Goal: Task Accomplishment & Management: Use online tool/utility

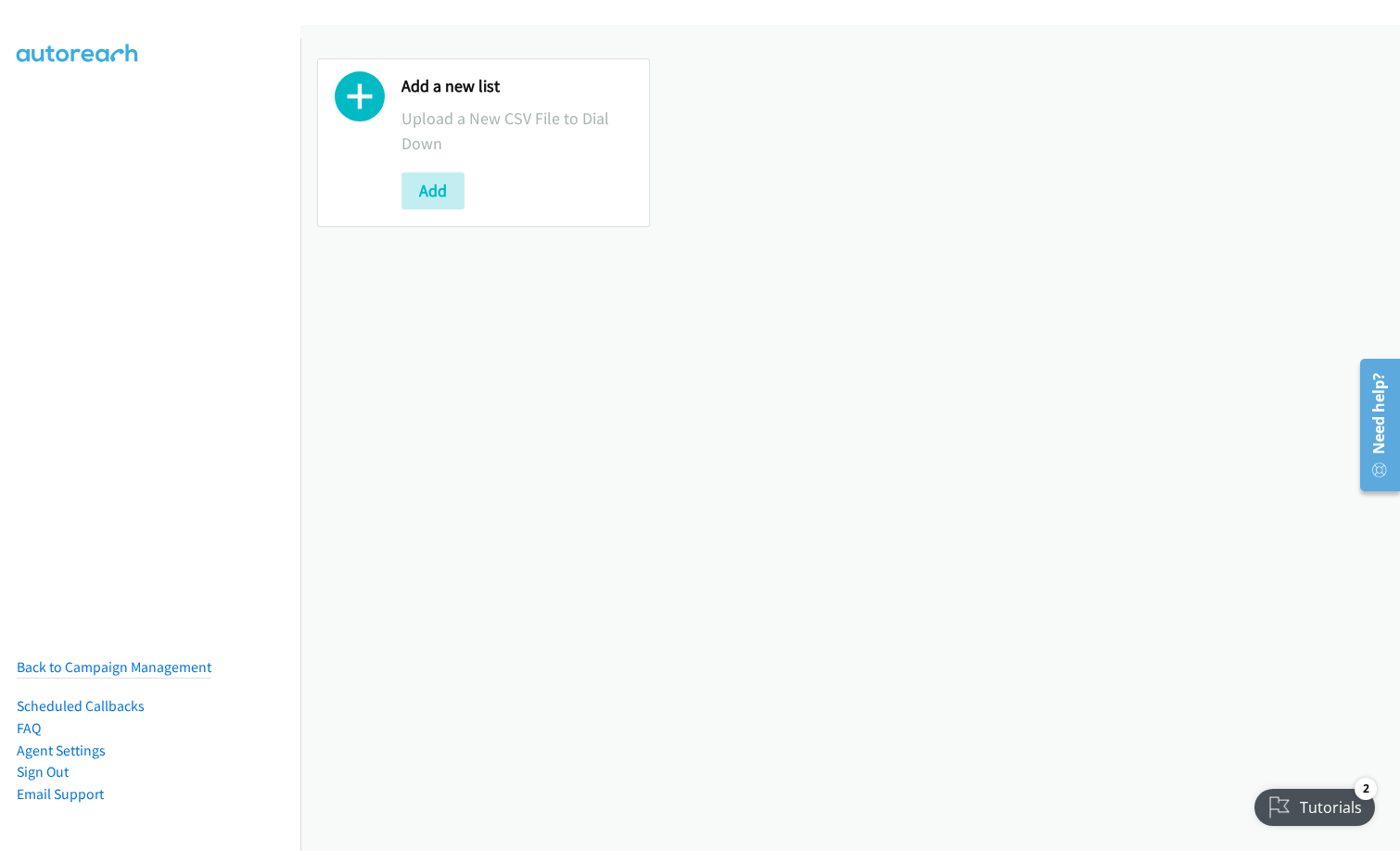
click at [457, 198] on button "Add" at bounding box center [433, 191] width 63 height 37
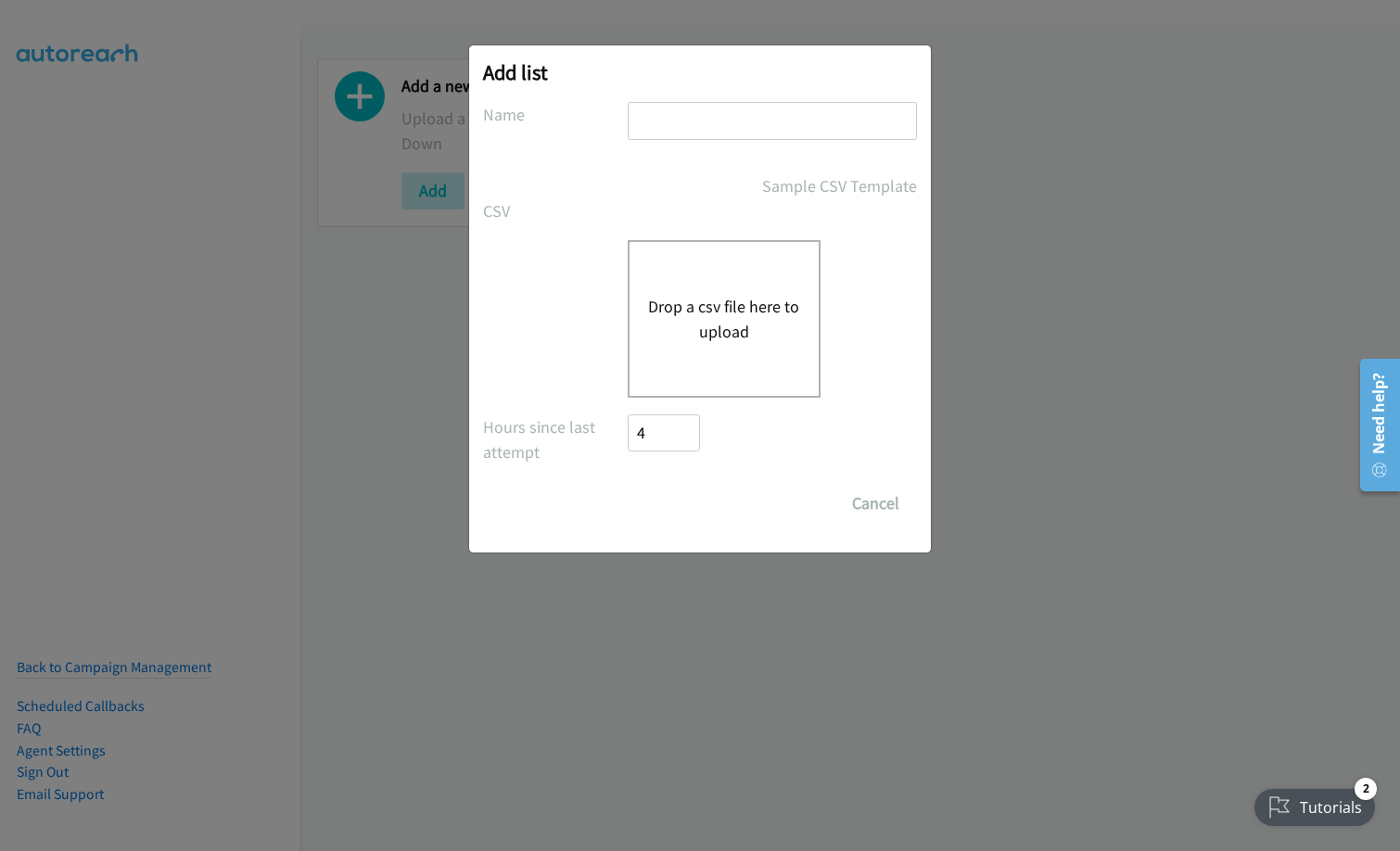
click at [706, 124] on input "text" at bounding box center [772, 121] width 289 height 38
type input "red hat VN"
click at [746, 333] on button "Drop a csv file here to upload" at bounding box center [724, 319] width 152 height 50
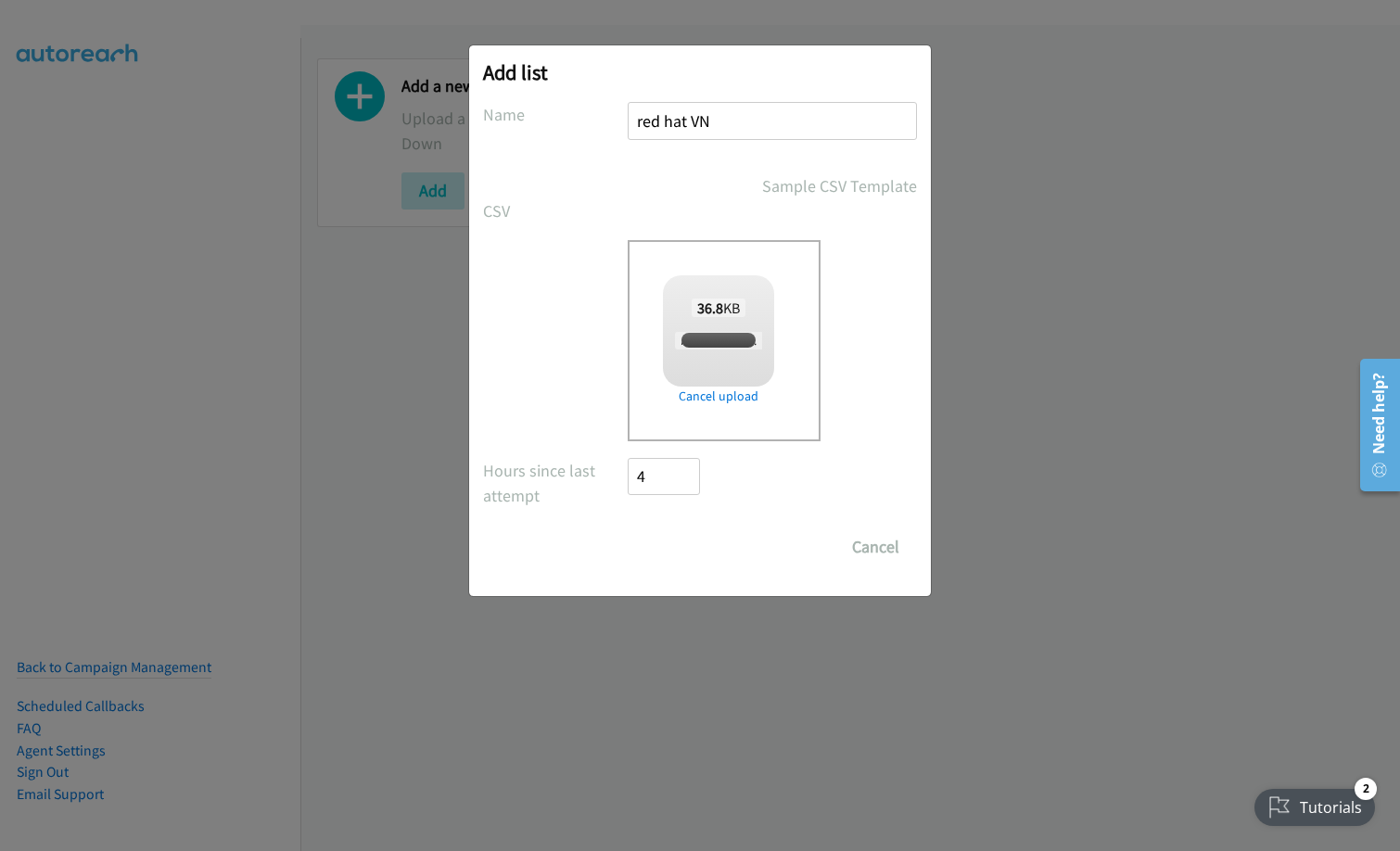
checkbox input "true"
click at [680, 547] on input "Save List" at bounding box center [676, 548] width 97 height 37
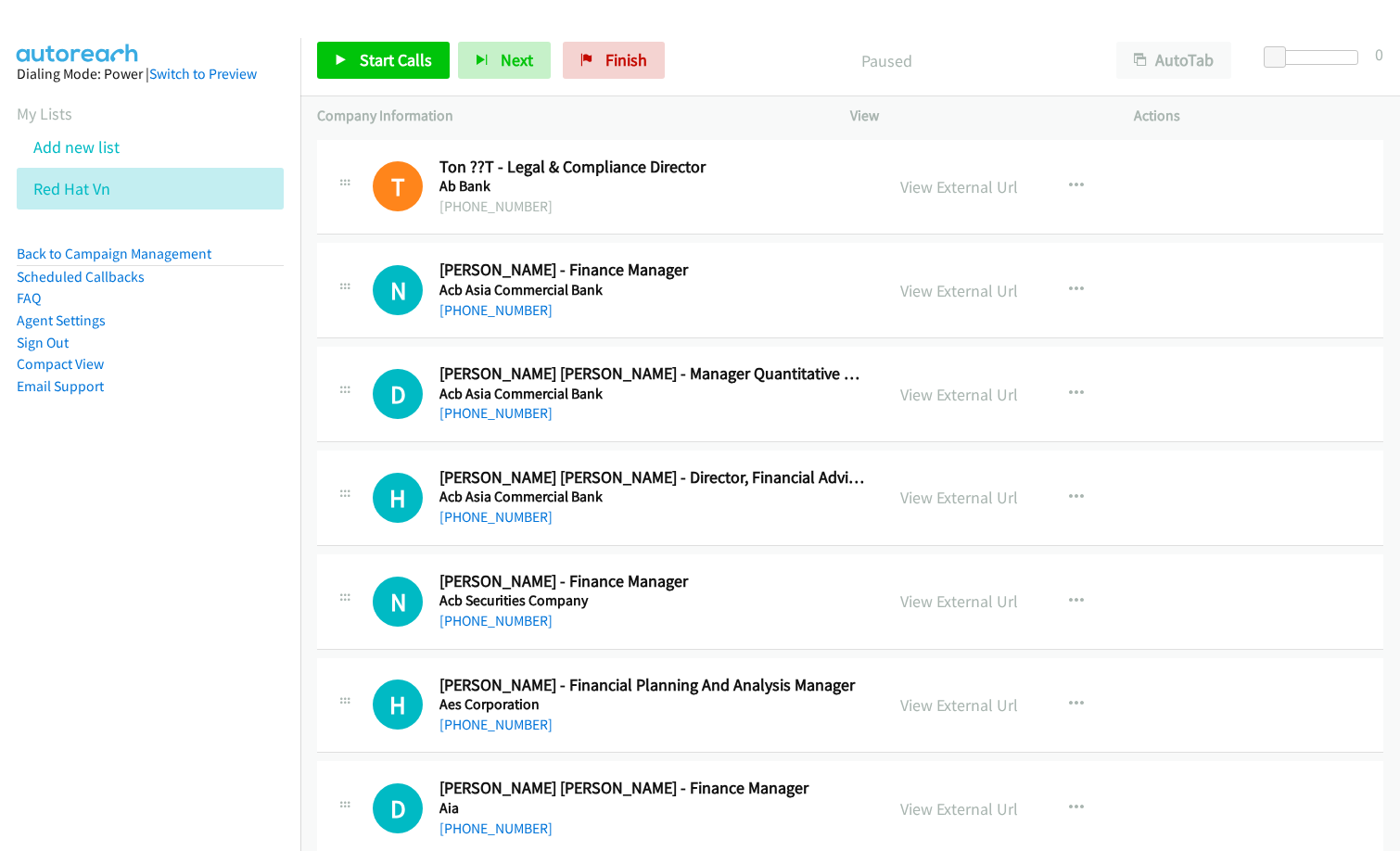
click at [766, 62] on p "Paused" at bounding box center [886, 61] width 393 height 26
click at [971, 285] on link "View External Url" at bounding box center [959, 291] width 118 height 22
click at [425, 73] on link "Start Calls" at bounding box center [383, 61] width 132 height 37
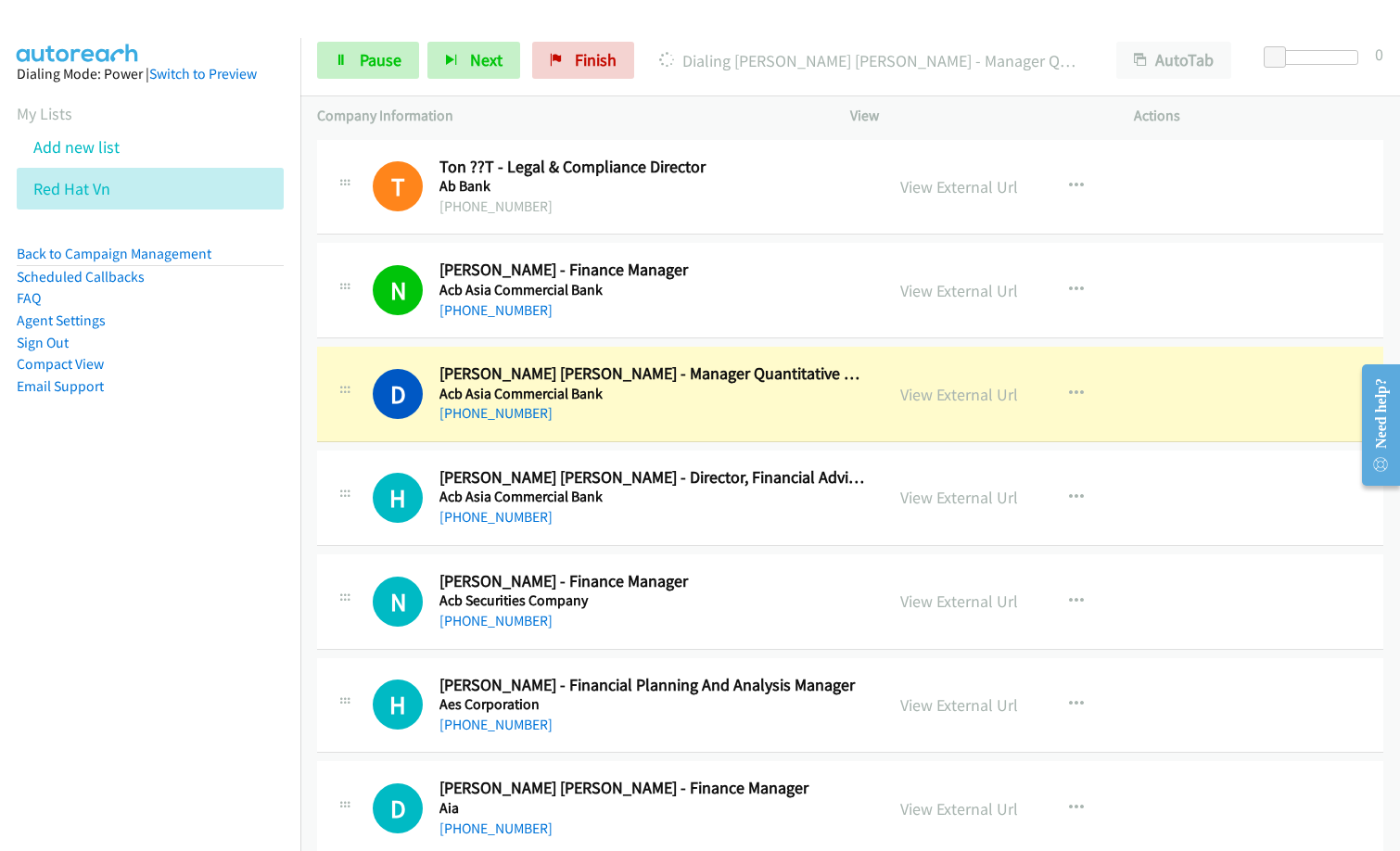
click at [144, 640] on nav "Dialing Mode: Power | Switch to Preview My Lists Add new list Red Hat Vn Back t…" at bounding box center [150, 463] width 301 height 851
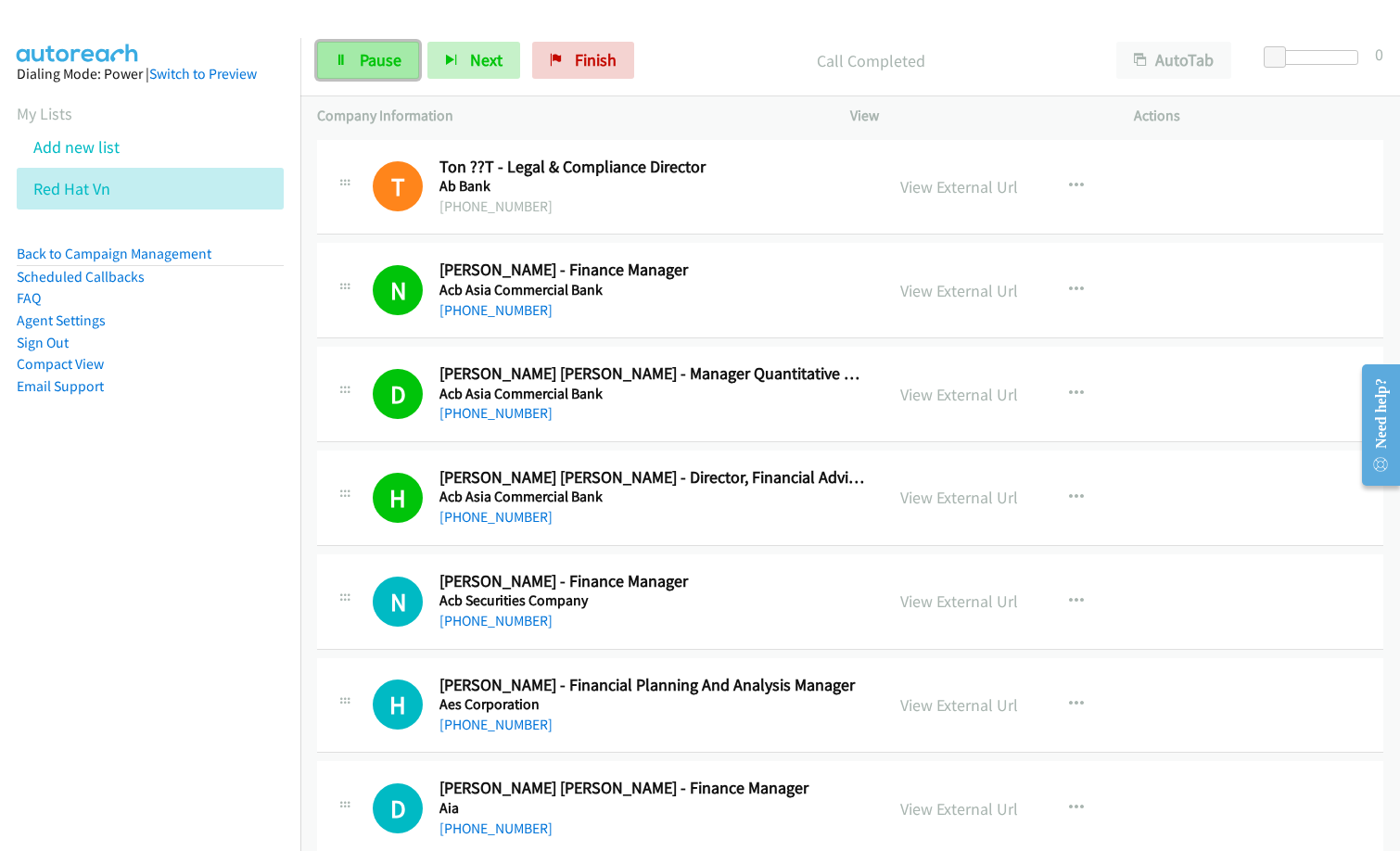
click at [348, 48] on link "Pause" at bounding box center [368, 61] width 102 height 37
click at [384, 60] on span "Start Calls" at bounding box center [396, 60] width 73 height 22
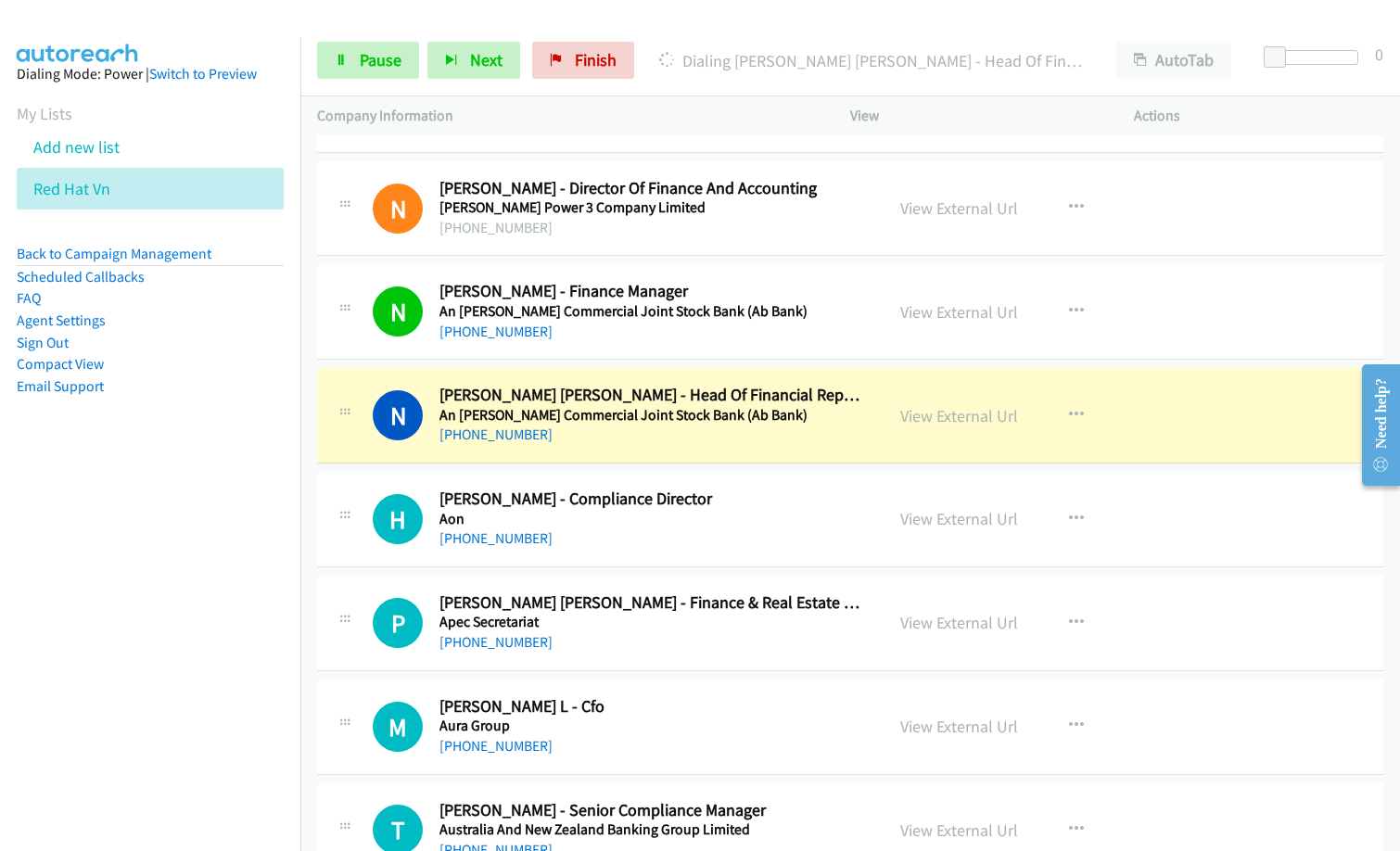
scroll to position [1020, 0]
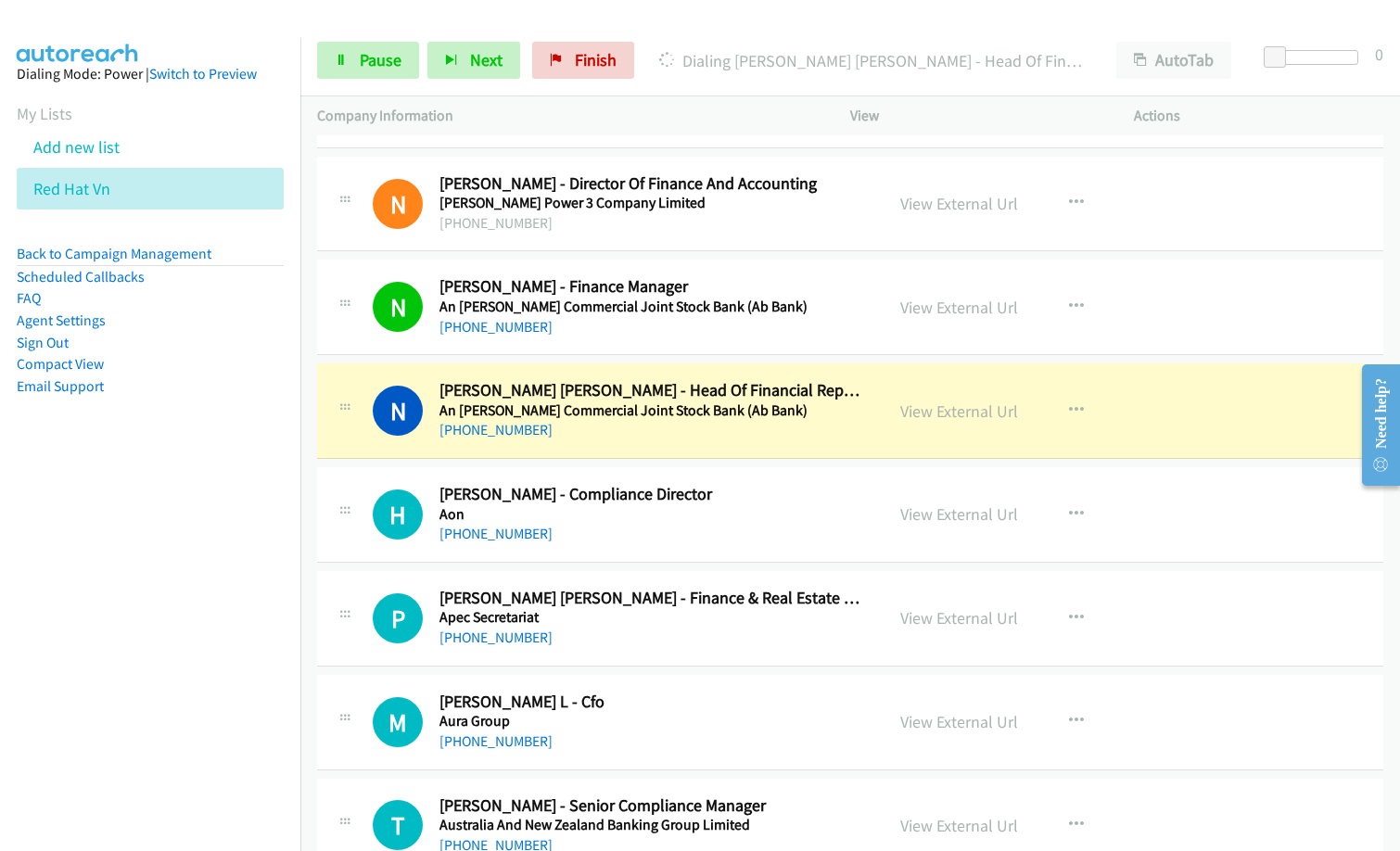
click at [152, 723] on nav "Dialing Mode: Power | Switch to Preview My Lists Add new list Red Hat Vn Back t…" at bounding box center [150, 463] width 301 height 851
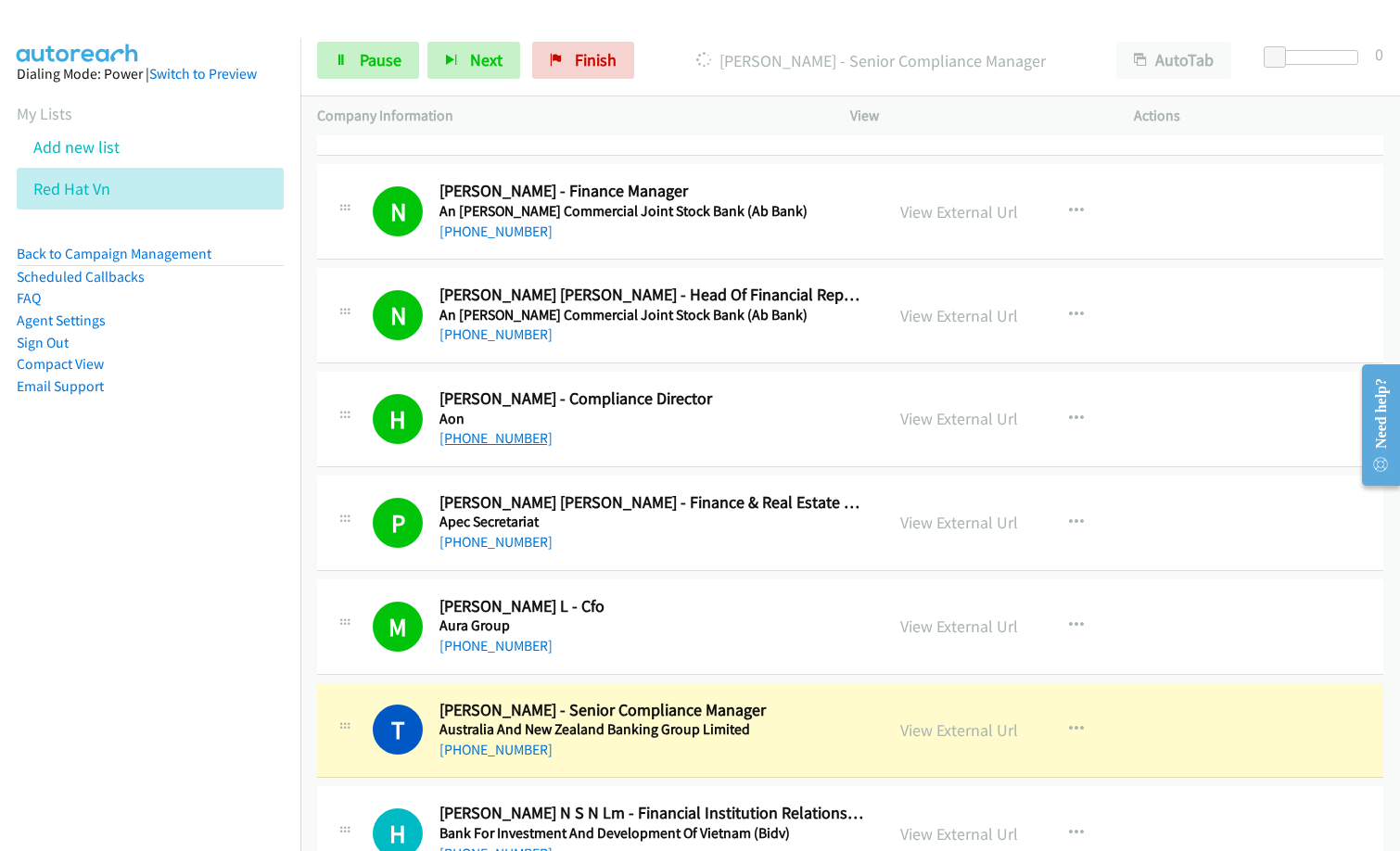
scroll to position [1299, 0]
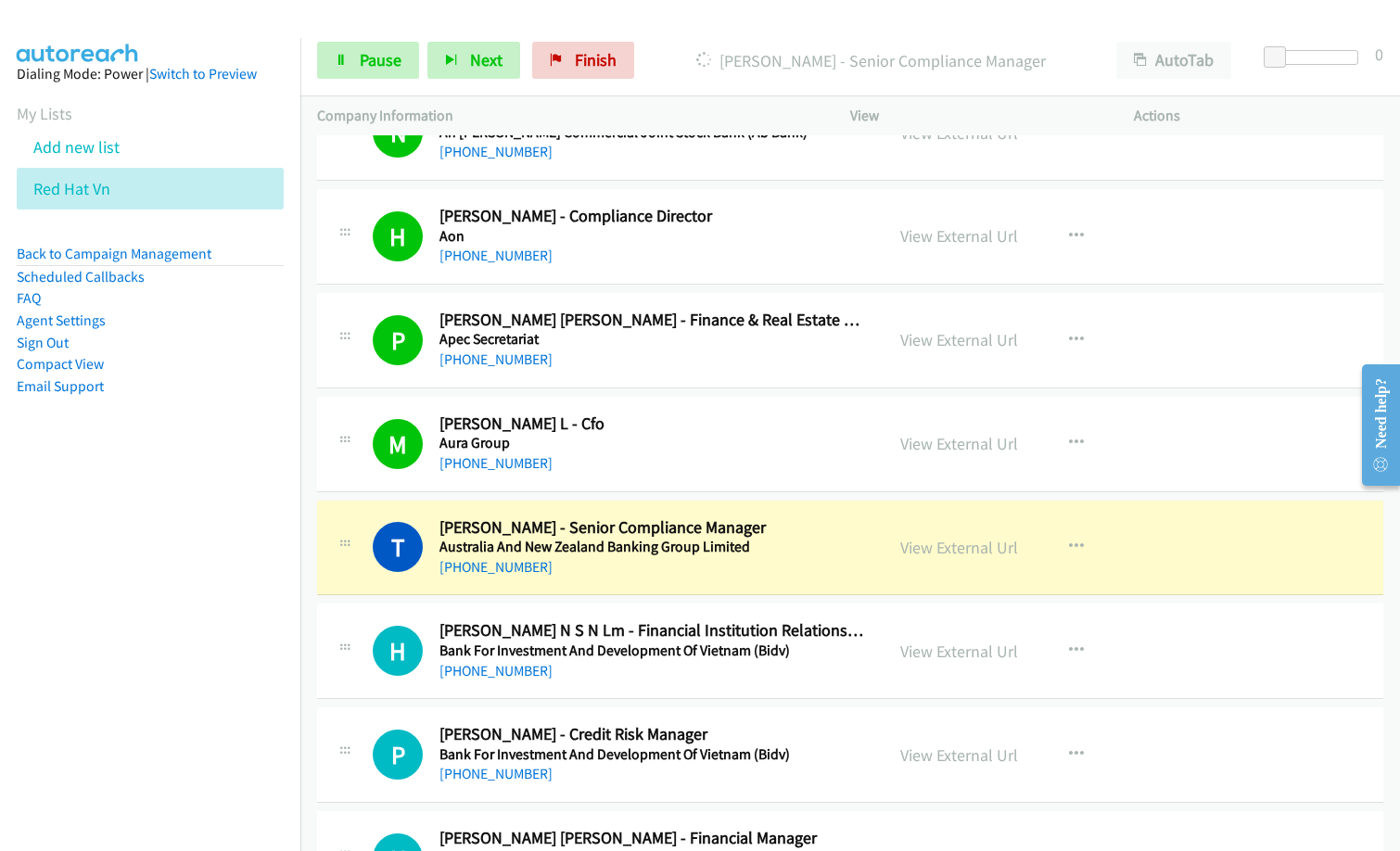
click at [602, 462] on div "+84 904 203 868" at bounding box center [652, 463] width 427 height 23
click at [971, 446] on link "View External Url" at bounding box center [959, 444] width 118 height 22
click at [970, 547] on link "View External Url" at bounding box center [959, 548] width 118 height 22
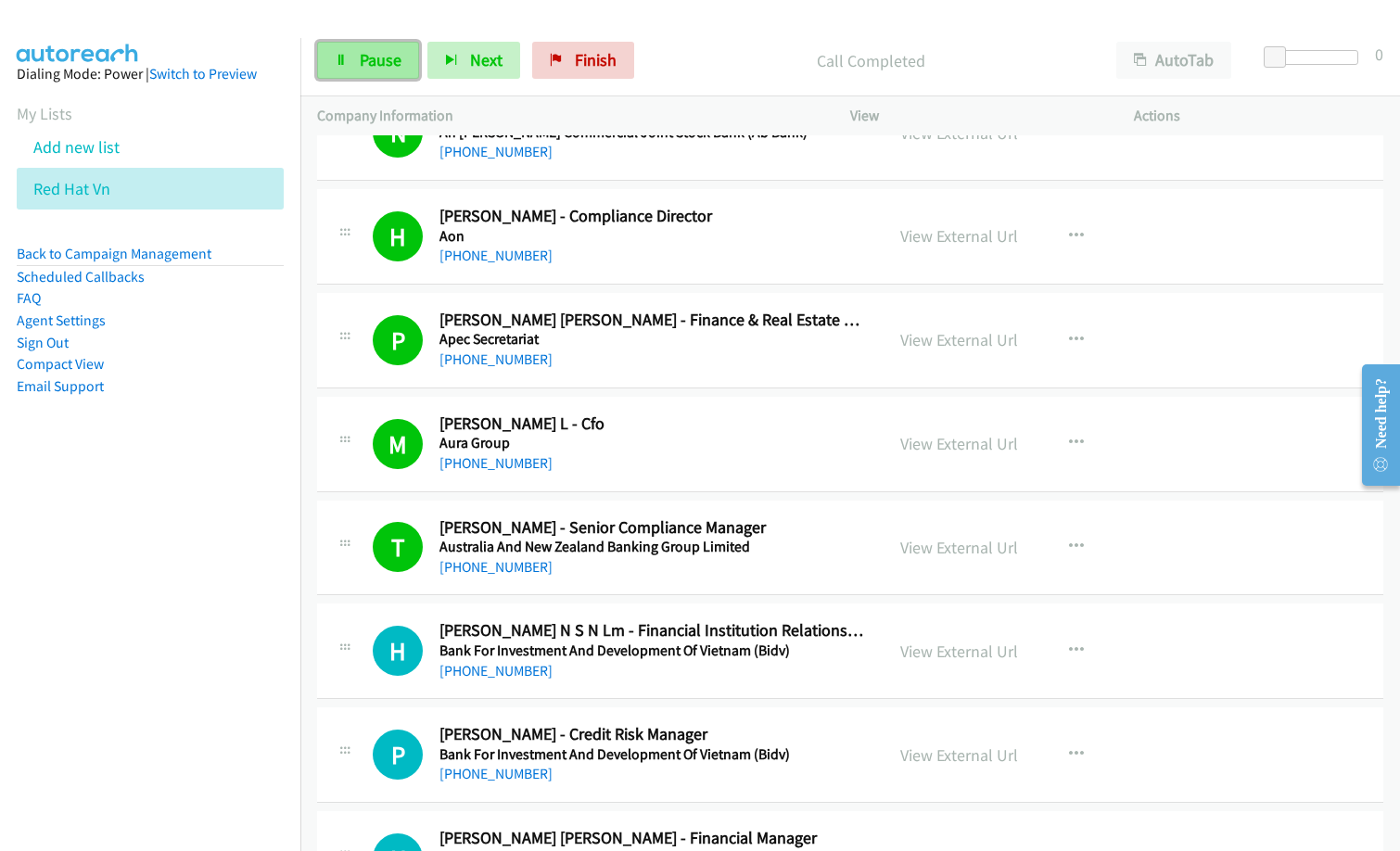
click at [373, 55] on span "Pause" at bounding box center [381, 60] width 42 height 22
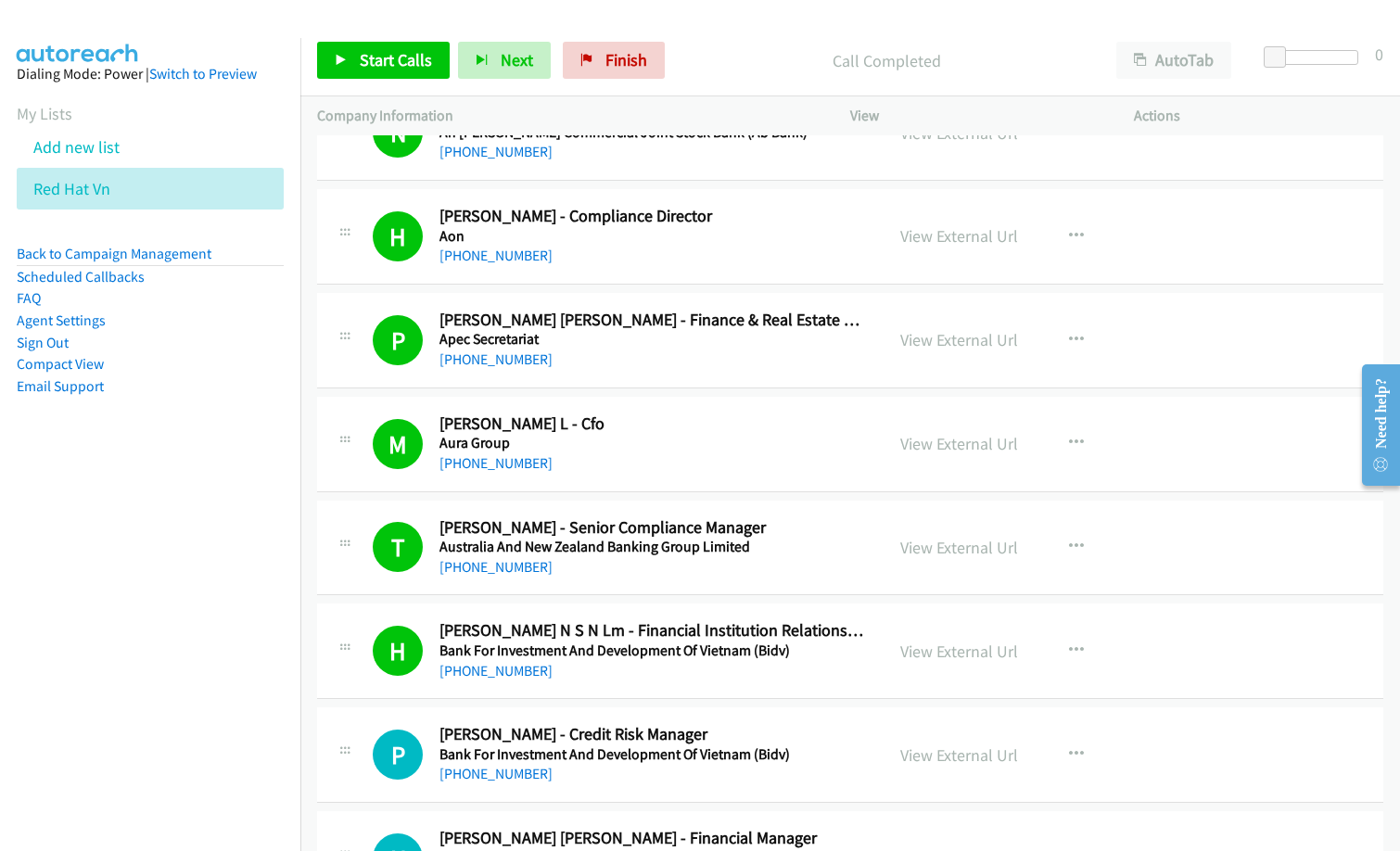
drag, startPoint x: 623, startPoint y: 420, endPoint x: 657, endPoint y: 372, distance: 58.8
click at [623, 420] on h2 "Minh Chu L - Cfo" at bounding box center [652, 424] width 427 height 22
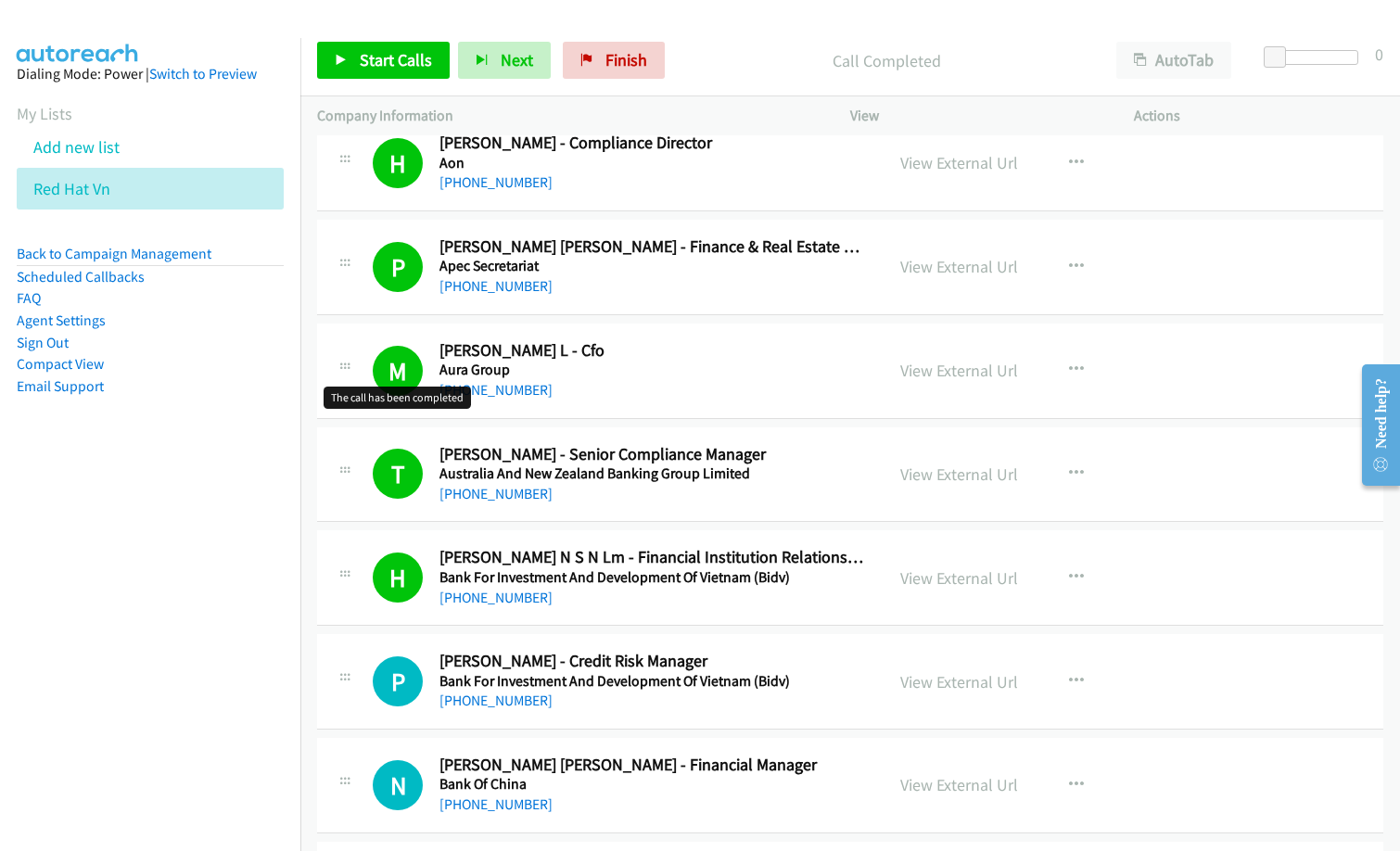
scroll to position [1484, 0]
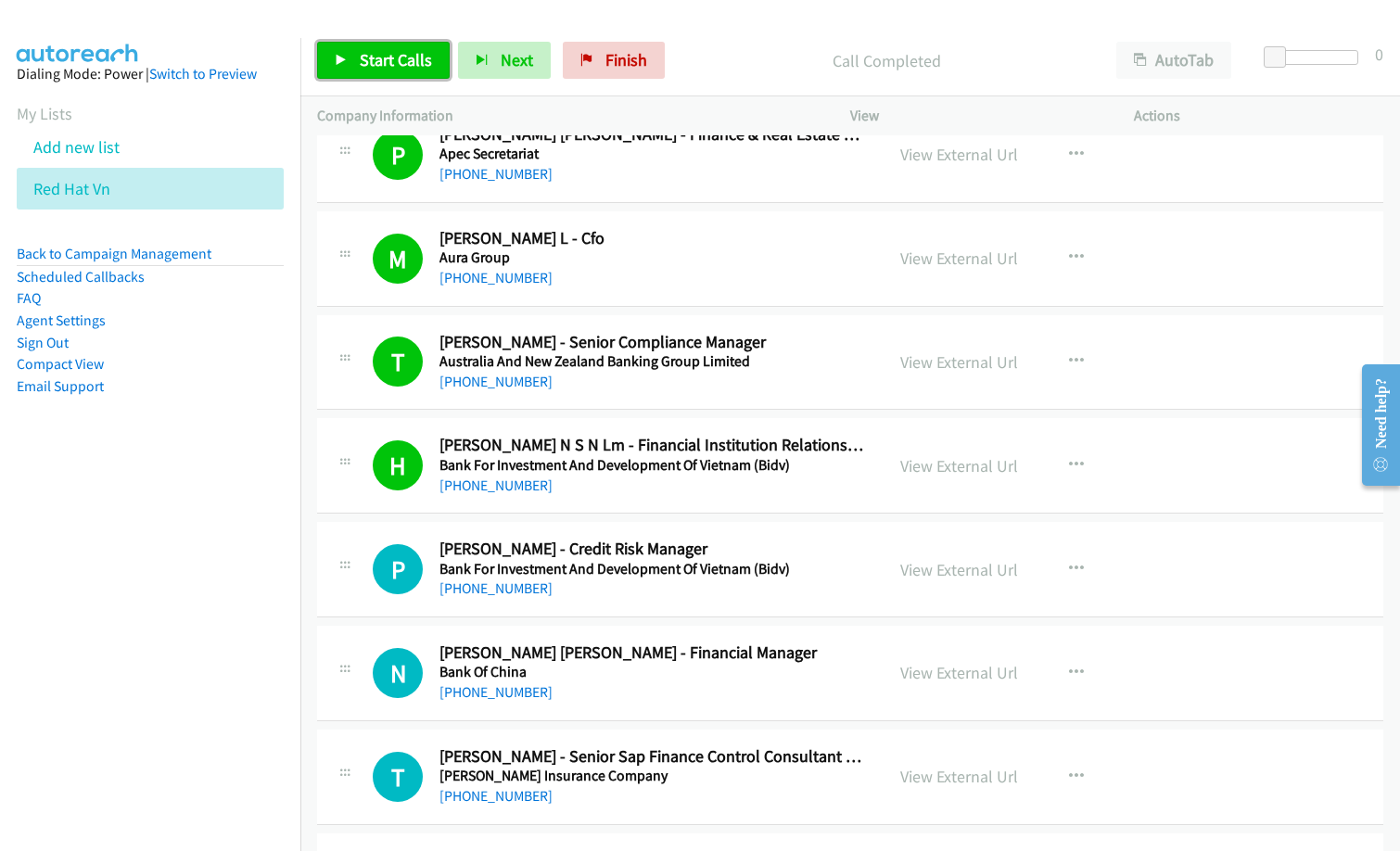
click at [410, 60] on span "Start Calls" at bounding box center [396, 60] width 73 height 22
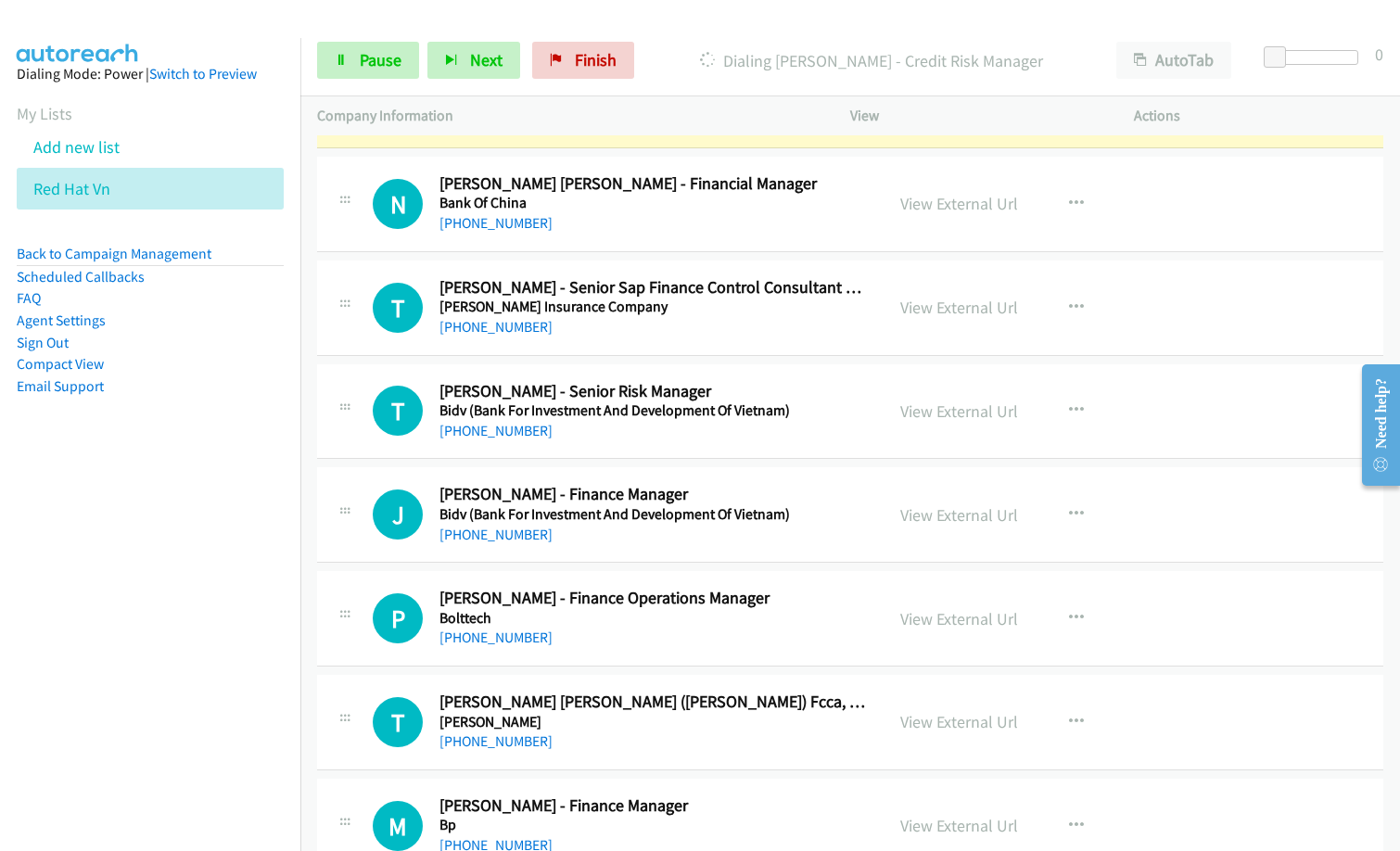
scroll to position [1855, 0]
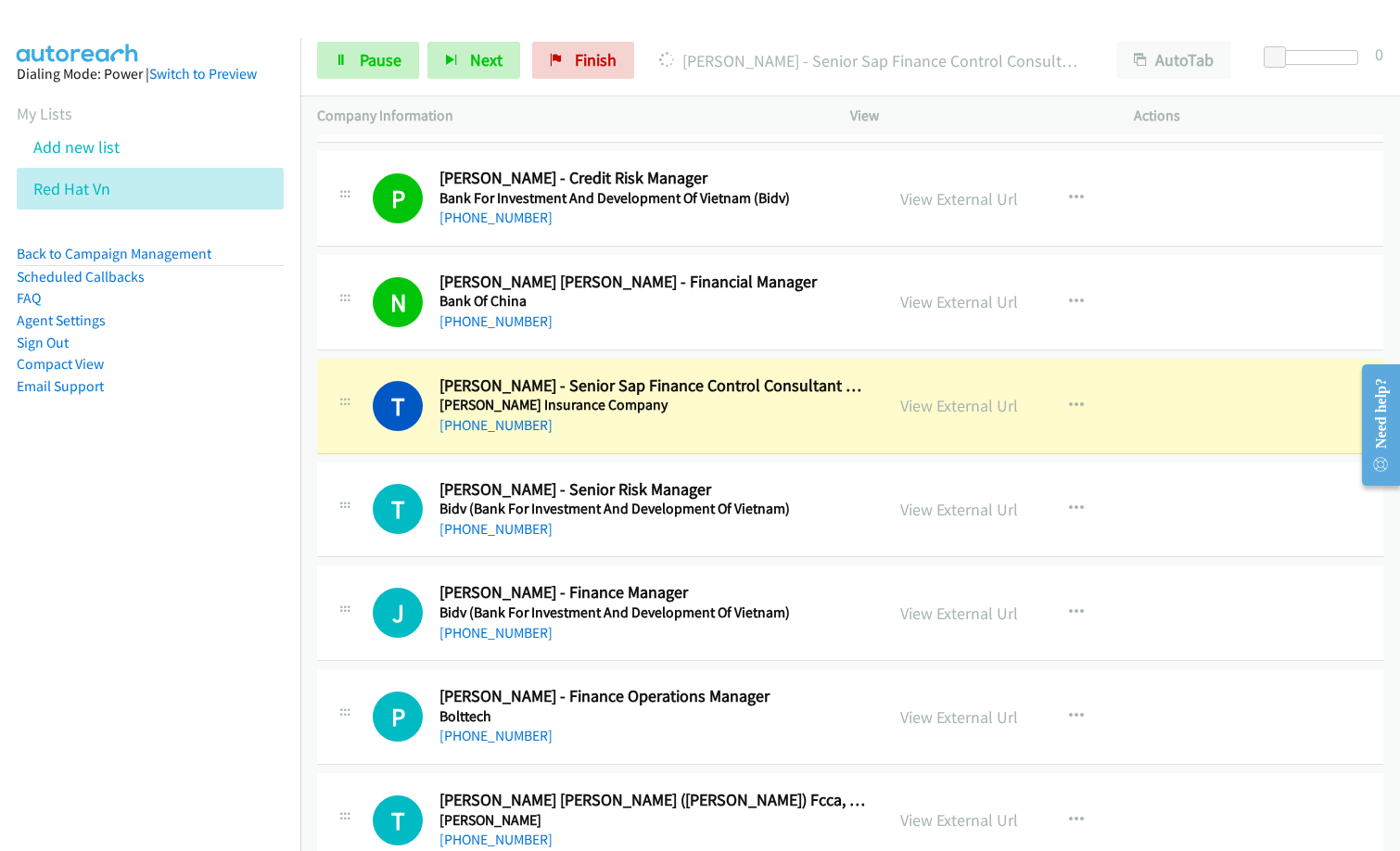
click at [685, 335] on div "N Callback Scheduled Ngoc Nhi Nguyen - Financial Manager Bank Of China Asia/Ho_…" at bounding box center [850, 302] width 1066 height 95
click at [915, 292] on link "View External Url" at bounding box center [959, 302] width 118 height 22
click at [365, 76] on link "Pause" at bounding box center [368, 61] width 102 height 37
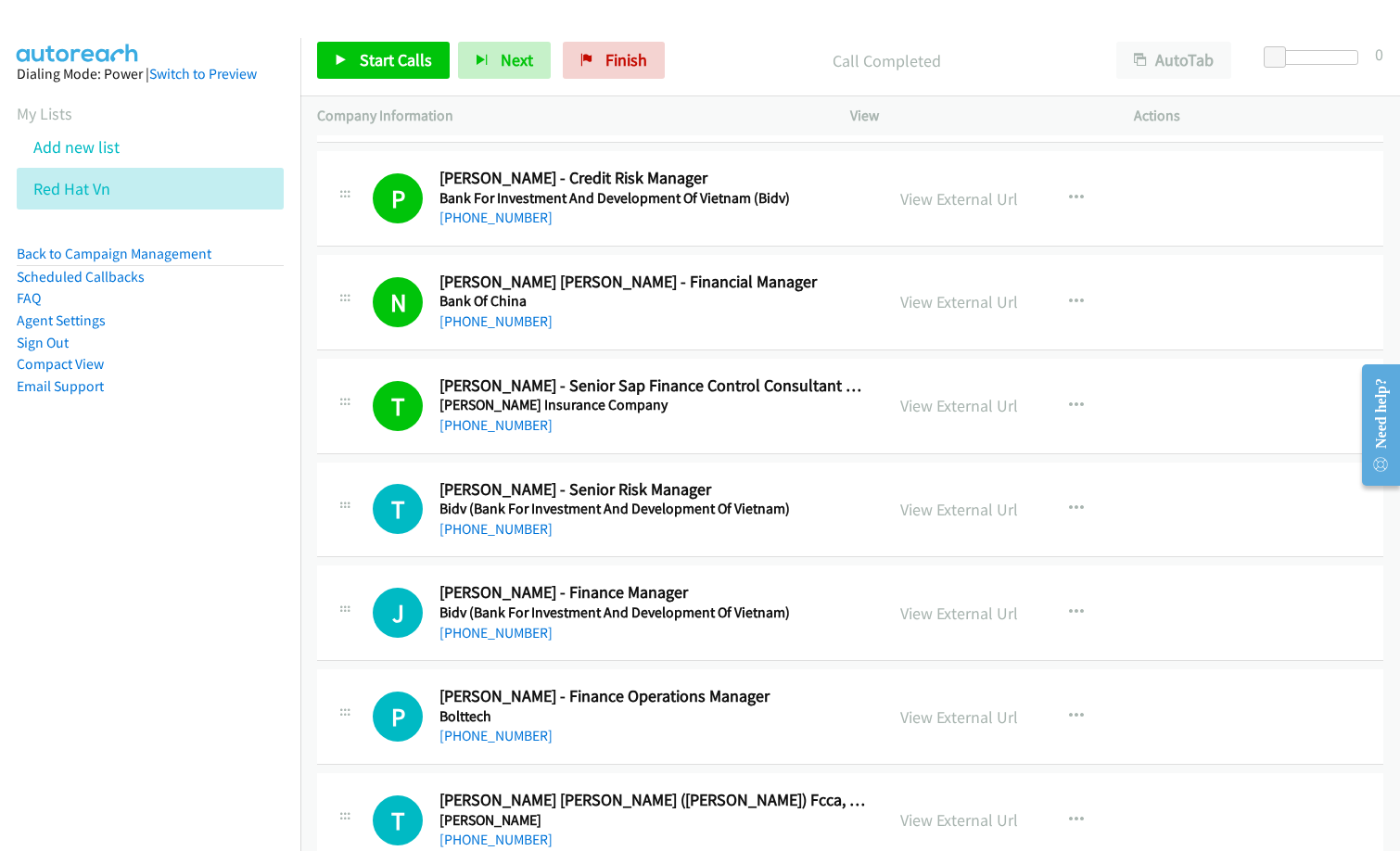
click at [704, 88] on div "Start Calls Pause Next Finish Call Completed AutoTab AutoTab 0" at bounding box center [850, 61] width 1100 height 72
click at [423, 62] on span "Start Calls" at bounding box center [396, 60] width 73 height 22
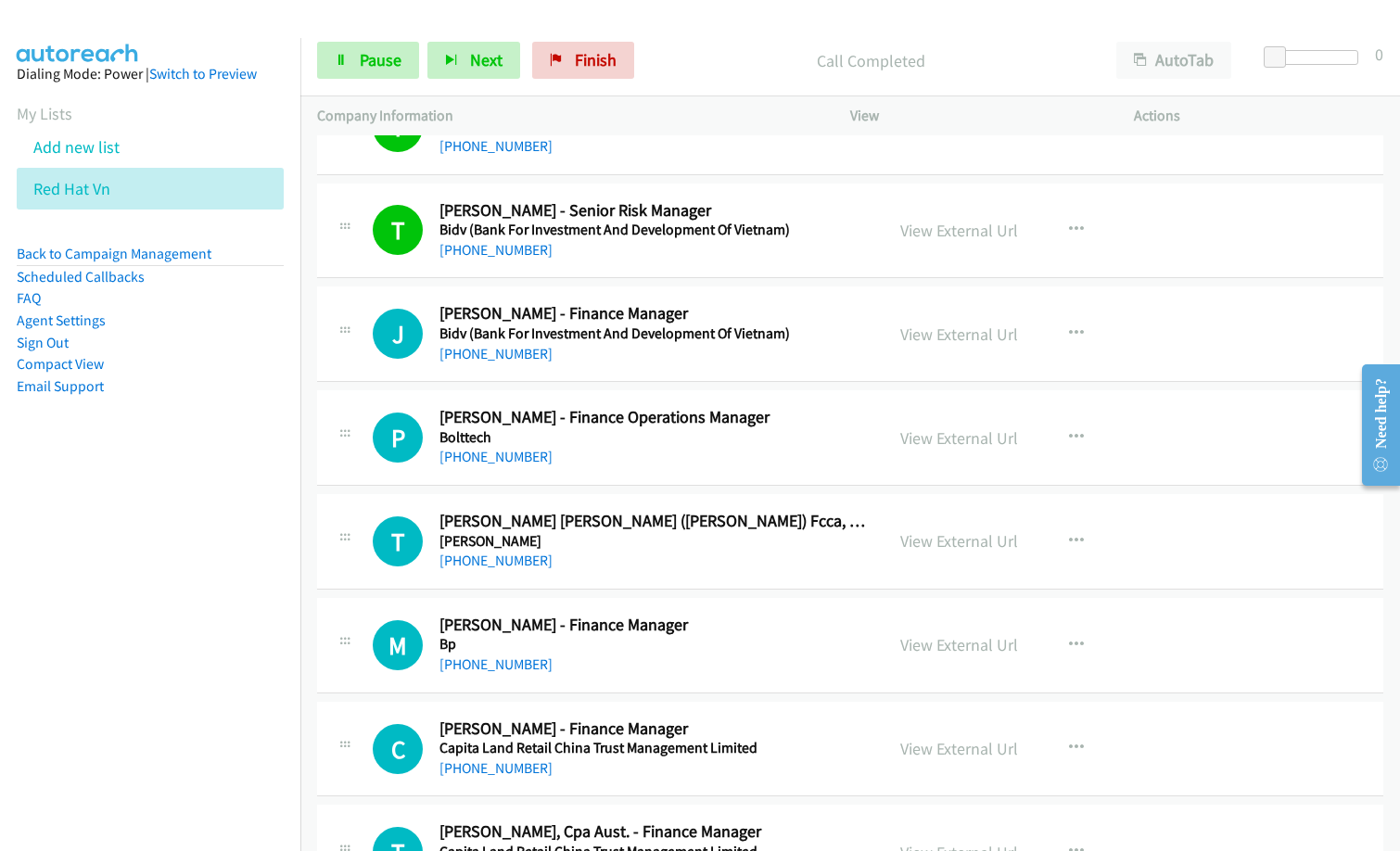
scroll to position [2133, 0]
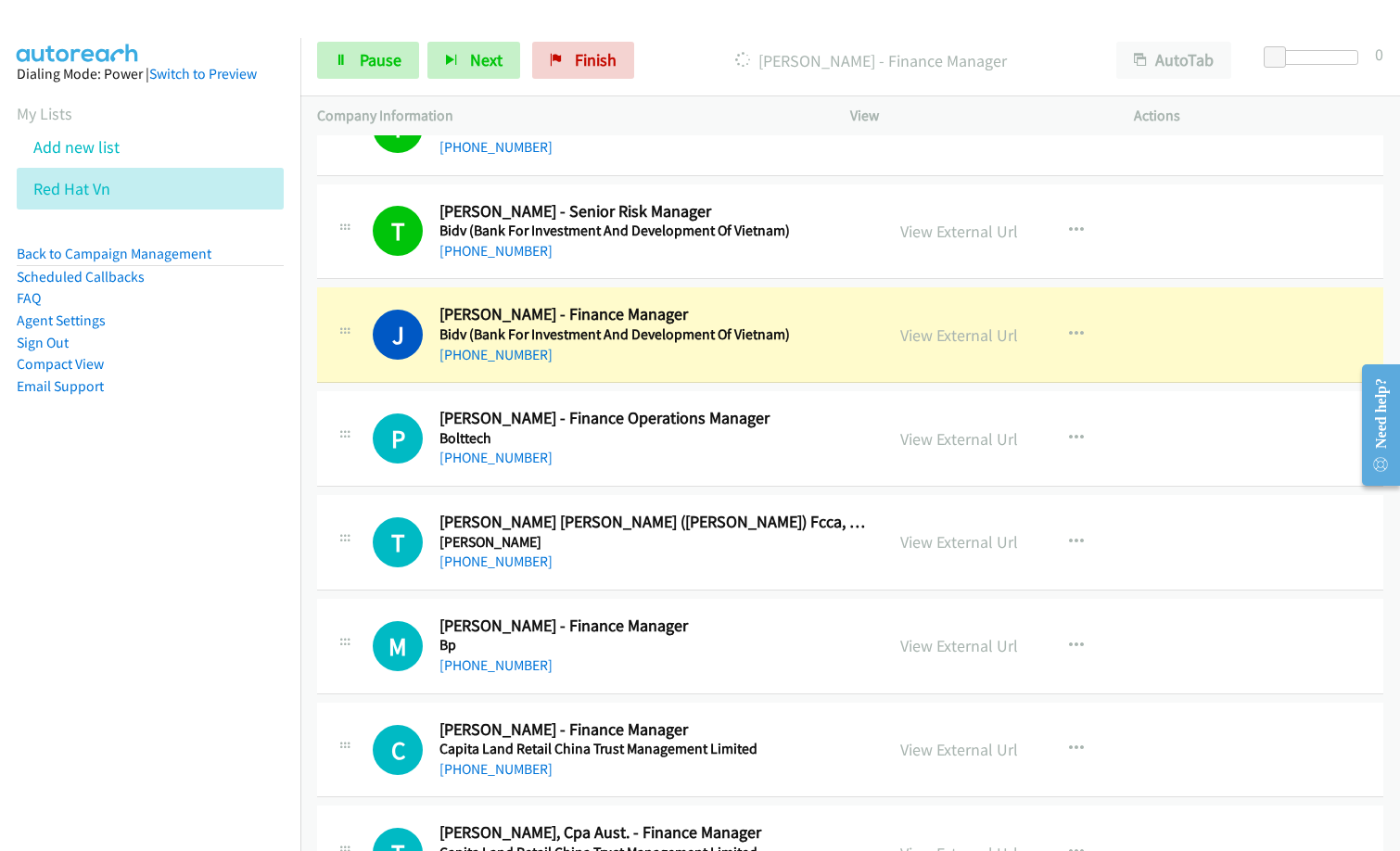
click at [588, 358] on div "+84 836 852 585" at bounding box center [652, 355] width 427 height 23
click at [993, 345] on link "View External Url" at bounding box center [959, 336] width 118 height 22
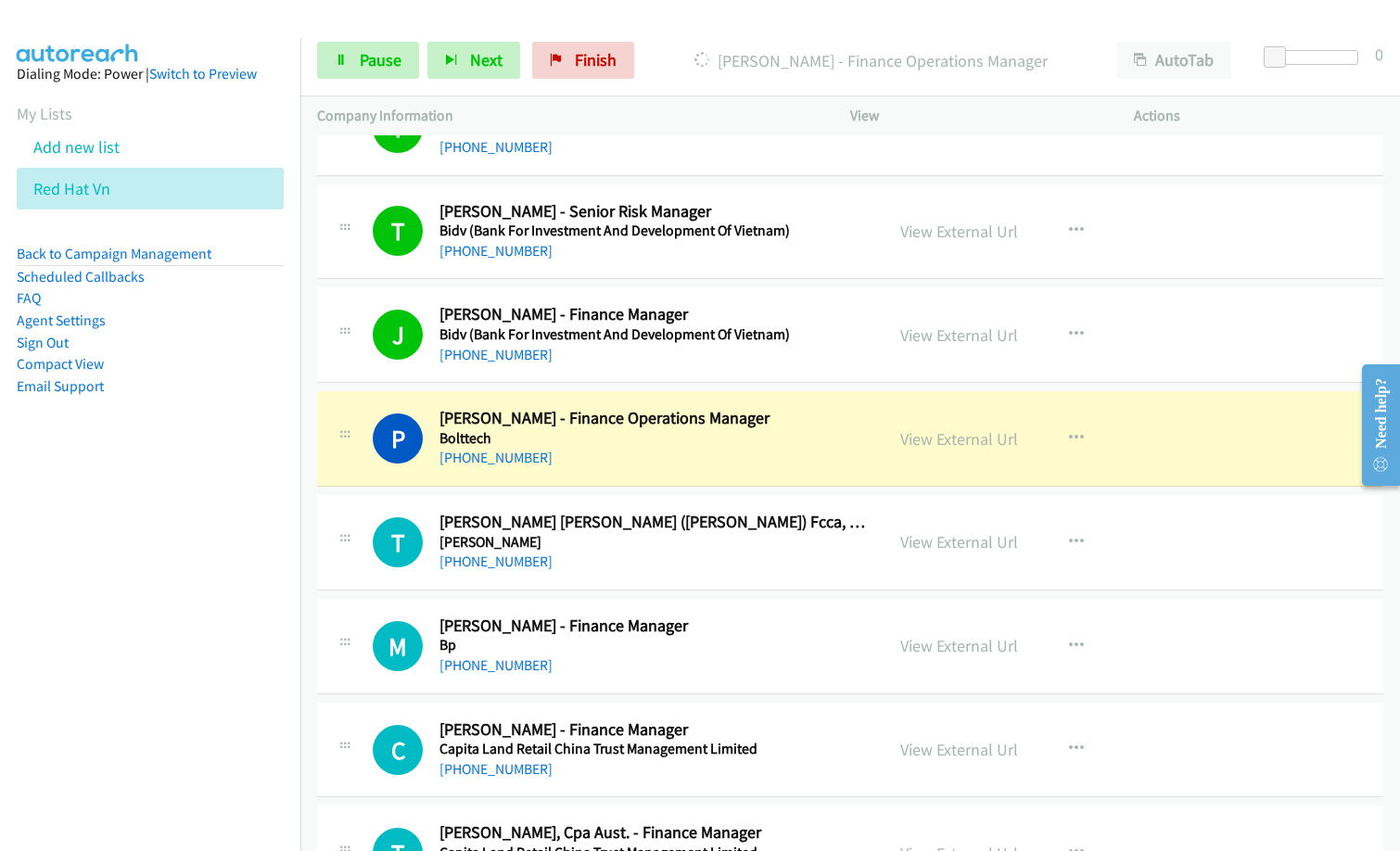
click at [699, 56] on icon at bounding box center [701, 61] width 17 height 16
click at [389, 60] on span "Pause" at bounding box center [381, 60] width 42 height 22
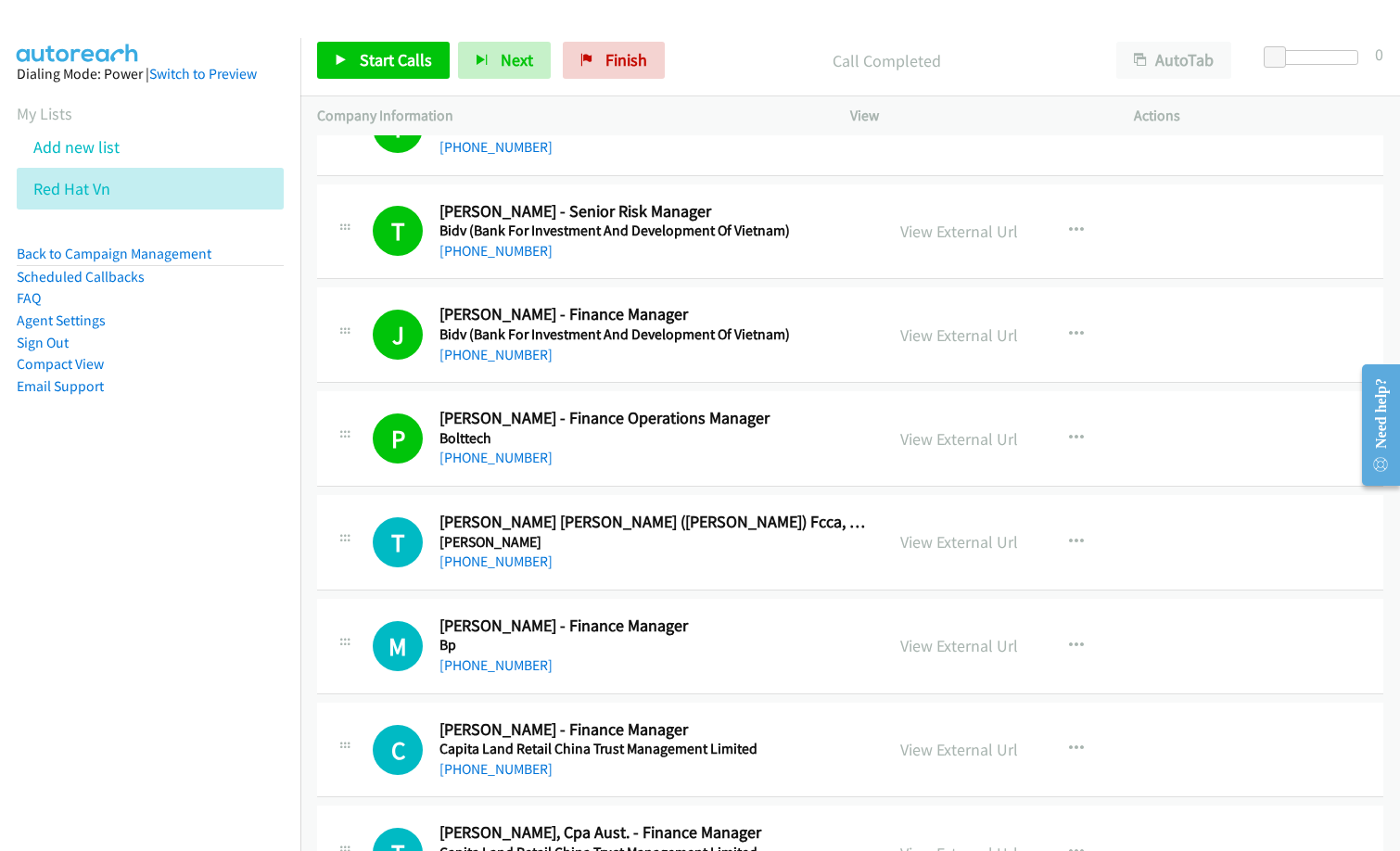
click at [591, 458] on div "+84 908 295 727" at bounding box center [652, 457] width 427 height 23
click at [917, 439] on link "View External Url" at bounding box center [959, 440] width 118 height 22
click at [417, 66] on span "Start Calls" at bounding box center [396, 60] width 73 height 22
click at [647, 557] on div "+84 916 708 288" at bounding box center [652, 561] width 427 height 23
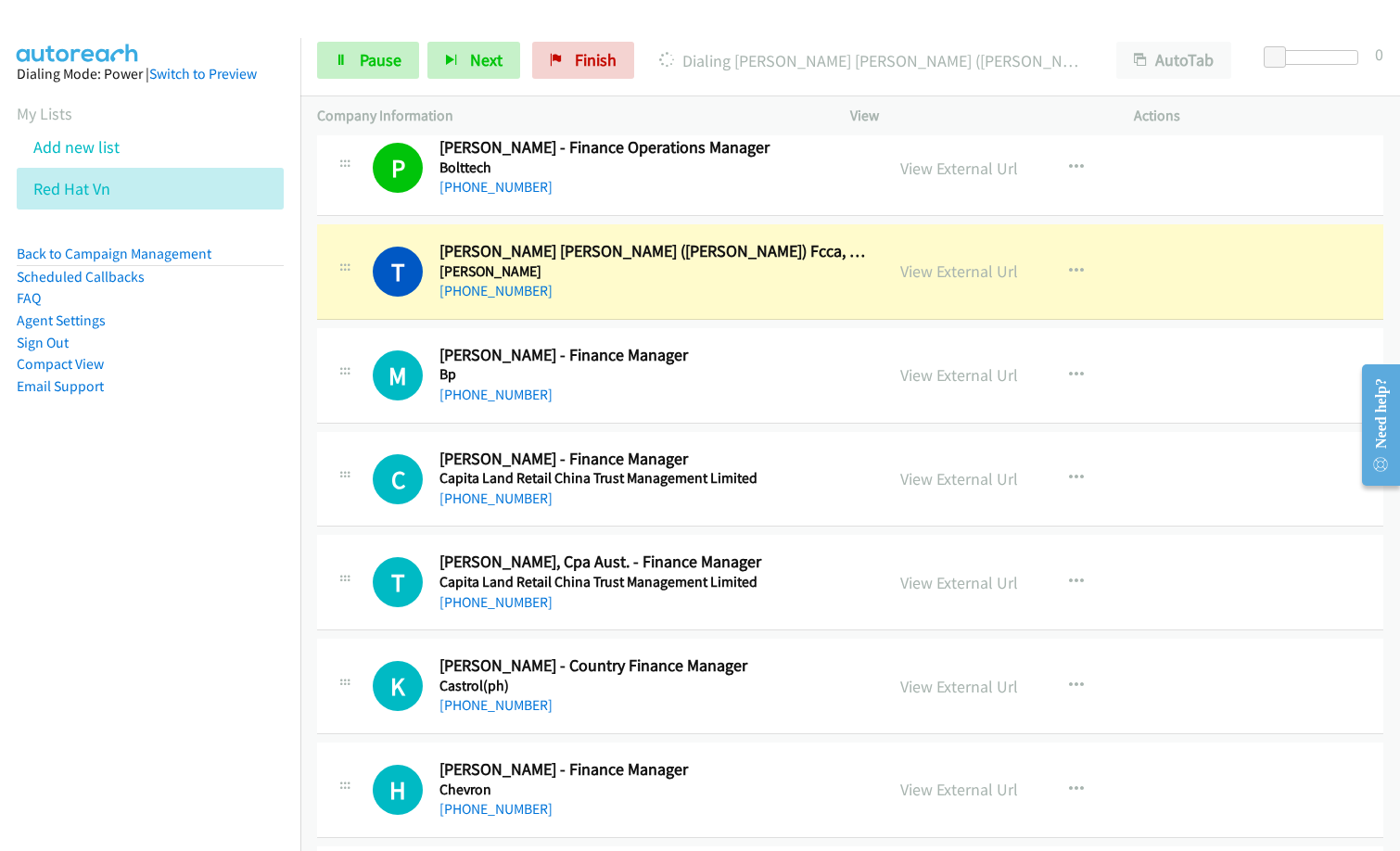
scroll to position [2412, 0]
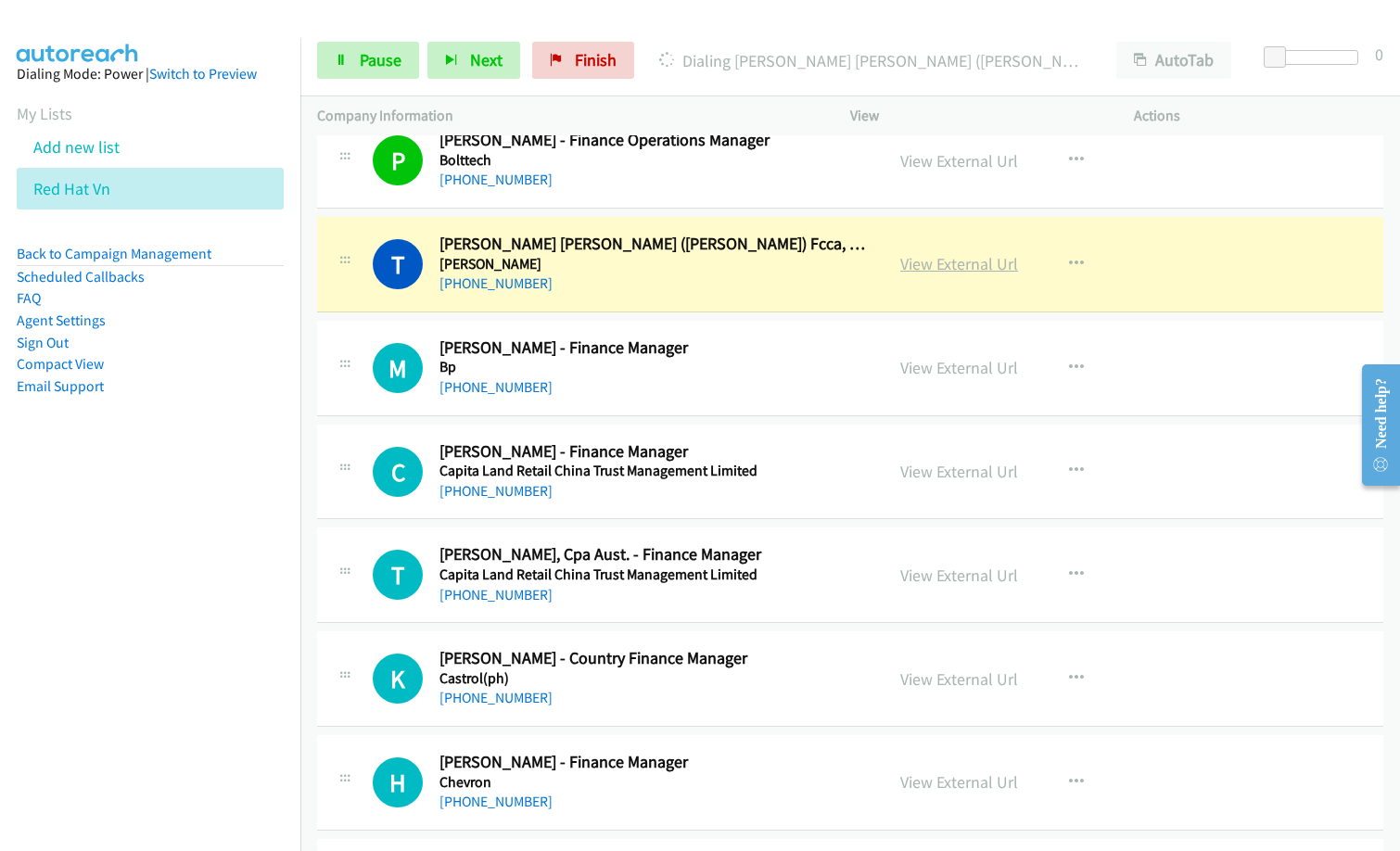
click at [956, 266] on link "View External Url" at bounding box center [959, 264] width 118 height 22
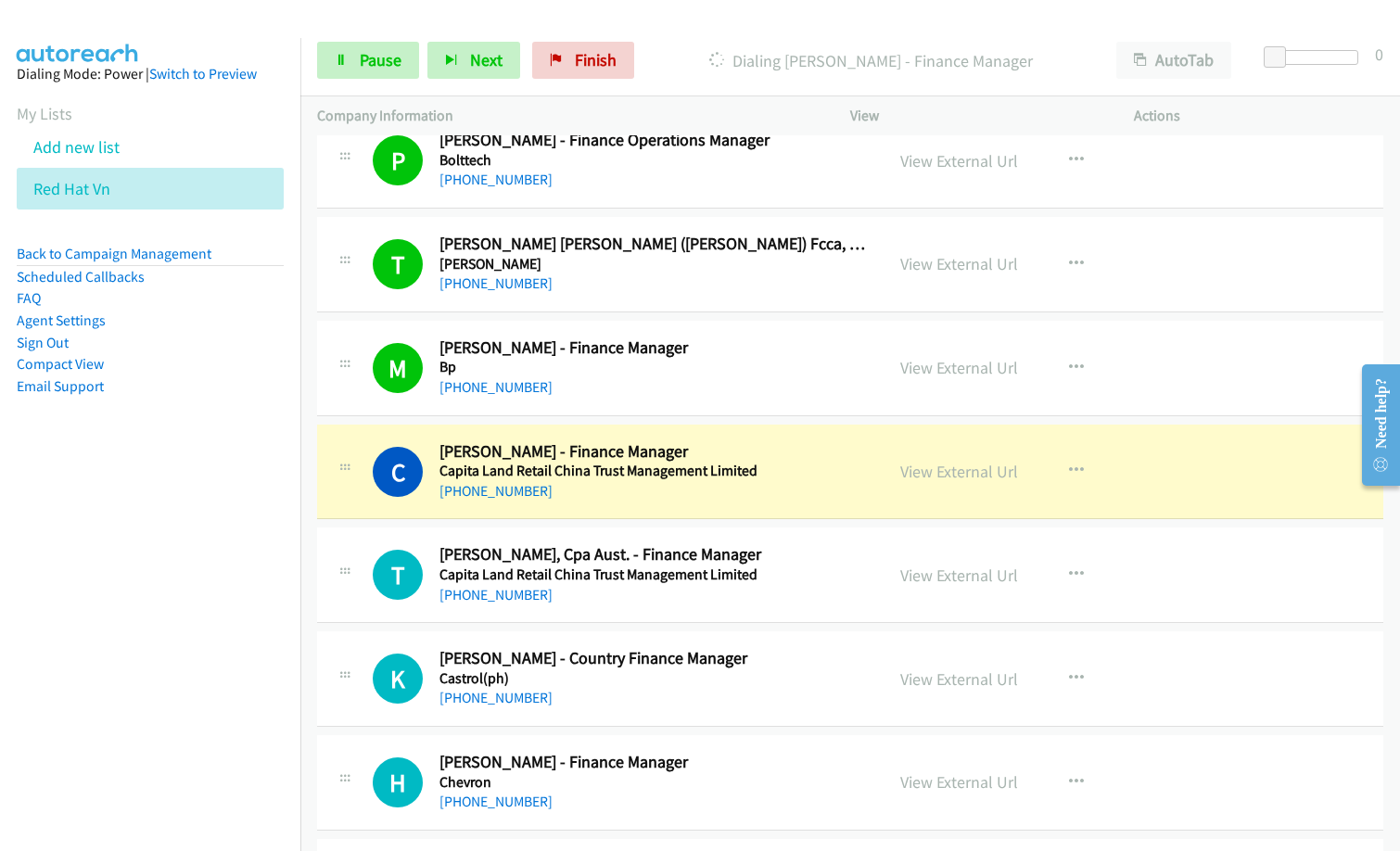
click at [662, 379] on div "+84 933 620 001" at bounding box center [652, 388] width 427 height 23
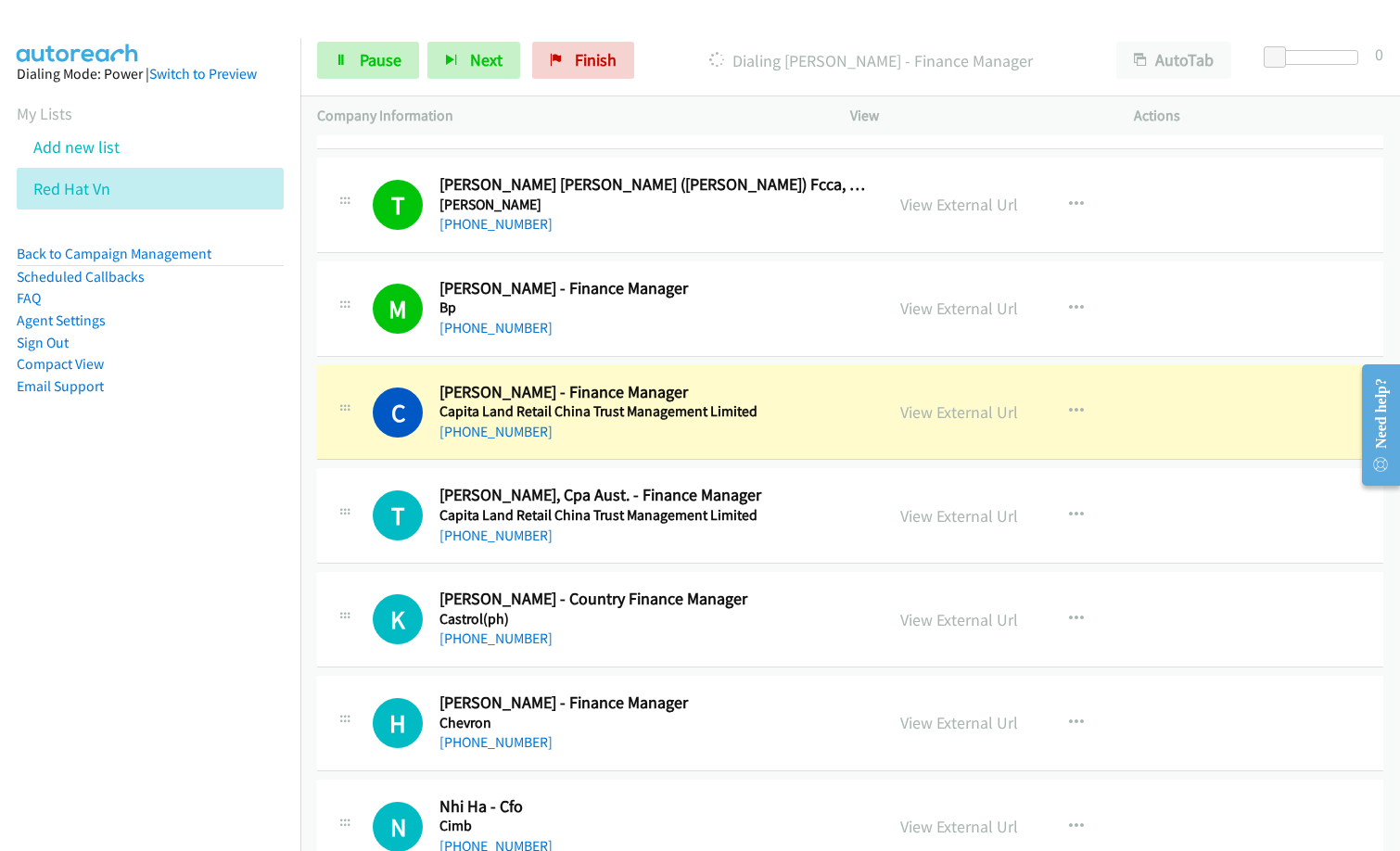
scroll to position [2504, 0]
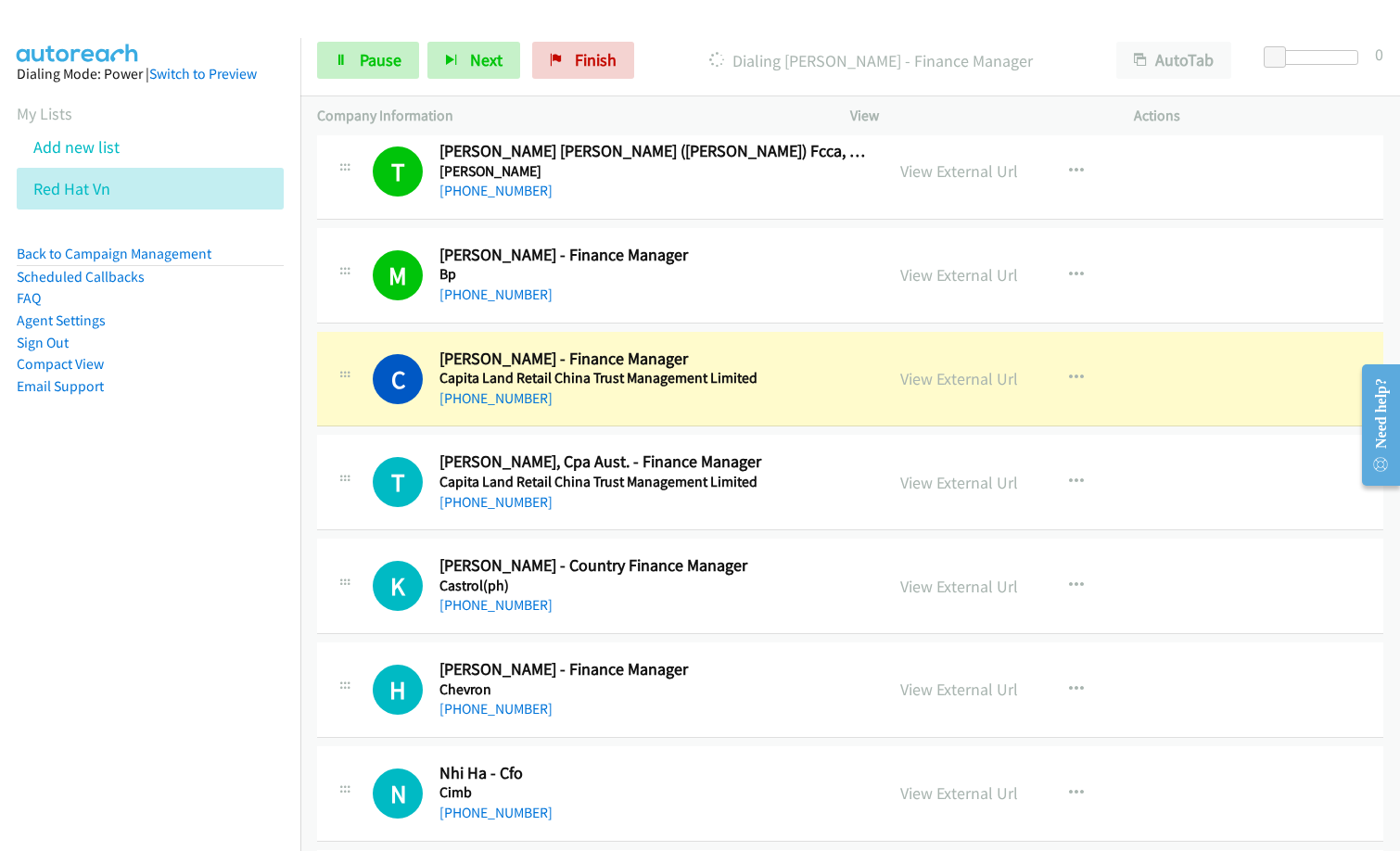
click at [745, 615] on div "+84 988 467 804" at bounding box center [652, 606] width 427 height 23
click at [749, 592] on h5 "Castrol(ph)" at bounding box center [652, 586] width 427 height 19
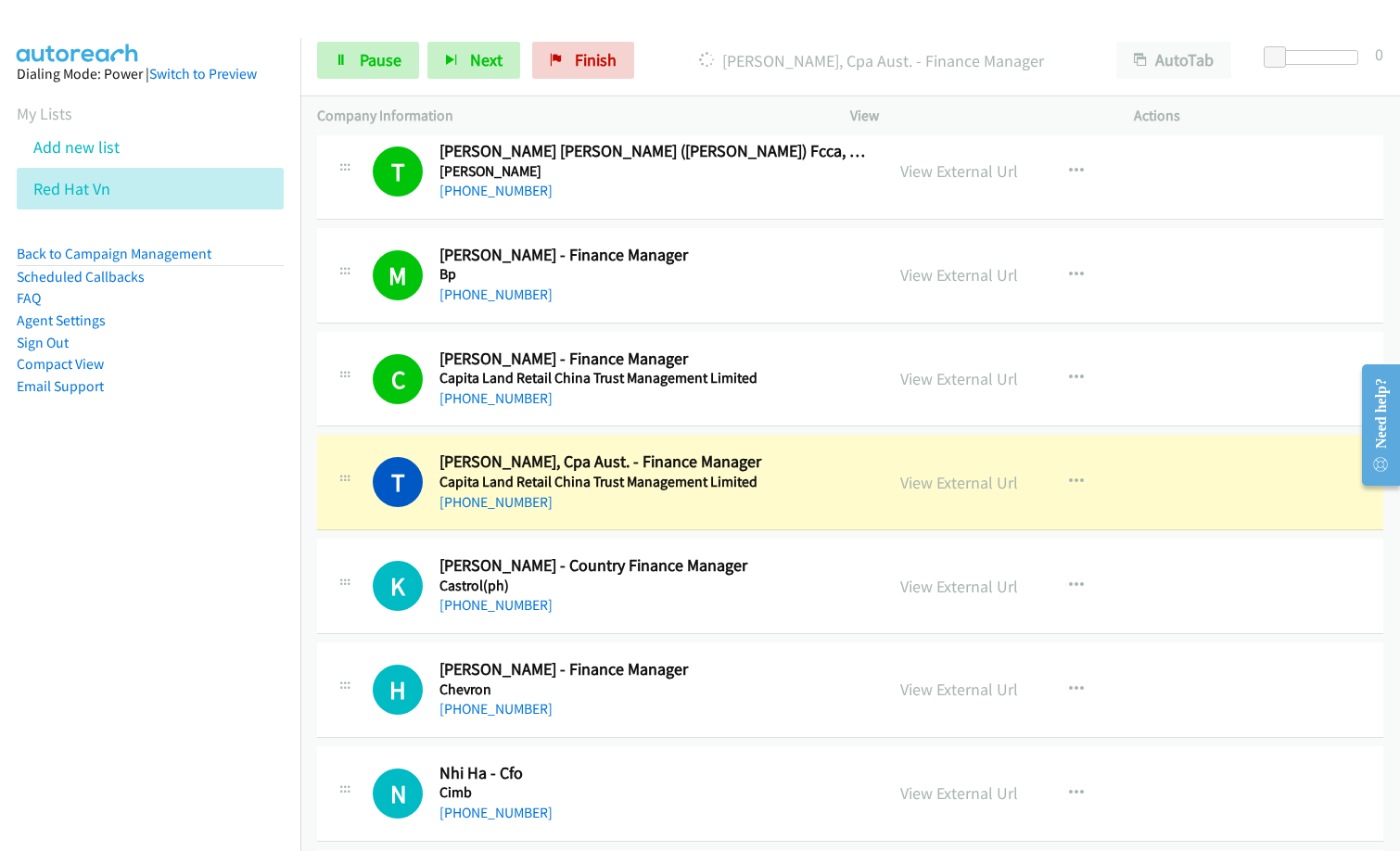
click at [136, 539] on nav "Dialing Mode: Power | Switch to Preview My Lists Add new list Red Hat Vn Back t…" at bounding box center [150, 463] width 301 height 851
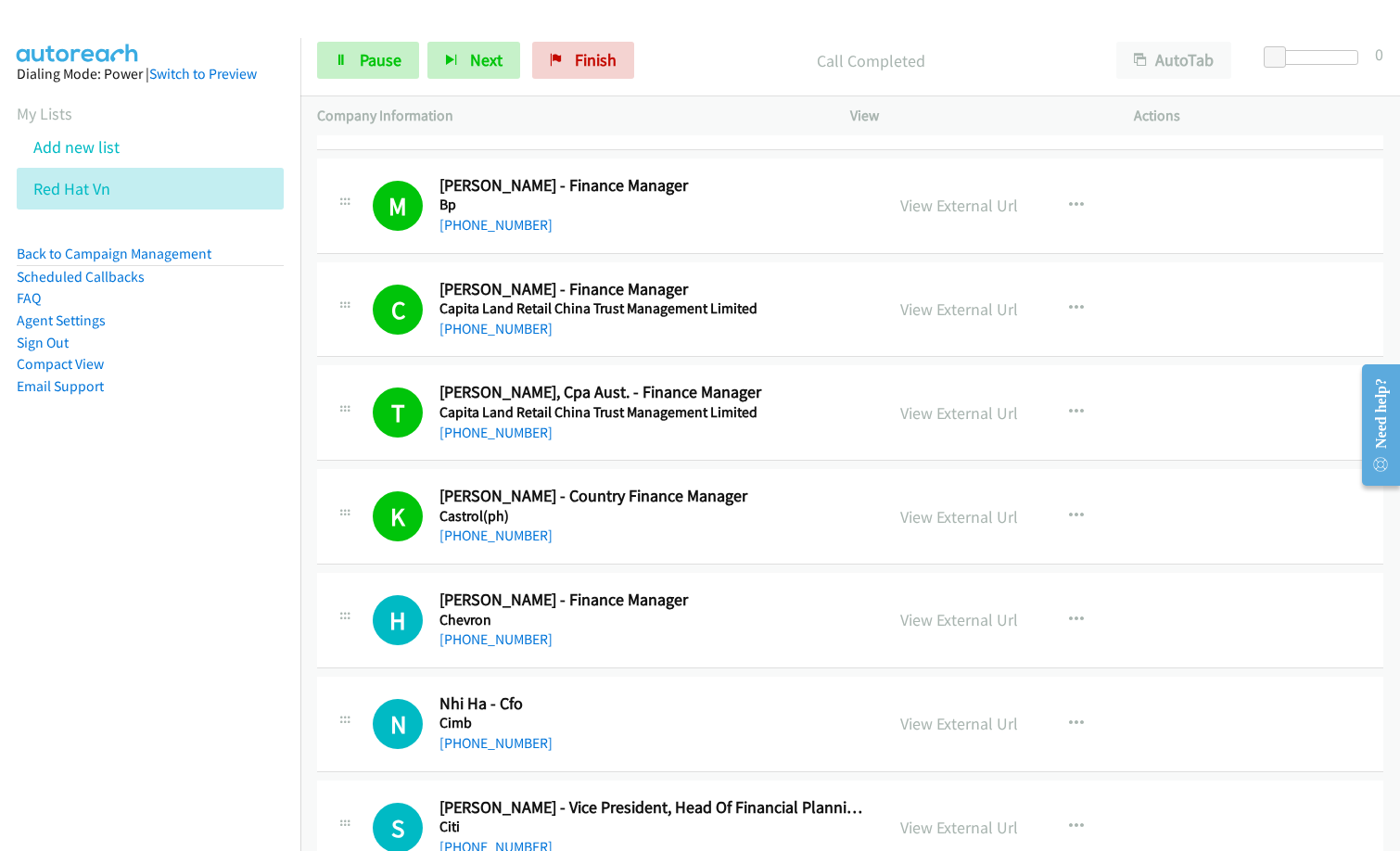
scroll to position [2689, 0]
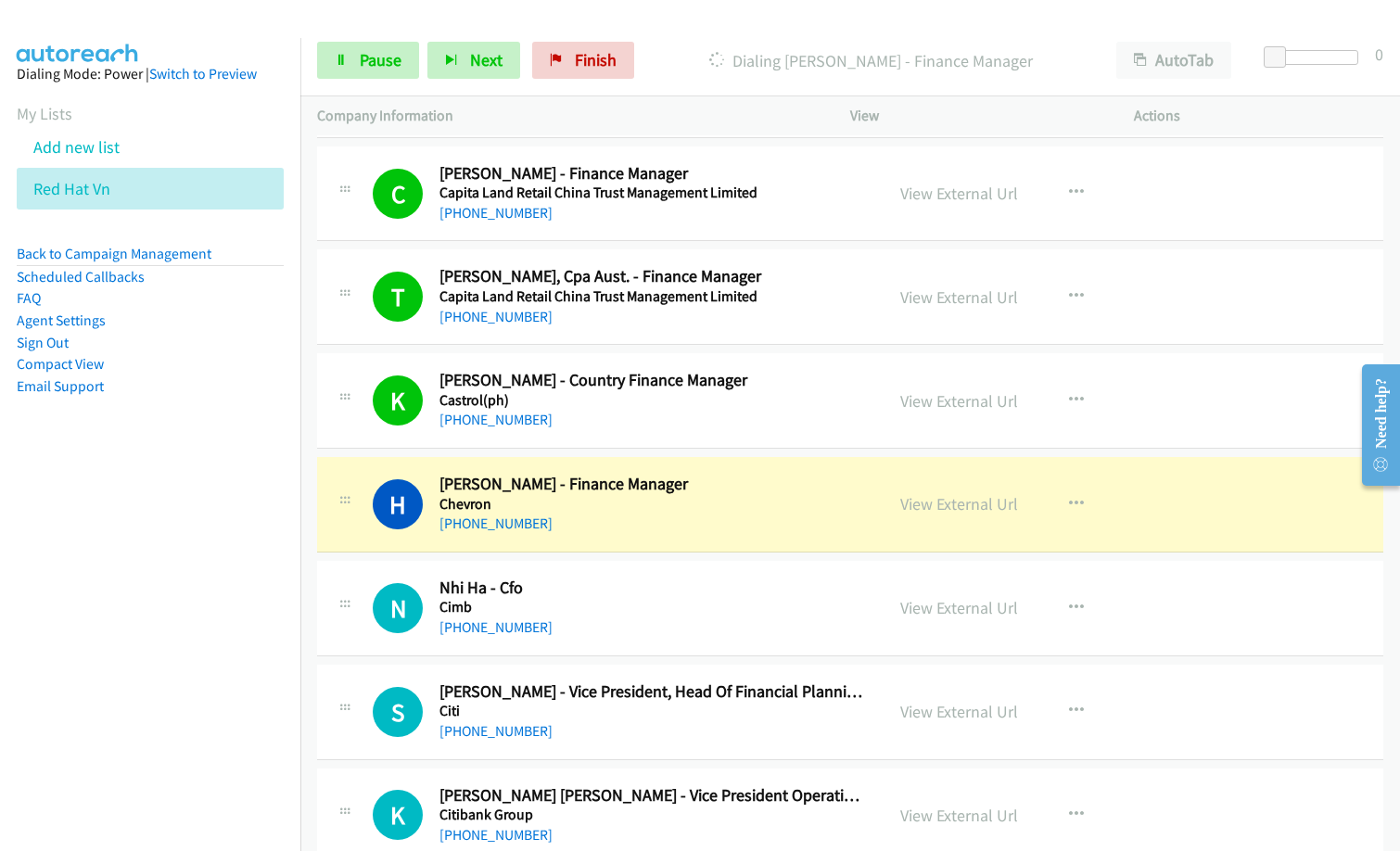
click at [634, 519] on div "+84 225 3769 010" at bounding box center [652, 524] width 427 height 23
click at [959, 497] on link "View External Url" at bounding box center [959, 505] width 118 height 22
click at [380, 65] on span "Pause" at bounding box center [381, 60] width 42 height 22
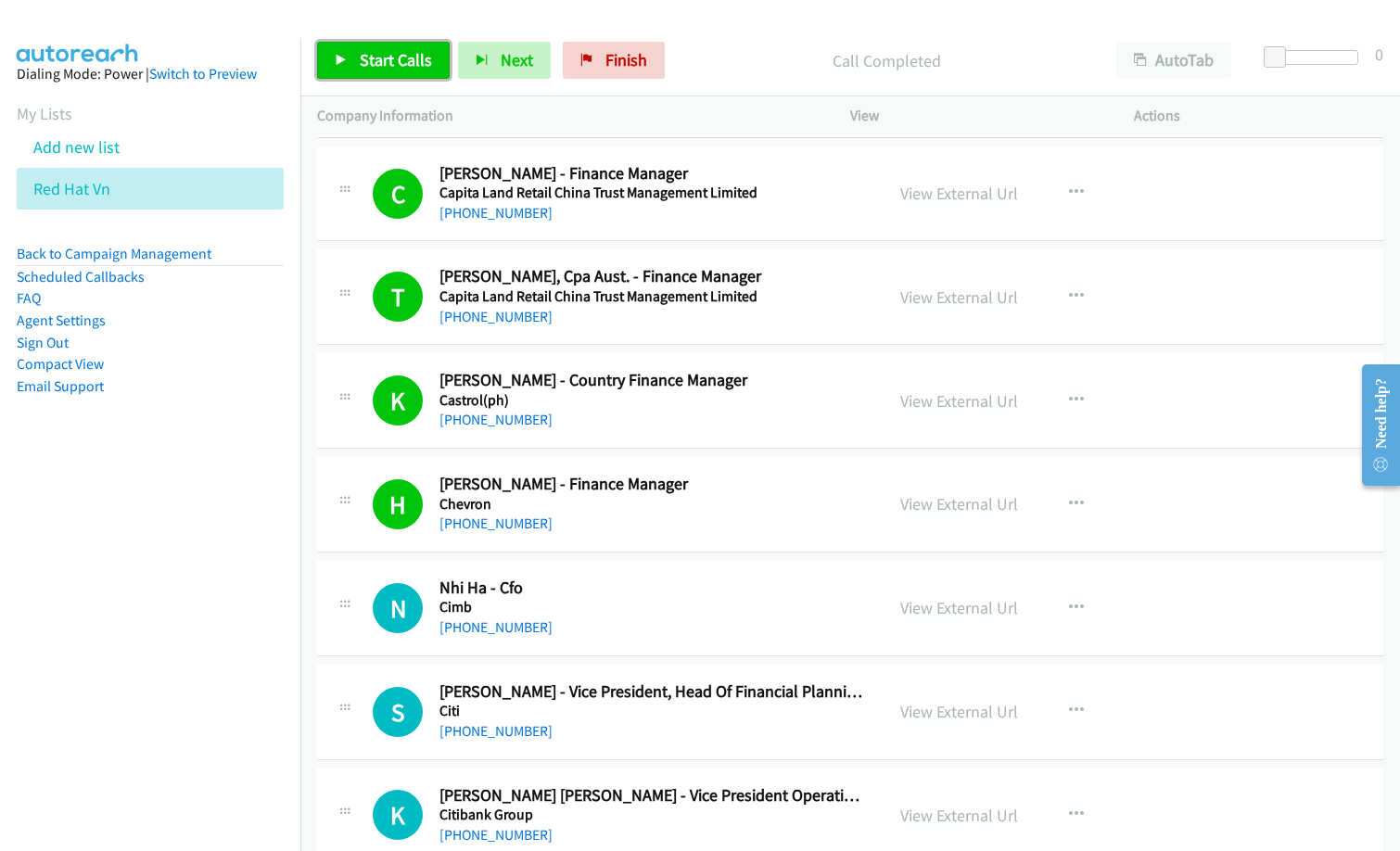
click at [392, 66] on span "Start Calls" at bounding box center [396, 60] width 73 height 22
click at [659, 558] on td "N Callback Scheduled Nhi Ha - Cfo Cimb Asia/Ho_Chi_Minh +84 1900 969696 View Ex…" at bounding box center [850, 609] width 1100 height 104
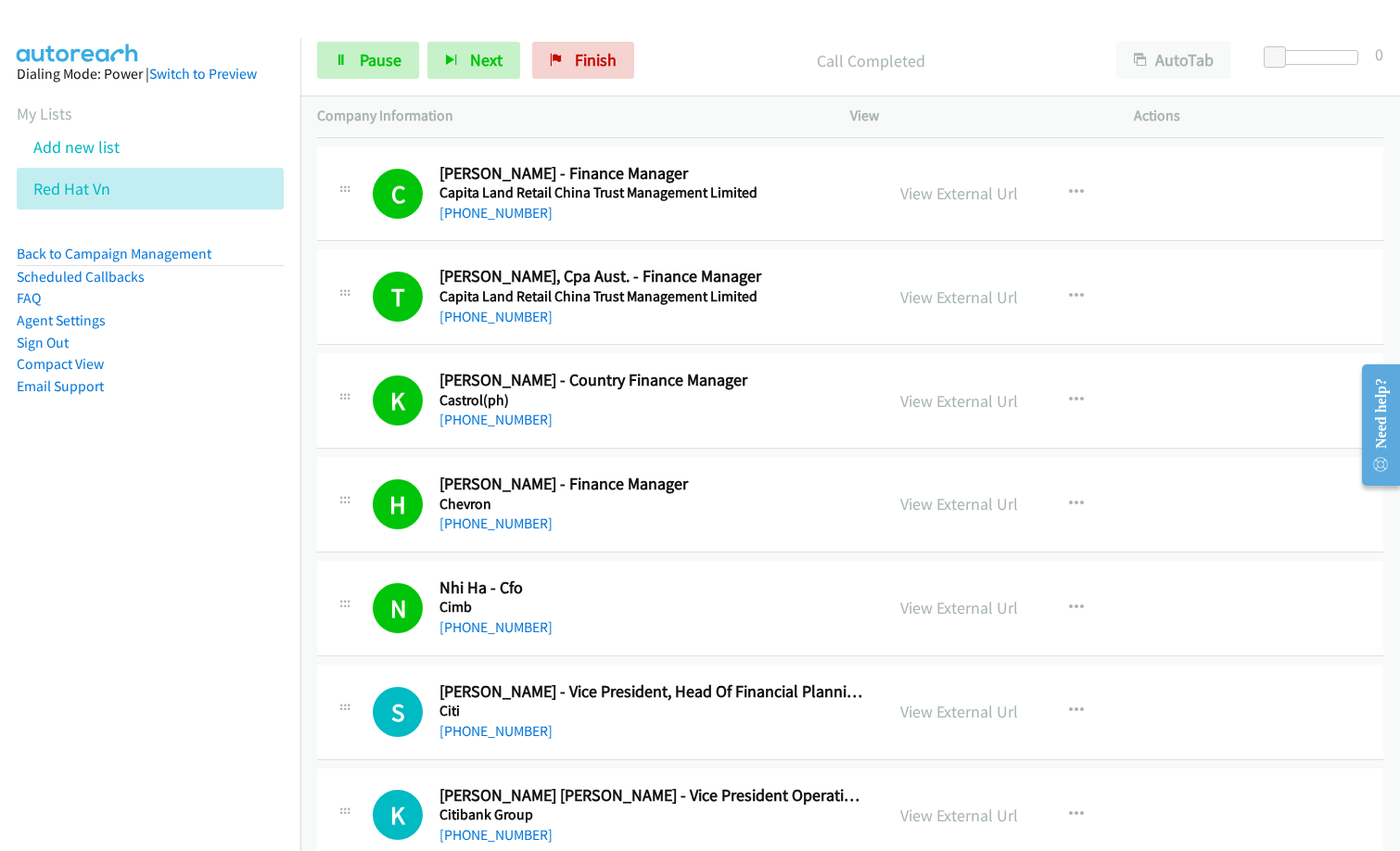
scroll to position [2875, 0]
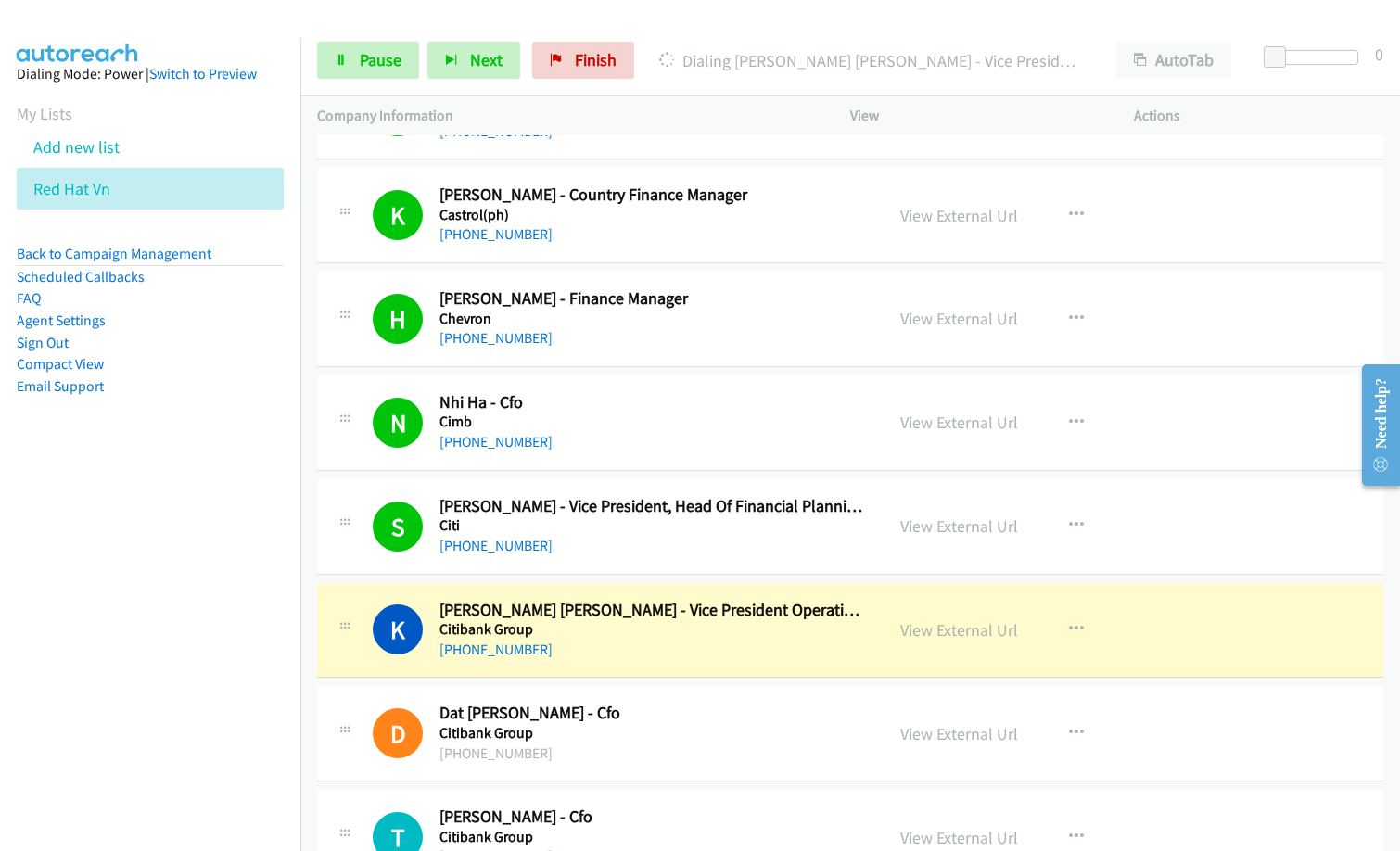
click at [602, 406] on h2 "Nhi Ha - Cfo" at bounding box center [652, 403] width 427 height 22
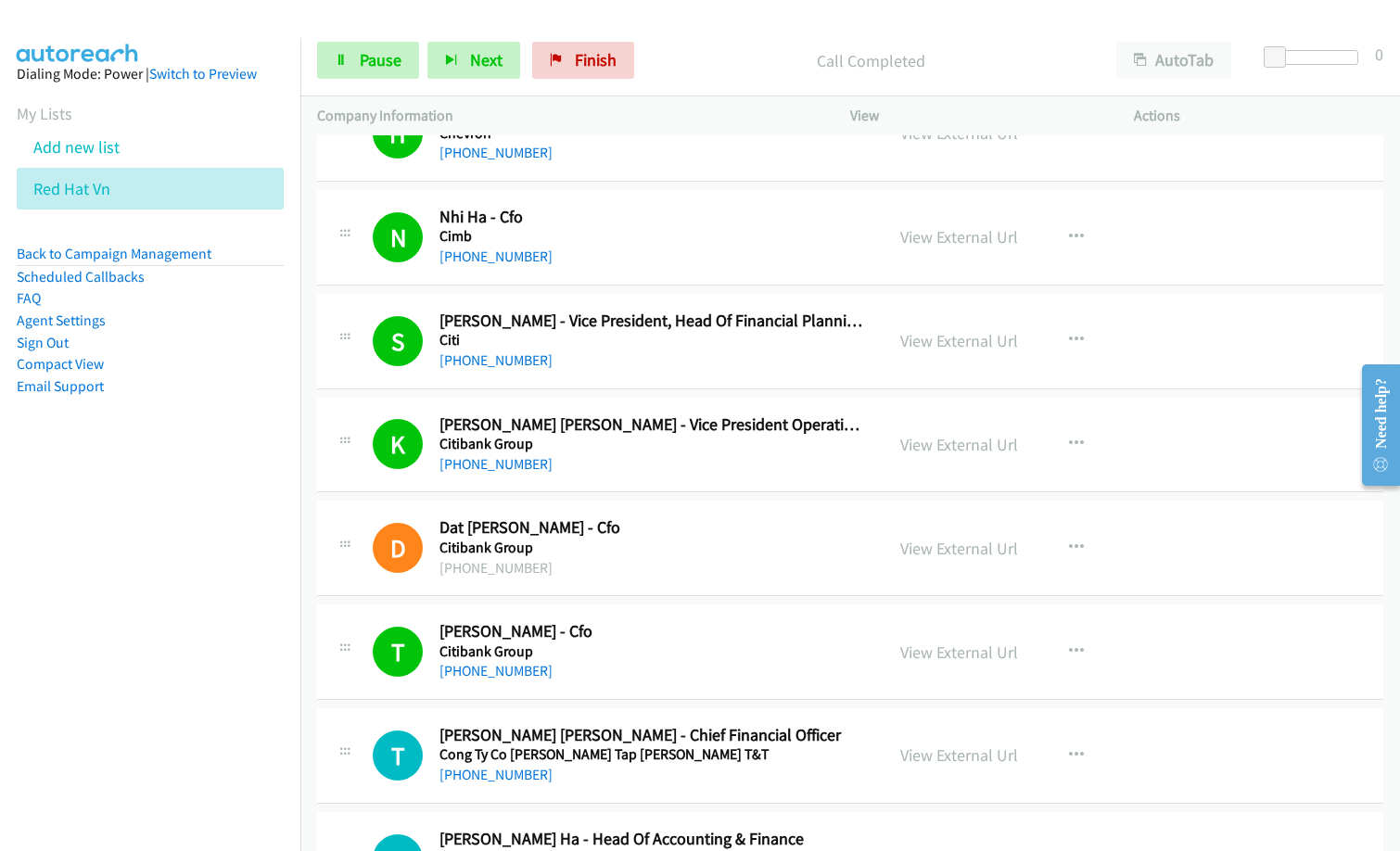
scroll to position [3339, 0]
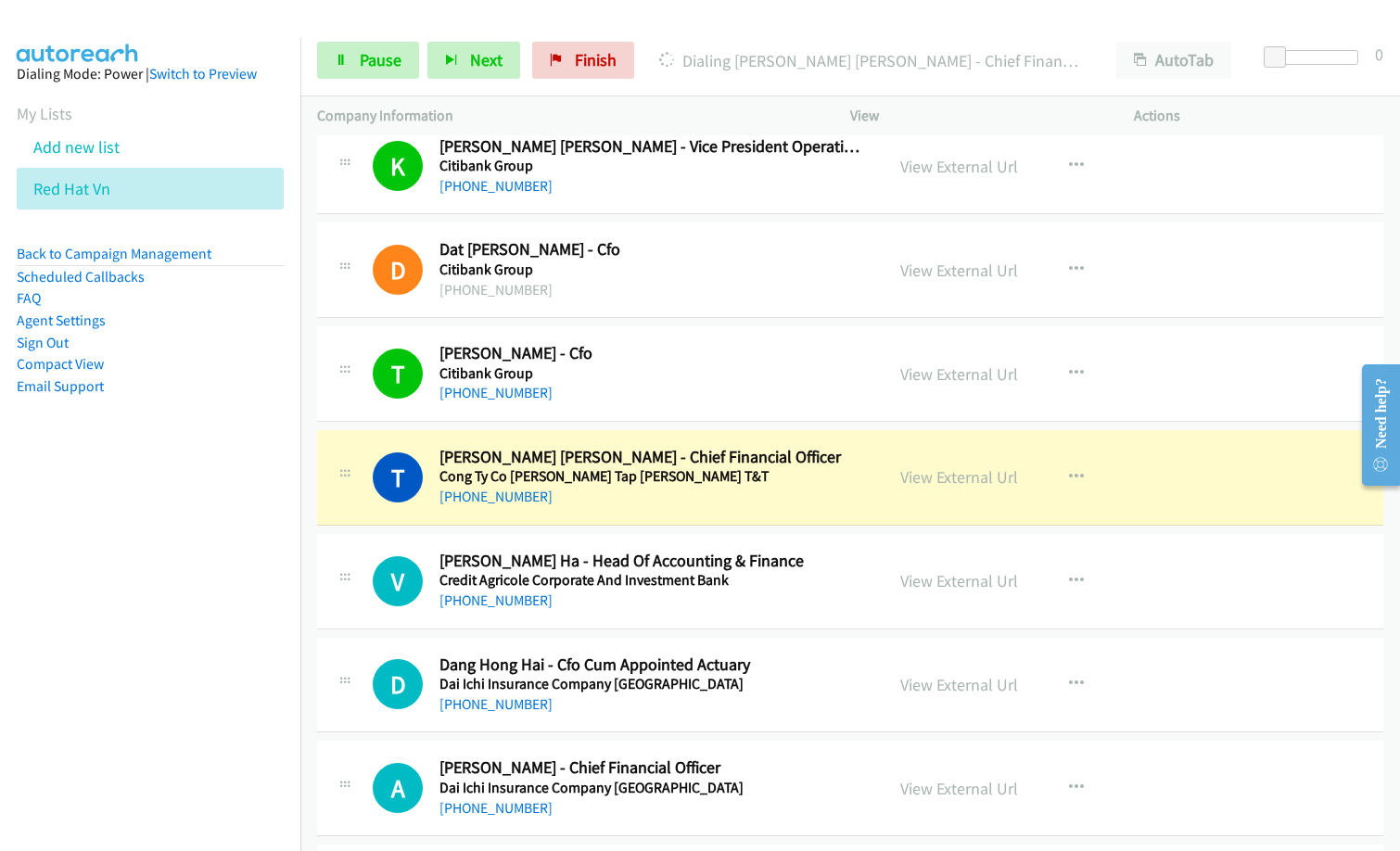
click at [636, 478] on h5 "Cong Ty Co Phan Tap Doan T&T" at bounding box center [652, 476] width 427 height 19
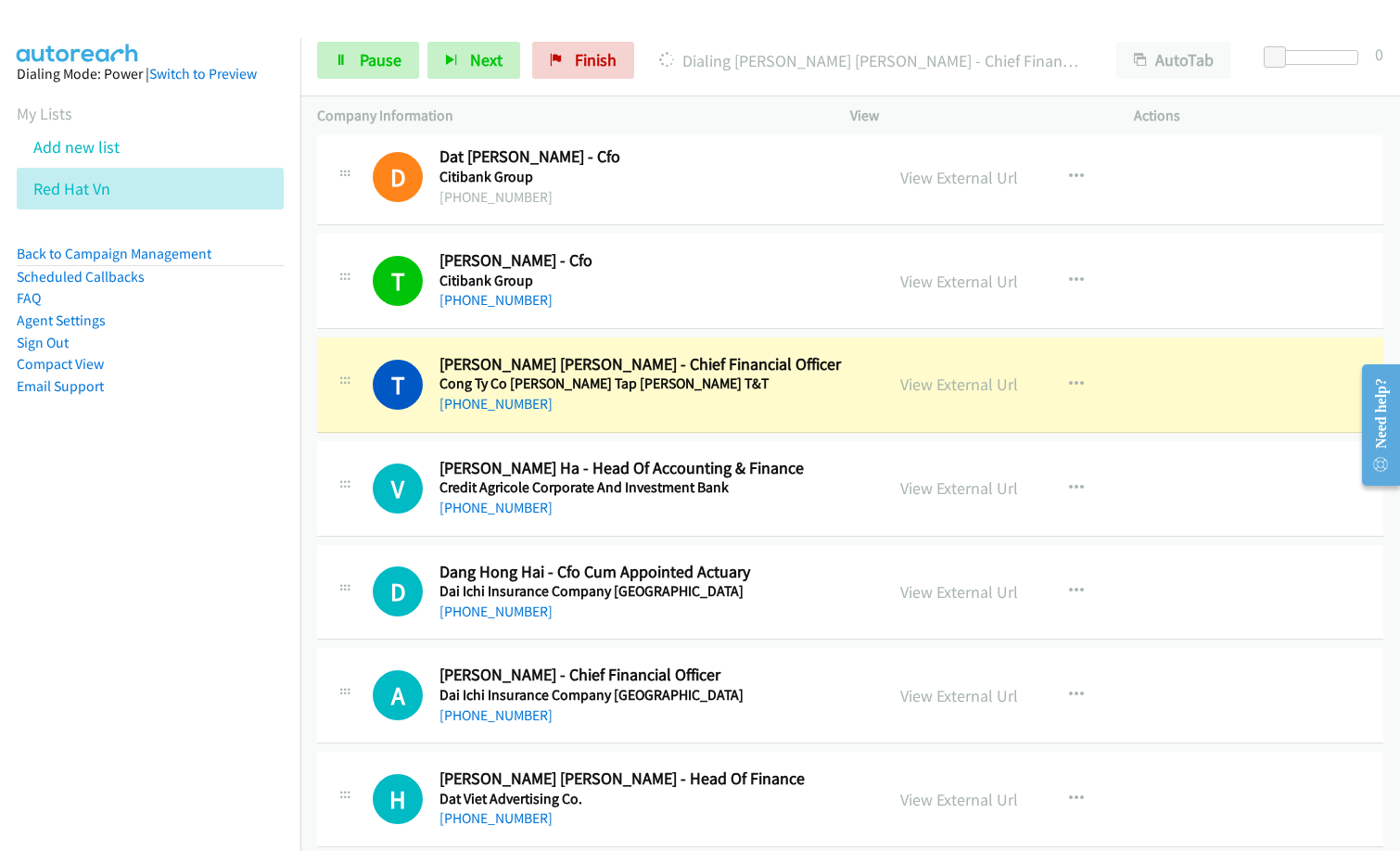
scroll to position [3525, 0]
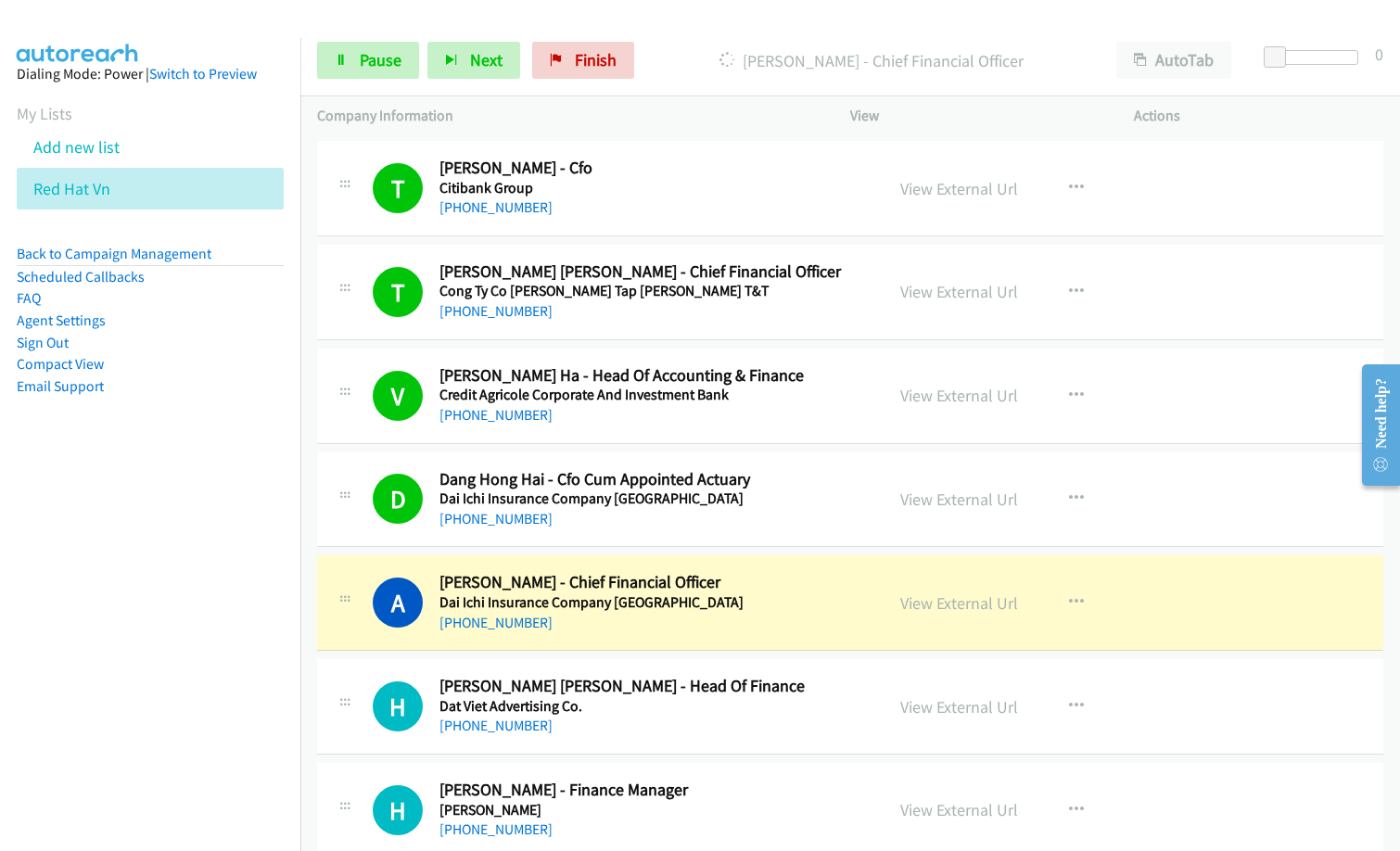
click at [787, 605] on h5 "Dai Ichi Insurance Company Vietnam" at bounding box center [652, 603] width 427 height 19
click at [958, 598] on link "View External Url" at bounding box center [959, 604] width 118 height 22
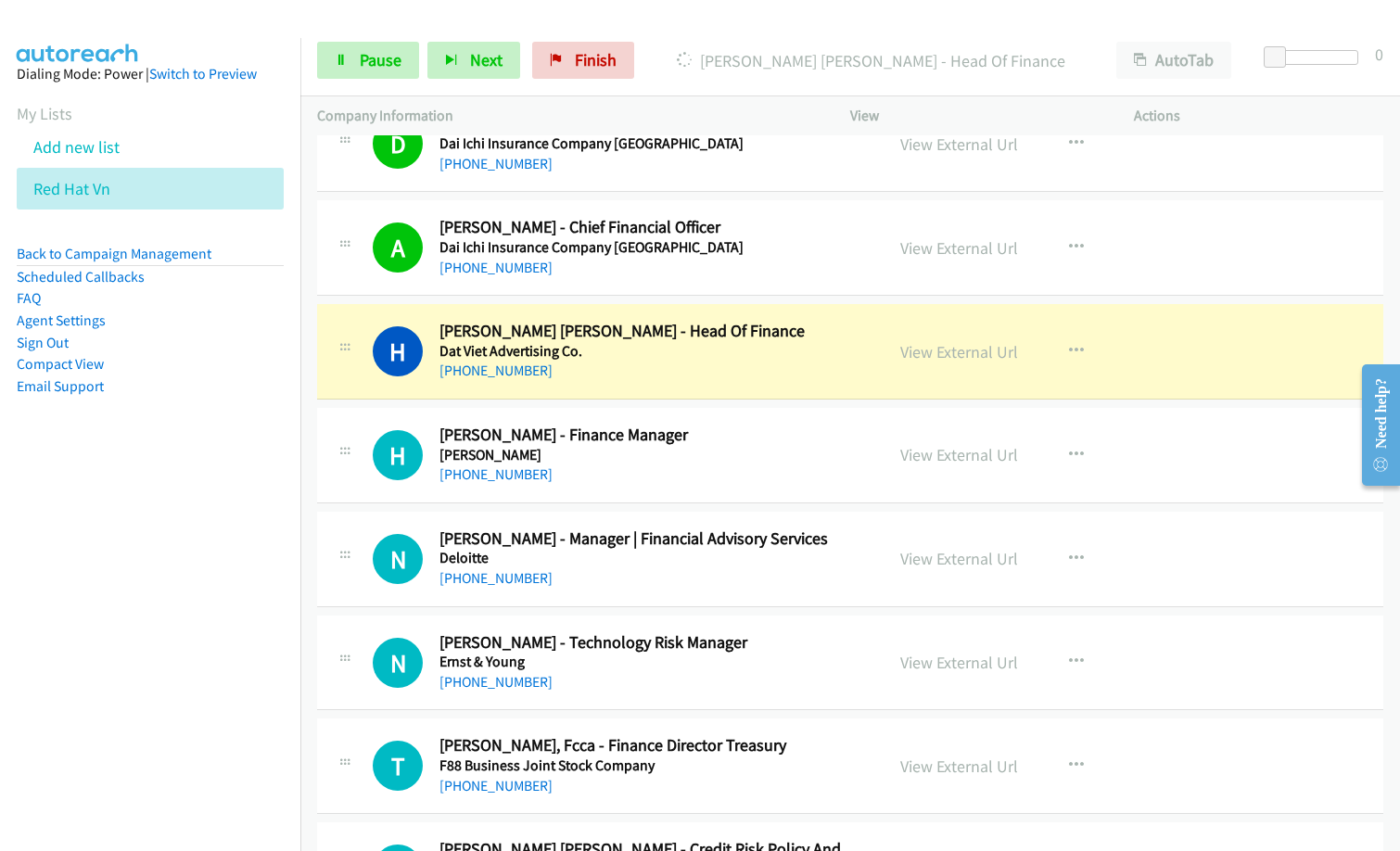
scroll to position [3896, 0]
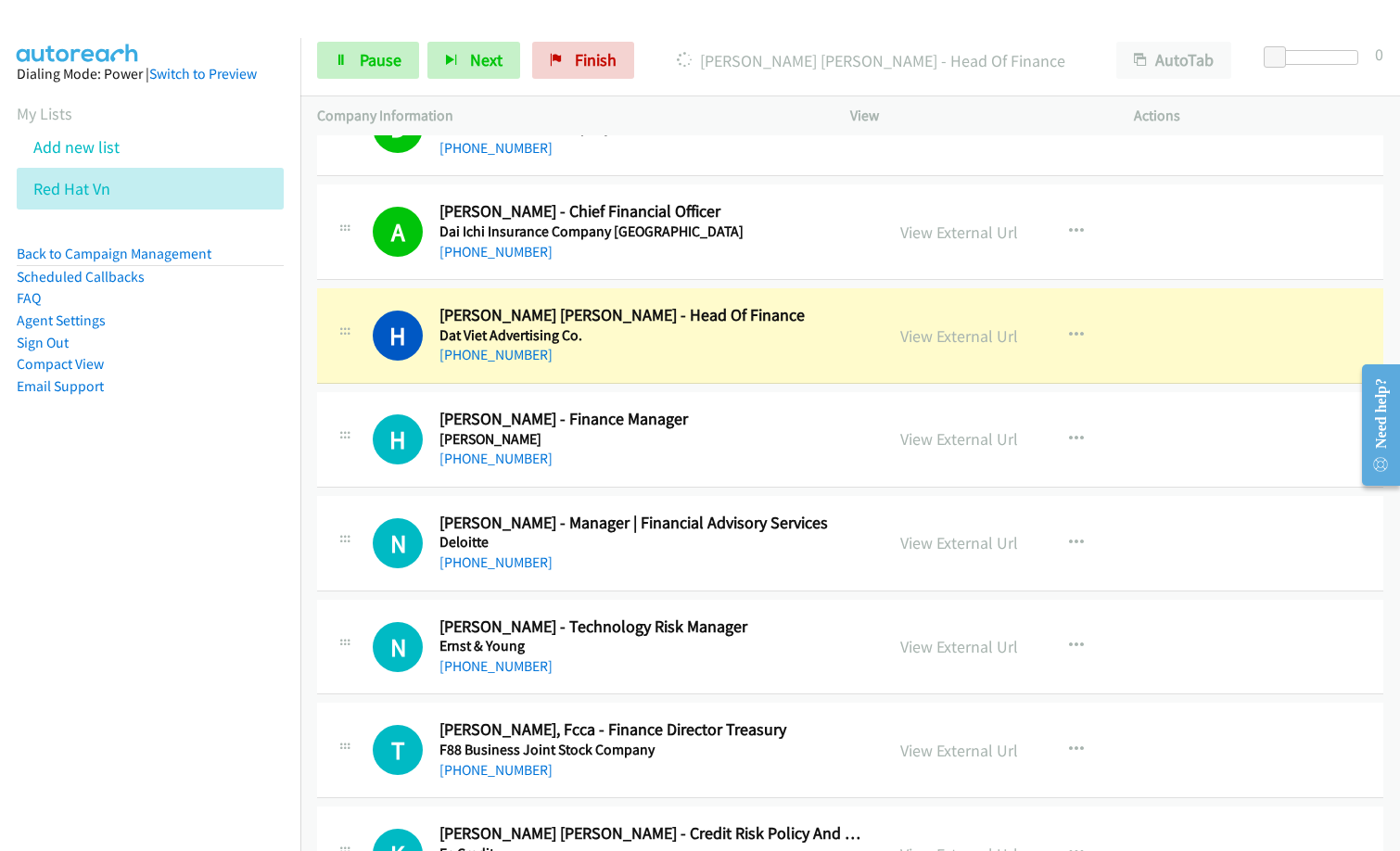
click at [208, 639] on nav "Dialing Mode: Power | Switch to Preview My Lists Add new list Red Hat Vn Back t…" at bounding box center [150, 463] width 301 height 851
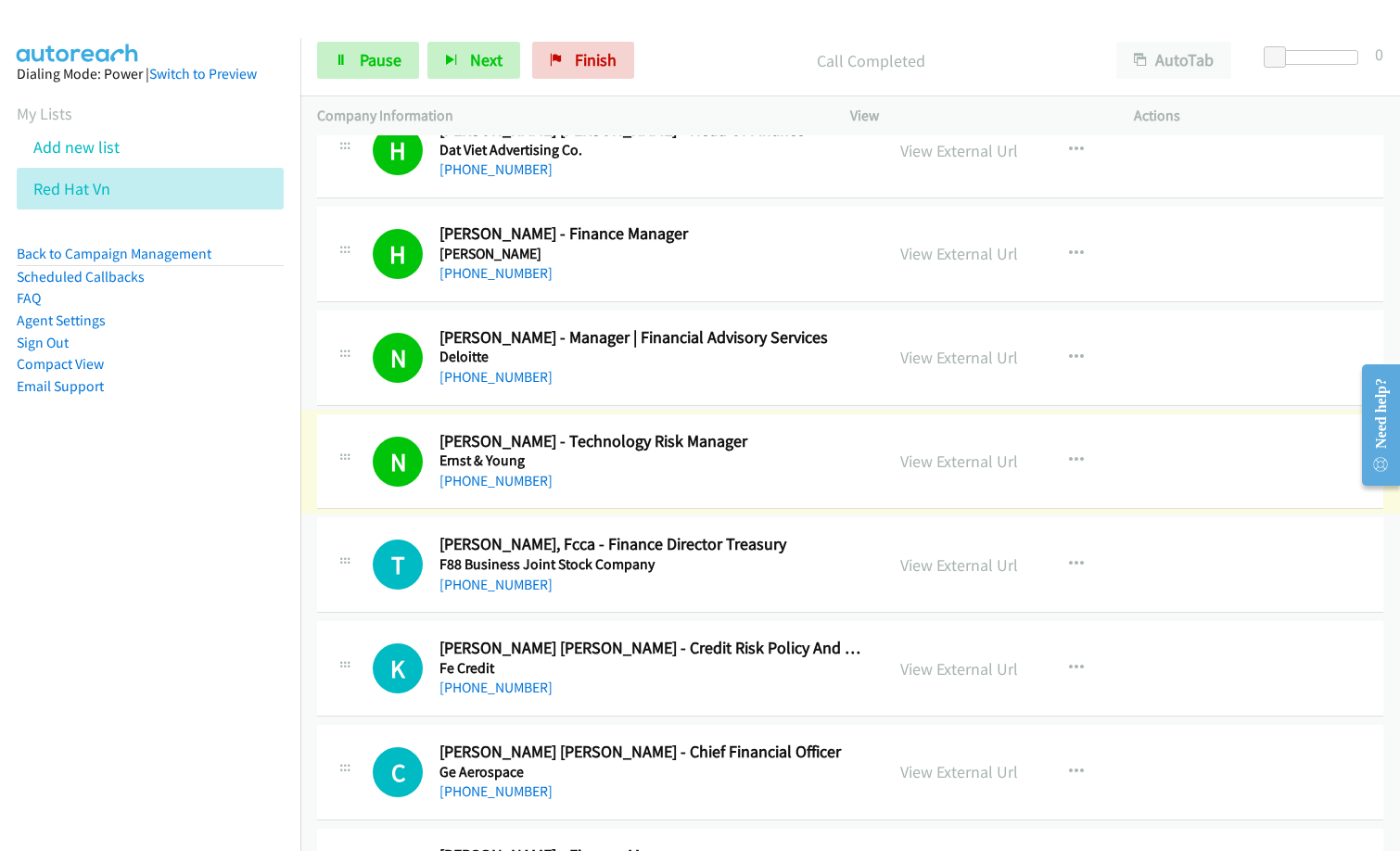
scroll to position [4267, 0]
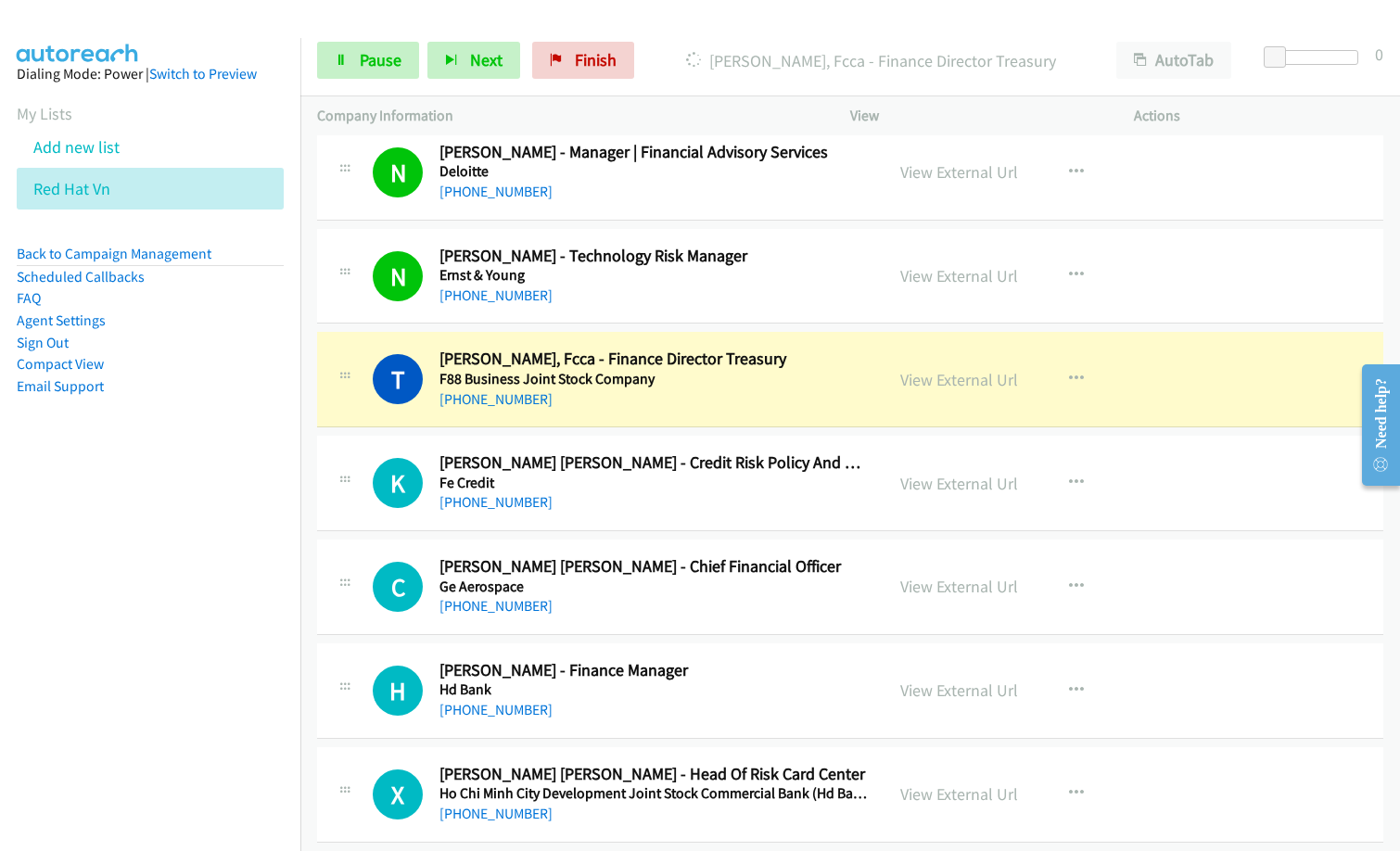
click at [93, 641] on nav "Dialing Mode: Power | Switch to Preview My Lists Add new list Red Hat Vn Back t…" at bounding box center [150, 463] width 301 height 851
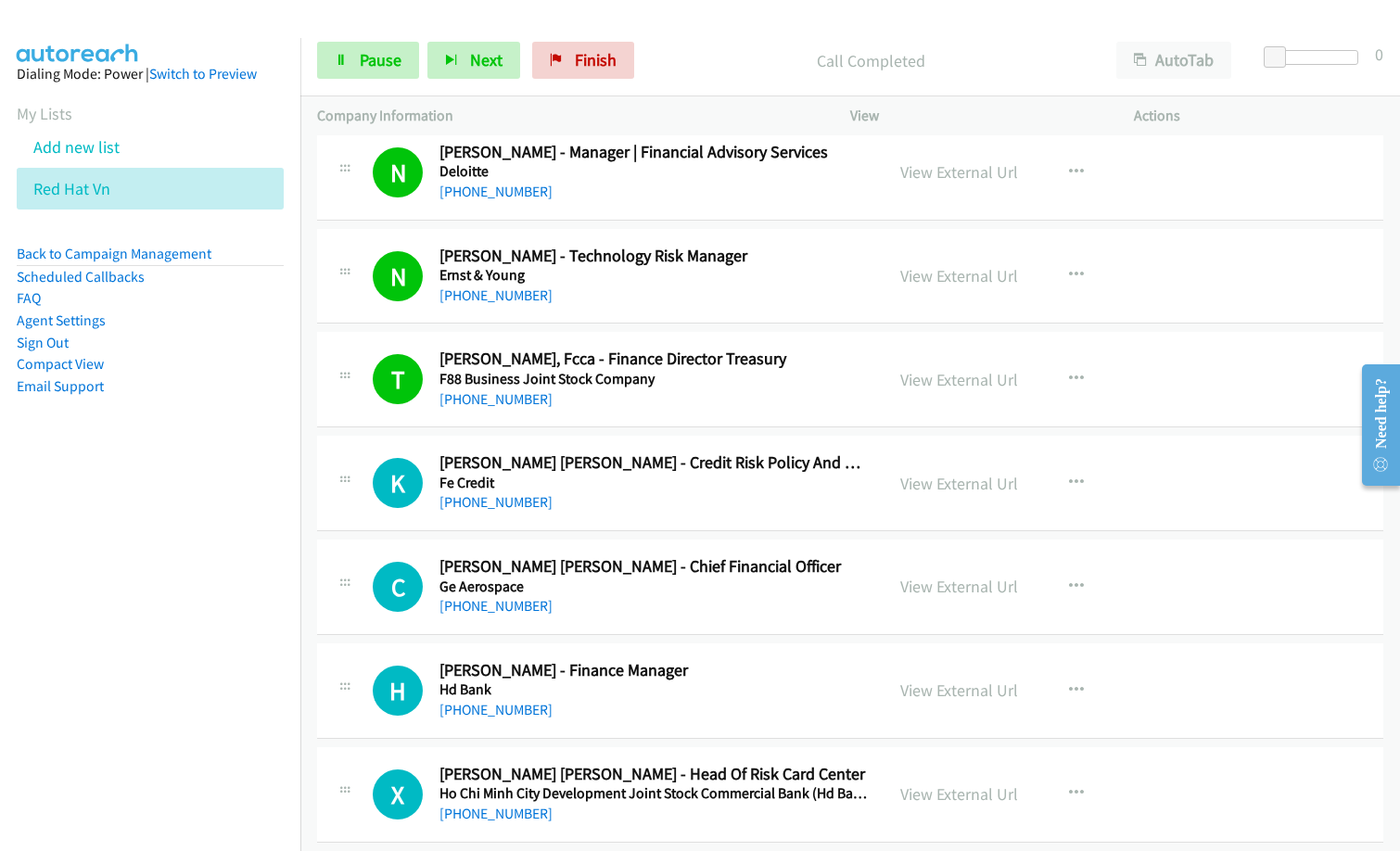
drag, startPoint x: 195, startPoint y: 575, endPoint x: 217, endPoint y: 568, distance: 23.1
click at [195, 575] on nav "Dialing Mode: Power | Switch to Preview My Lists Add new list Red Hat Vn Back t…" at bounding box center [150, 463] width 301 height 851
click at [389, 67] on span "Pause" at bounding box center [381, 60] width 42 height 22
click at [399, 56] on span "Start Calls" at bounding box center [396, 60] width 73 height 22
click at [646, 512] on div "+84 938 452 425" at bounding box center [652, 503] width 427 height 23
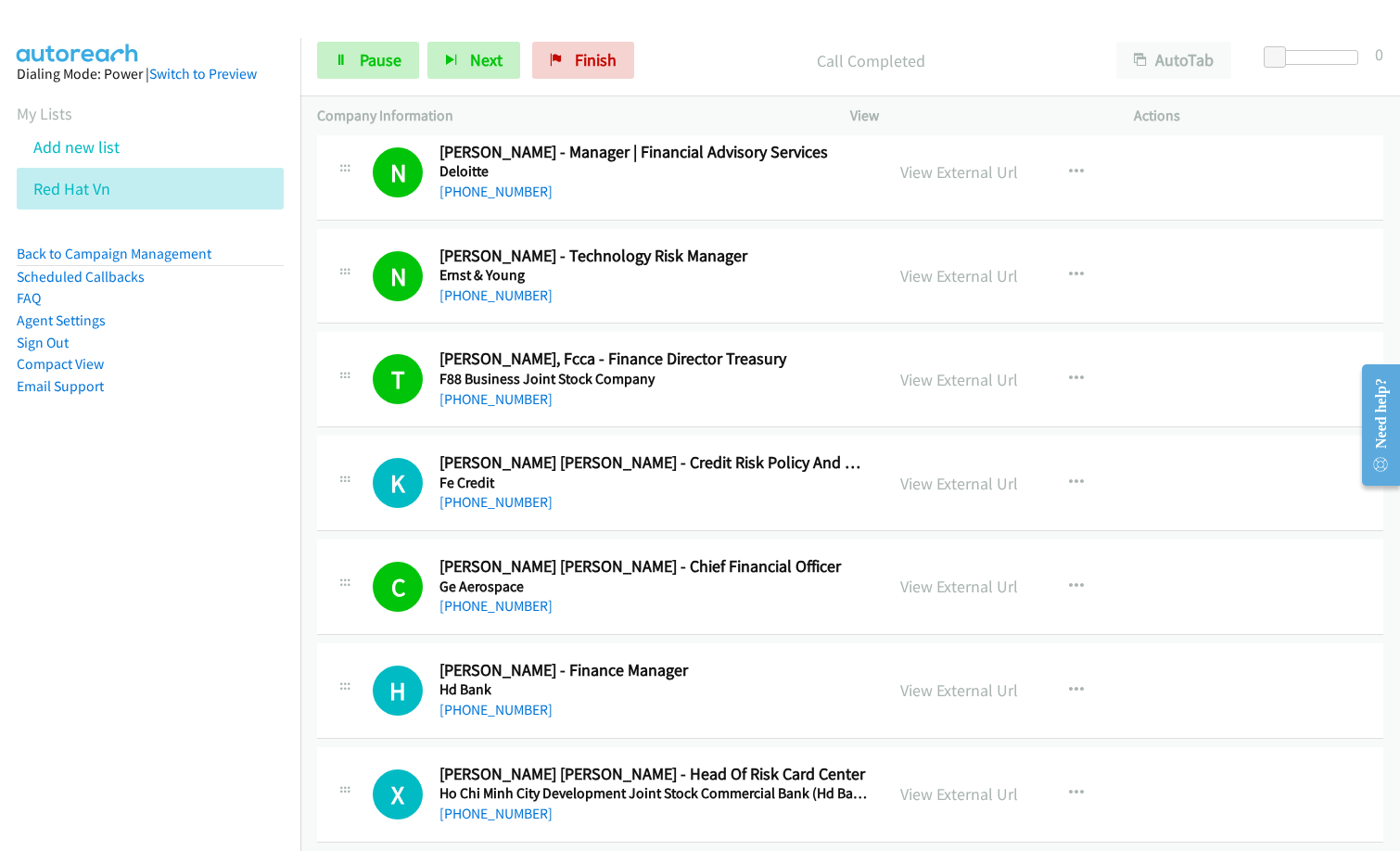
click at [618, 505] on div "+84 938 452 425" at bounding box center [652, 503] width 427 height 23
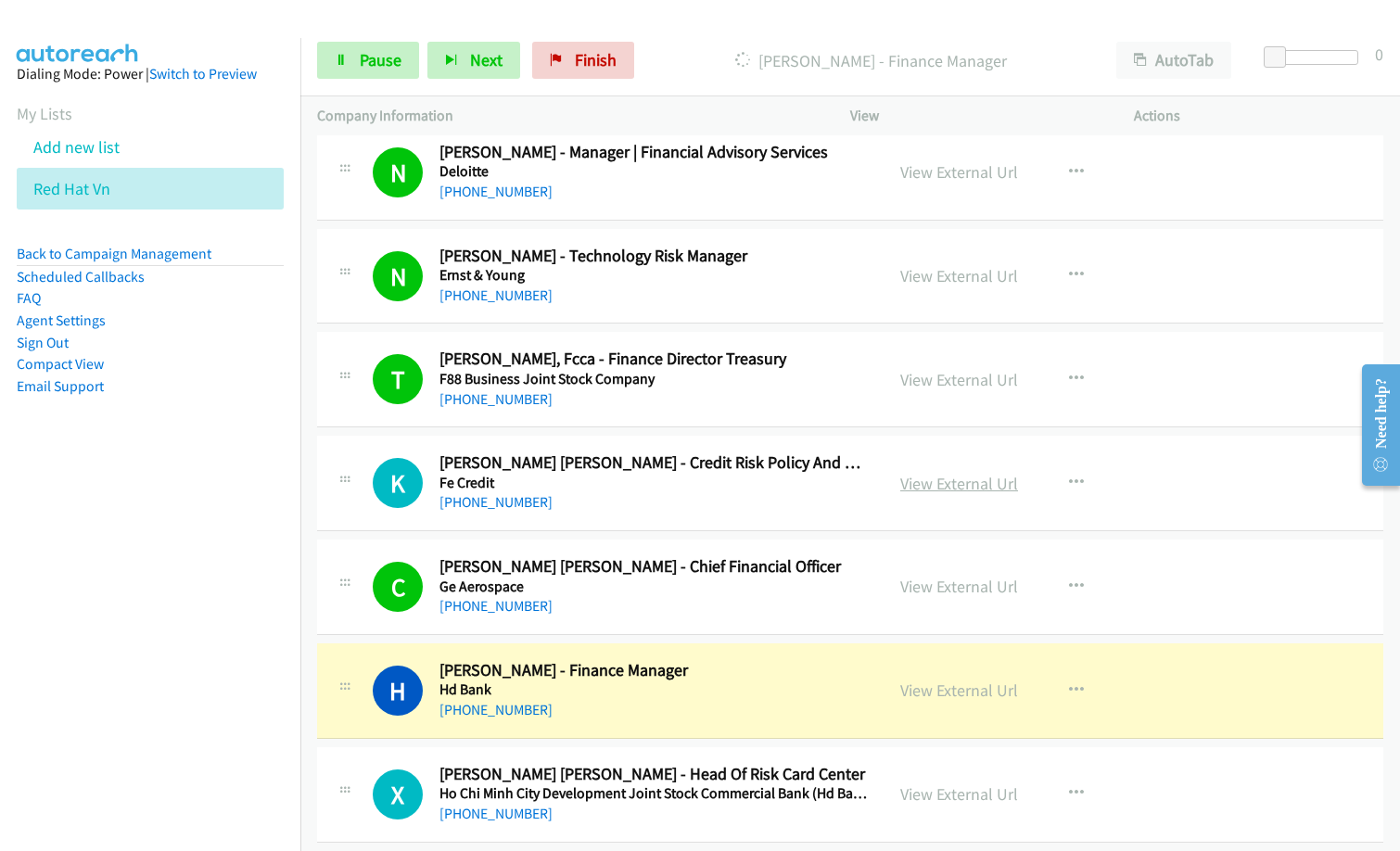
click at [974, 478] on link "View External Url" at bounding box center [959, 484] width 118 height 22
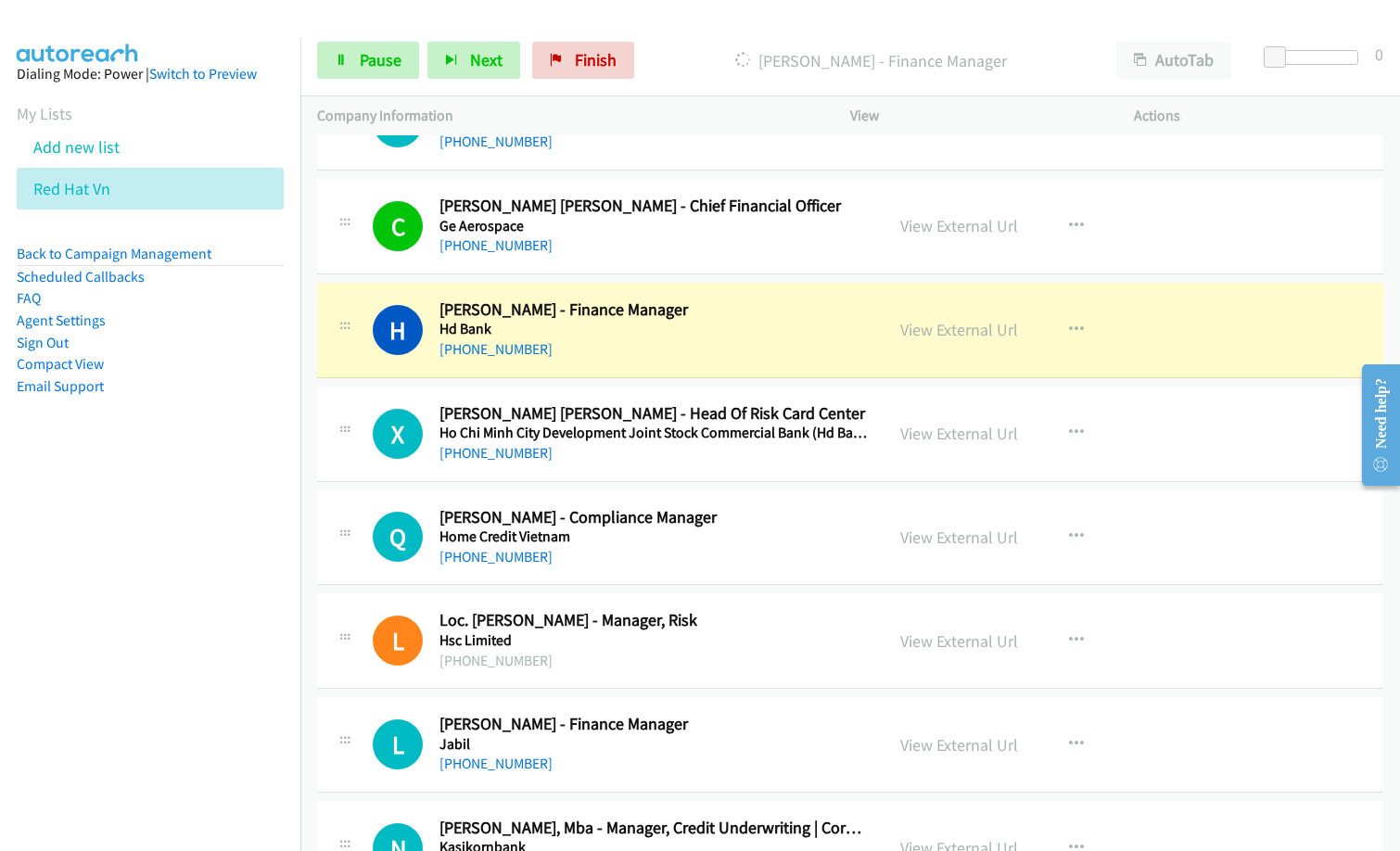
scroll to position [4638, 0]
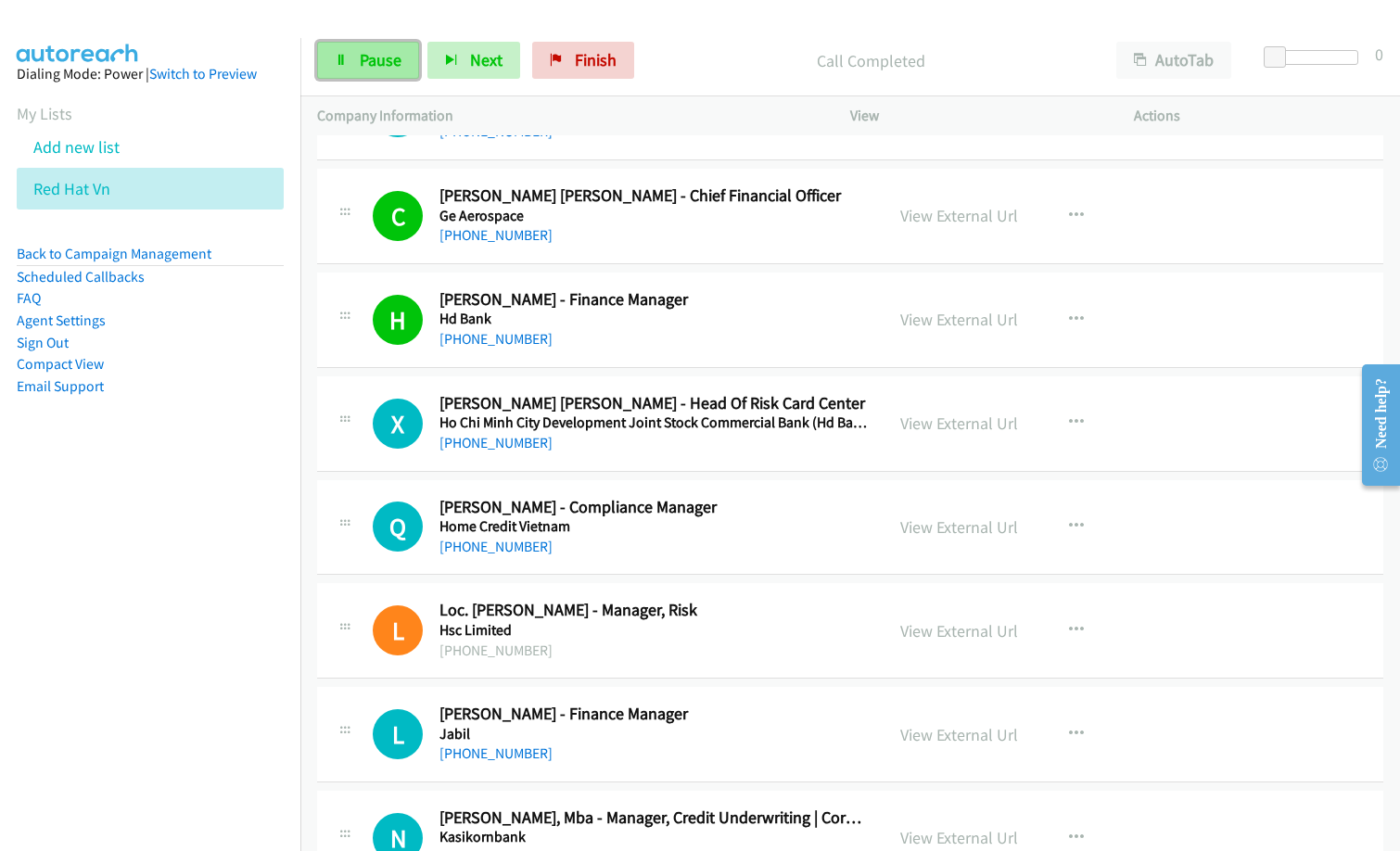
click at [393, 67] on span "Pause" at bounding box center [381, 60] width 42 height 22
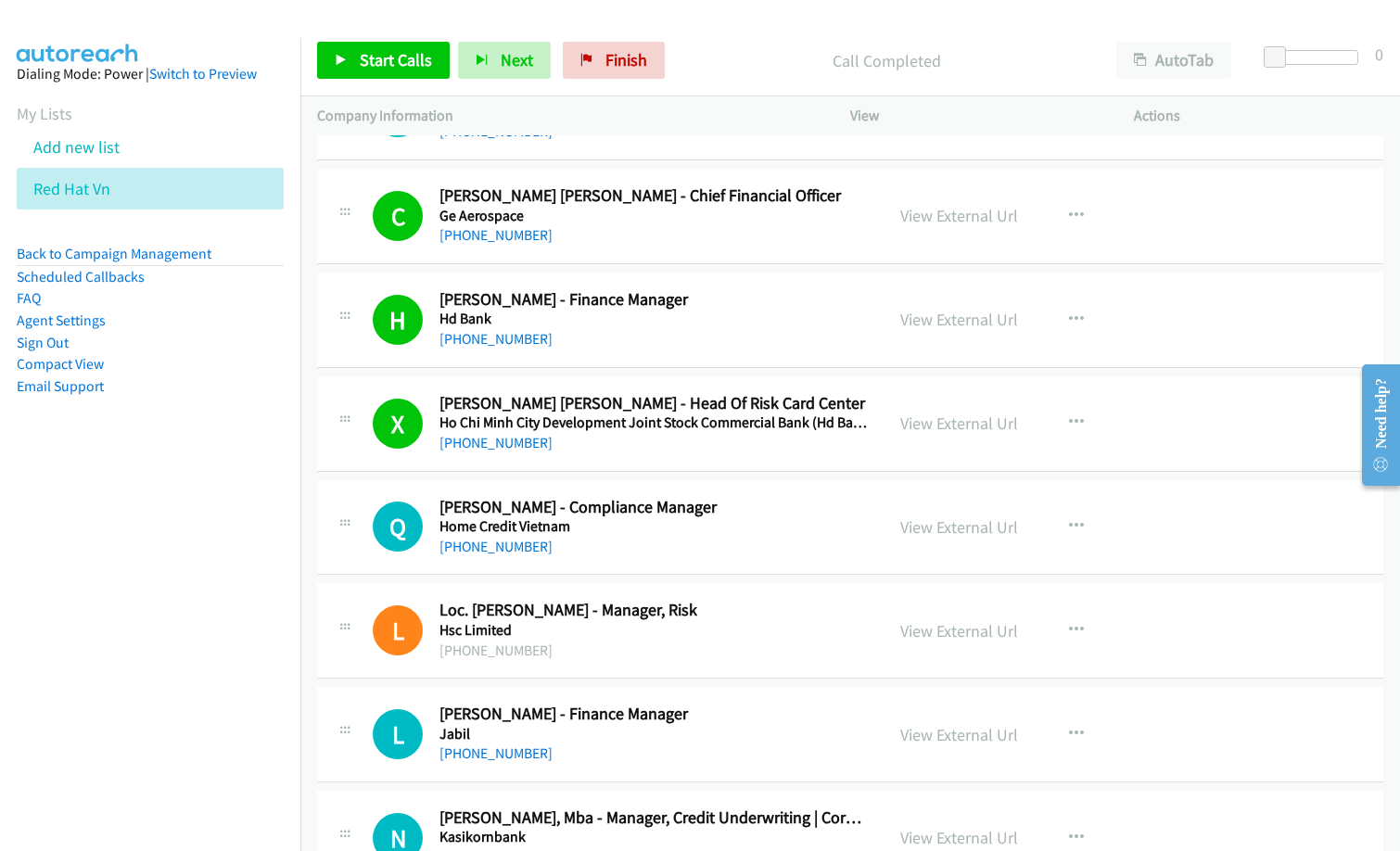
click at [701, 312] on h5 "Hd Bank" at bounding box center [652, 319] width 427 height 19
click at [378, 61] on span "Start Calls" at bounding box center [396, 60] width 73 height 22
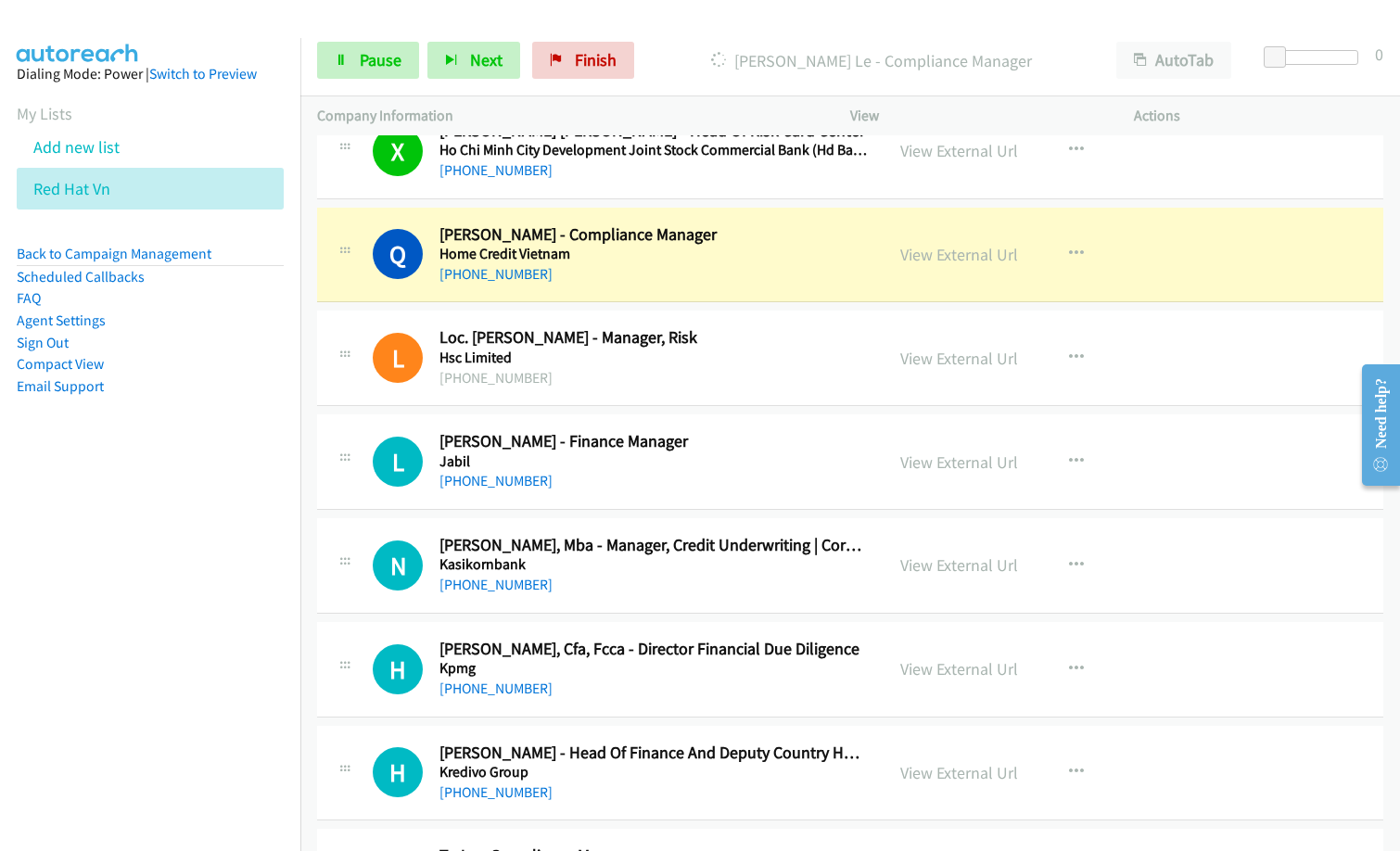
scroll to position [4916, 0]
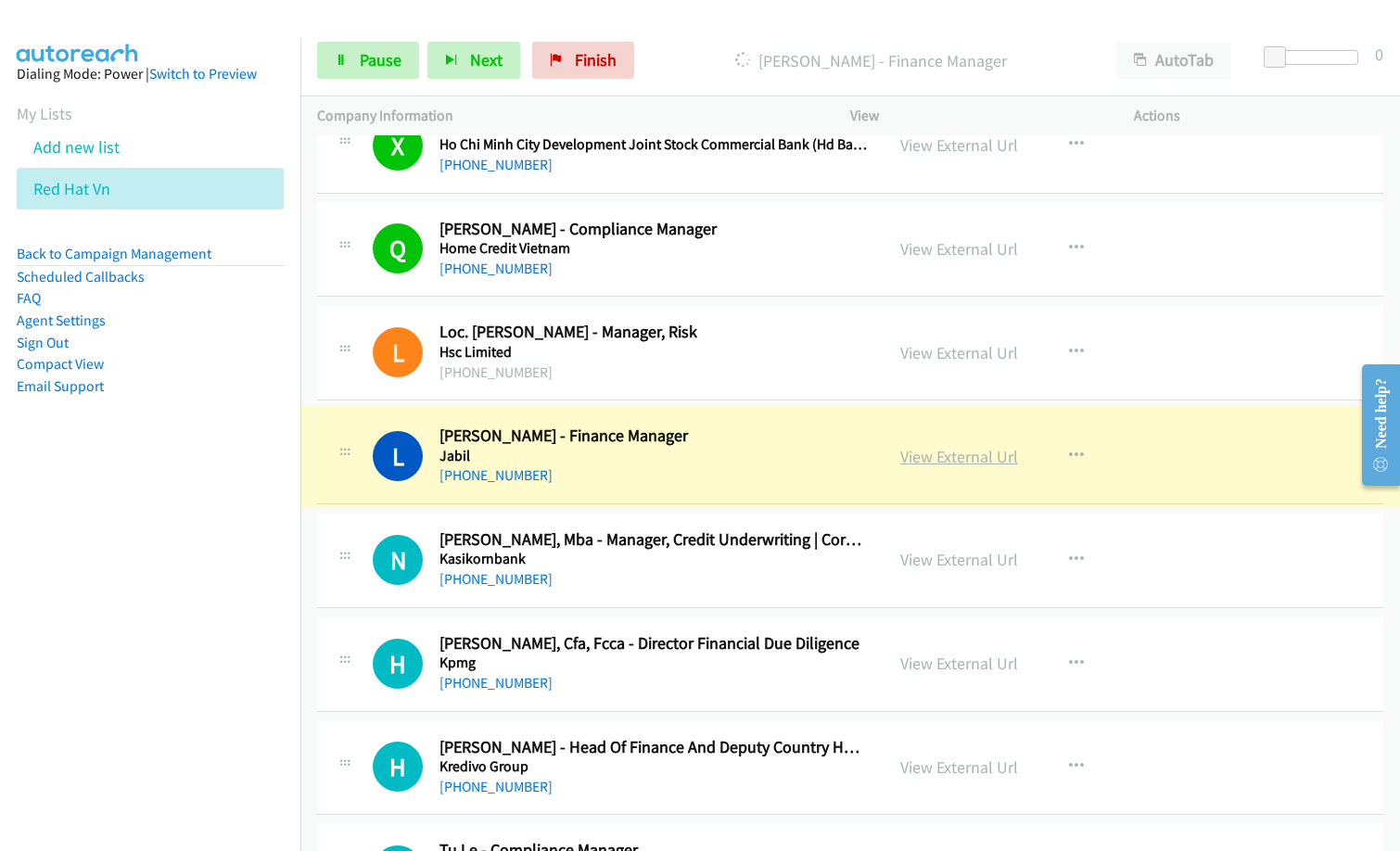
click at [961, 460] on link "View External Url" at bounding box center [959, 457] width 118 height 22
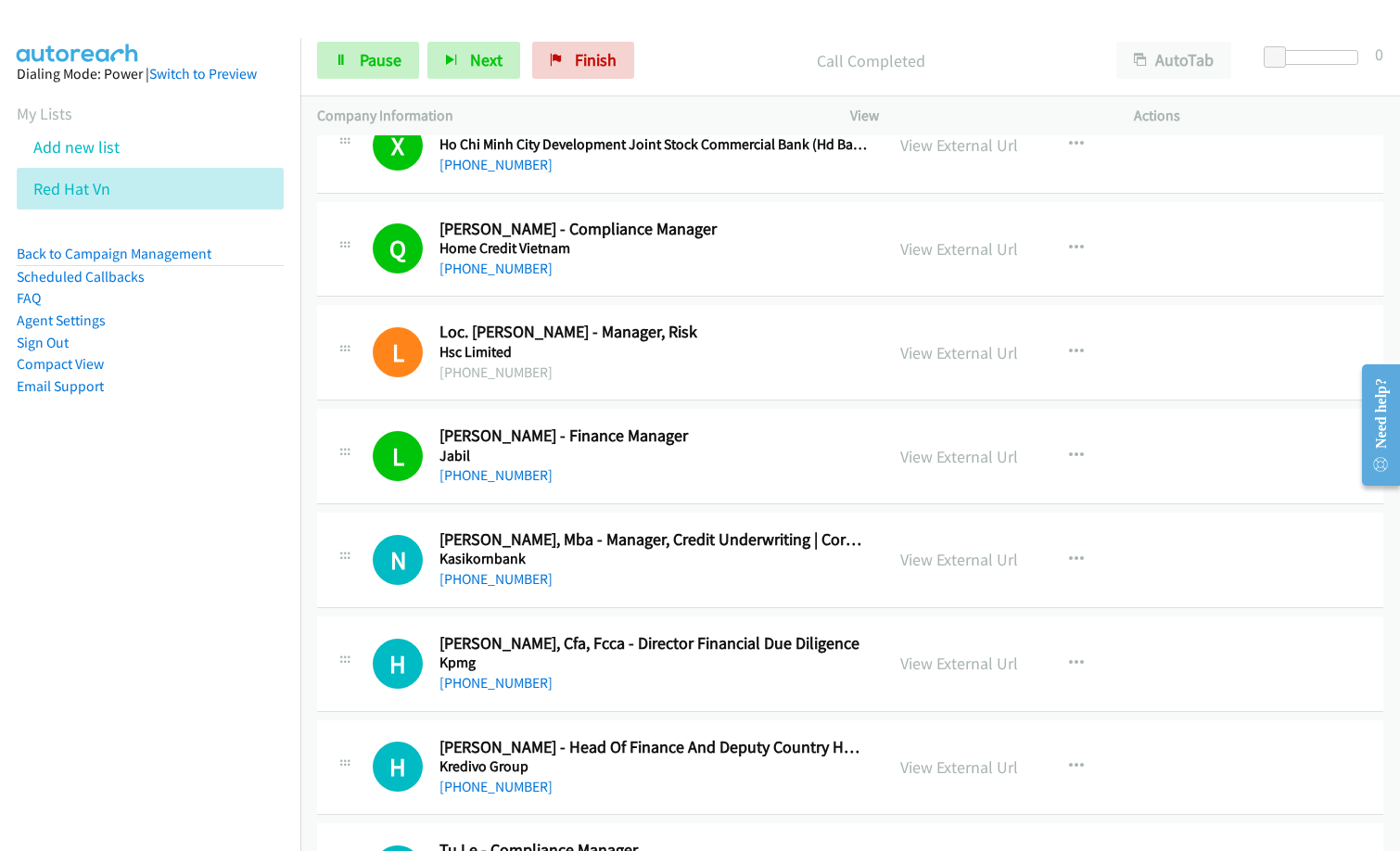
drag, startPoint x: 696, startPoint y: 80, endPoint x: 802, endPoint y: 42, distance: 112.6
click at [696, 80] on div "Start Calls Pause Next Finish Call Completed AutoTab AutoTab 0" at bounding box center [850, 61] width 1100 height 72
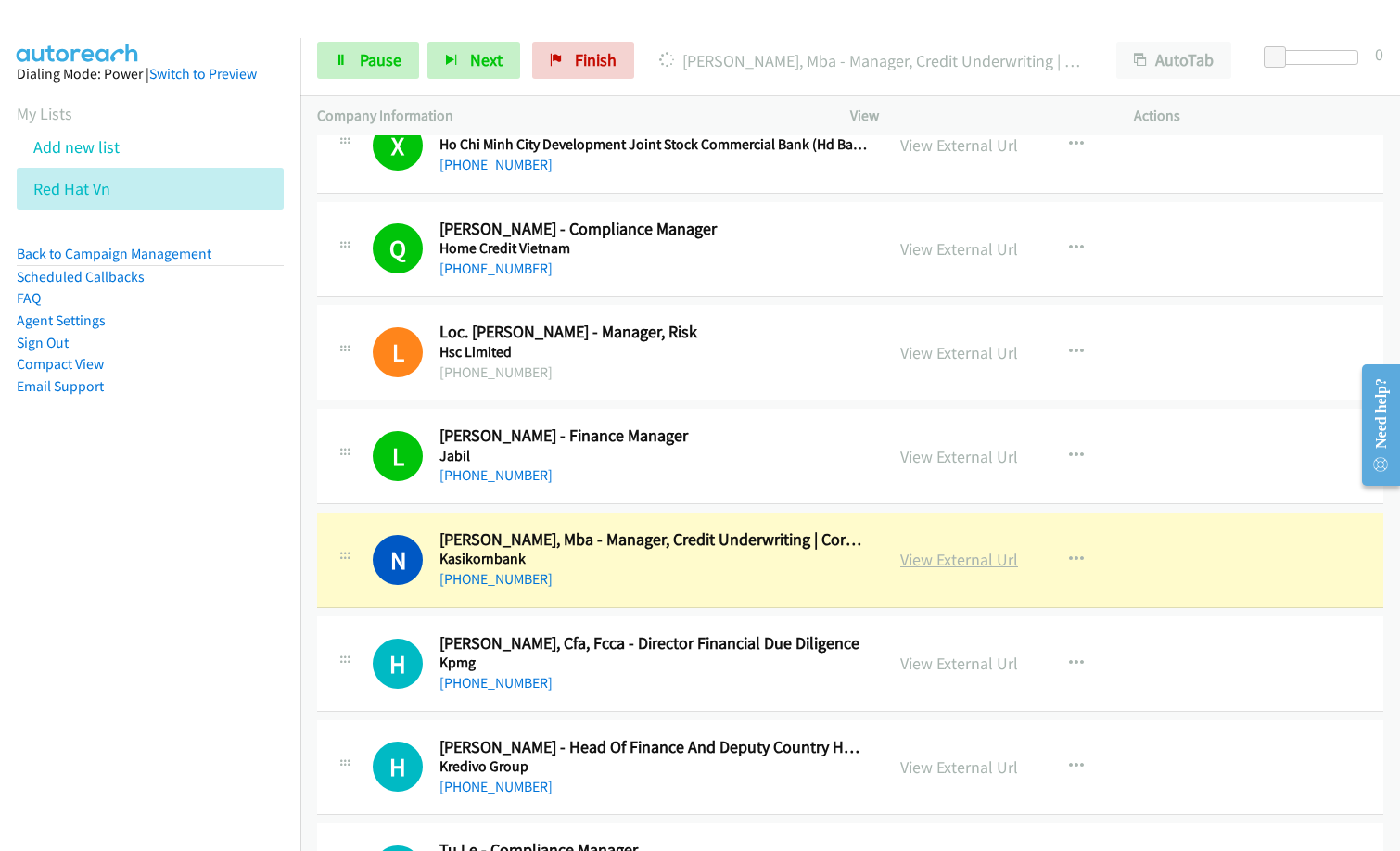
click at [969, 558] on link "View External Url" at bounding box center [959, 559] width 118 height 22
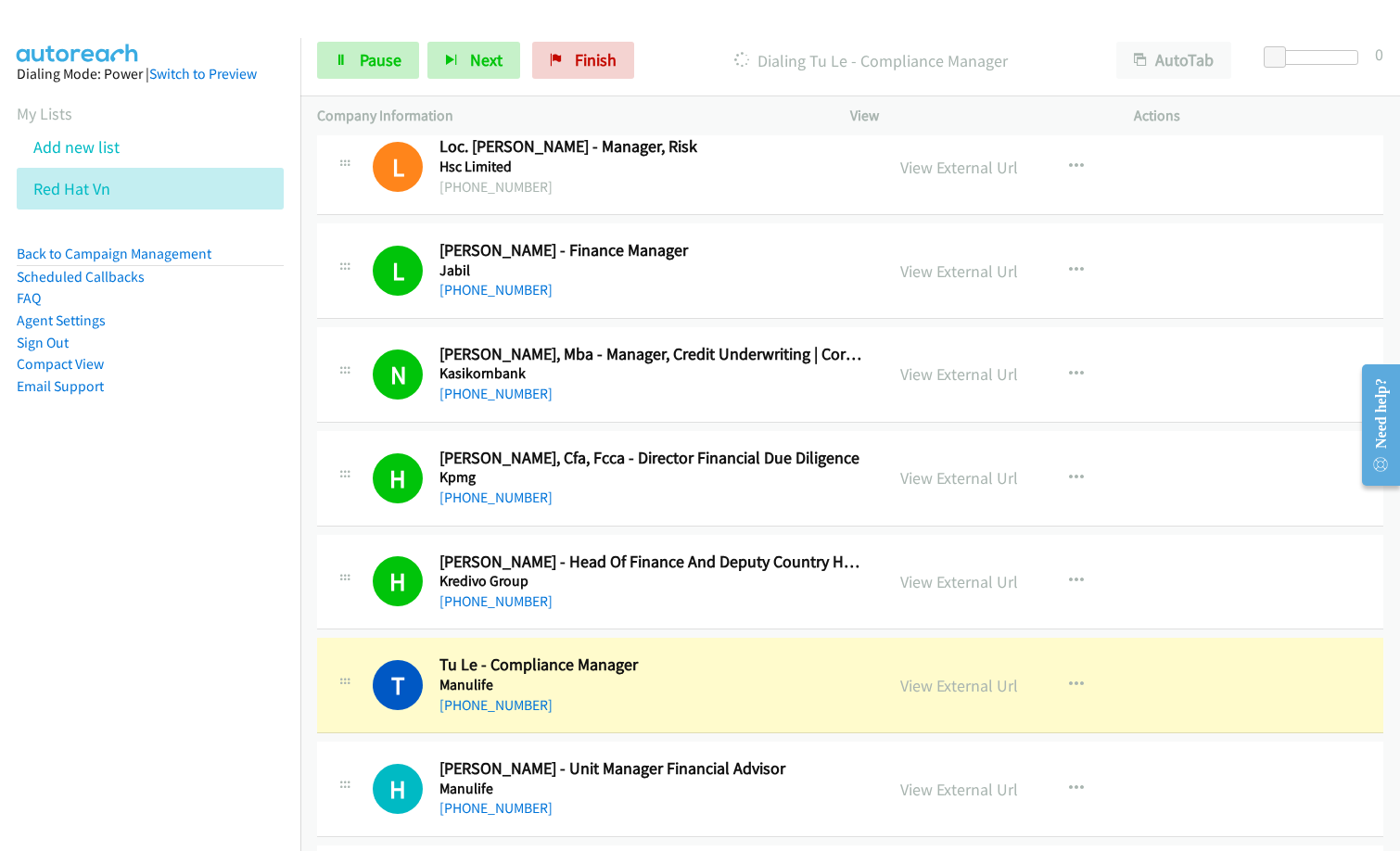
scroll to position [5472, 0]
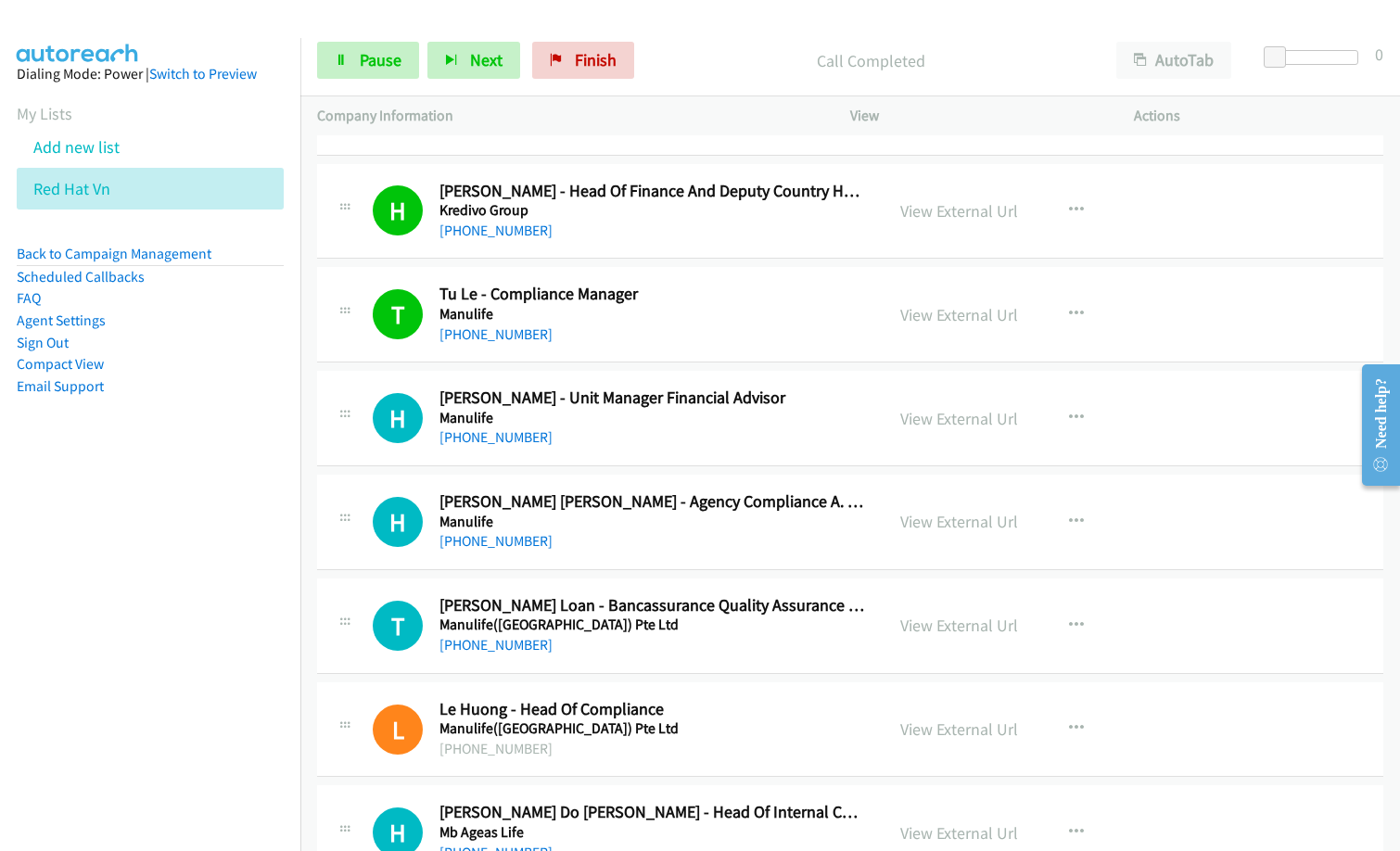
click at [236, 657] on nav "Dialing Mode: Power | Switch to Preview My Lists Add new list Red Hat Vn Back t…" at bounding box center [150, 463] width 301 height 851
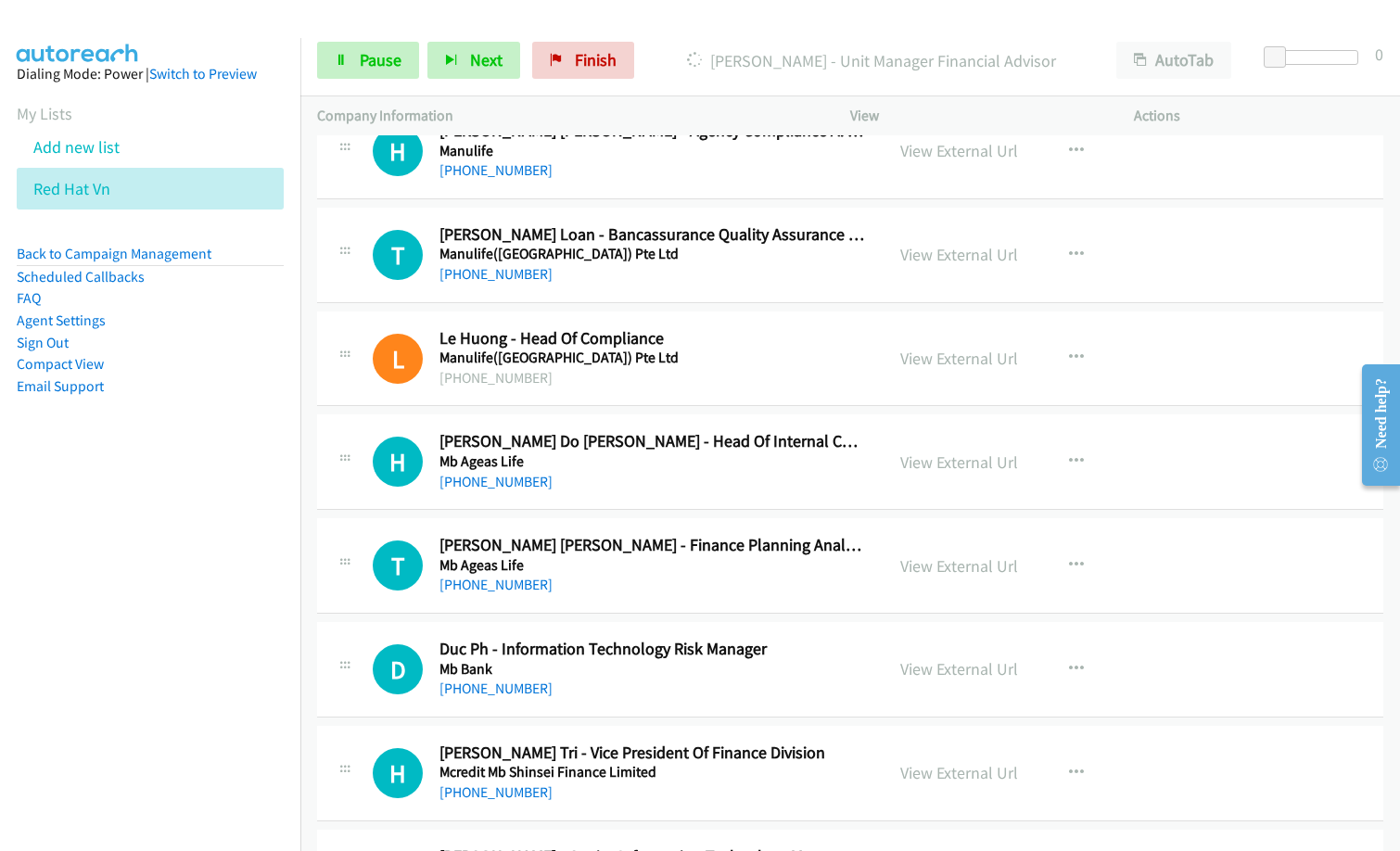
scroll to position [5565, 0]
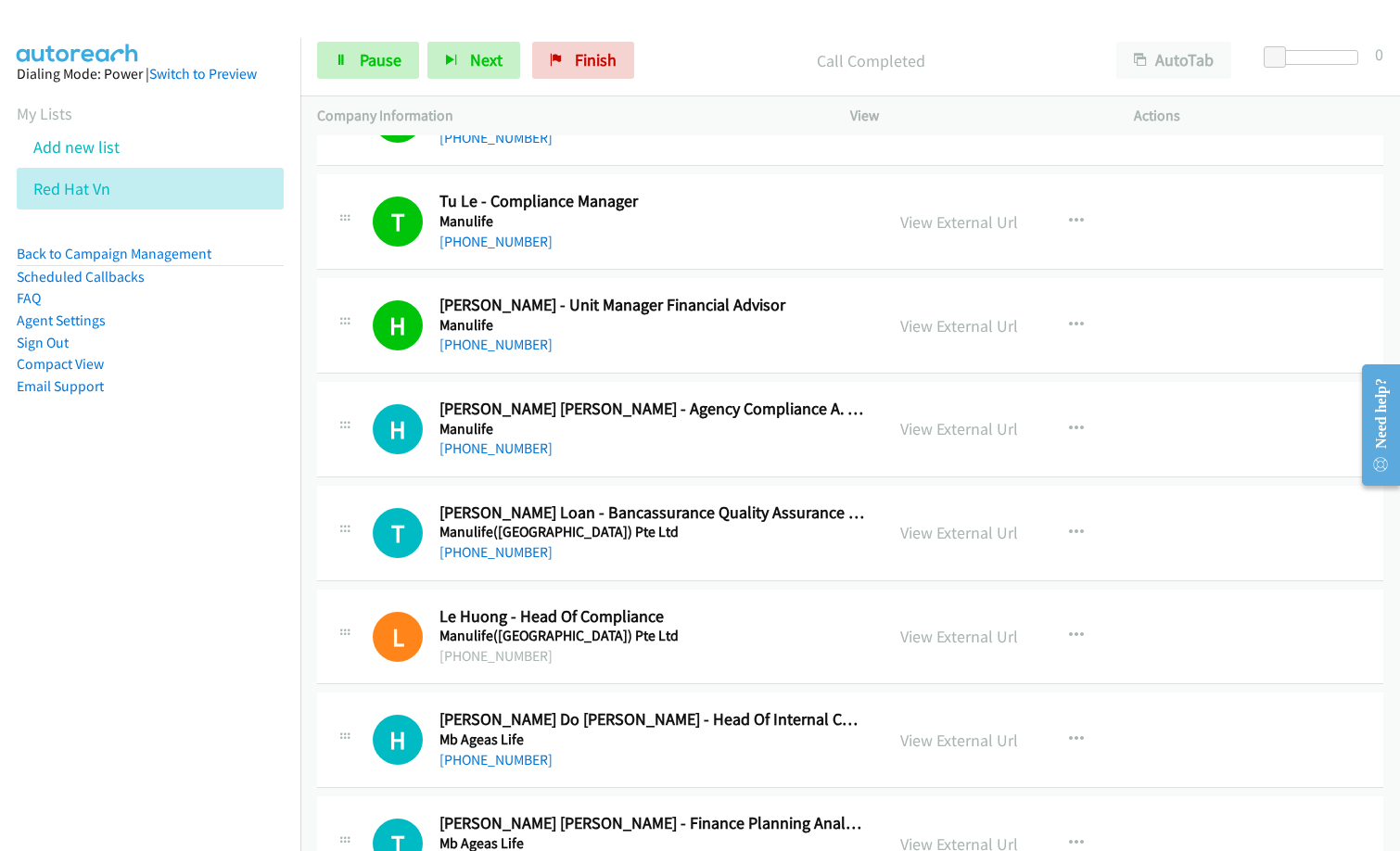
click at [660, 113] on p "Company Information" at bounding box center [566, 116] width 499 height 23
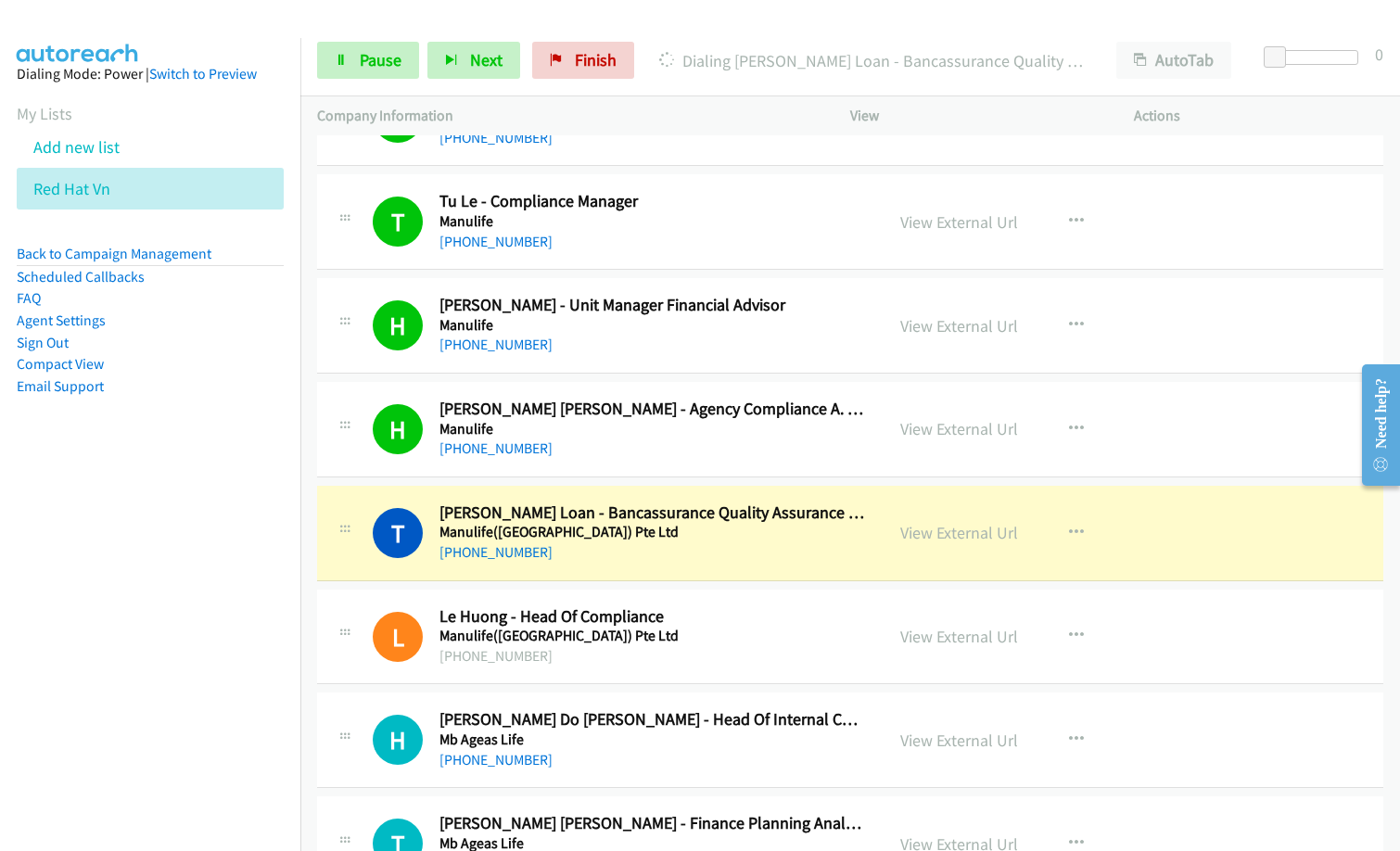
click at [819, 661] on div "+84 7 388 5101" at bounding box center [652, 657] width 427 height 23
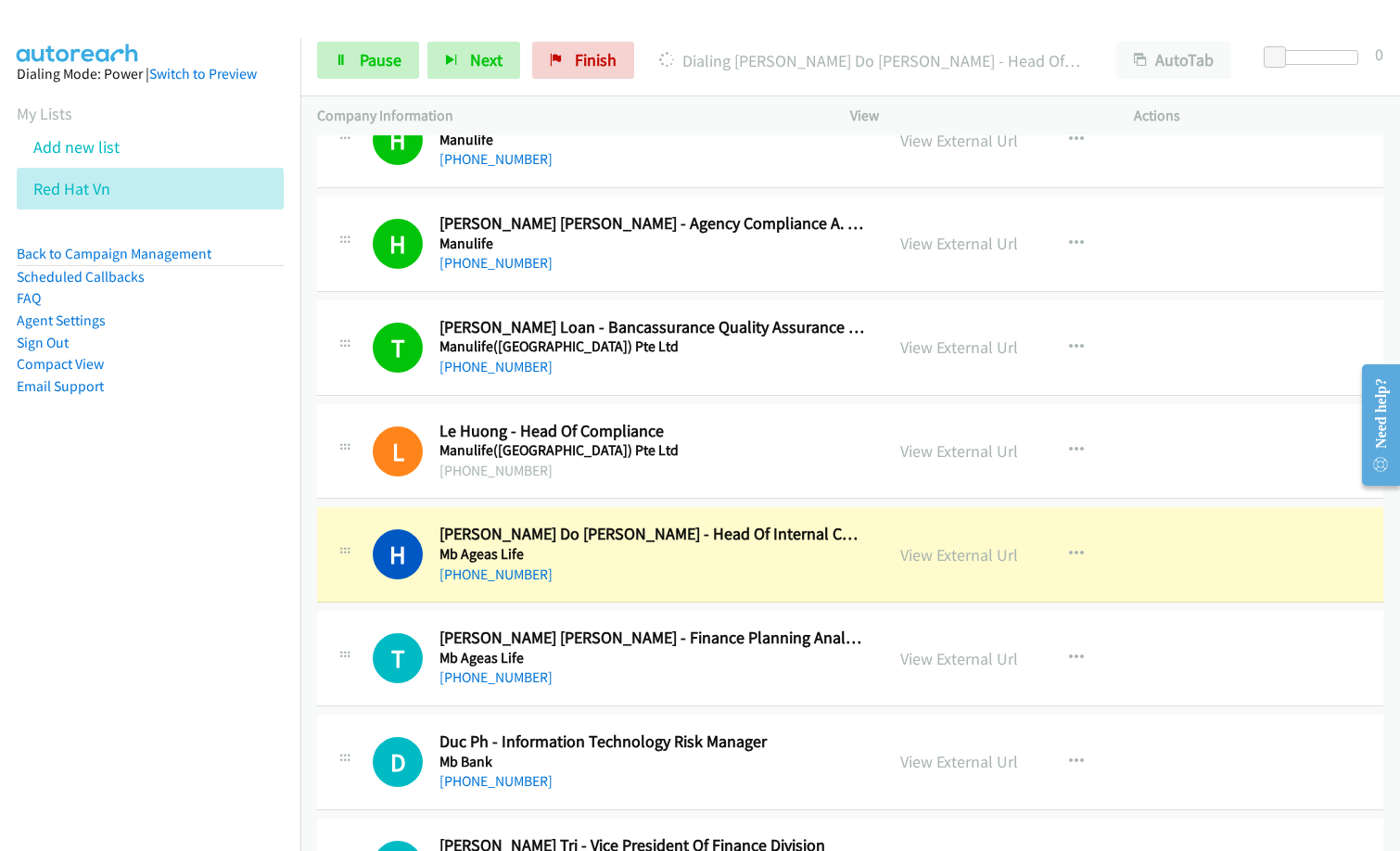
scroll to position [5843, 0]
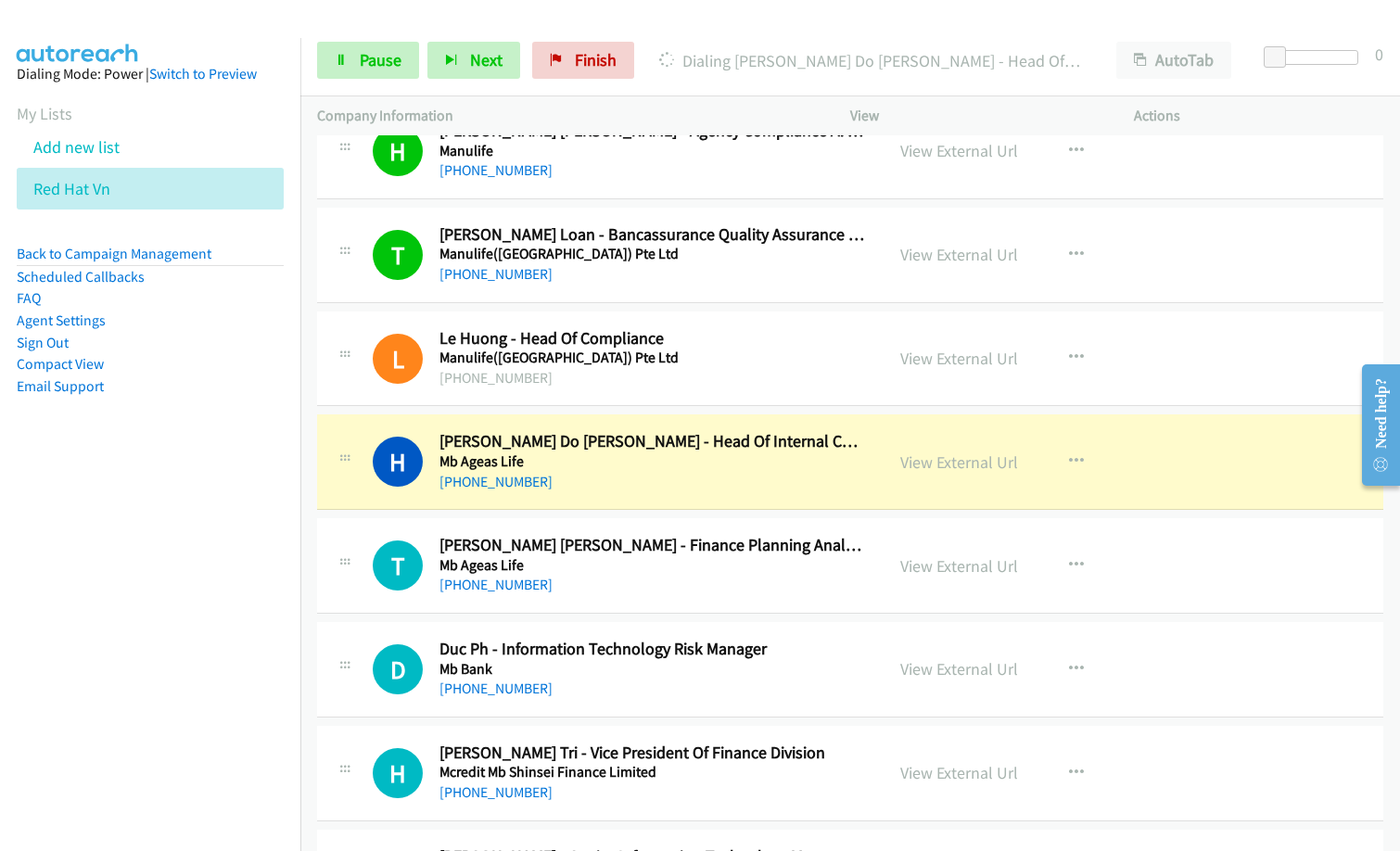
click at [150, 711] on nav "Dialing Mode: Power | Switch to Preview My Lists Add new list Red Hat Vn Back t…" at bounding box center [150, 463] width 301 height 851
click at [699, 488] on div "+84 985 277 174" at bounding box center [652, 482] width 427 height 23
drag, startPoint x: 618, startPoint y: 489, endPoint x: 1013, endPoint y: 475, distance: 395.2
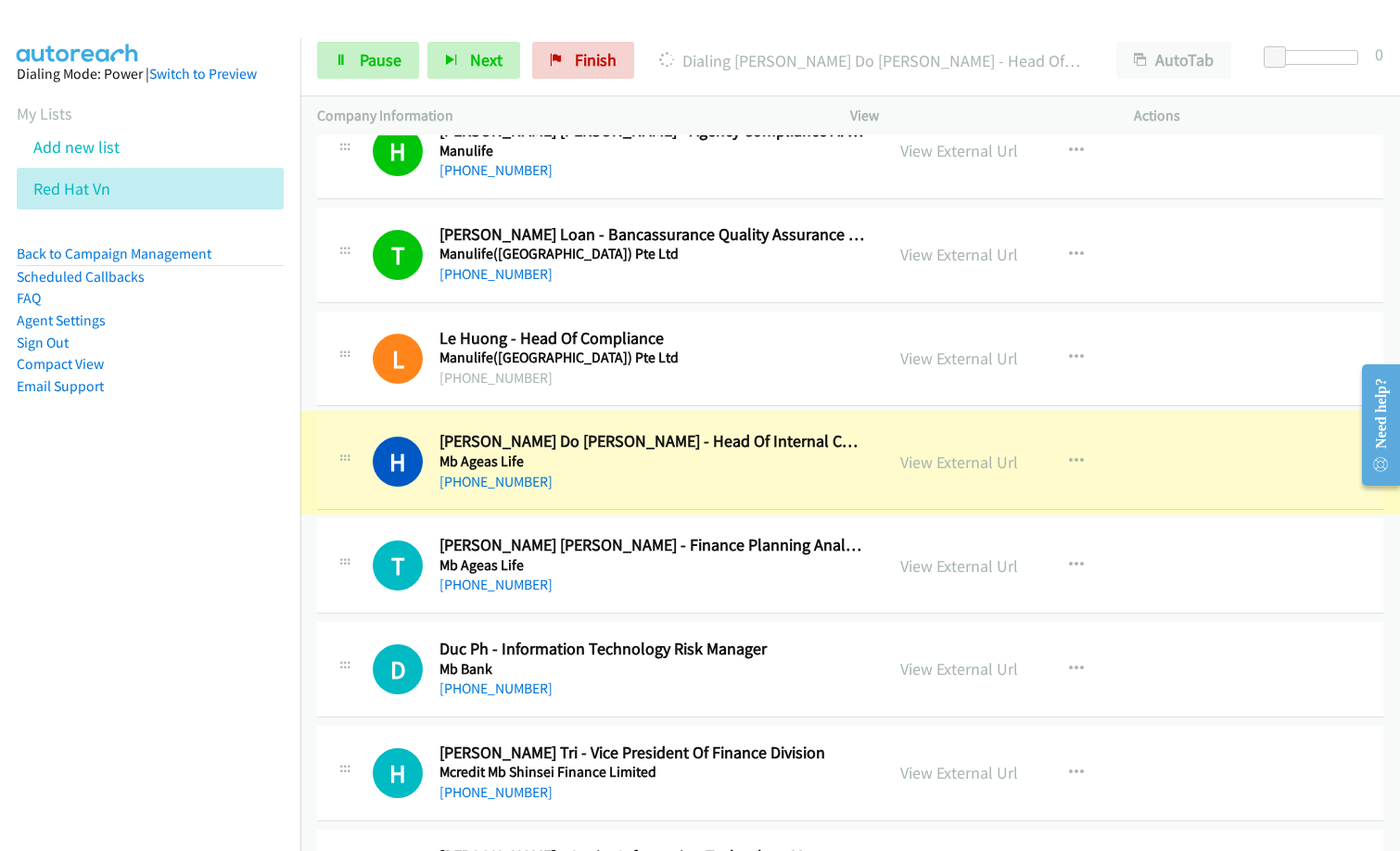
click at [965, 470] on link "View External Url" at bounding box center [959, 462] width 118 height 22
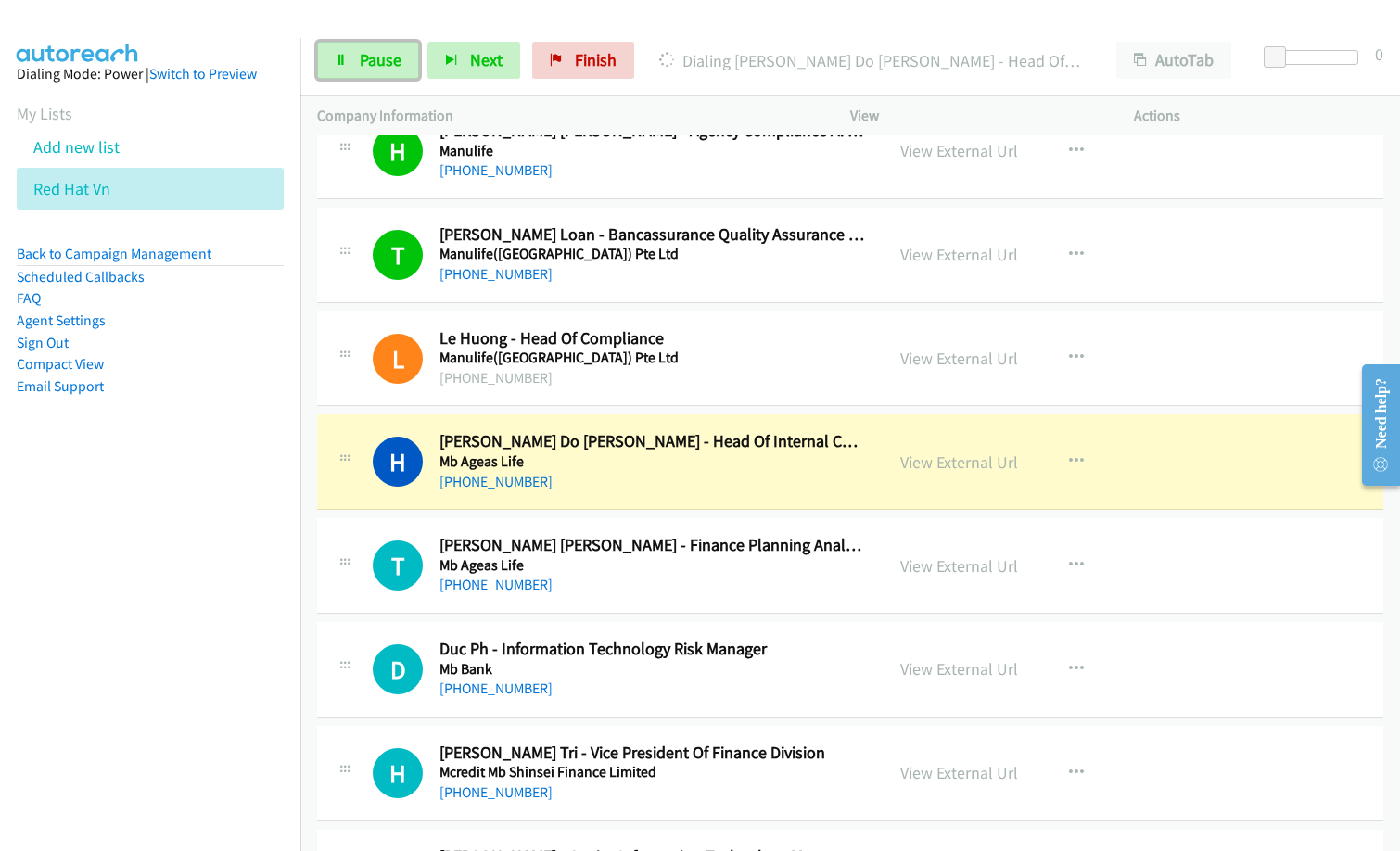
click at [362, 59] on span "Pause" at bounding box center [381, 60] width 42 height 22
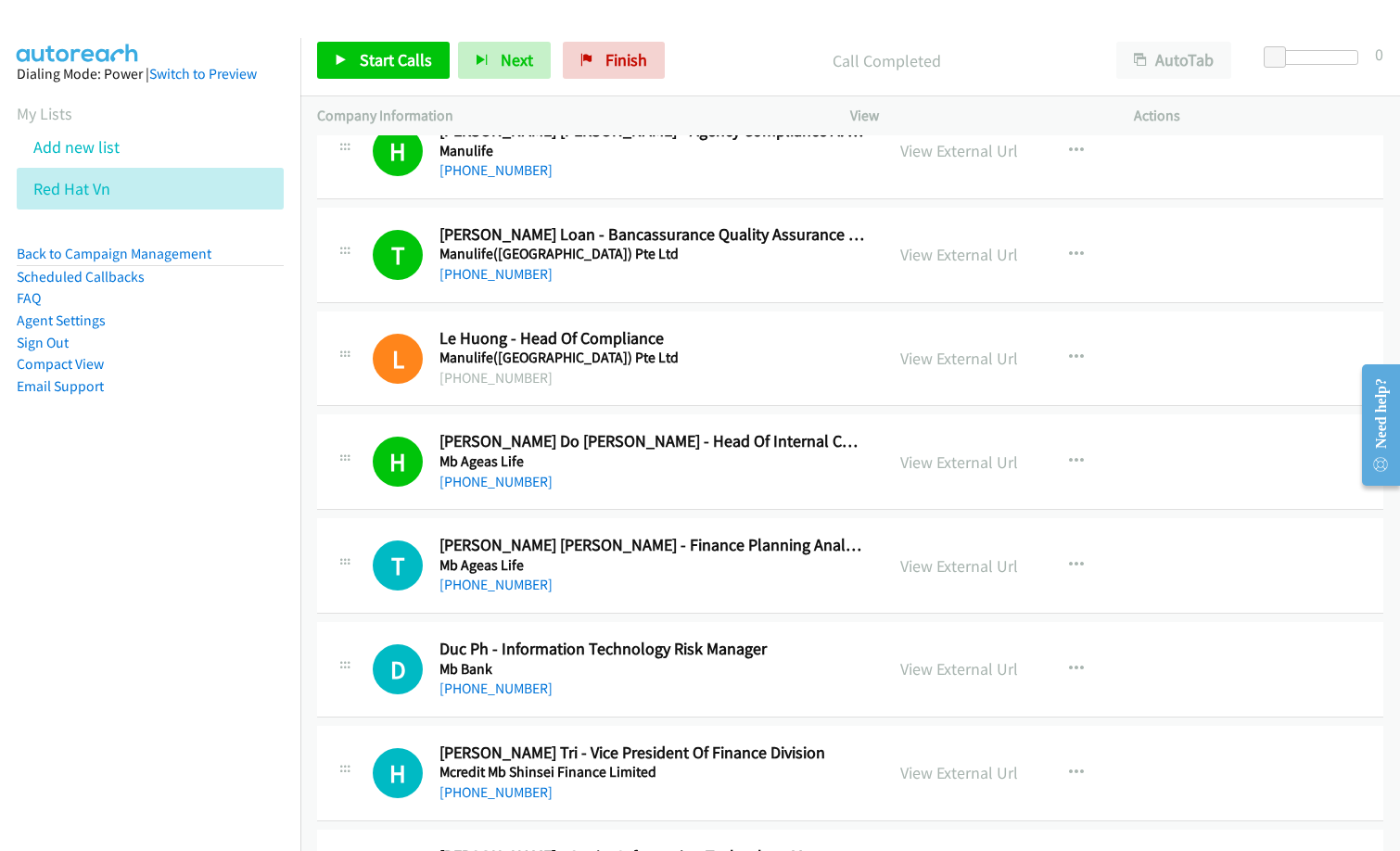
drag, startPoint x: 718, startPoint y: 39, endPoint x: 917, endPoint y: 0, distance: 202.8
click at [719, 38] on div "Start Calls Pause Next Finish Call Completed AutoTab AutoTab 0" at bounding box center [850, 61] width 1100 height 72
click at [412, 60] on span "Start Calls" at bounding box center [396, 60] width 73 height 22
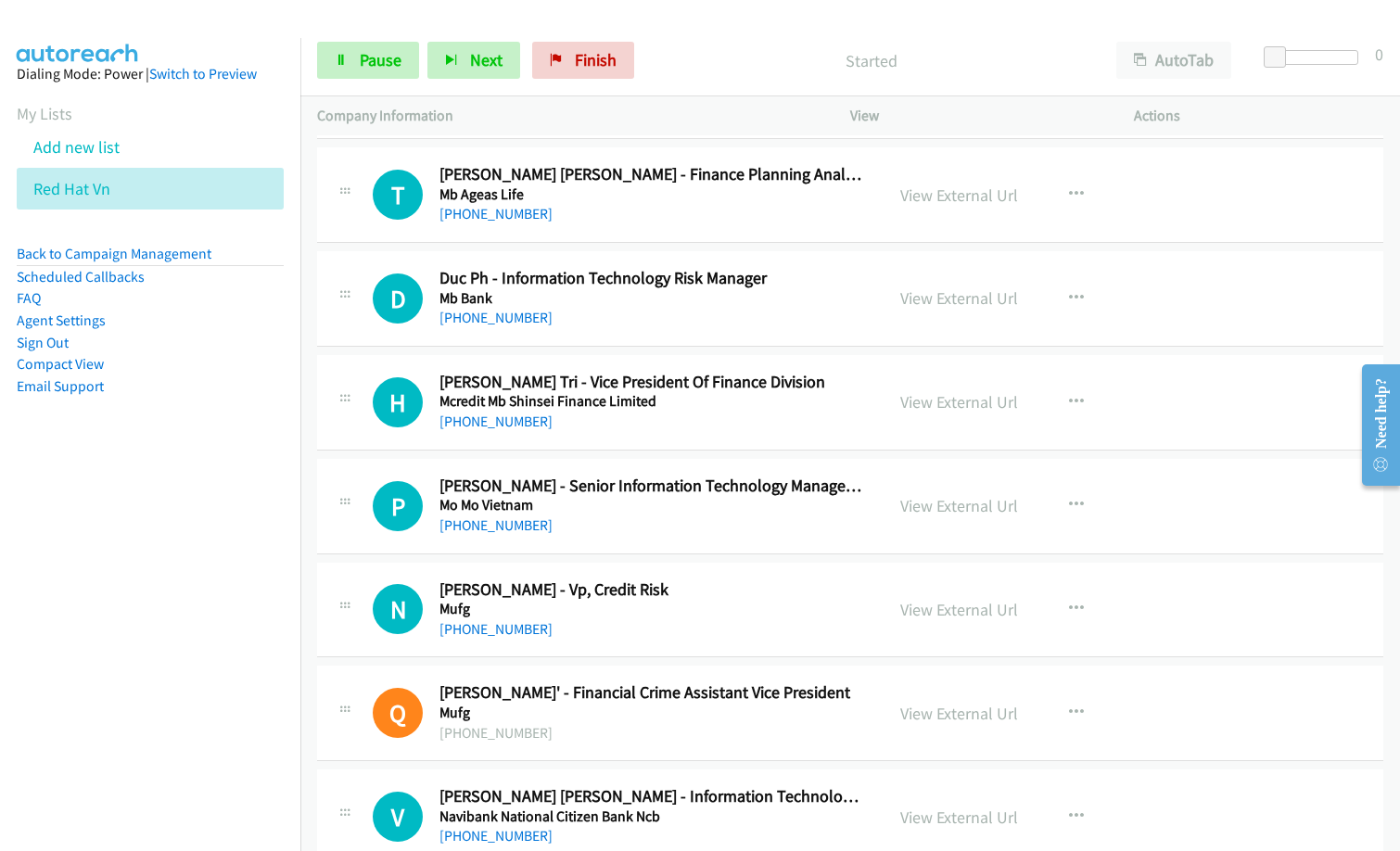
click at [208, 567] on nav "Dialing Mode: Power | Switch to Preview My Lists Add new list Red Hat Vn Back t…" at bounding box center [150, 463] width 301 height 851
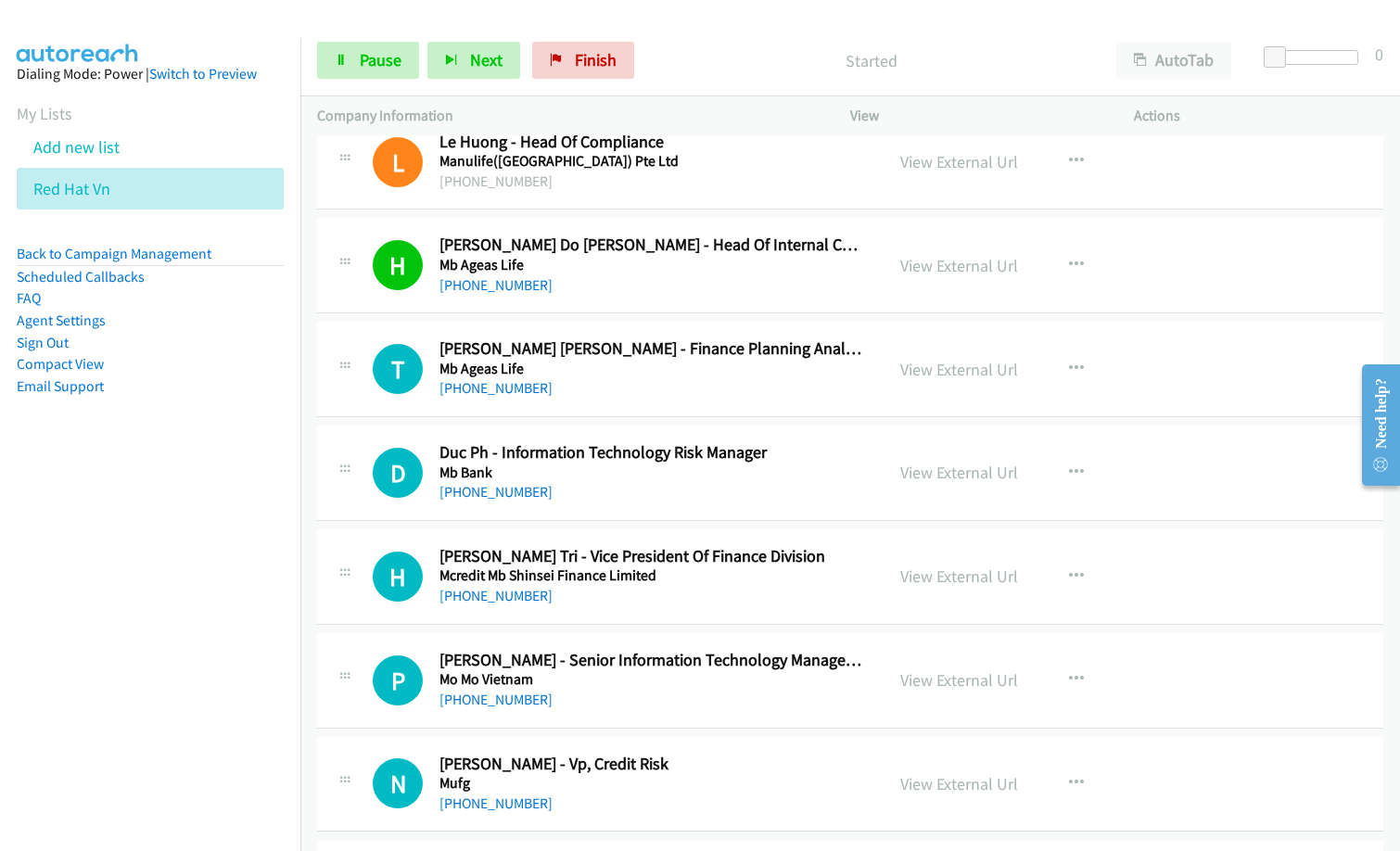
scroll to position [6029, 0]
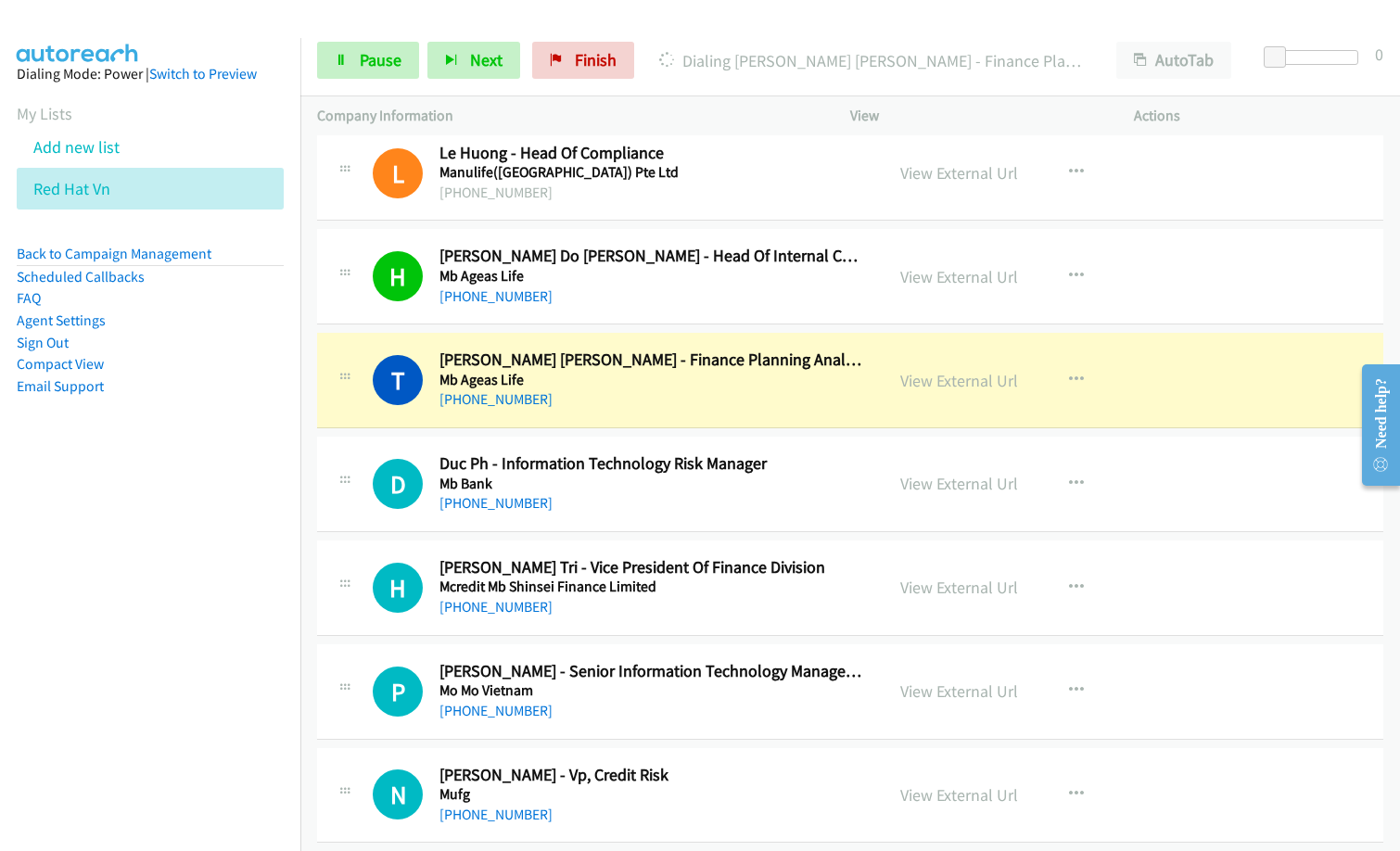
click at [7, 579] on nav "Dialing Mode: Power | Switch to Preview My Lists Add new list Red Hat Vn Back t…" at bounding box center [150, 463] width 301 height 851
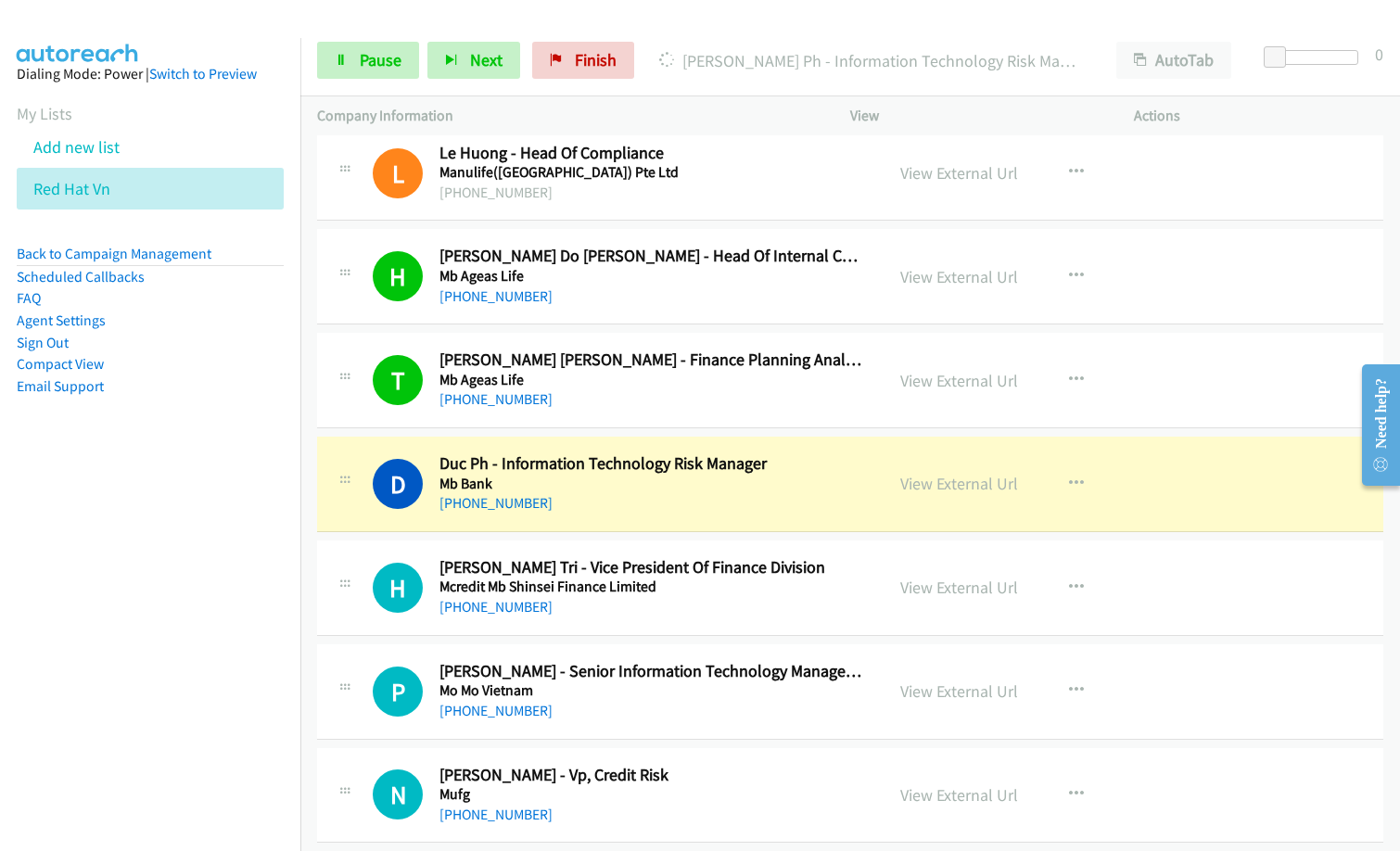
click at [621, 504] on div "+84 24 3767 4050" at bounding box center [652, 504] width 427 height 23
click at [71, 708] on nav "Dialing Mode: Power | Switch to Preview My Lists Add new list Red Hat Vn Back t…" at bounding box center [150, 463] width 301 height 851
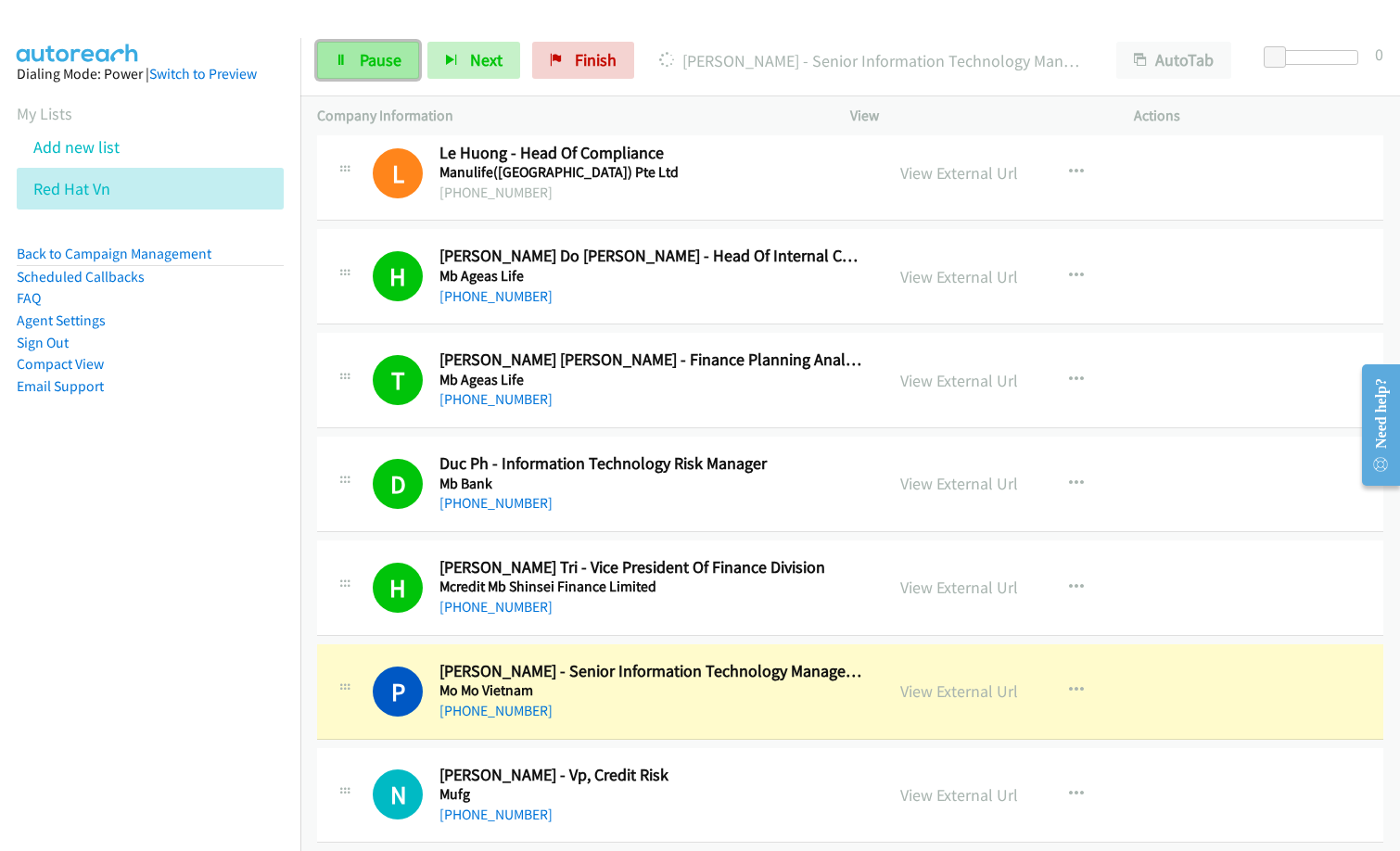
click at [345, 59] on icon at bounding box center [340, 61] width 13 height 13
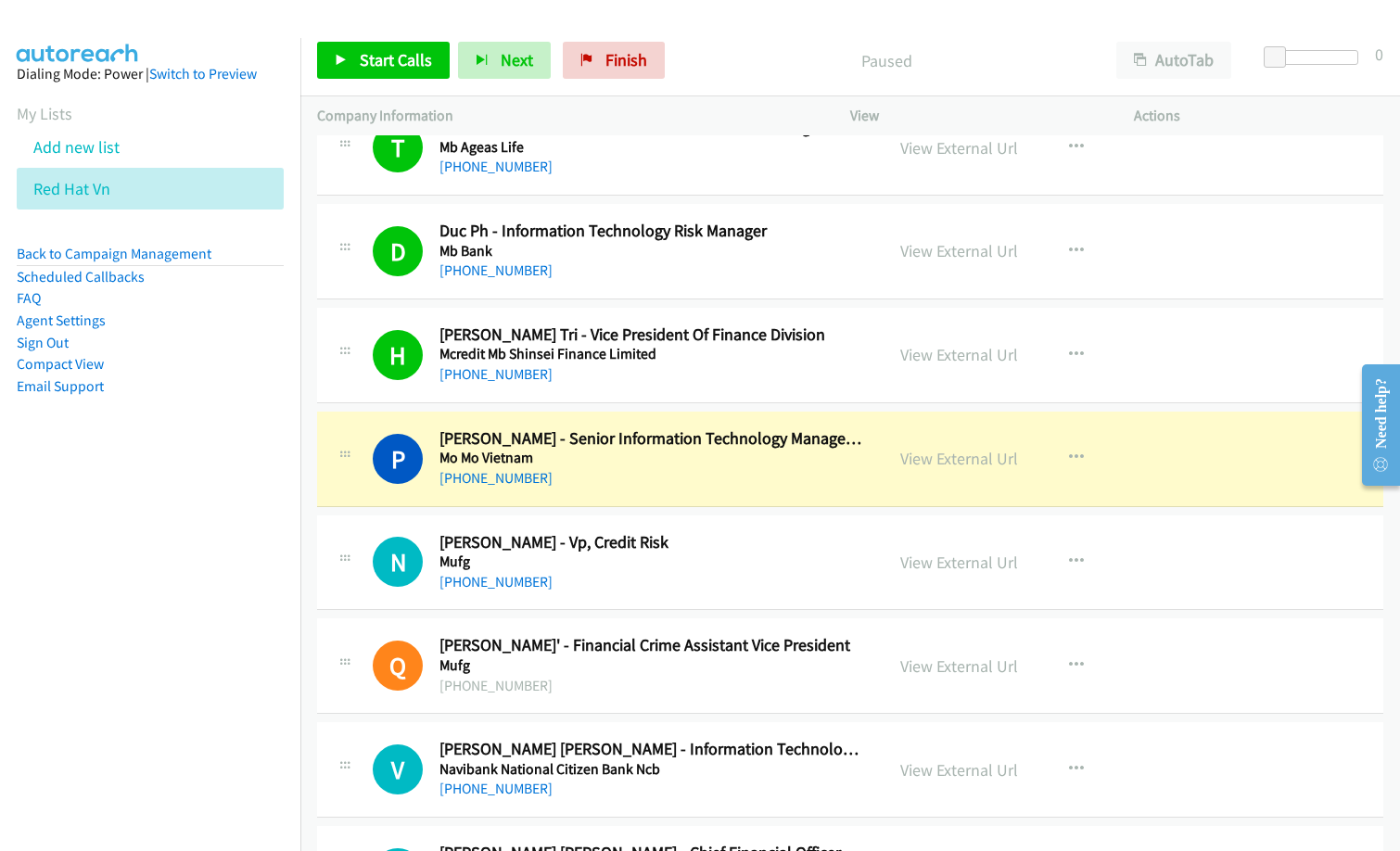
scroll to position [6307, 0]
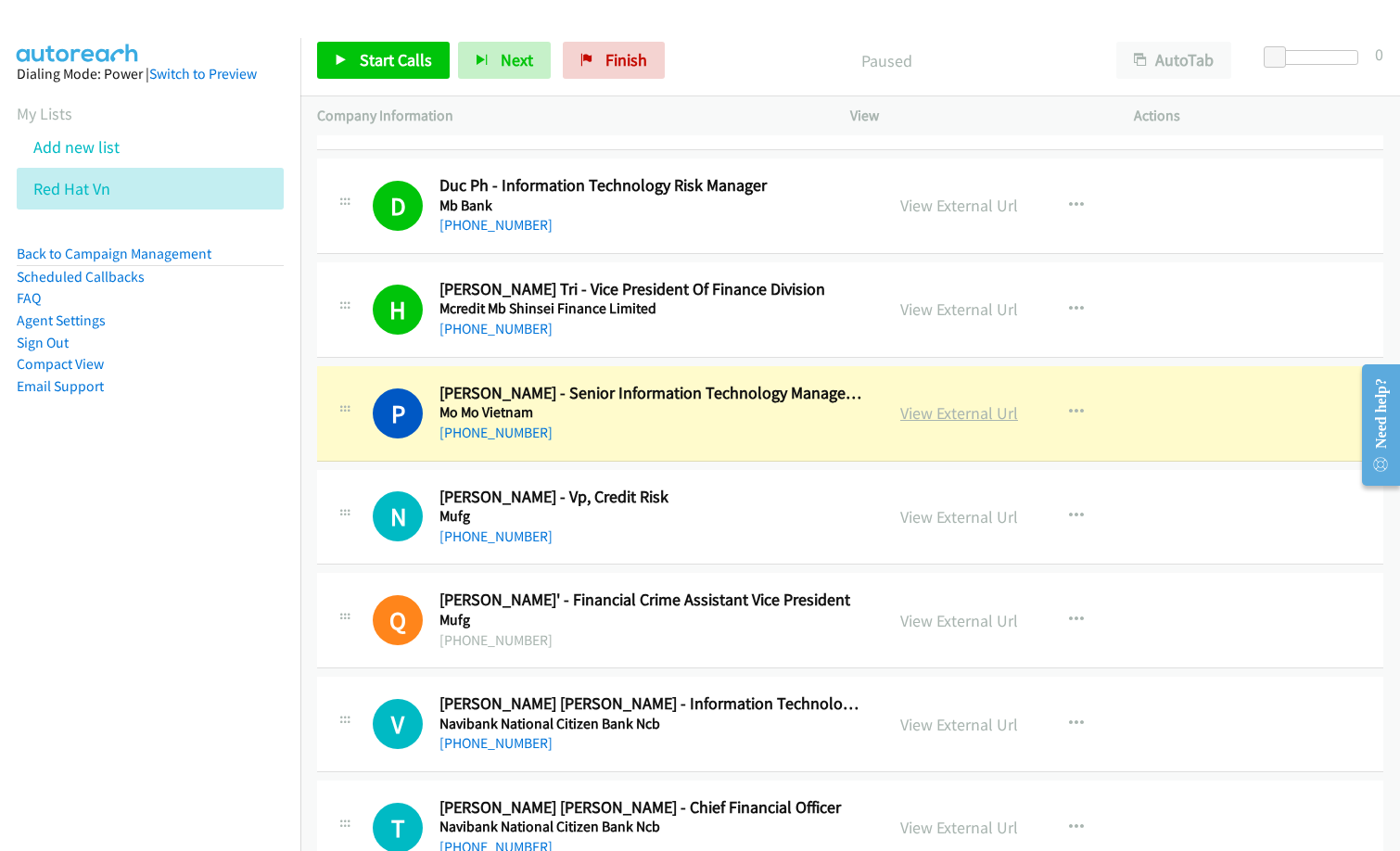
click at [945, 417] on link "View External Url" at bounding box center [959, 413] width 118 height 22
click at [968, 317] on link "View External Url" at bounding box center [959, 309] width 118 height 22
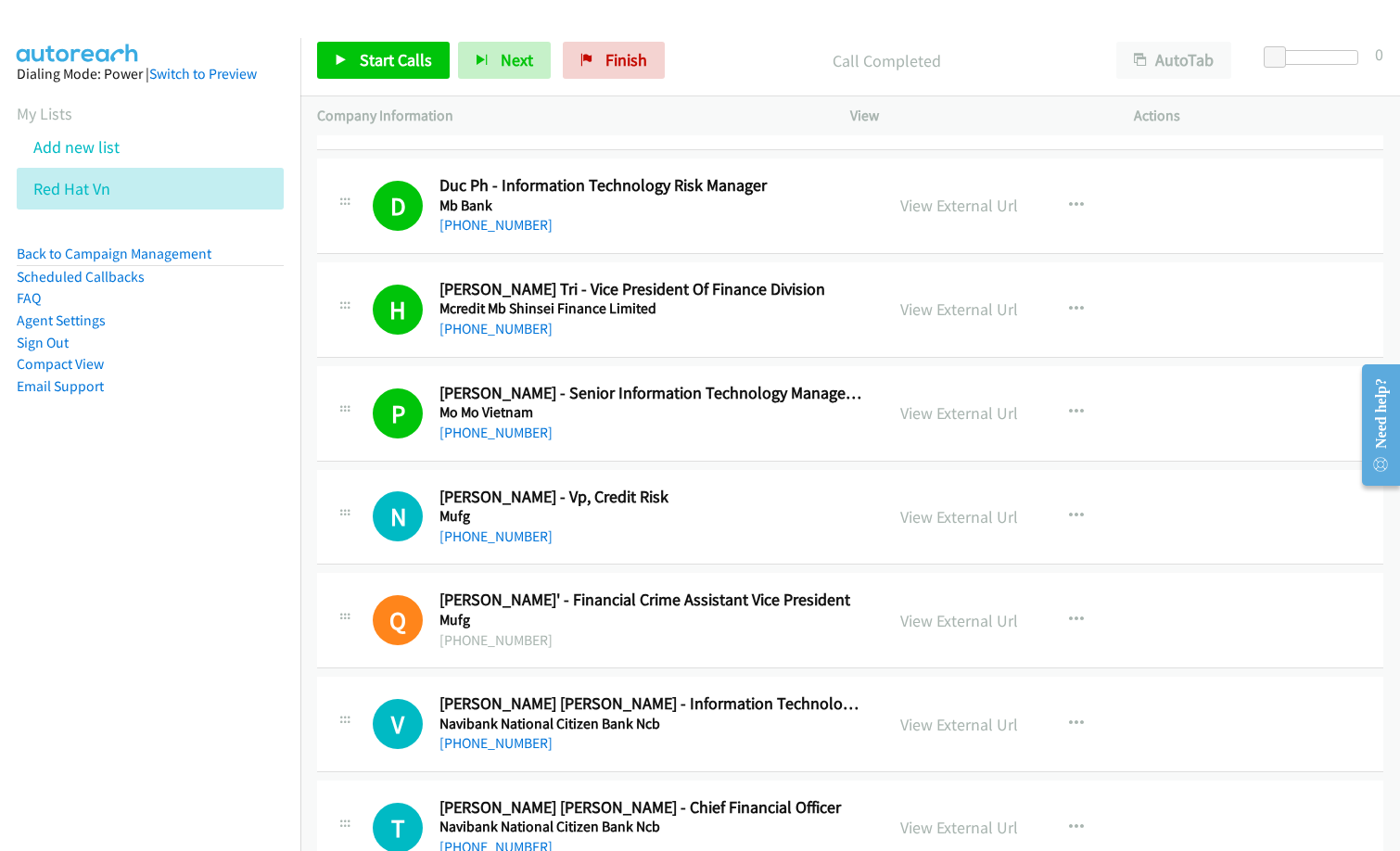
drag, startPoint x: 715, startPoint y: 91, endPoint x: 815, endPoint y: 57, distance: 105.6
click at [715, 90] on div "Start Calls Pause Next Finish Call Completed AutoTab AutoTab 0" at bounding box center [850, 61] width 1100 height 72
click at [412, 52] on span "Start Calls" at bounding box center [396, 60] width 73 height 22
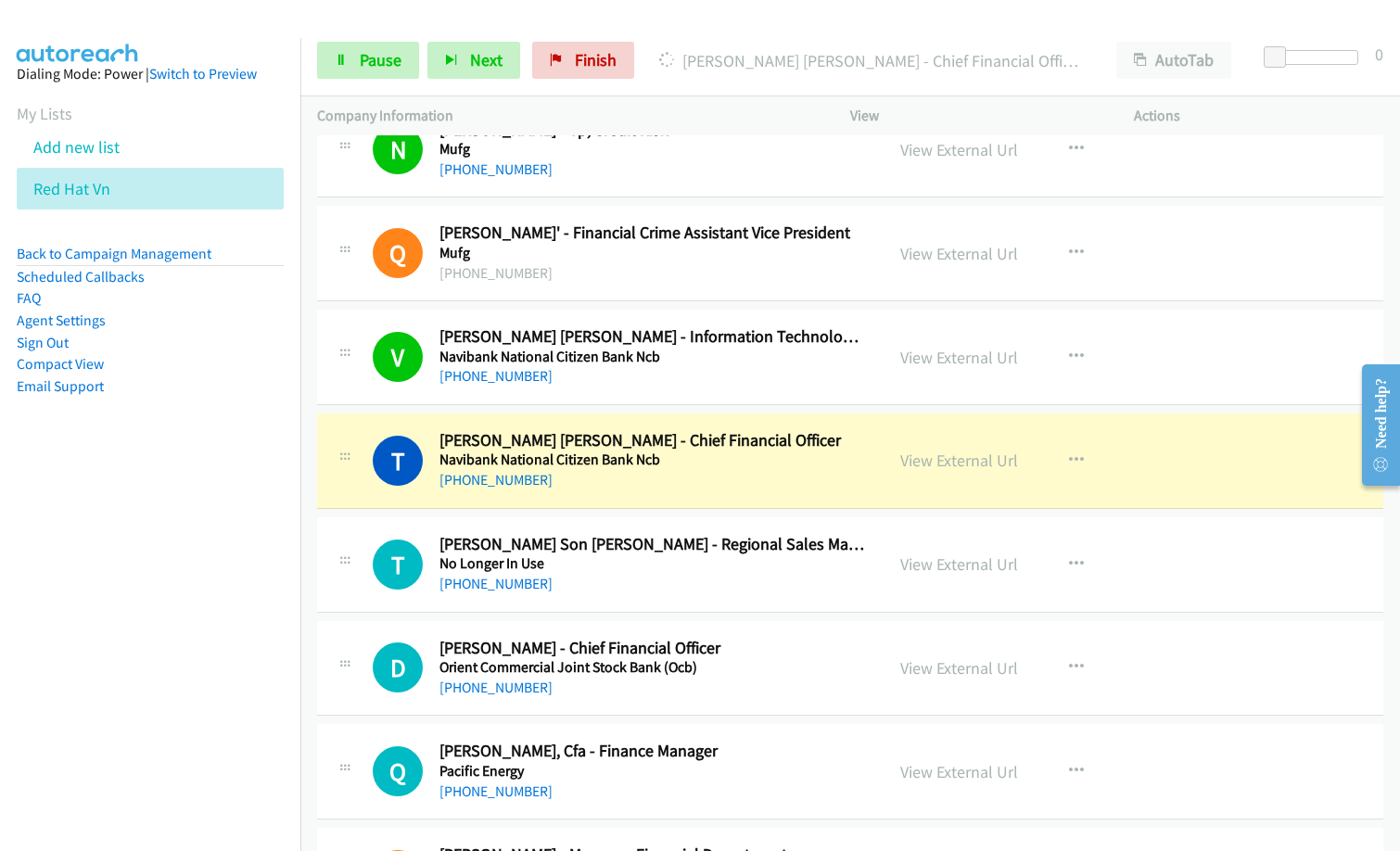
scroll to position [6677, 0]
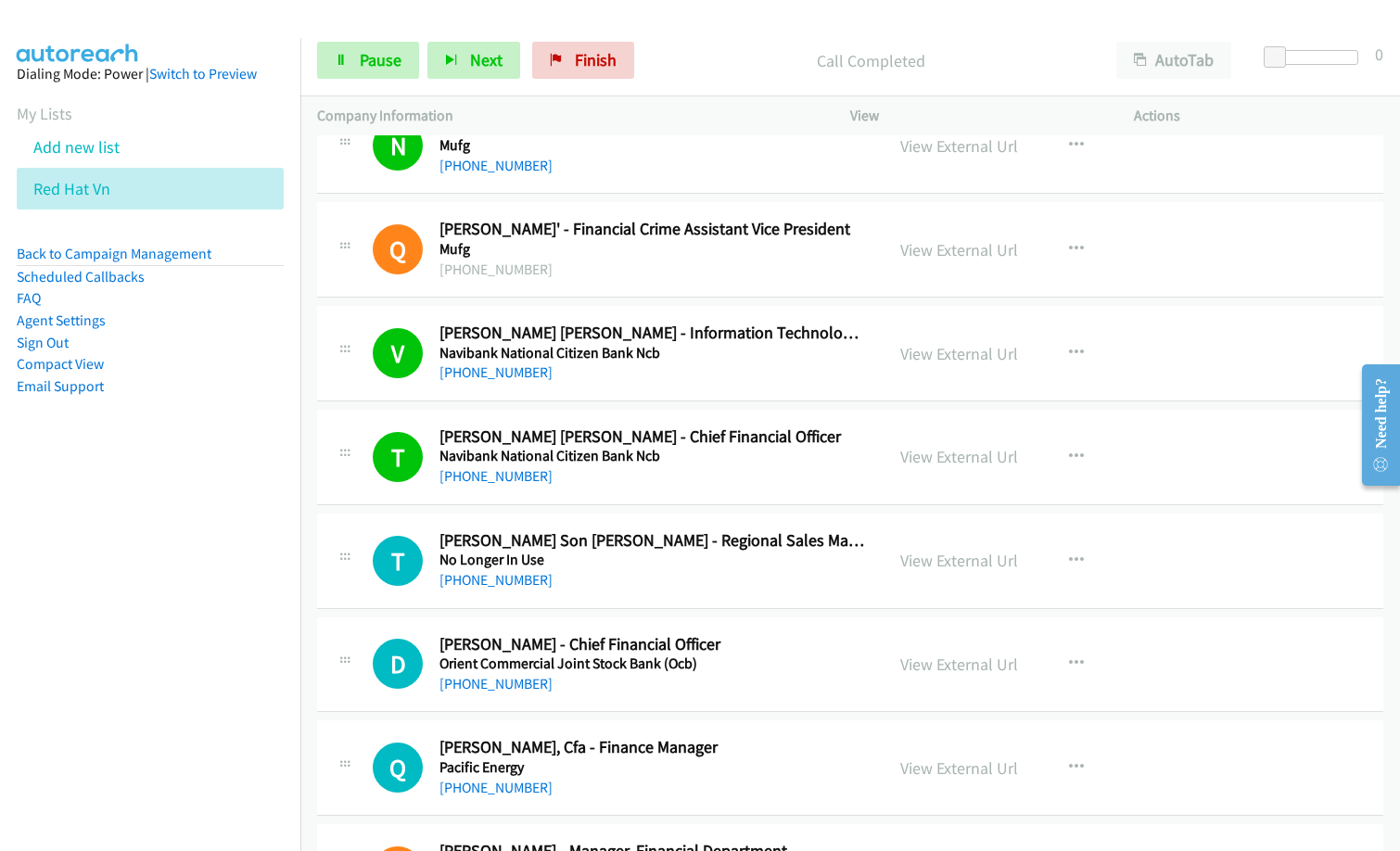
click at [674, 473] on div "+84 936 308 777" at bounding box center [652, 476] width 427 height 23
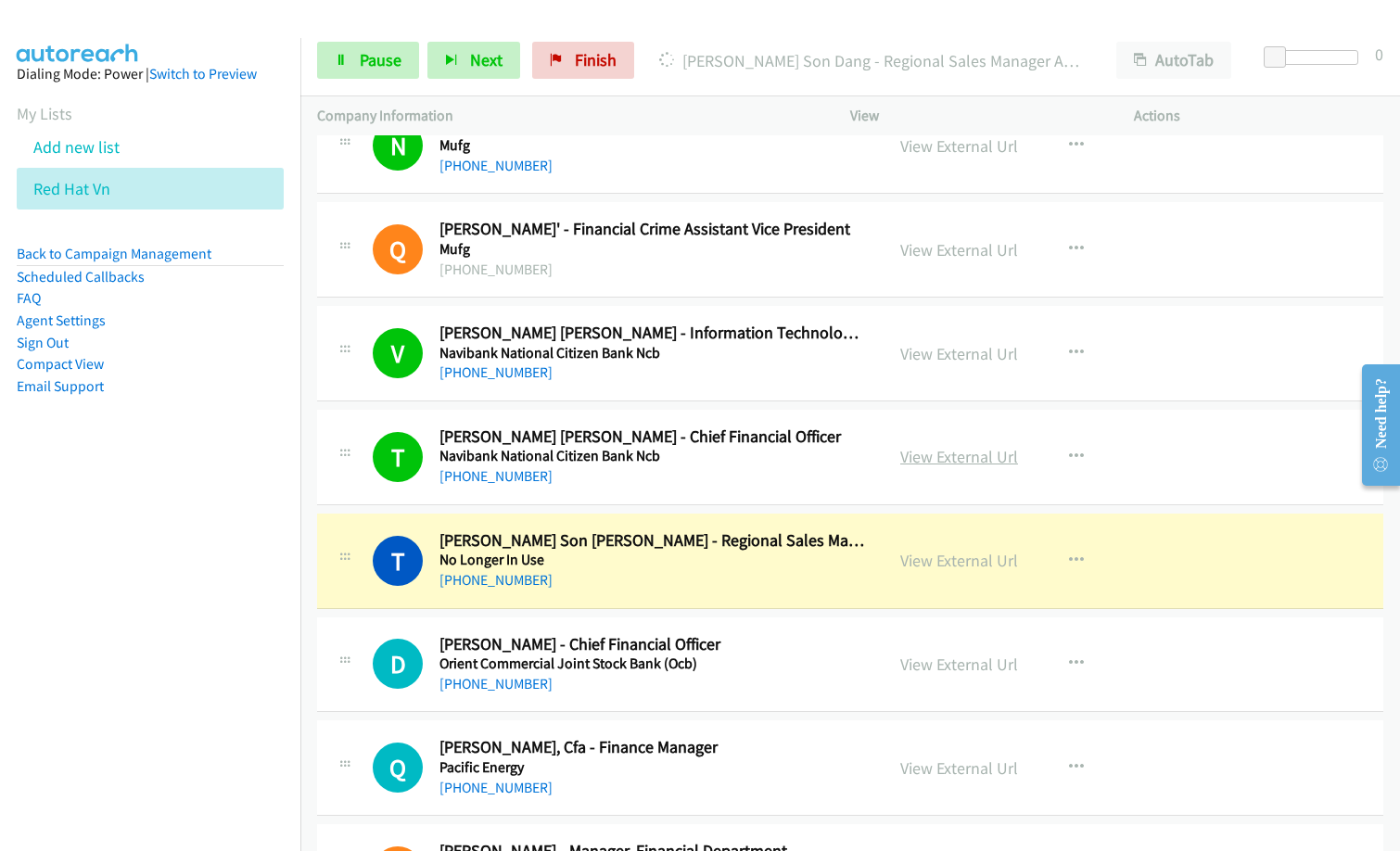
click at [985, 463] on link "View External Url" at bounding box center [959, 457] width 118 height 22
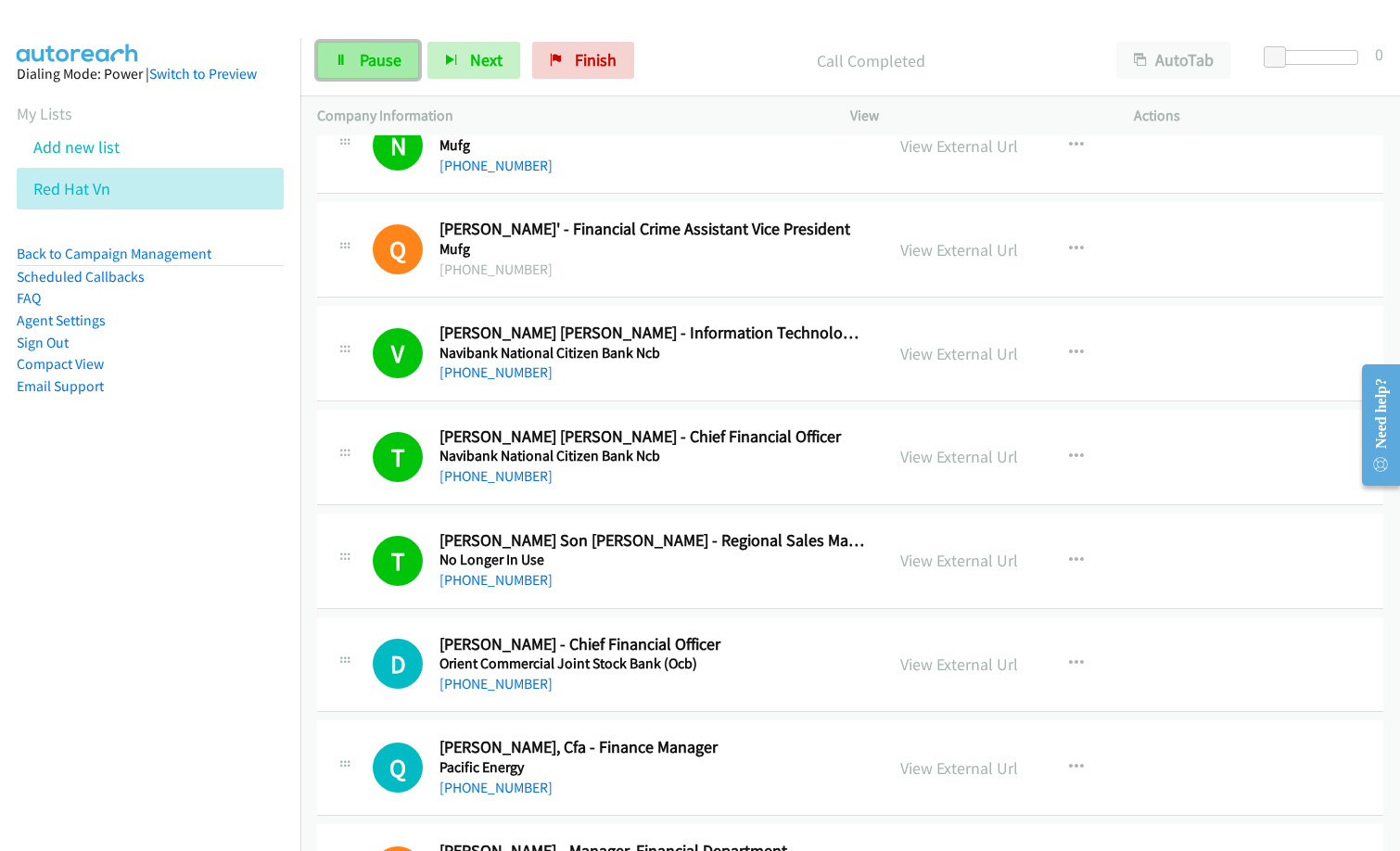
click at [385, 65] on span "Pause" at bounding box center [381, 60] width 42 height 22
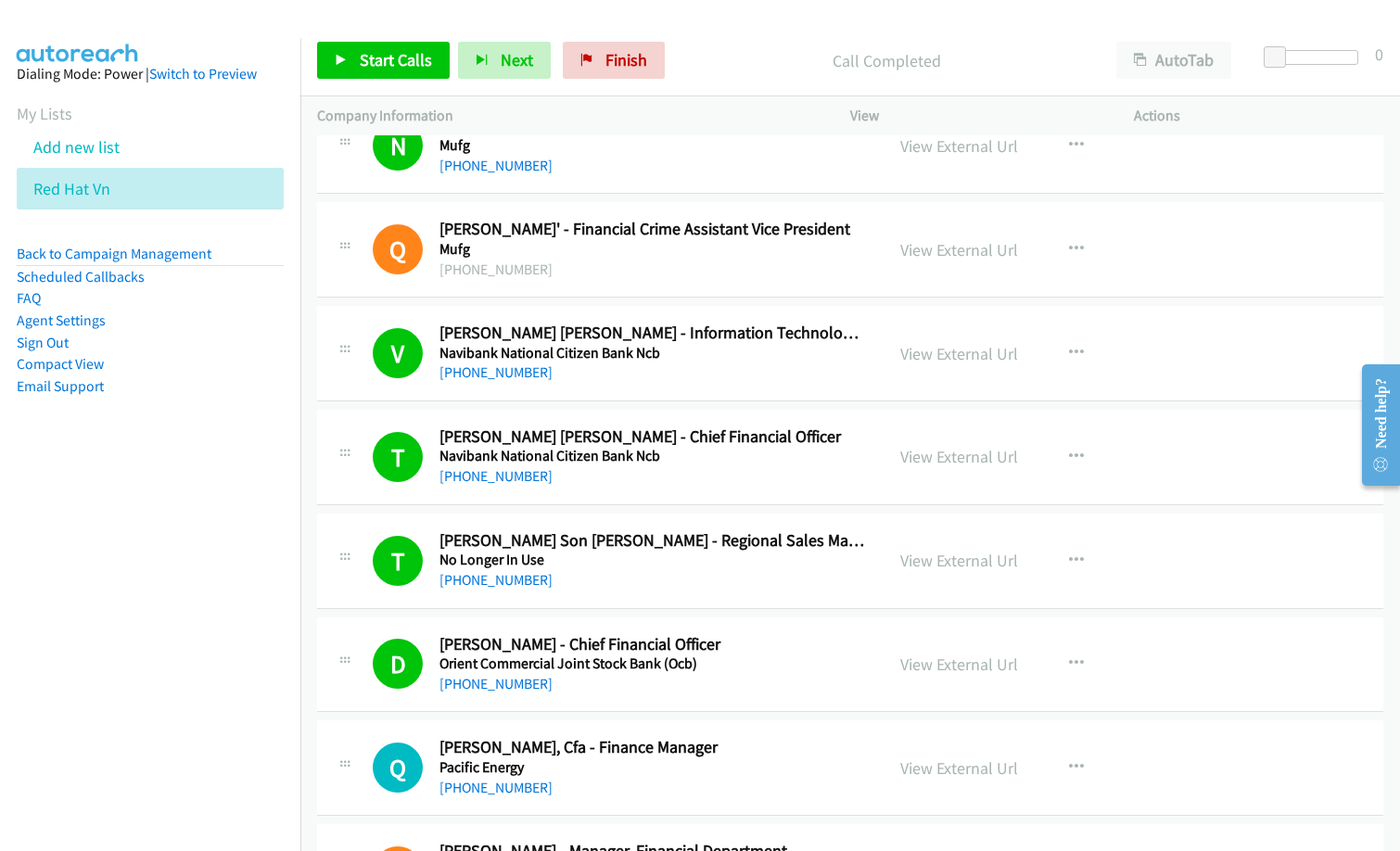
click at [35, 635] on nav "Dialing Mode: Power | Switch to Preview My Lists Add new list Red Hat Vn Back t…" at bounding box center [150, 463] width 301 height 851
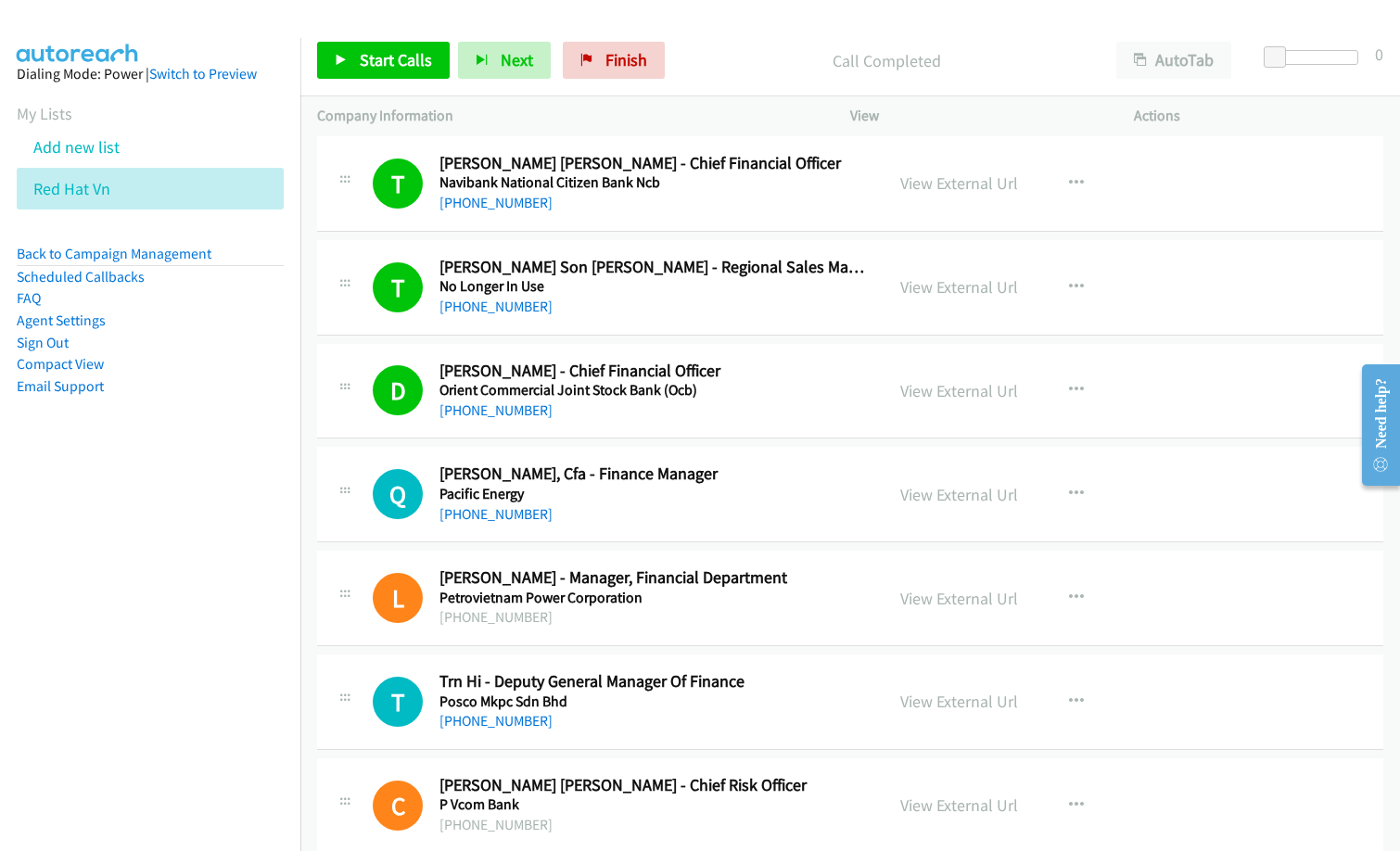
scroll to position [6956, 0]
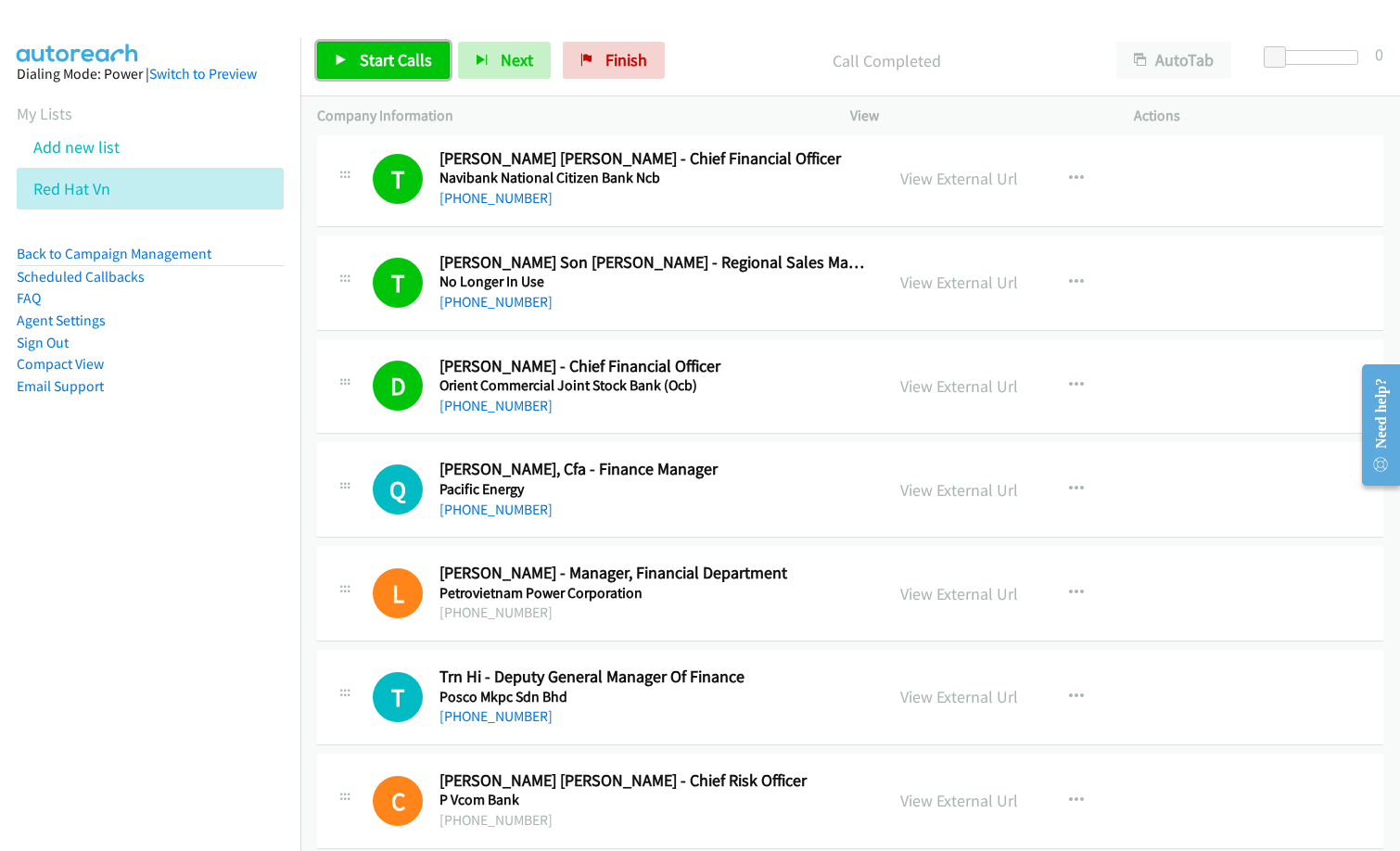
click at [394, 44] on link "Start Calls" at bounding box center [383, 61] width 132 height 37
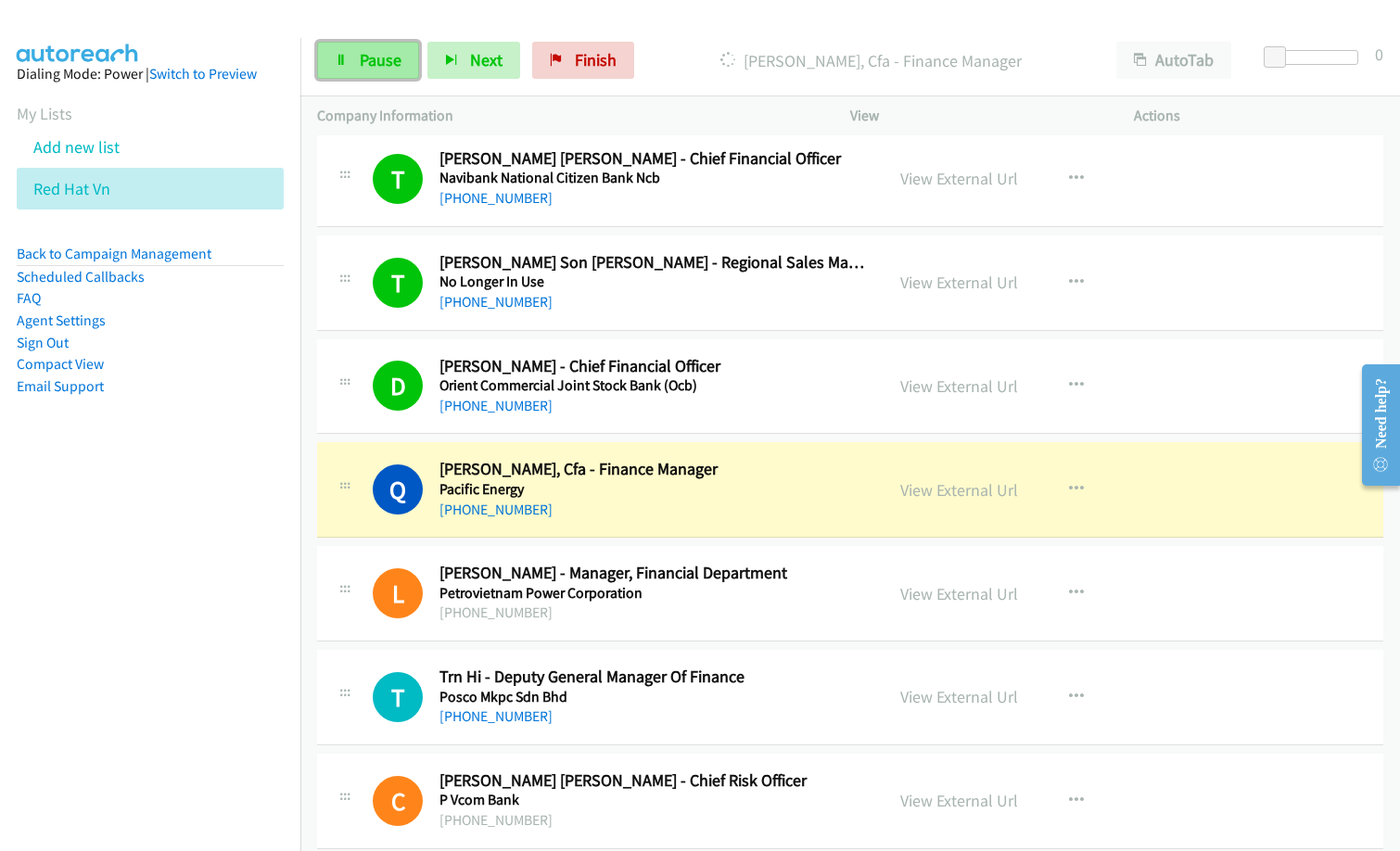
click at [381, 61] on span "Pause" at bounding box center [381, 60] width 42 height 22
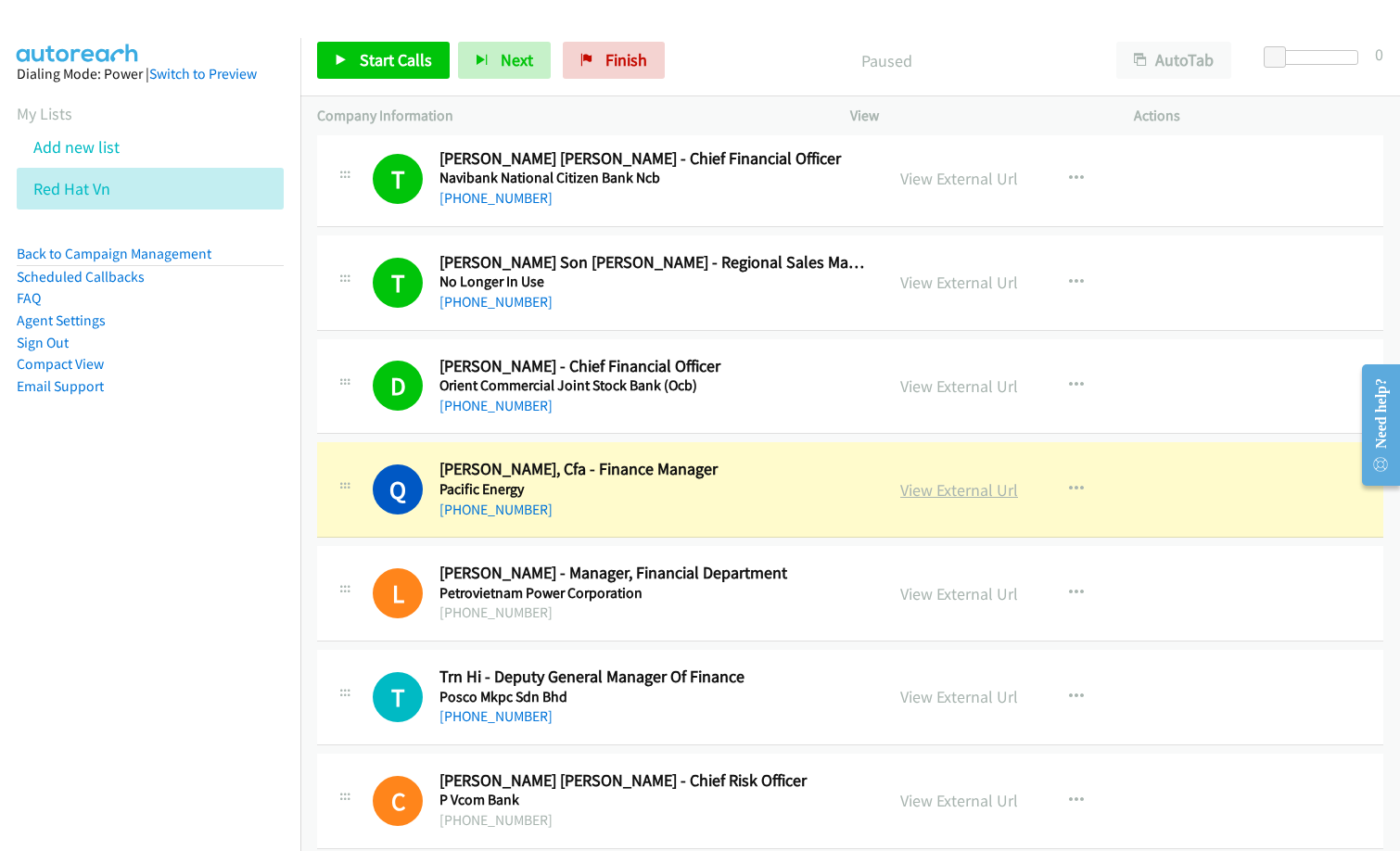
click at [963, 492] on link "View External Url" at bounding box center [959, 491] width 118 height 22
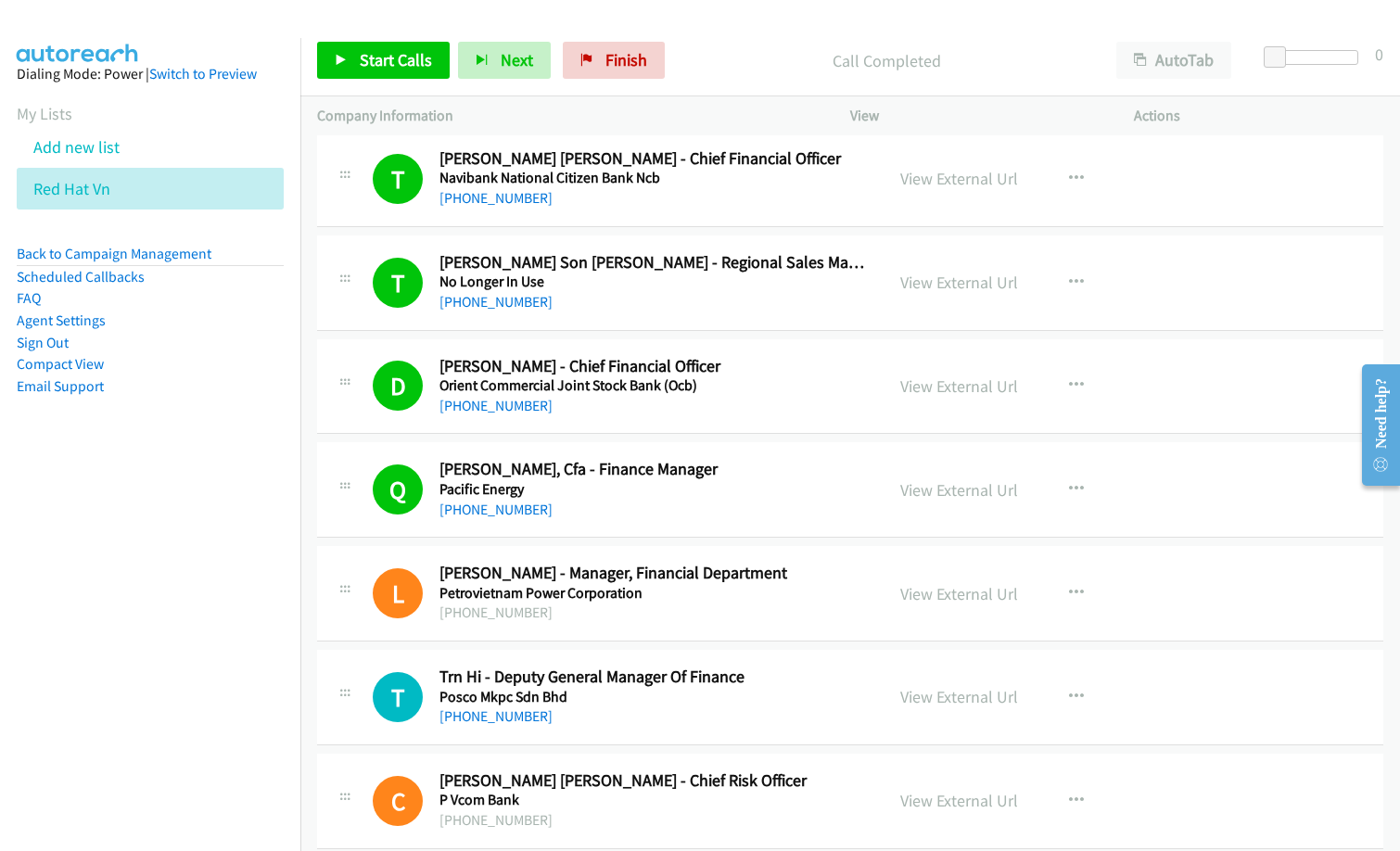
scroll to position [7048, 0]
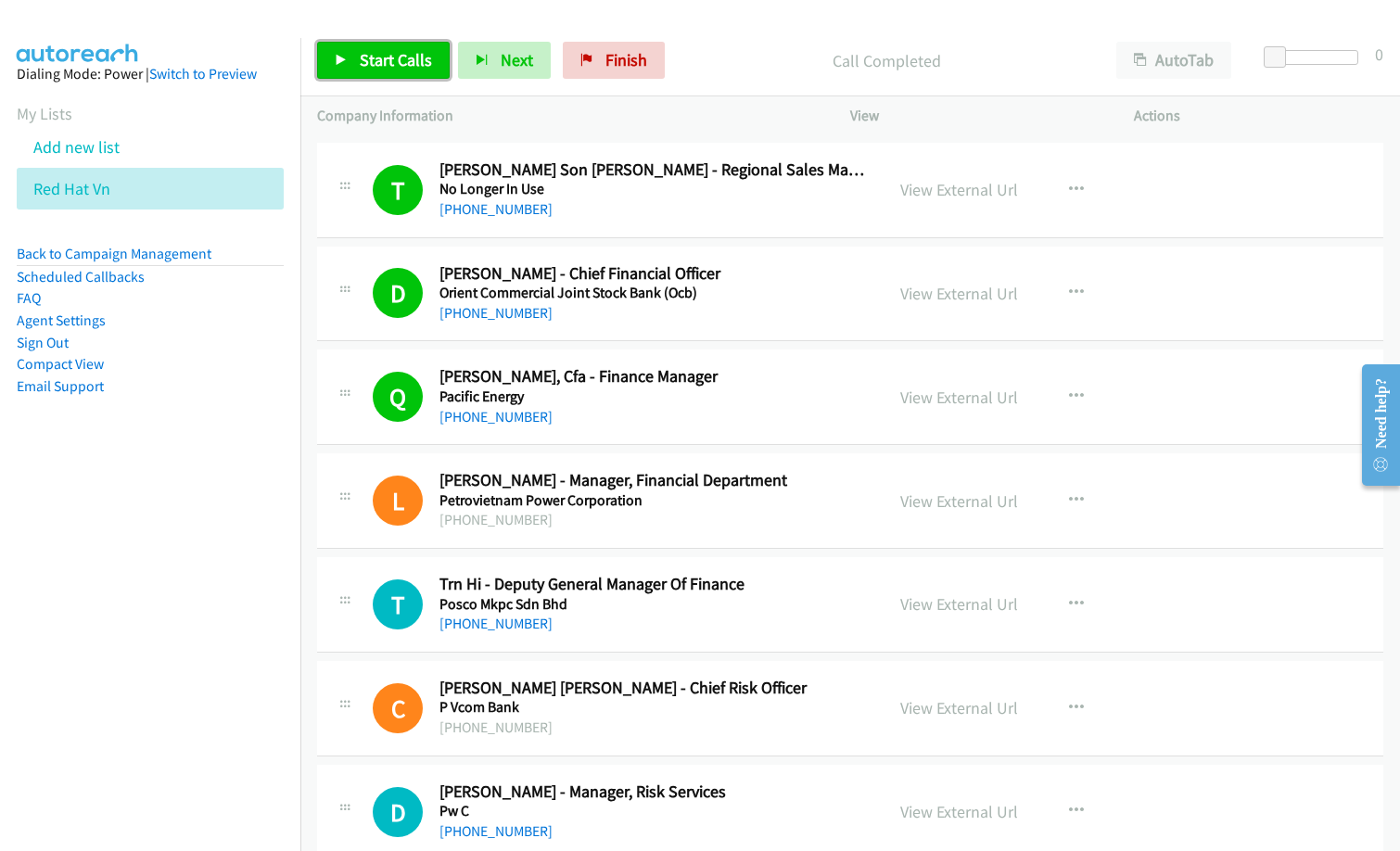
click at [384, 54] on span "Start Calls" at bounding box center [396, 60] width 73 height 22
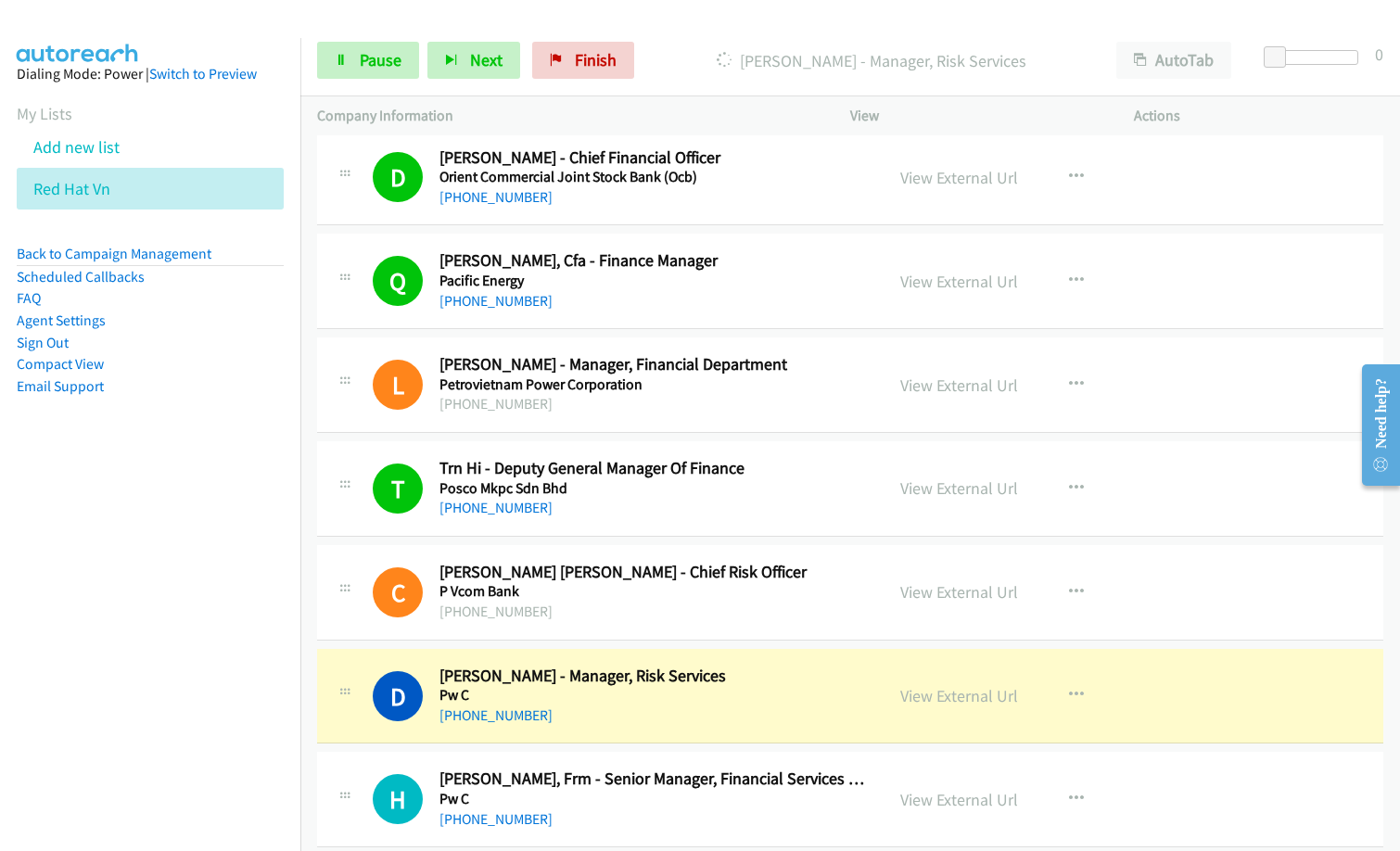
scroll to position [7327, 0]
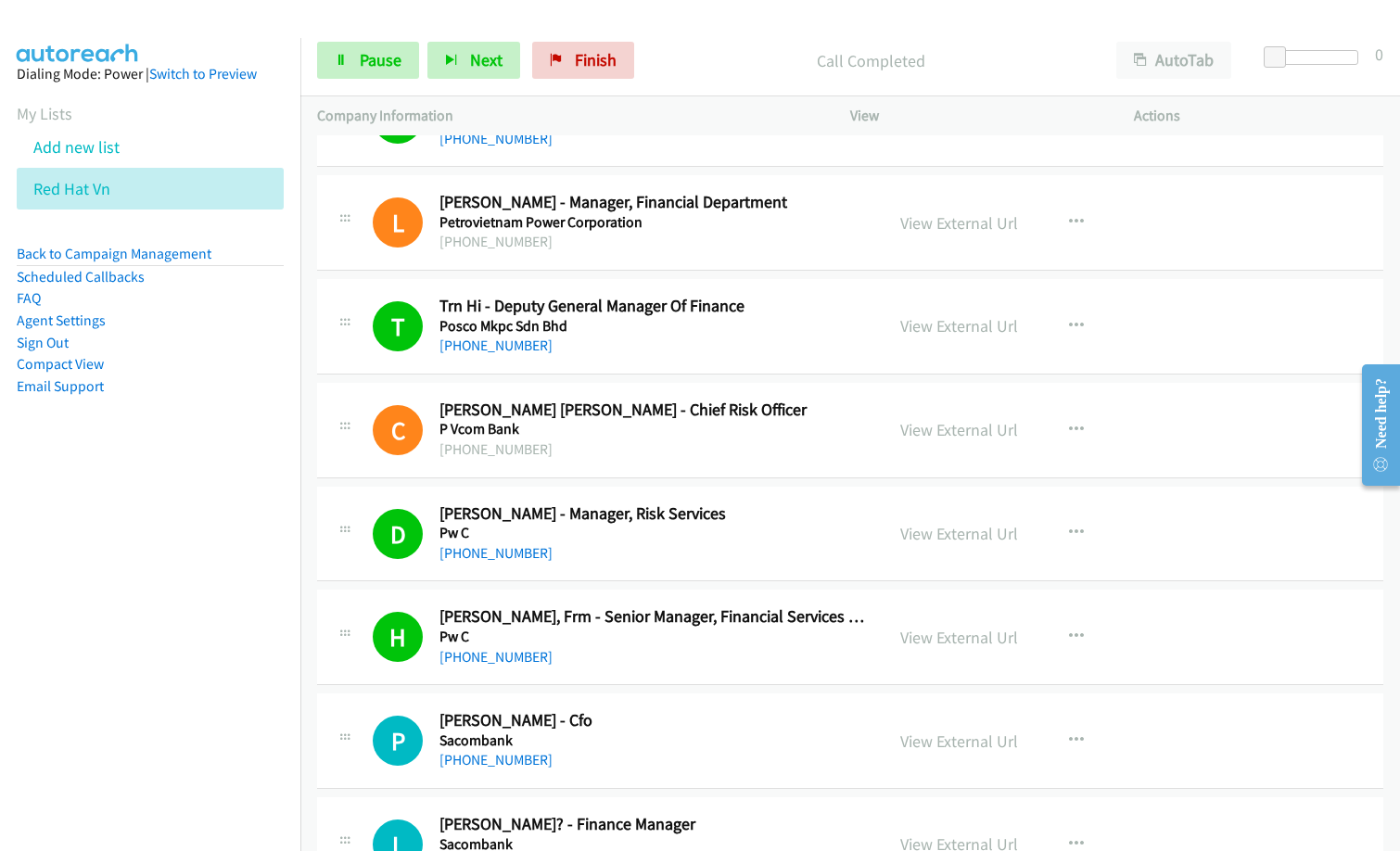
click at [701, 81] on div "Start Calls Pause Next Finish Call Completed AutoTab AutoTab 0" at bounding box center [850, 61] width 1100 height 72
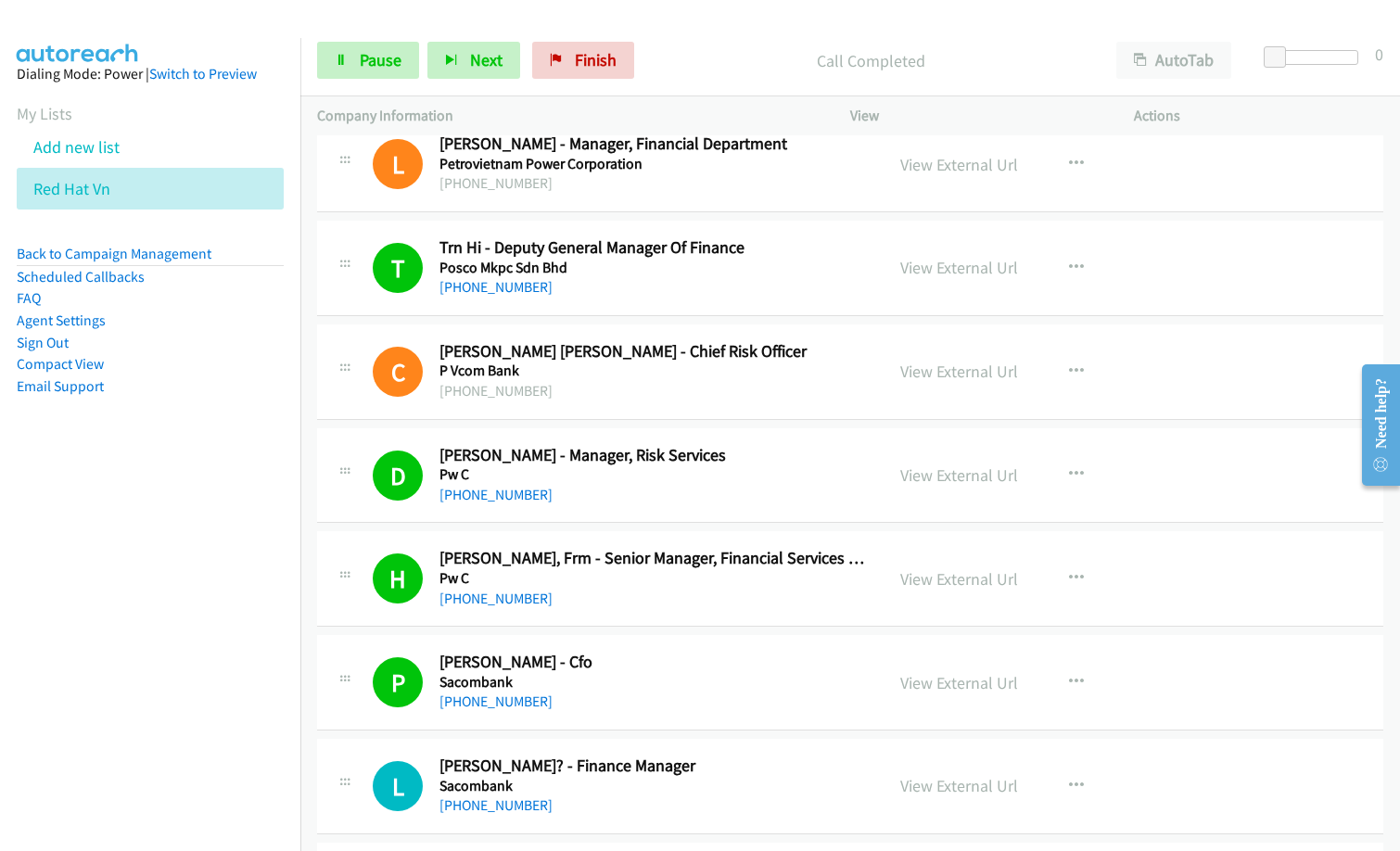
scroll to position [7605, 0]
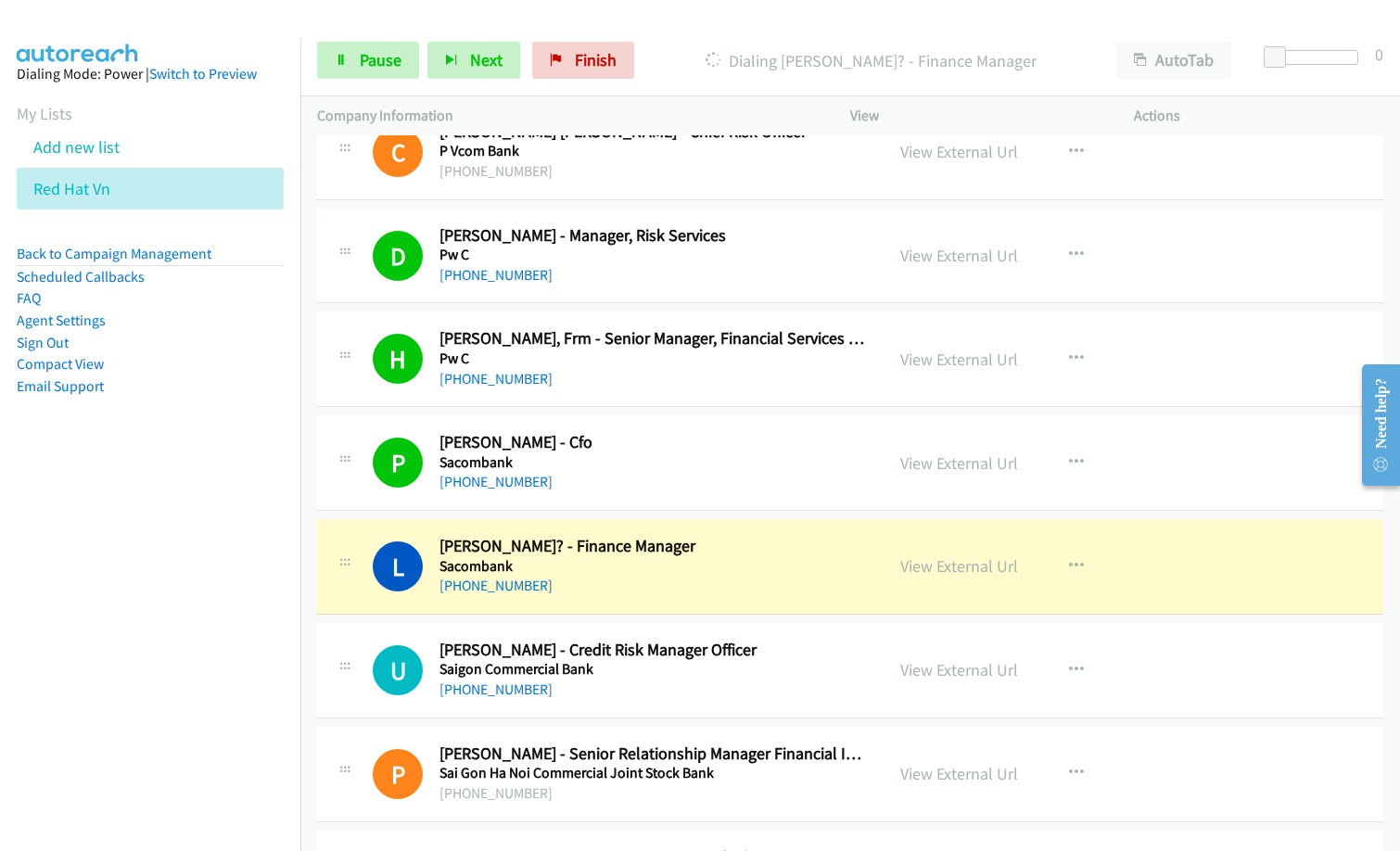
click at [674, 570] on h5 "Sacombank" at bounding box center [652, 566] width 427 height 19
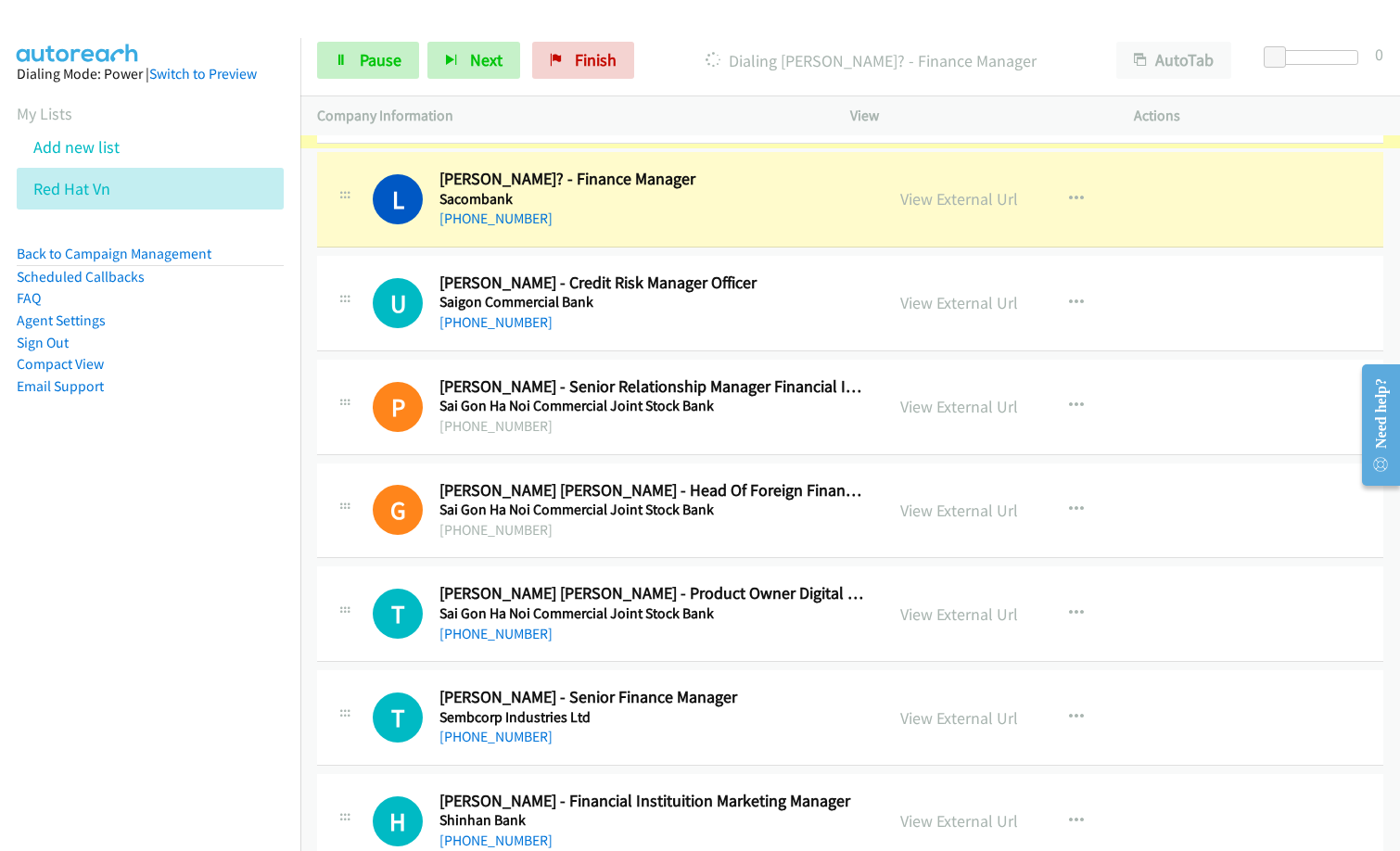
scroll to position [7976, 0]
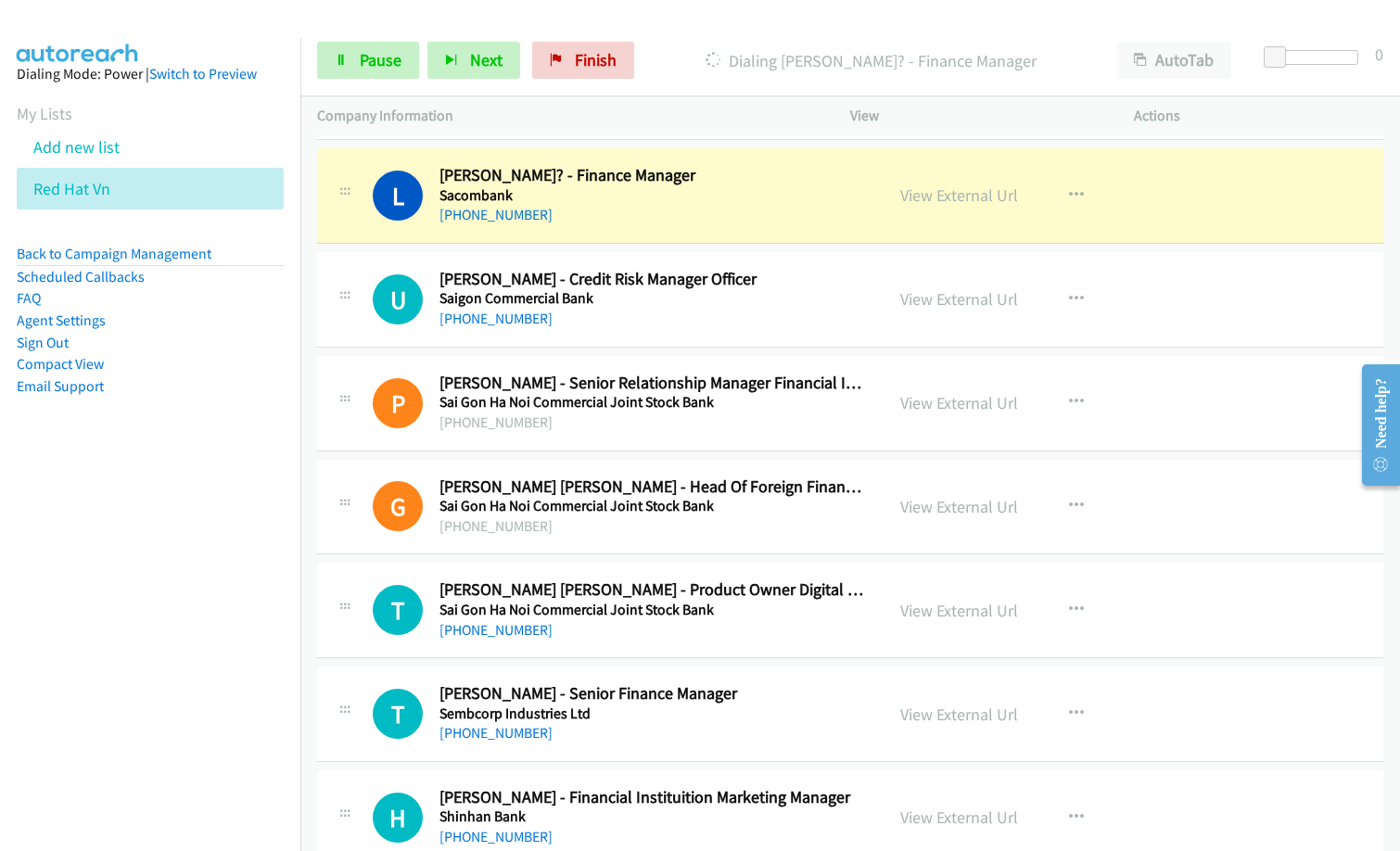
click at [174, 580] on nav "Dialing Mode: Power | Switch to Preview My Lists Add new list Red Hat Vn Back t…" at bounding box center [150, 463] width 301 height 851
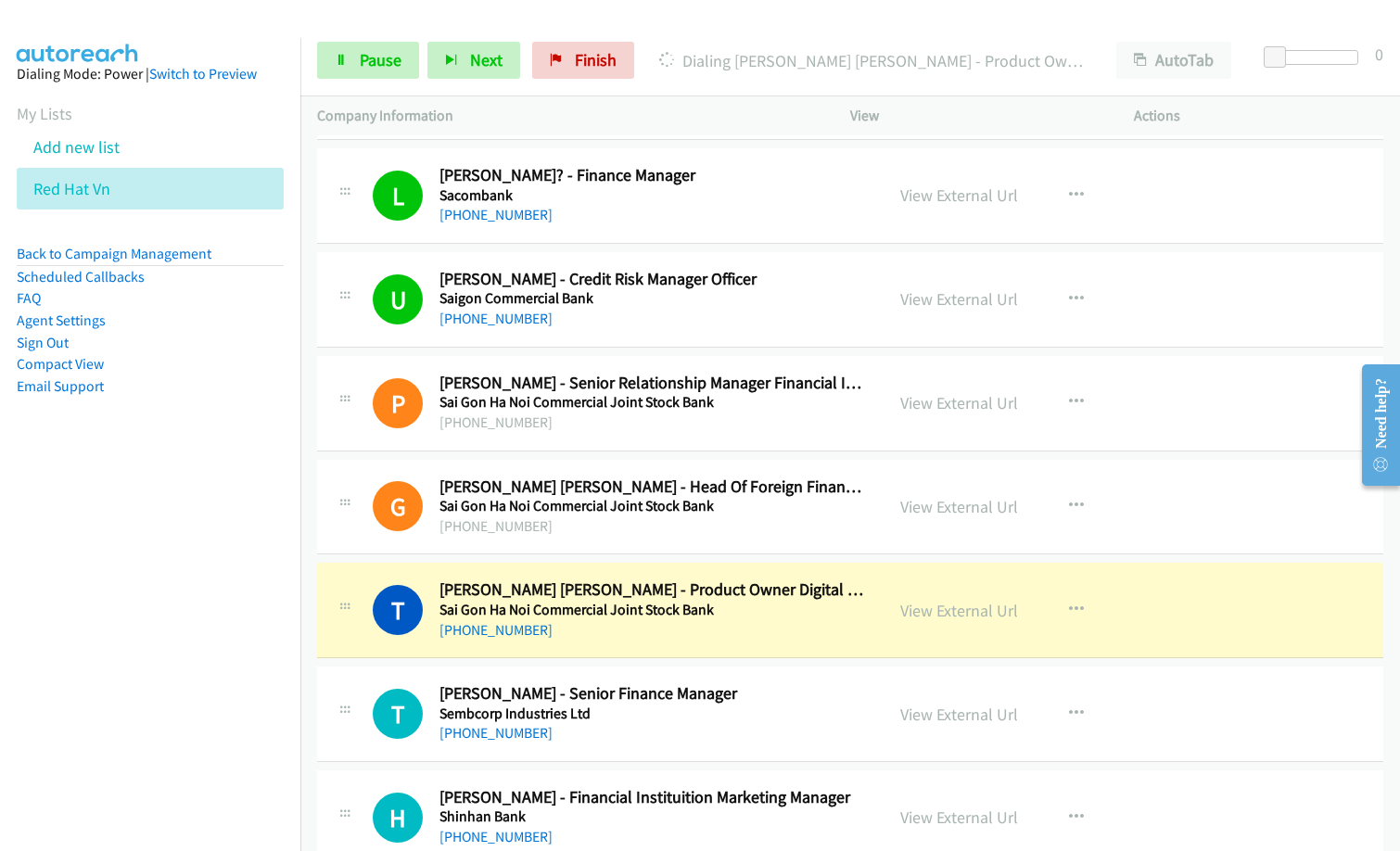
click at [756, 633] on div "+84 904 101 035" at bounding box center [652, 630] width 427 height 23
click at [920, 614] on link "View External Url" at bounding box center [959, 611] width 118 height 22
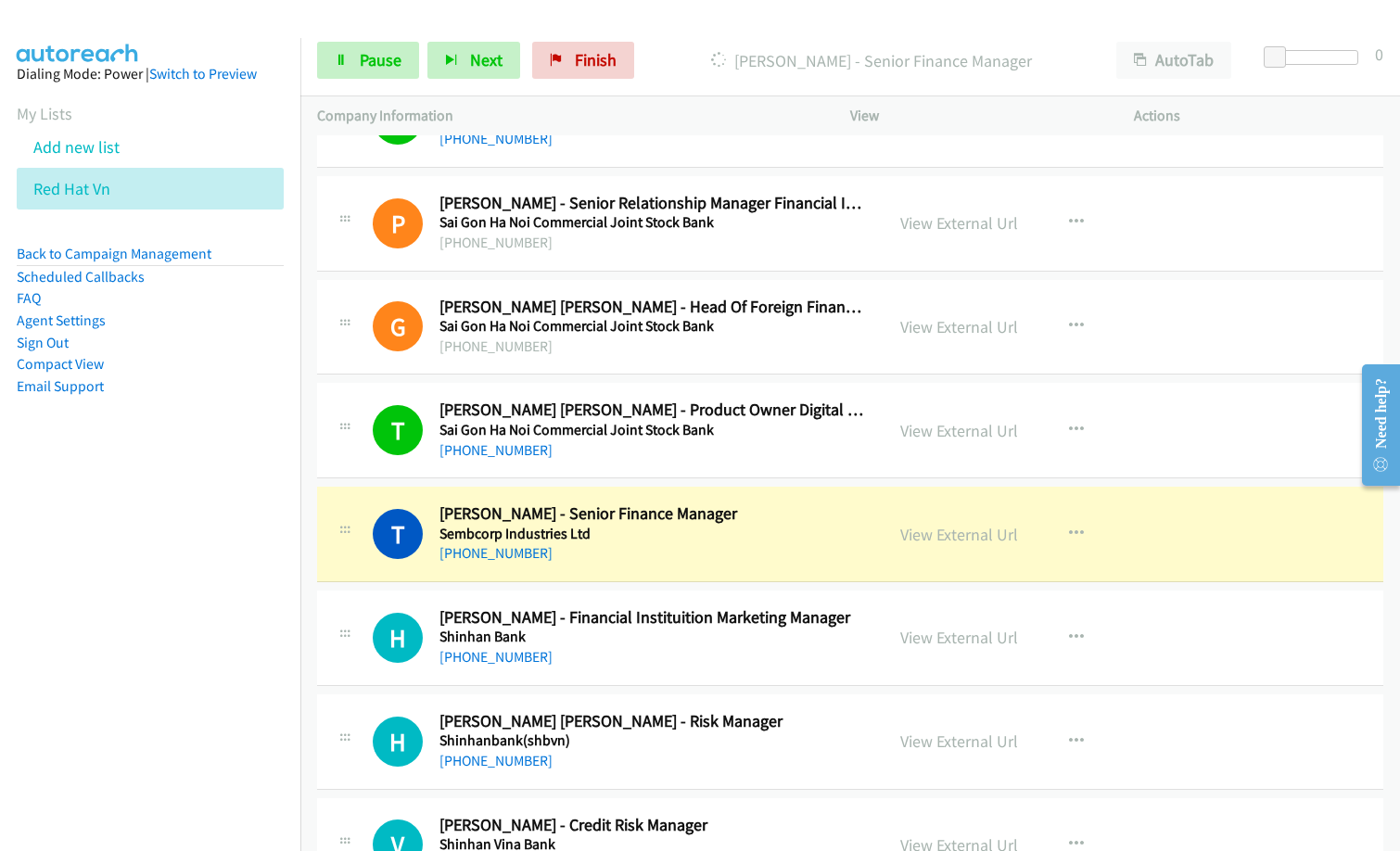
scroll to position [8162, 0]
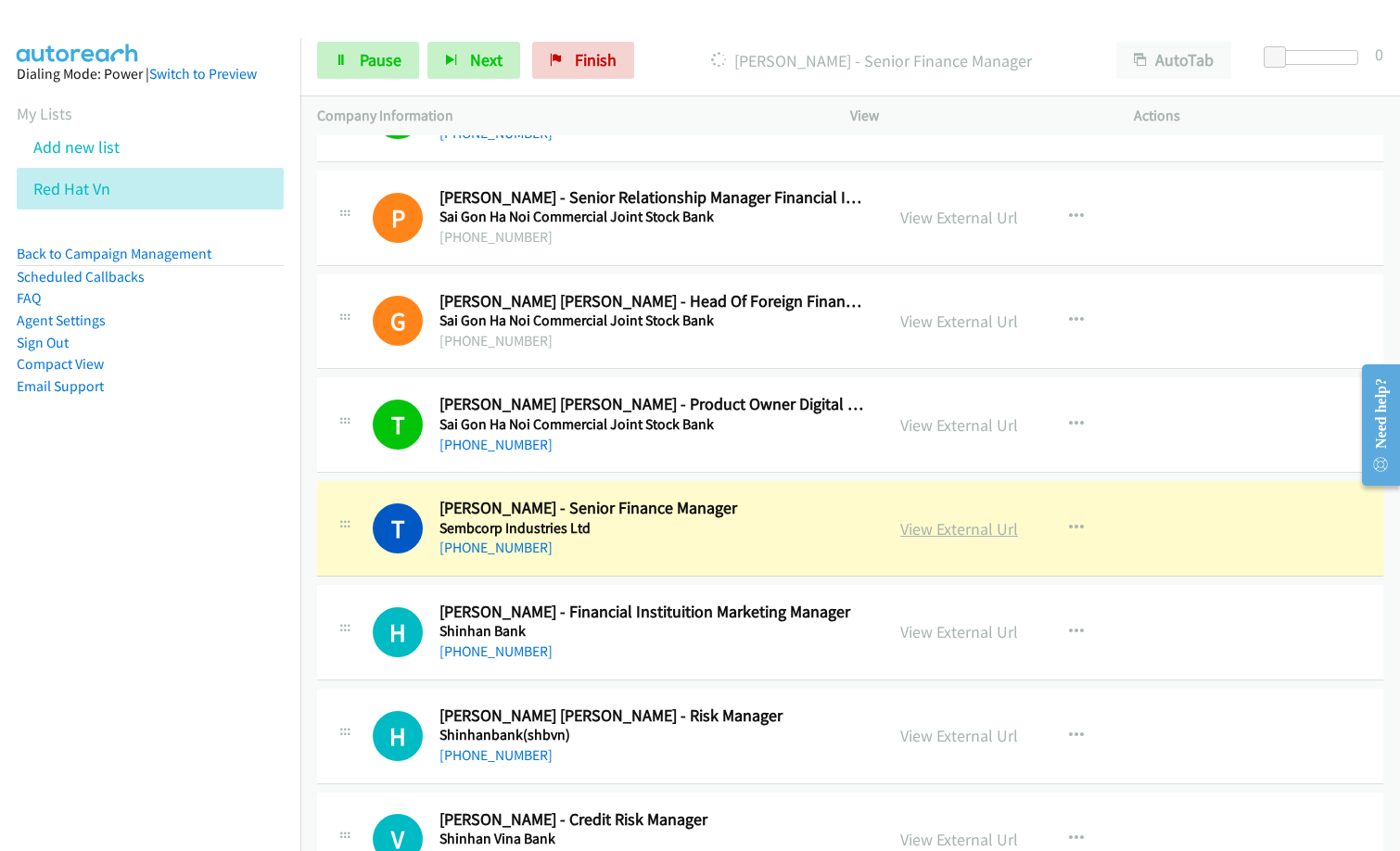
click at [961, 533] on link "View External Url" at bounding box center [959, 529] width 118 height 22
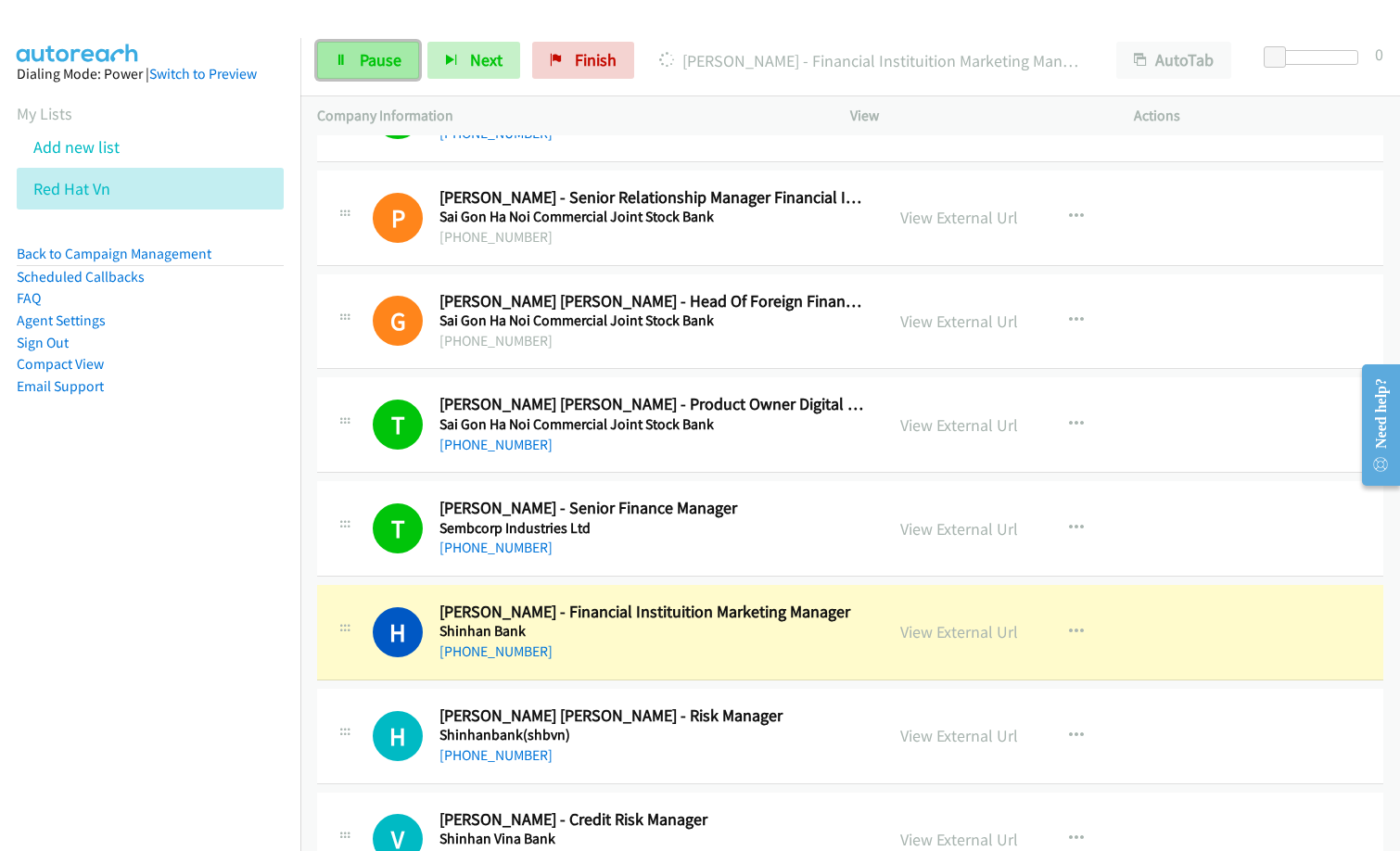
click at [370, 62] on span "Pause" at bounding box center [381, 60] width 42 height 22
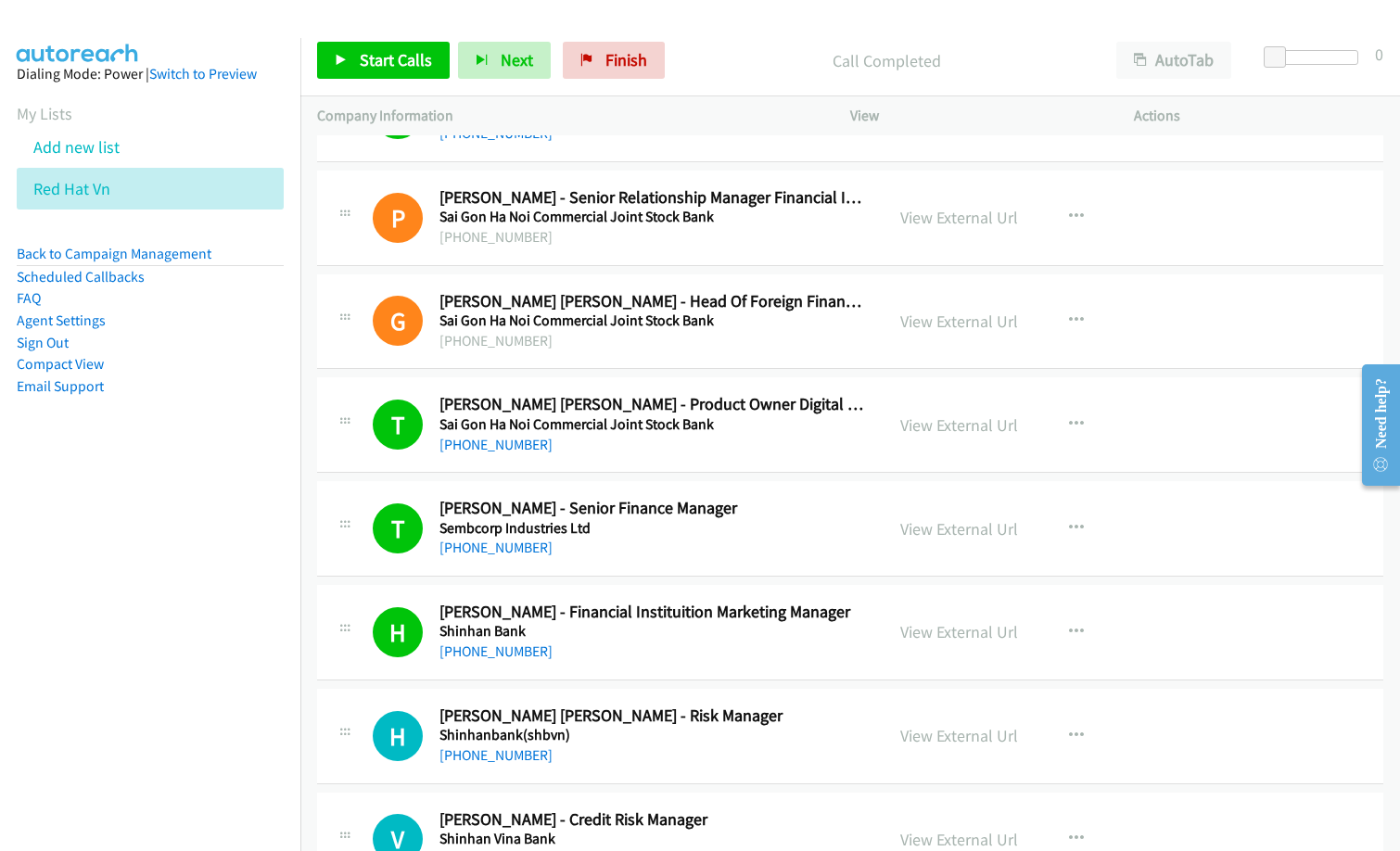
click at [697, 103] on div "Company Information" at bounding box center [566, 116] width 533 height 39
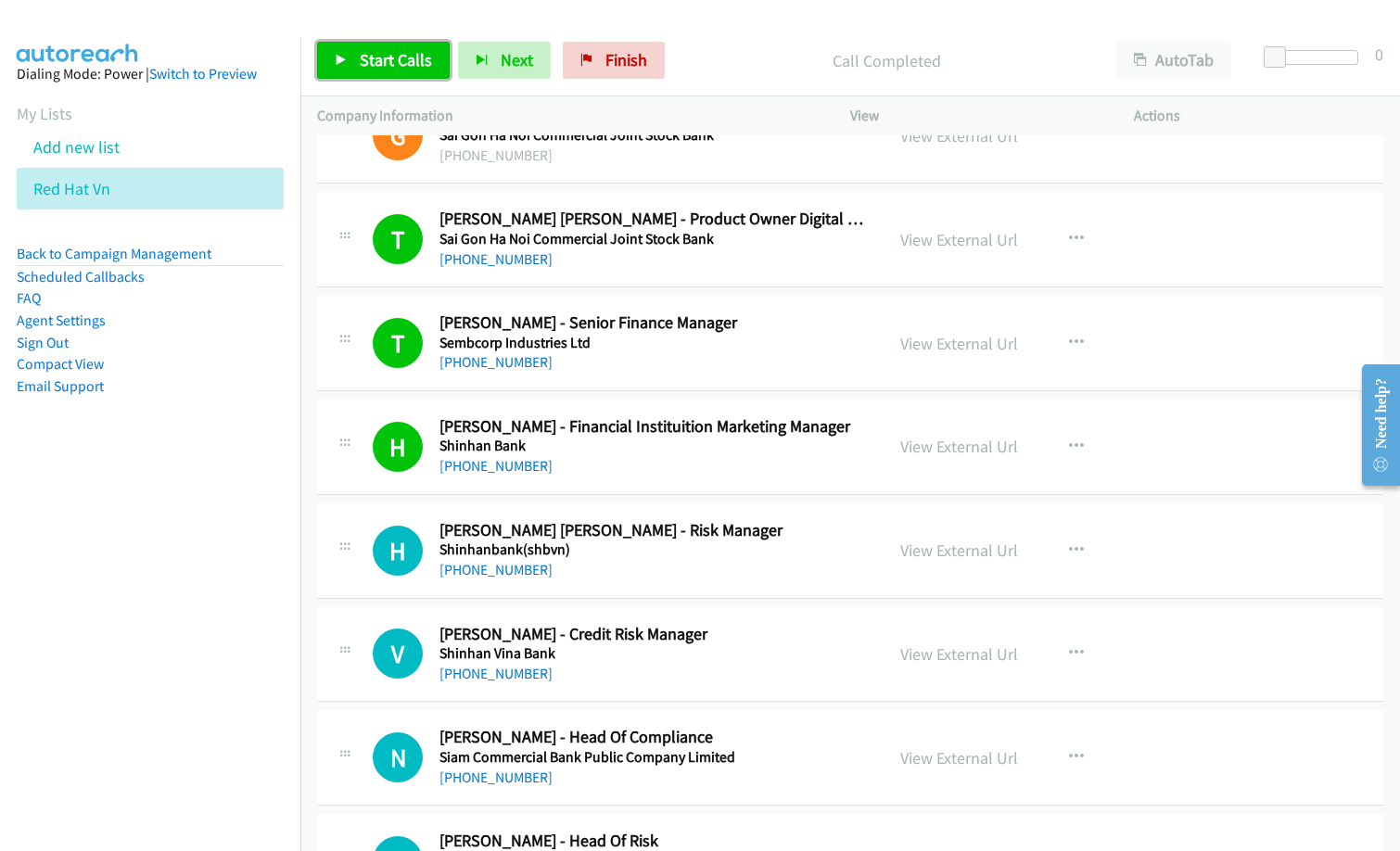
click at [431, 57] on link "Start Calls" at bounding box center [383, 61] width 132 height 37
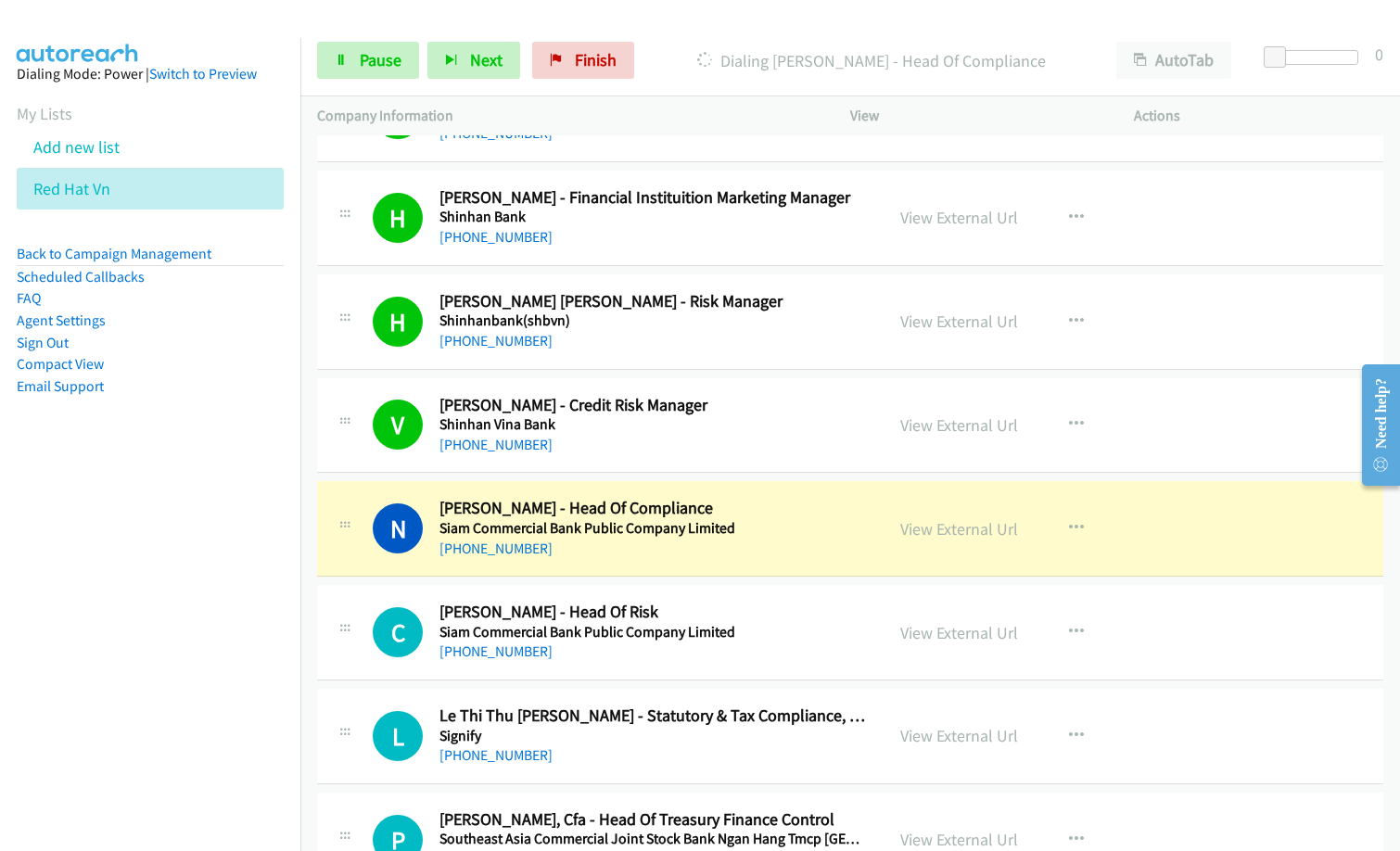
scroll to position [8626, 0]
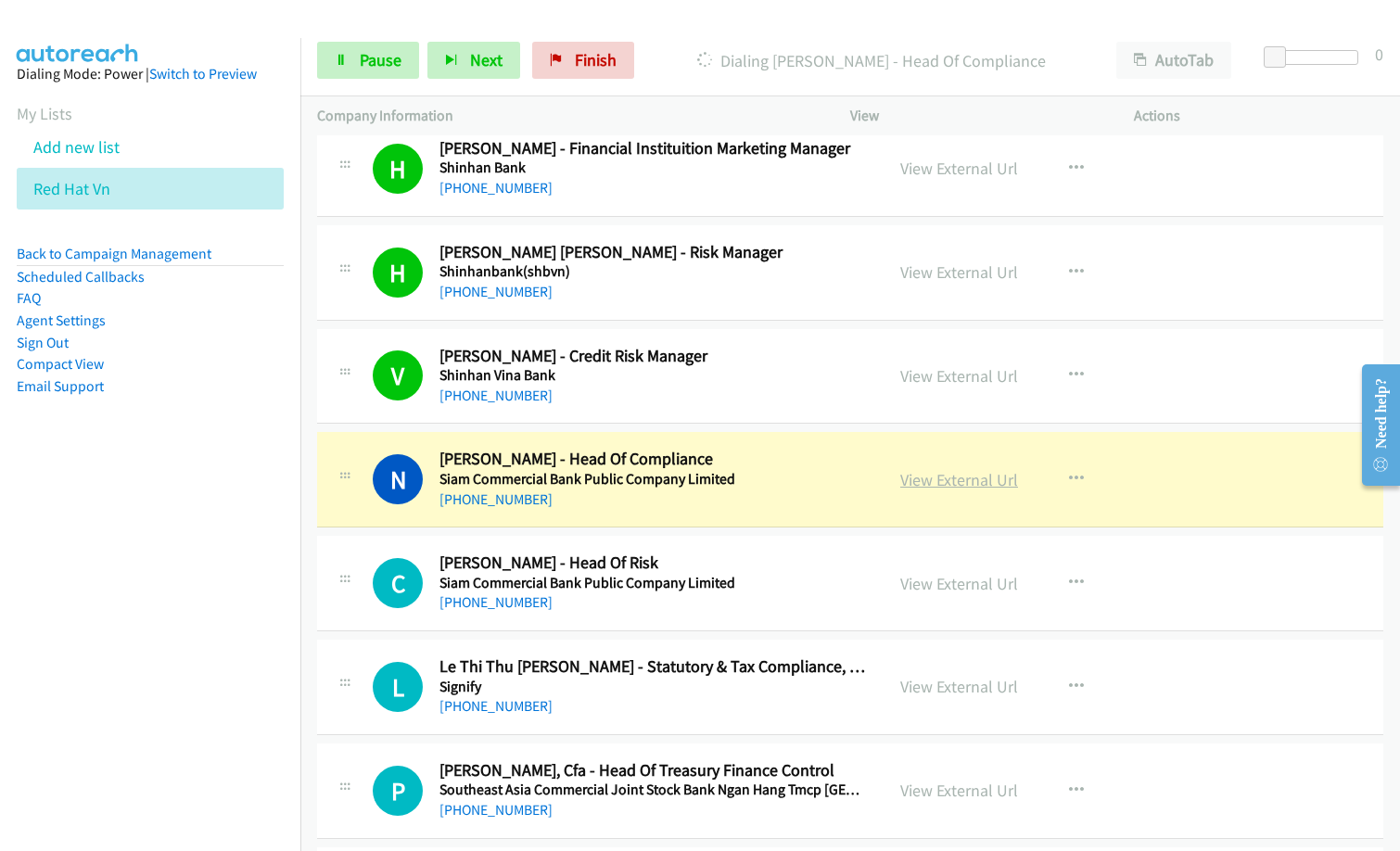
click at [982, 480] on link "View External Url" at bounding box center [959, 480] width 118 height 22
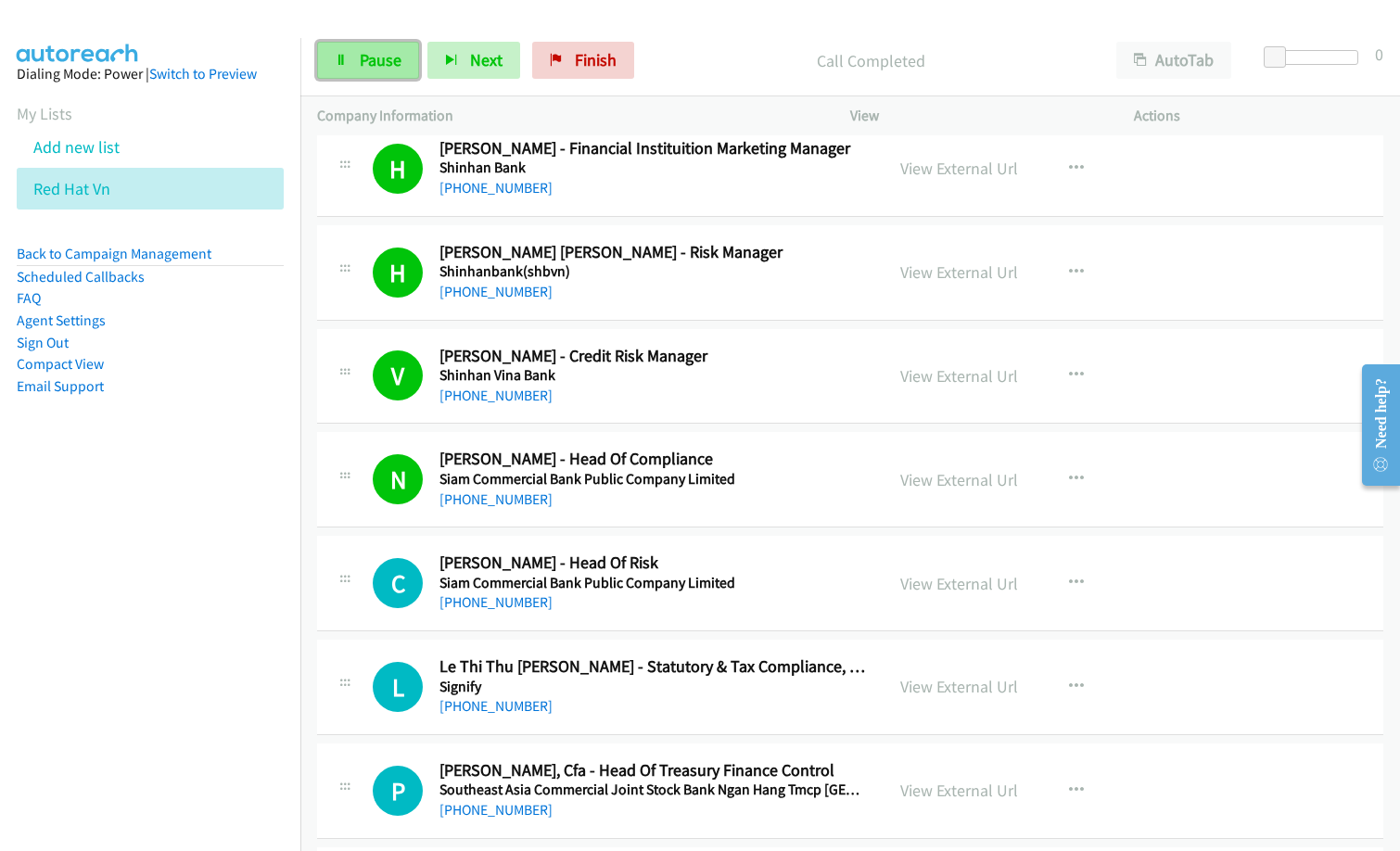
click at [350, 57] on link "Pause" at bounding box center [368, 61] width 102 height 37
click at [722, 62] on p "Paused" at bounding box center [886, 61] width 393 height 26
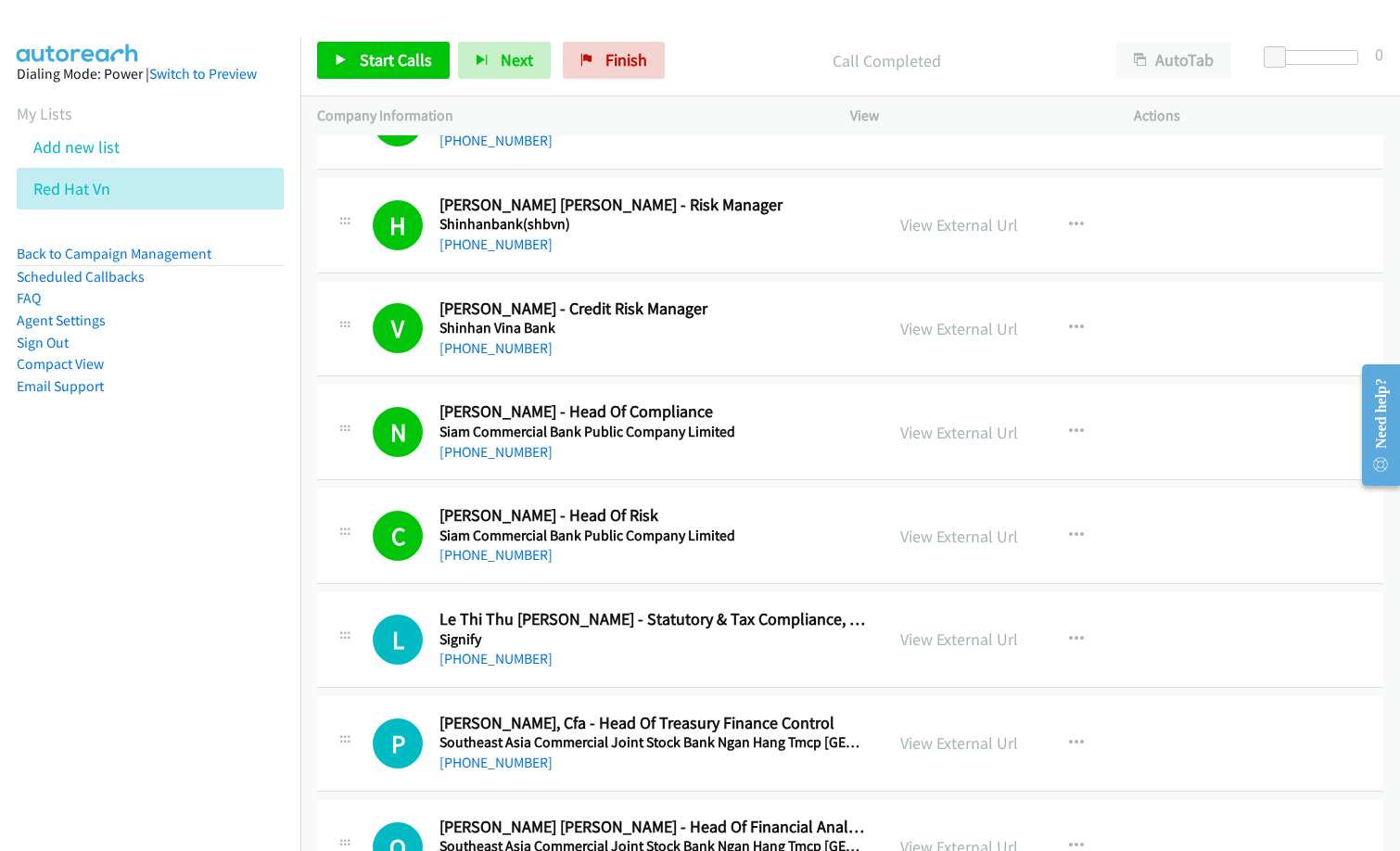
scroll to position [8718, 0]
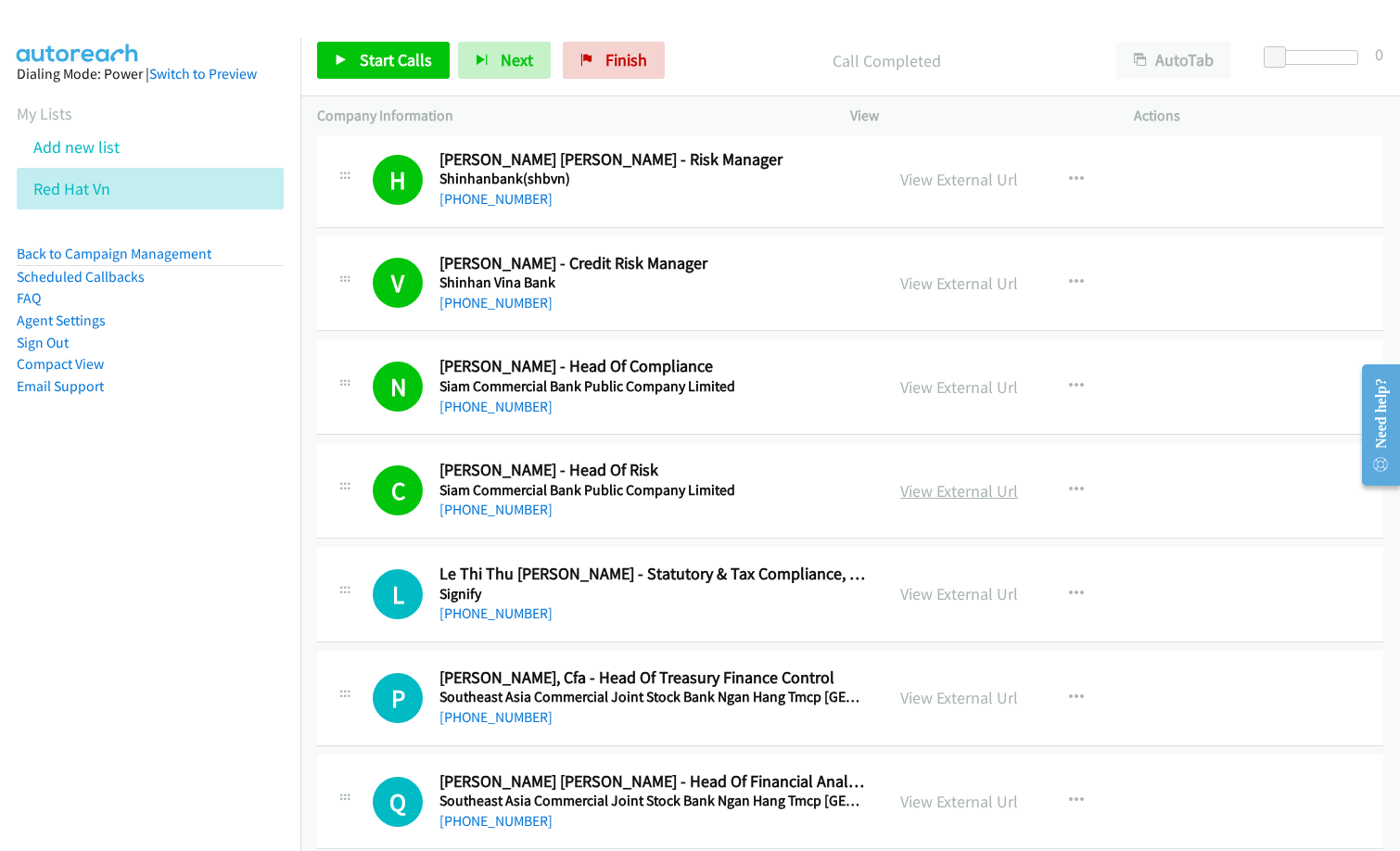
click at [970, 497] on link "View External Url" at bounding box center [959, 491] width 118 height 22
click at [409, 49] on span "Start Calls" at bounding box center [396, 60] width 73 height 22
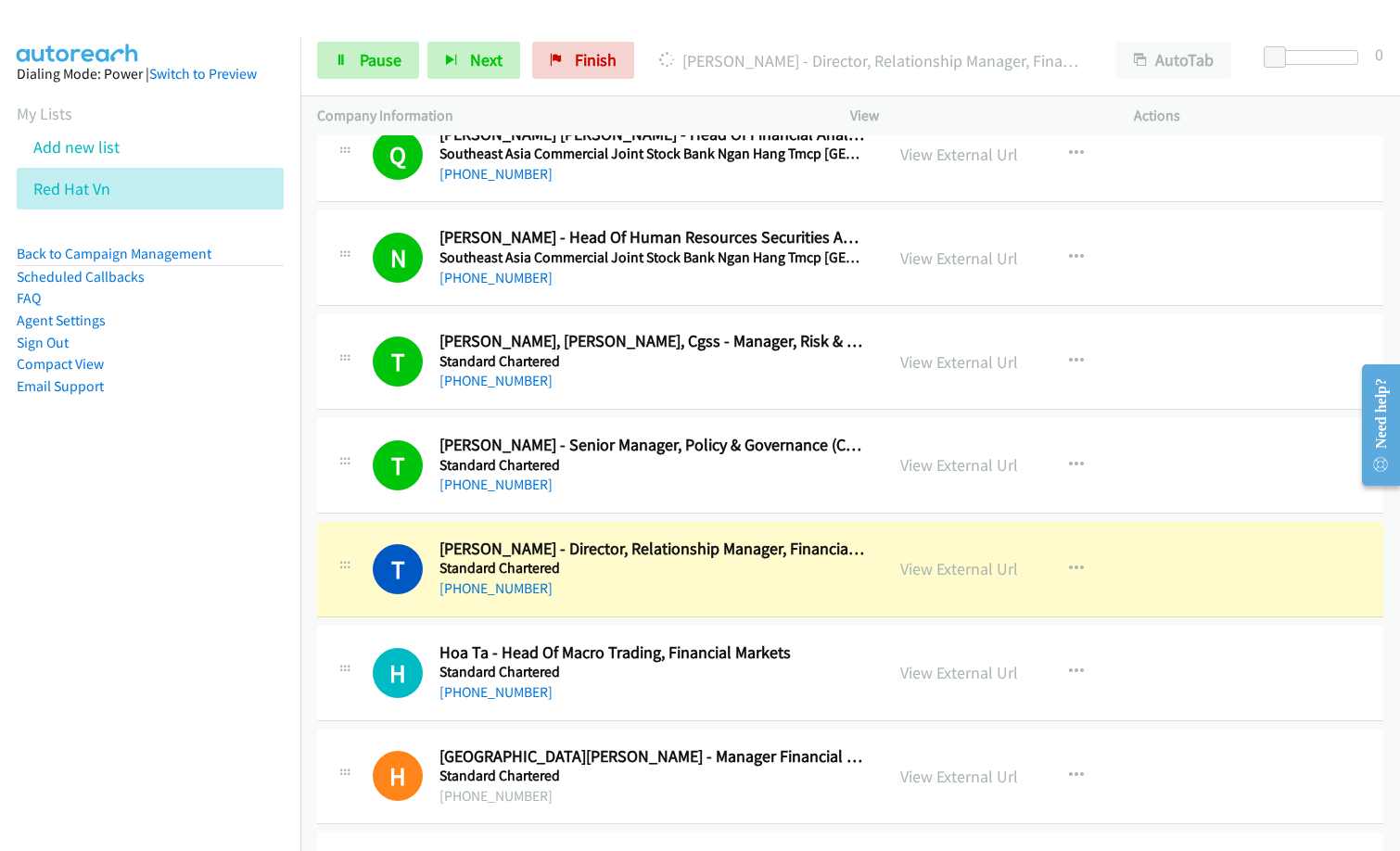
scroll to position [9368, 0]
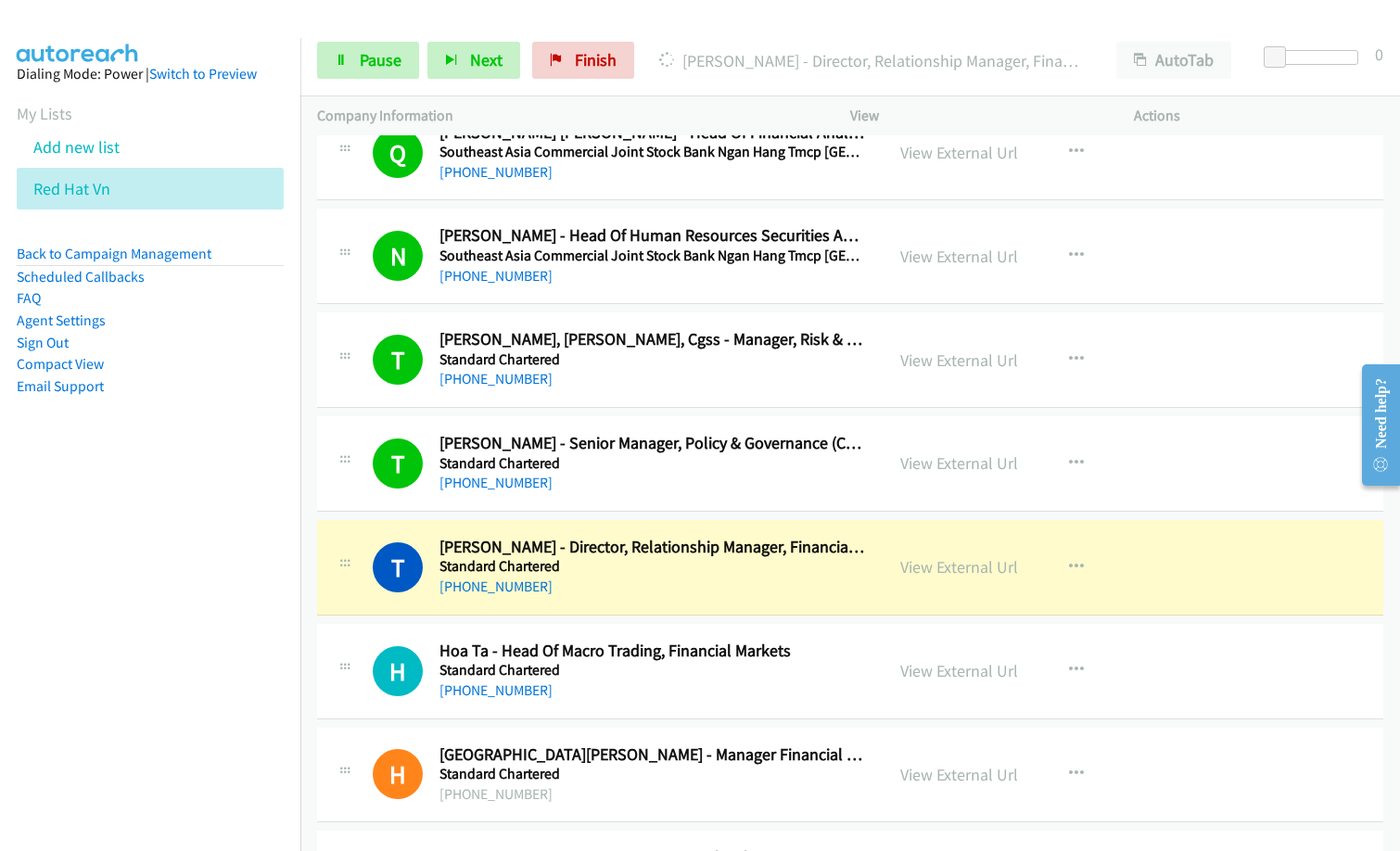
click at [72, 544] on nav "Dialing Mode: Power | Switch to Preview My Lists Add new list Red Hat Vn Back t…" at bounding box center [150, 463] width 301 height 851
click at [968, 561] on link "View External Url" at bounding box center [959, 567] width 118 height 22
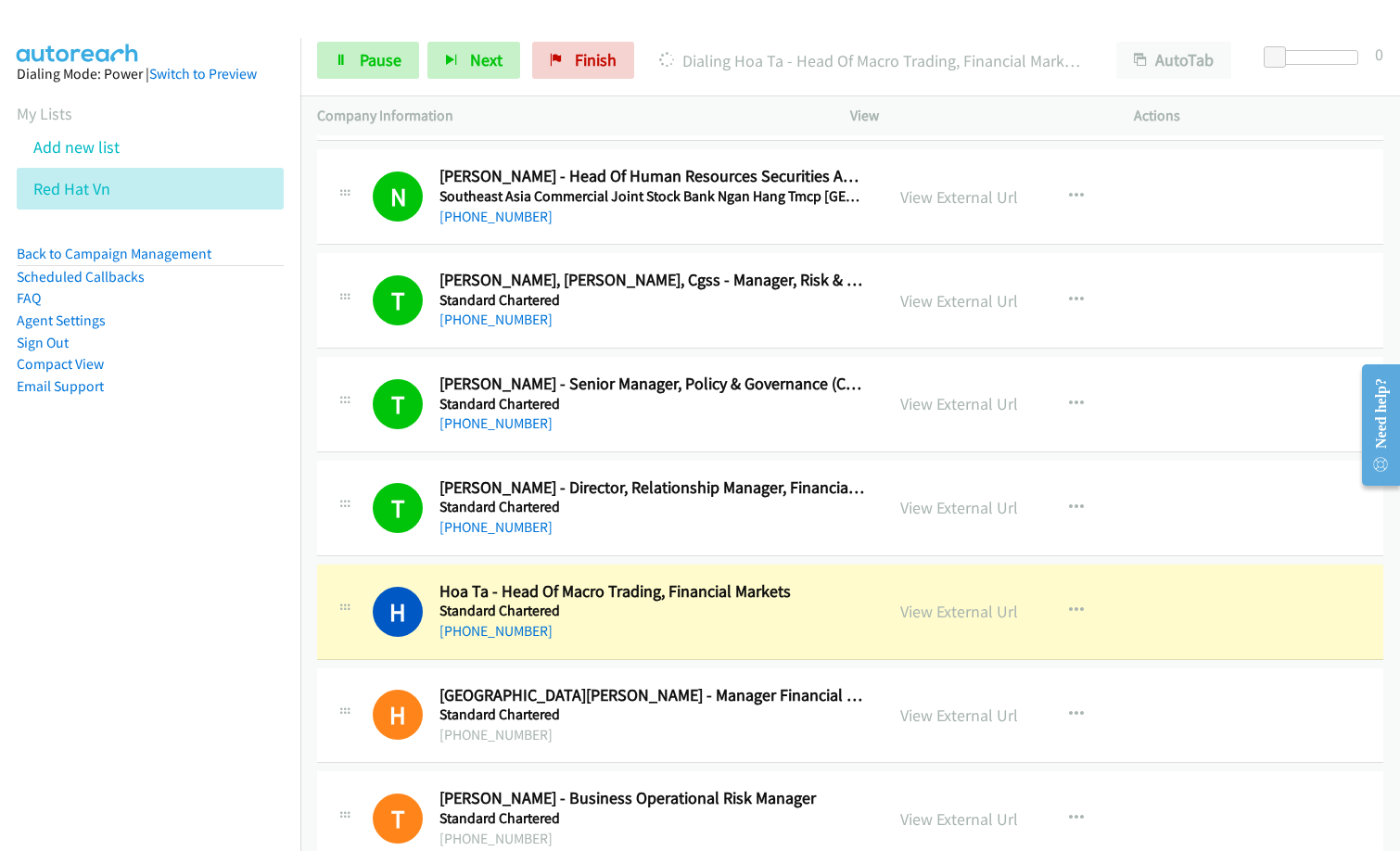
scroll to position [9460, 0]
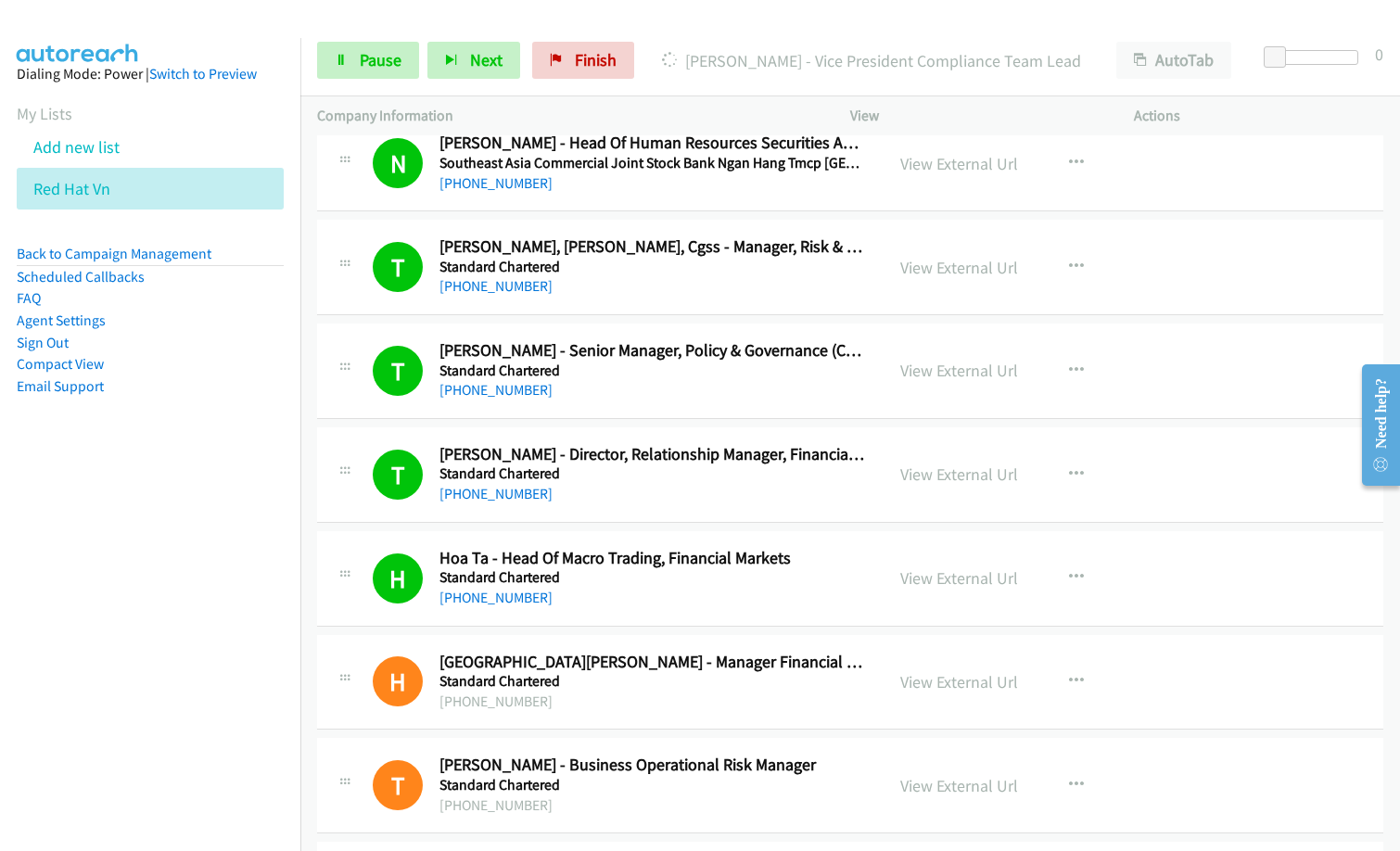
click at [211, 644] on nav "Dialing Mode: Power | Switch to Preview My Lists Add new list Red Hat Vn Back t…" at bounding box center [150, 463] width 301 height 851
click at [701, 41] on div "Start Calls Pause Next Finish Dialing Thu Hien Cao - Vice President Compliance …" at bounding box center [850, 61] width 1100 height 72
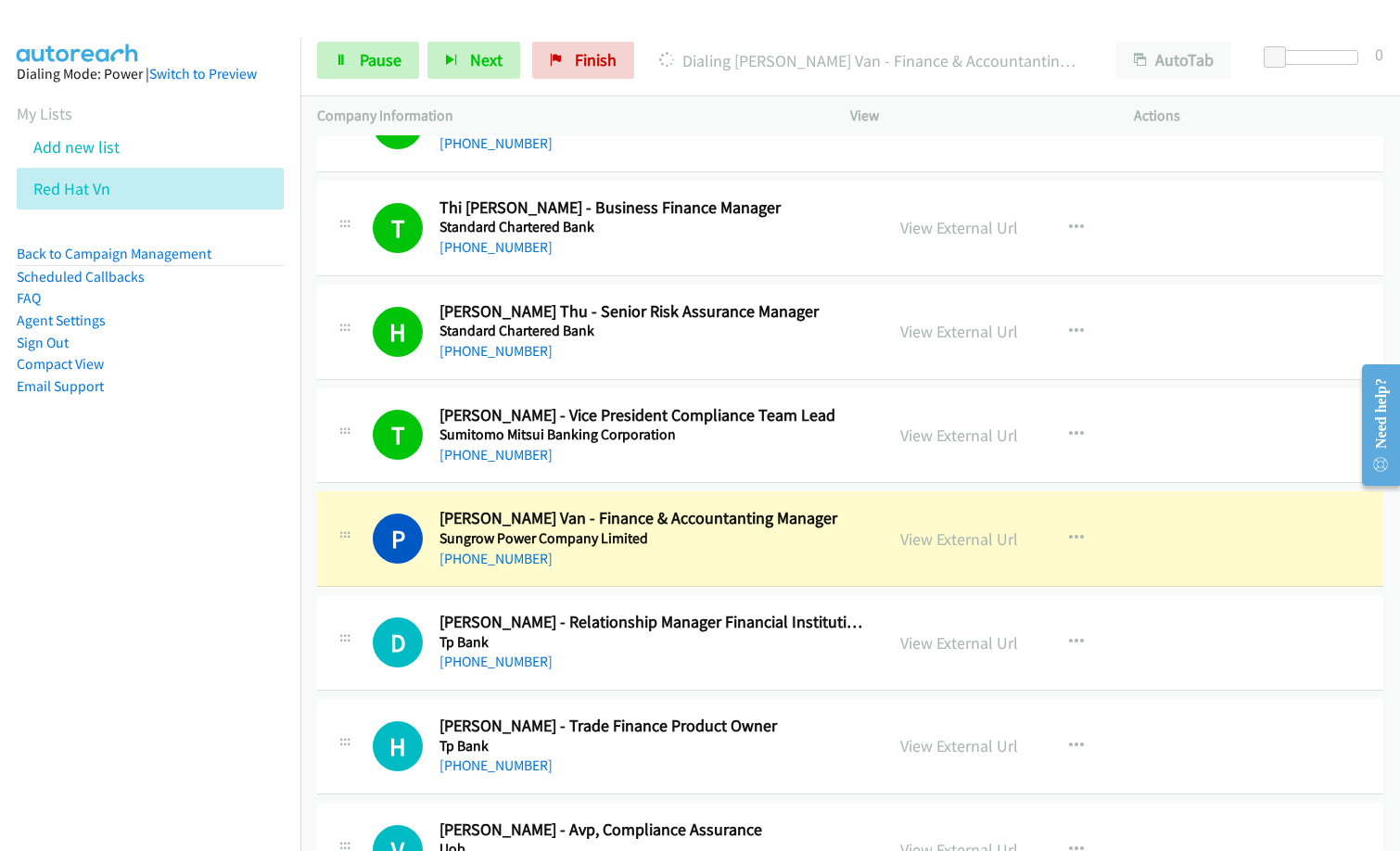
scroll to position [10388, 0]
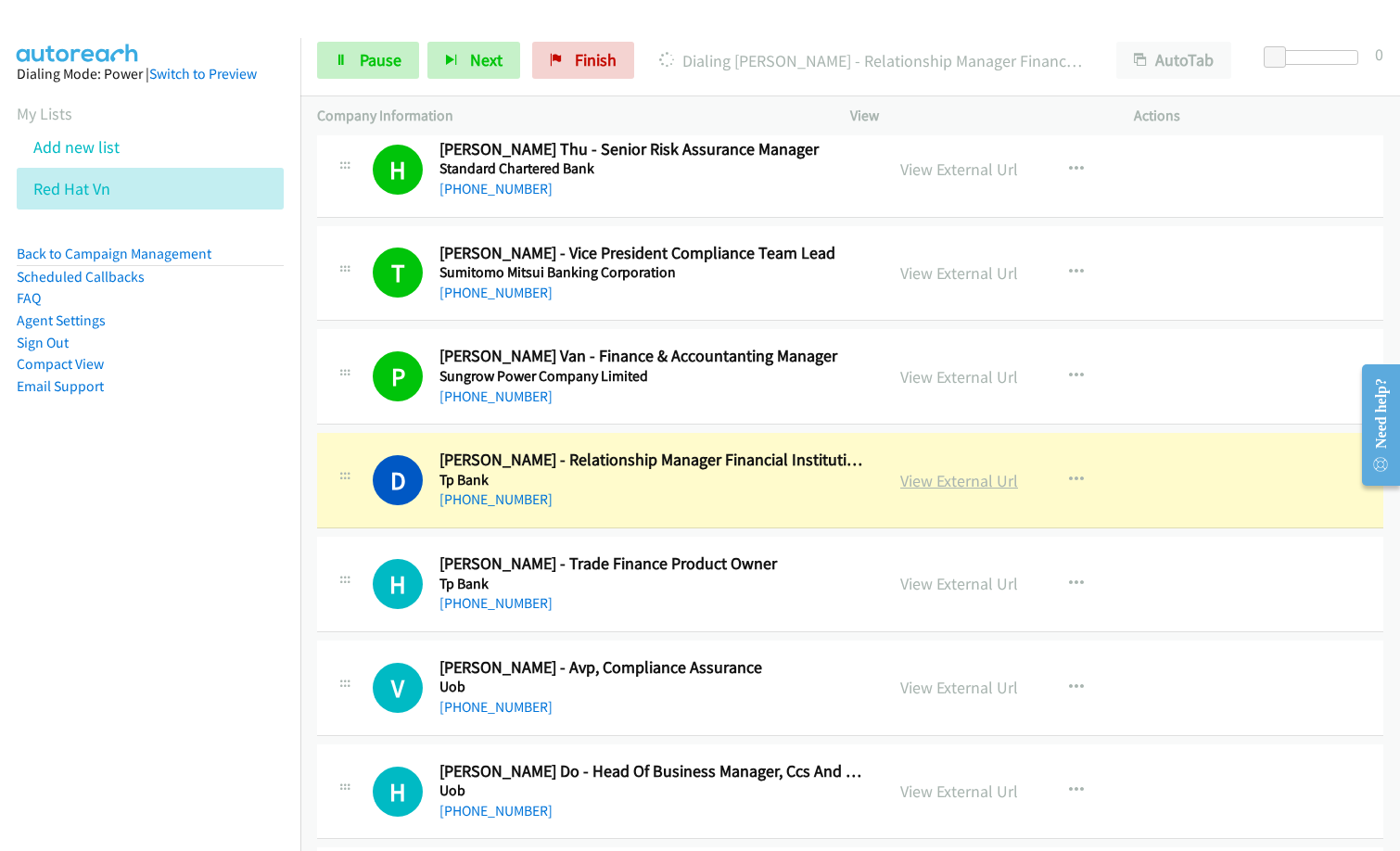
click at [917, 480] on link "View External Url" at bounding box center [959, 481] width 118 height 22
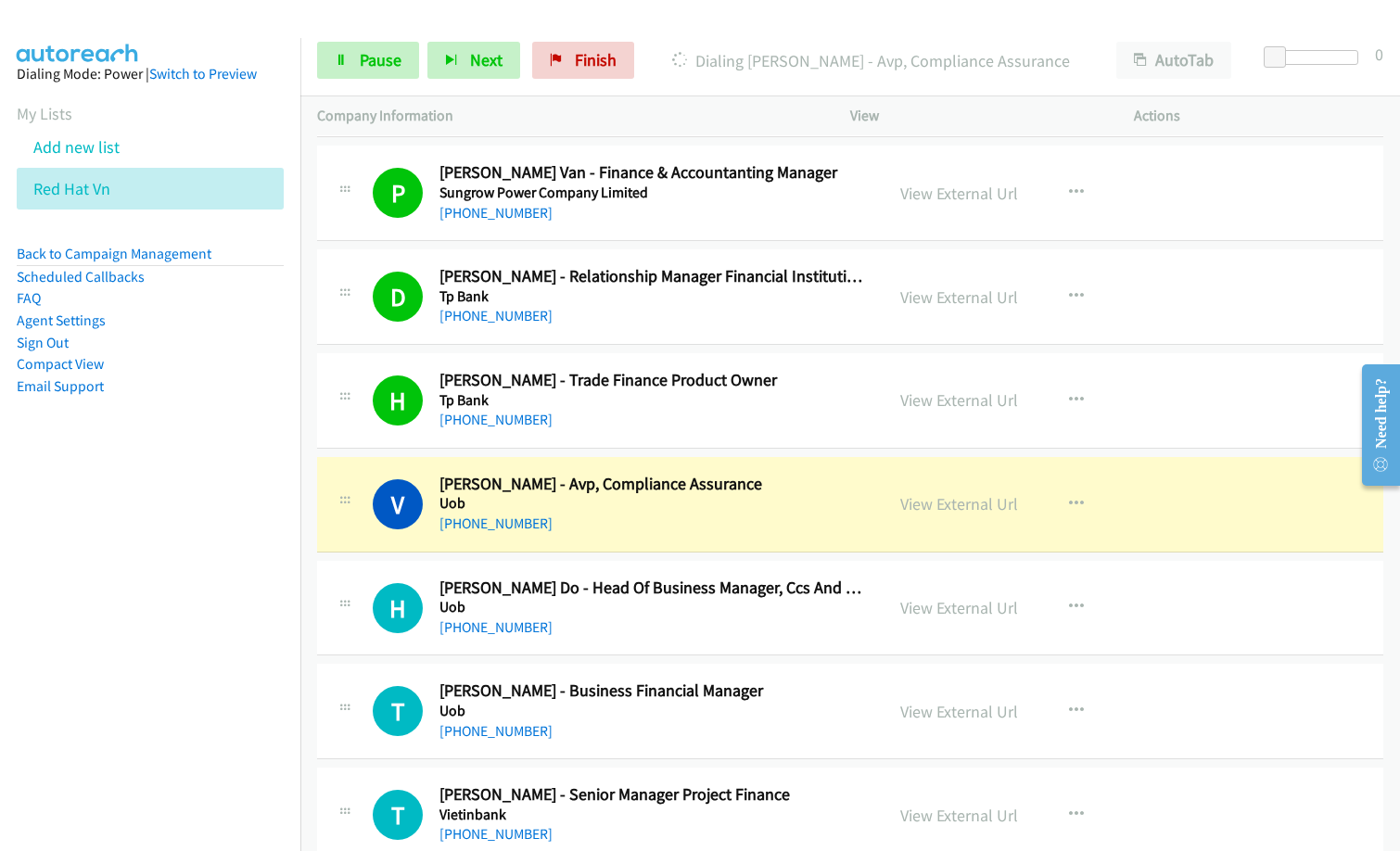
scroll to position [10573, 0]
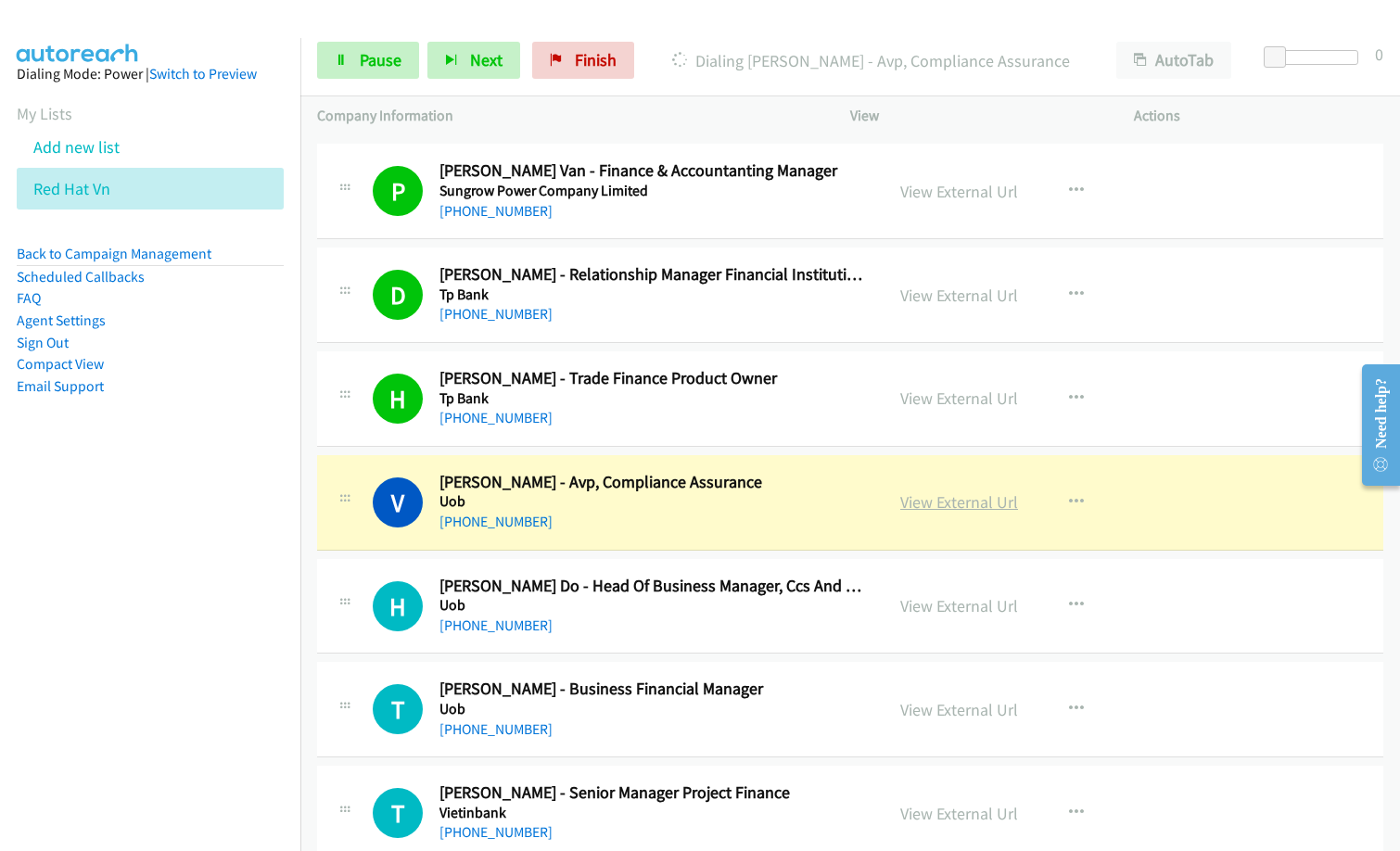
click at [962, 506] on link "View External Url" at bounding box center [959, 503] width 118 height 22
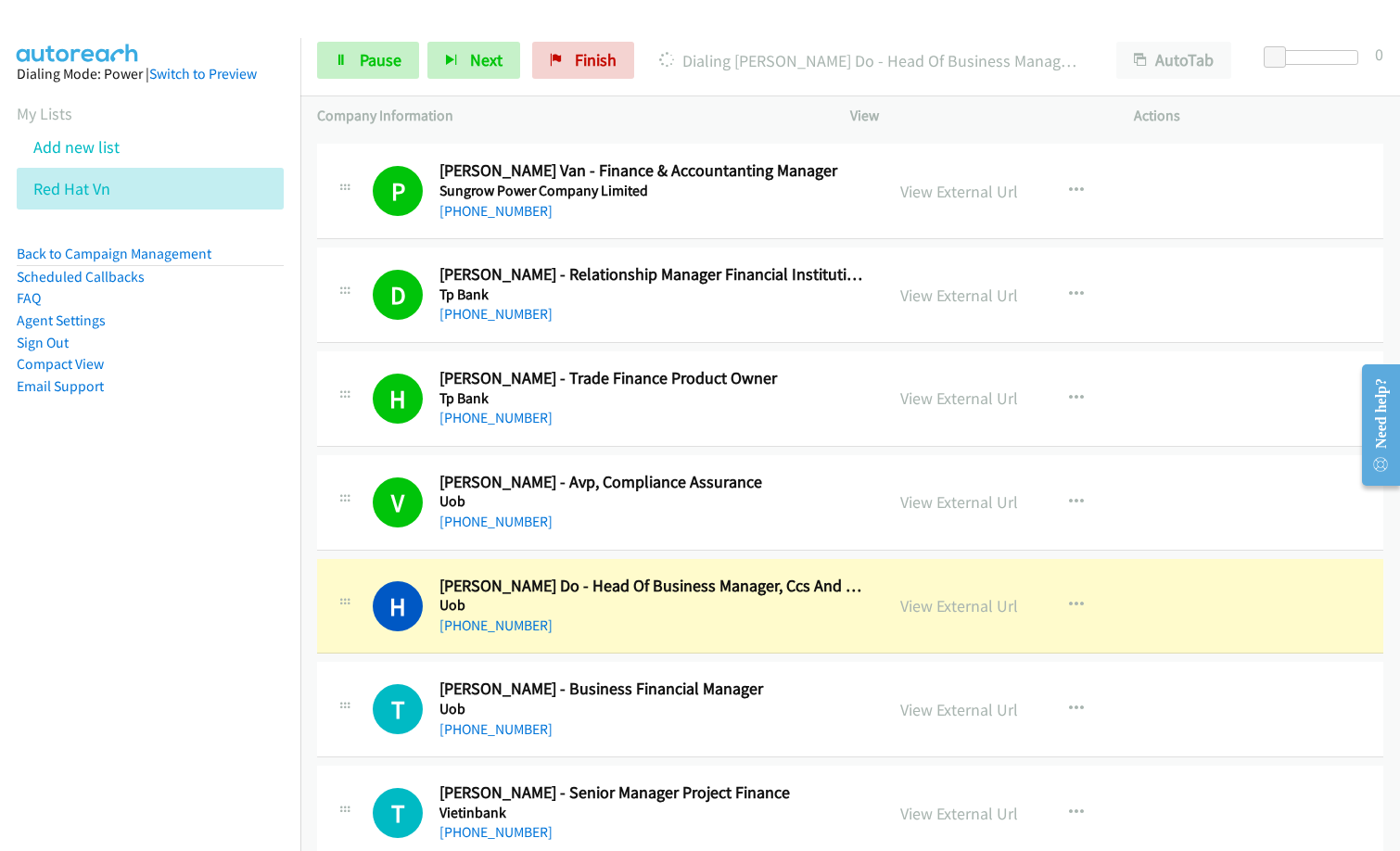
scroll to position [10666, 0]
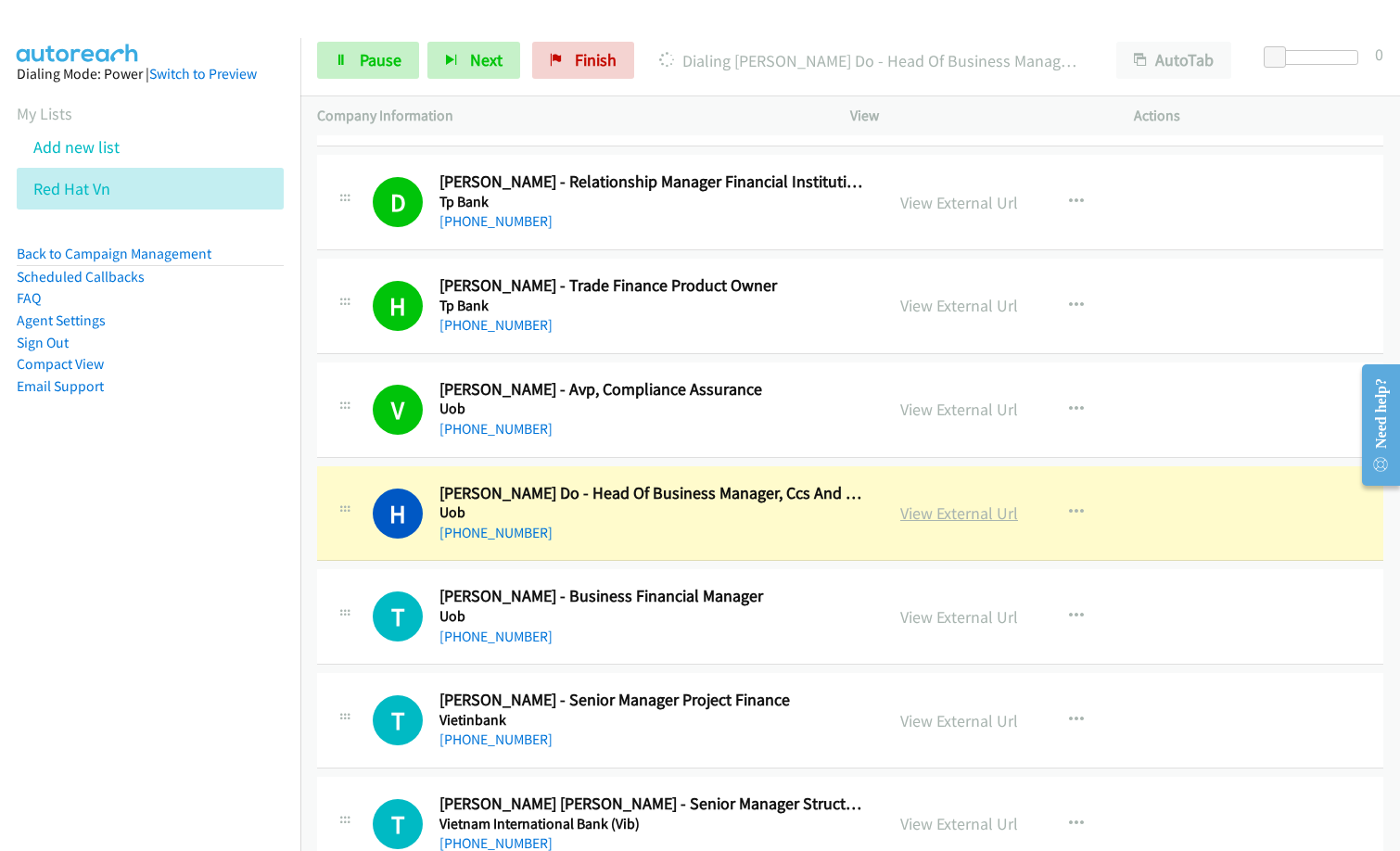
click at [961, 511] on link "View External Url" at bounding box center [959, 513] width 118 height 22
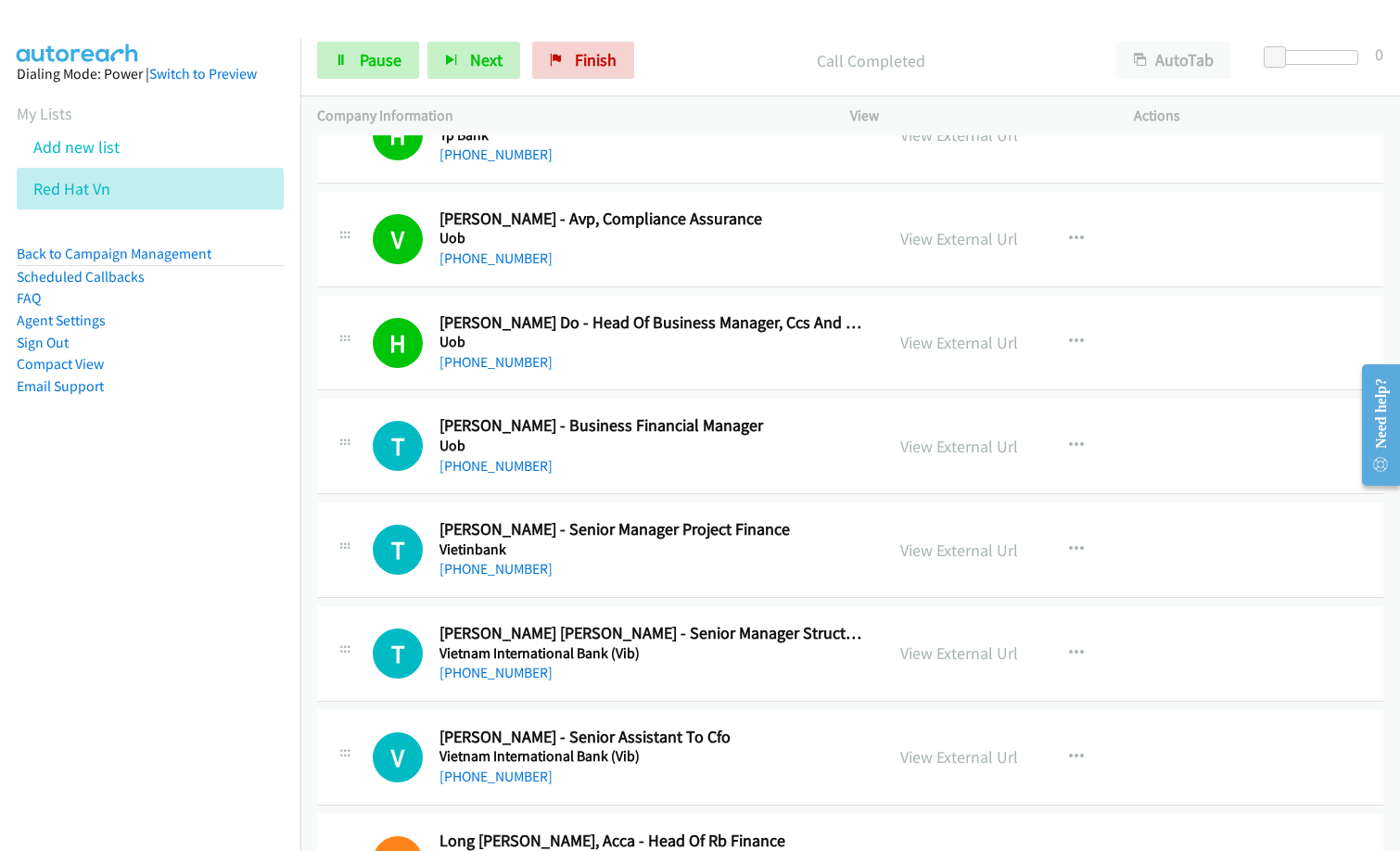
scroll to position [10852, 0]
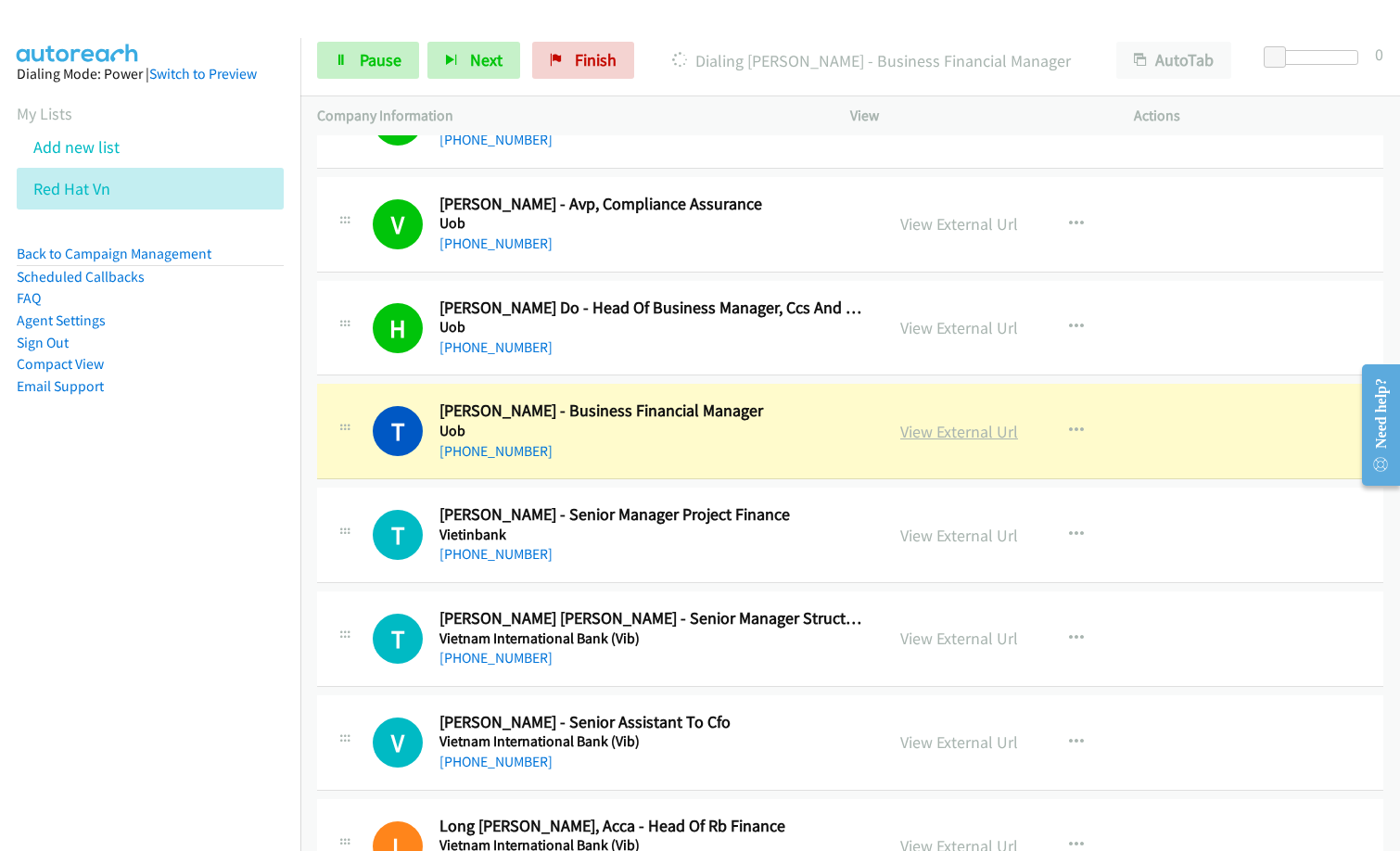
click at [933, 425] on link "View External Url" at bounding box center [959, 432] width 118 height 22
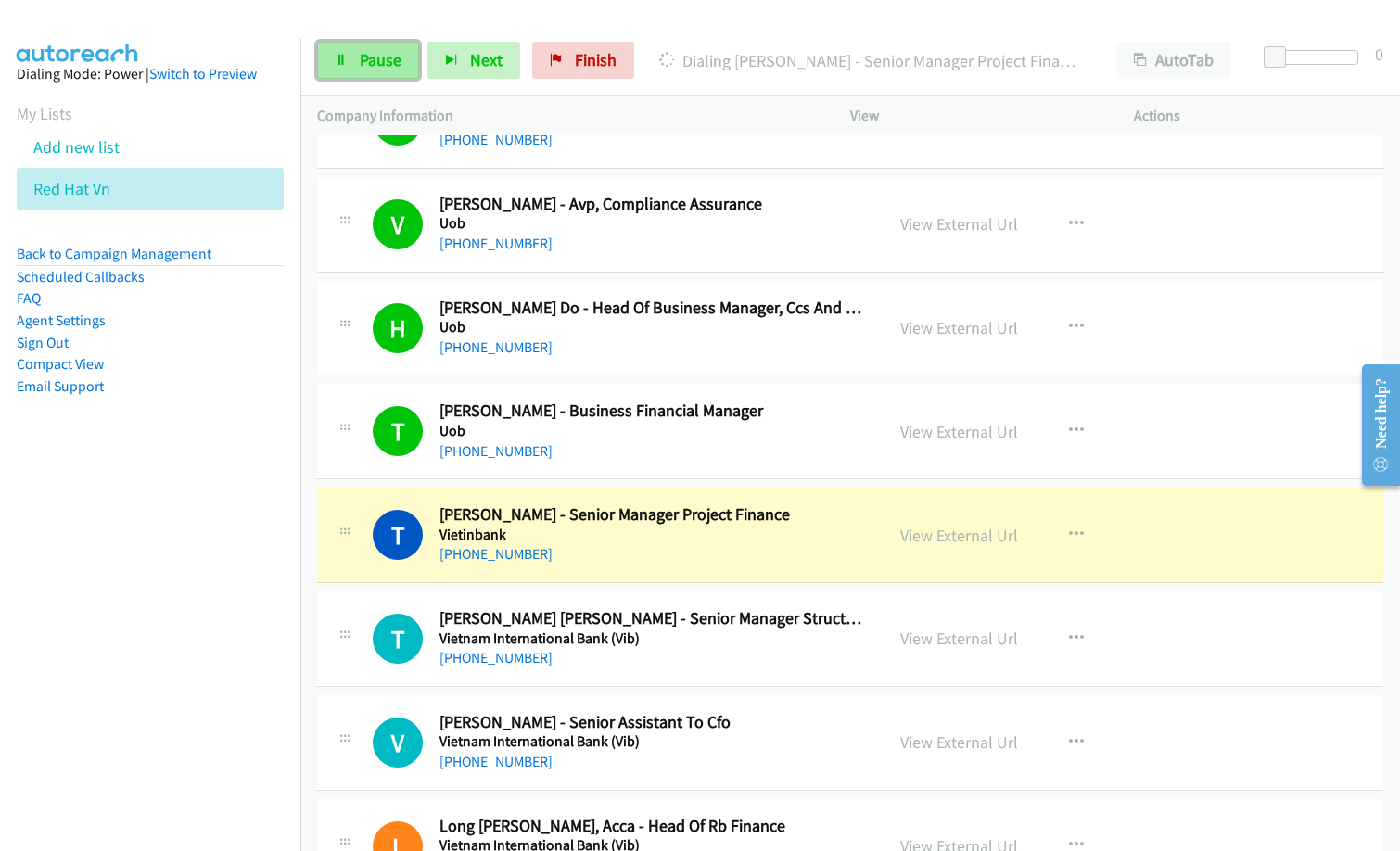
click at [361, 51] on span "Pause" at bounding box center [381, 60] width 42 height 22
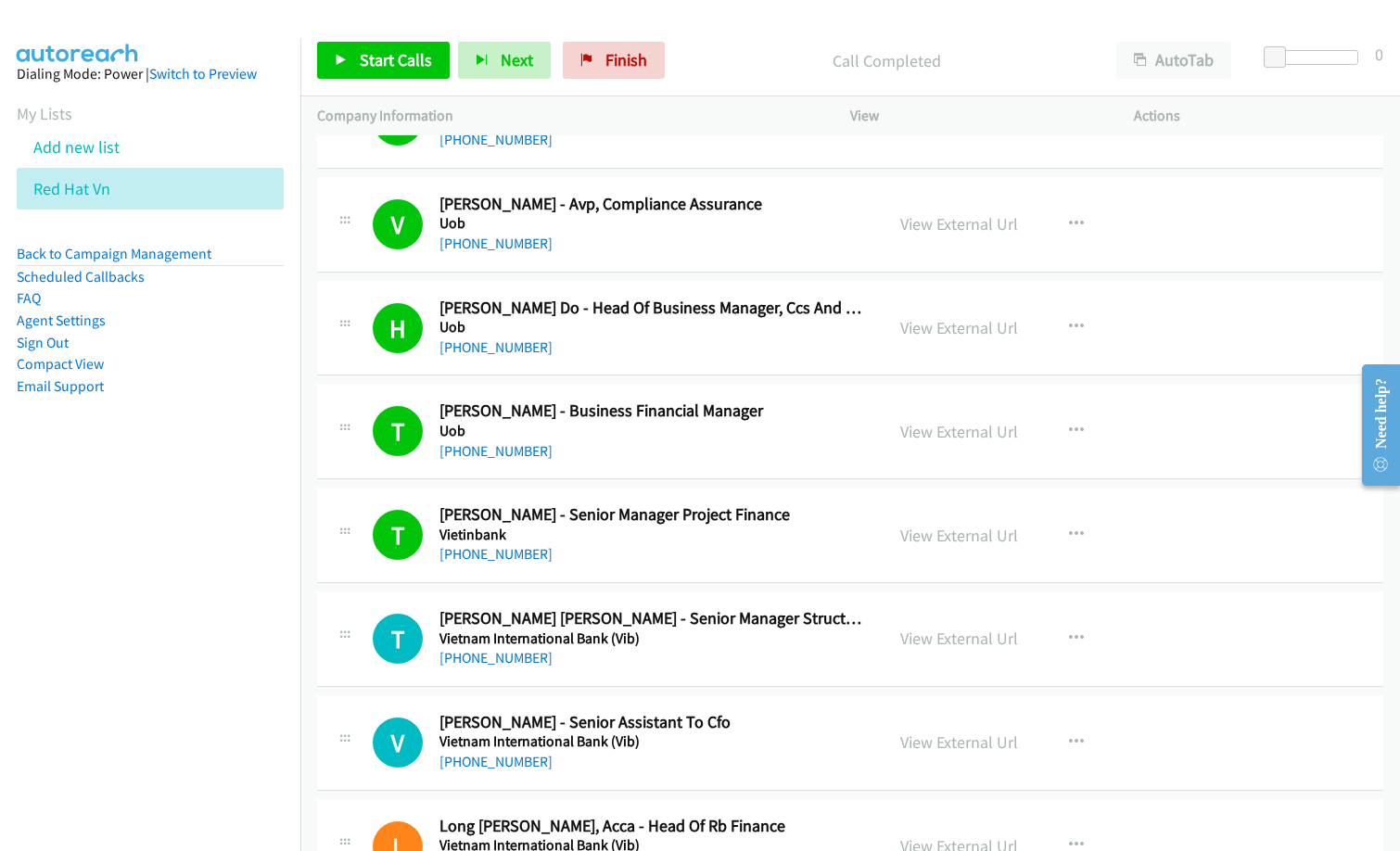
drag, startPoint x: 713, startPoint y: 62, endPoint x: 848, endPoint y: 0, distance: 148.6
click at [722, 51] on p "Call Completed" at bounding box center [886, 61] width 393 height 26
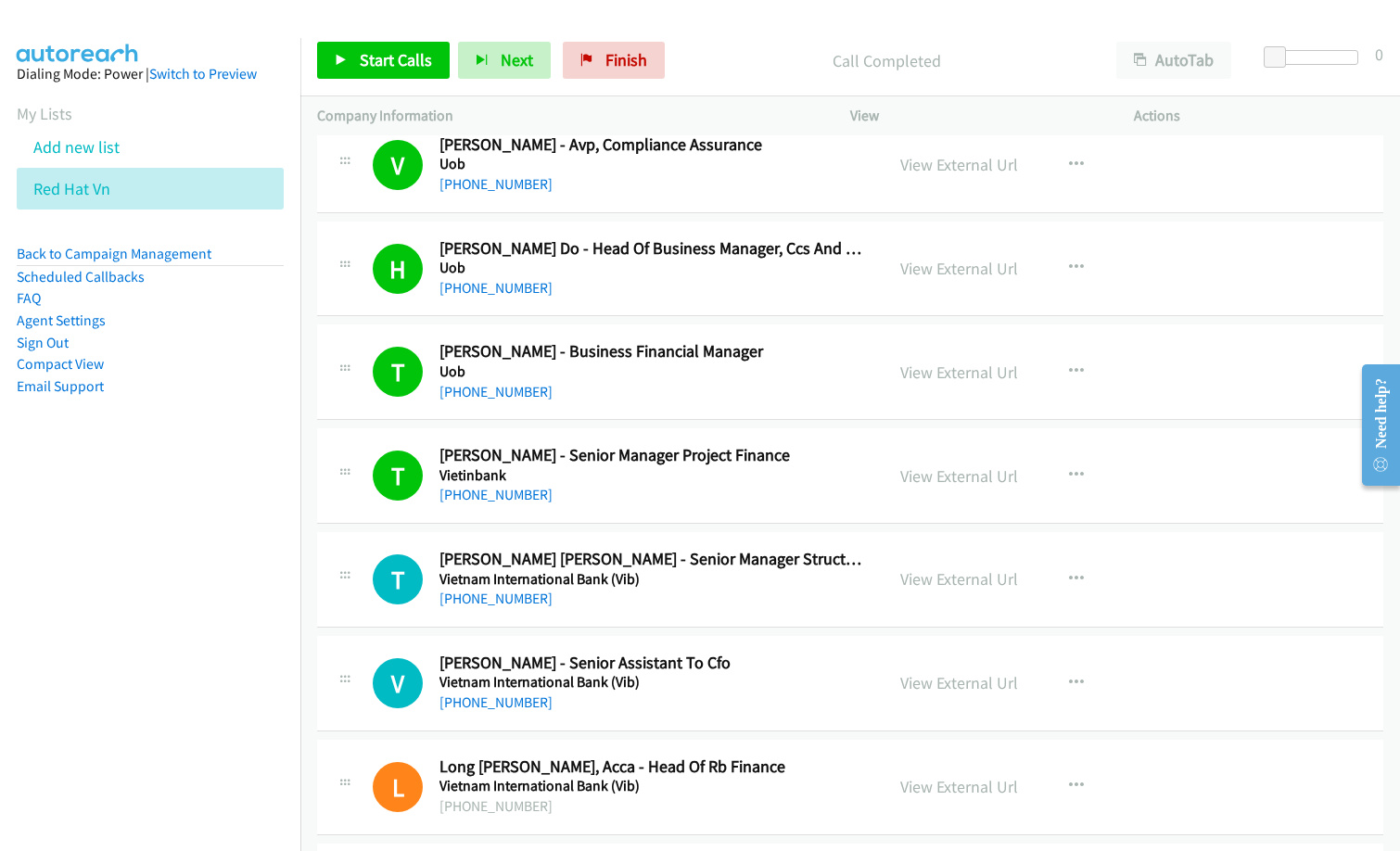
scroll to position [10944, 0]
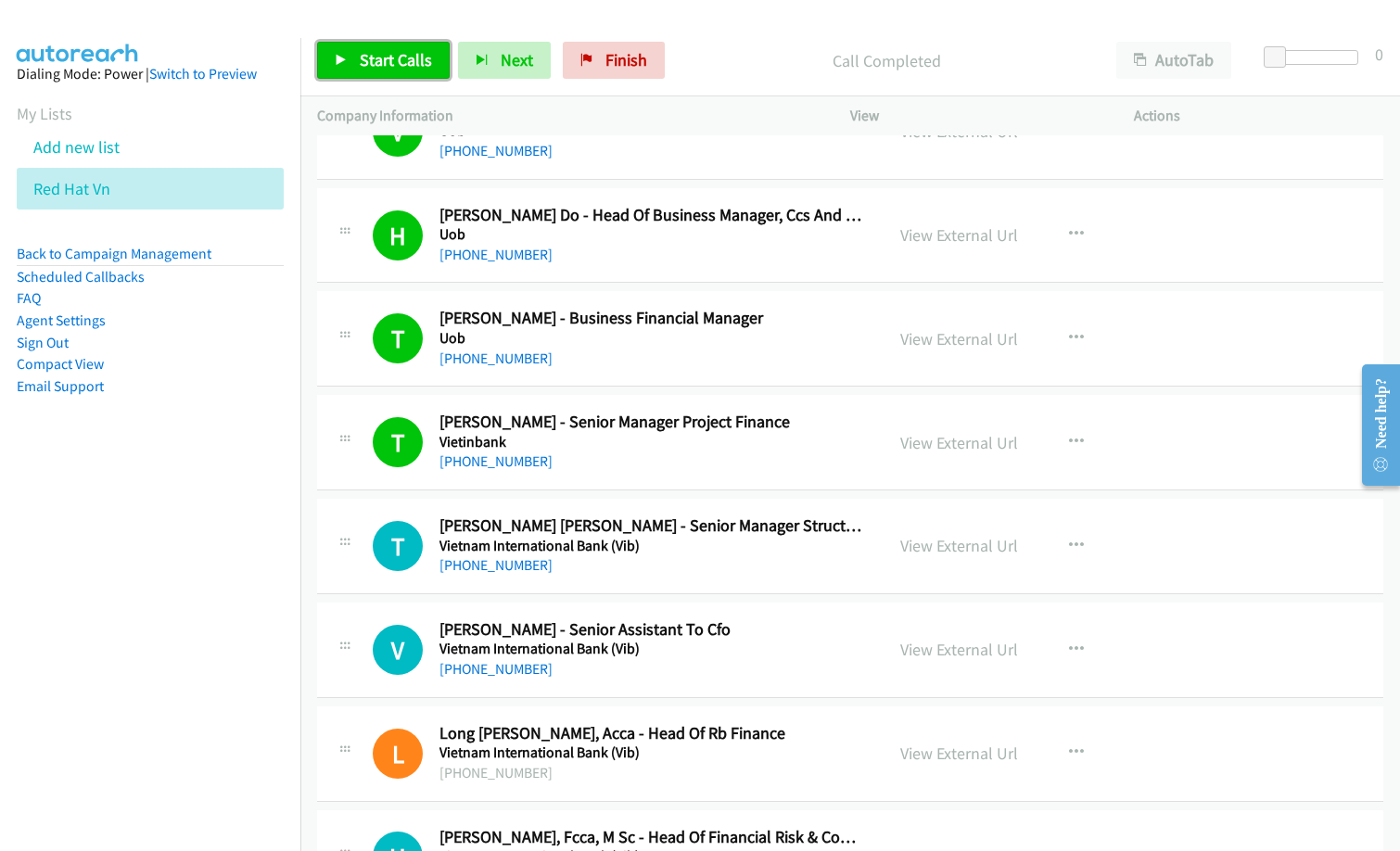
click at [379, 59] on span "Start Calls" at bounding box center [396, 60] width 73 height 22
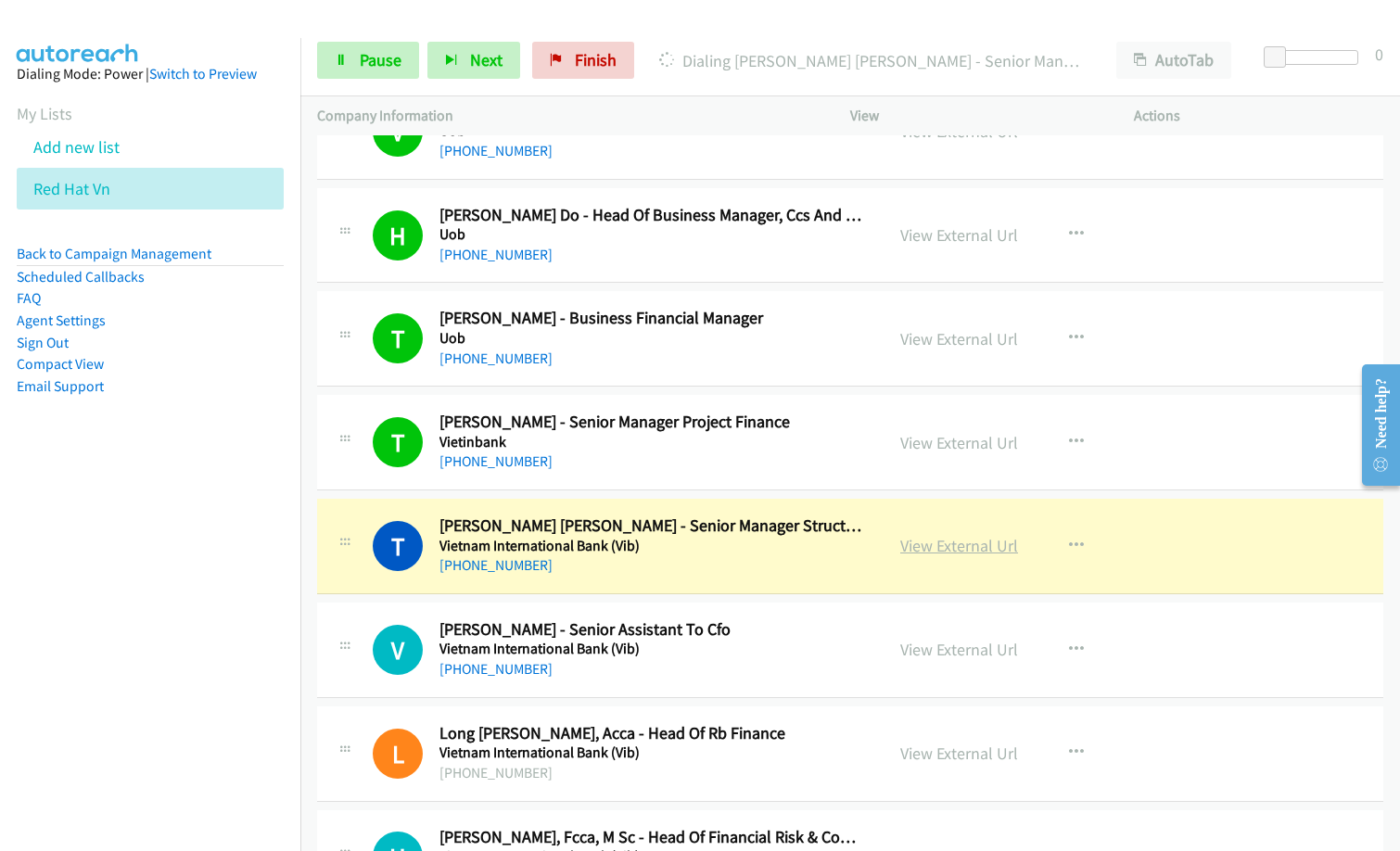
click at [965, 545] on link "View External Url" at bounding box center [959, 546] width 118 height 22
click at [351, 63] on link "Pause" at bounding box center [368, 61] width 102 height 37
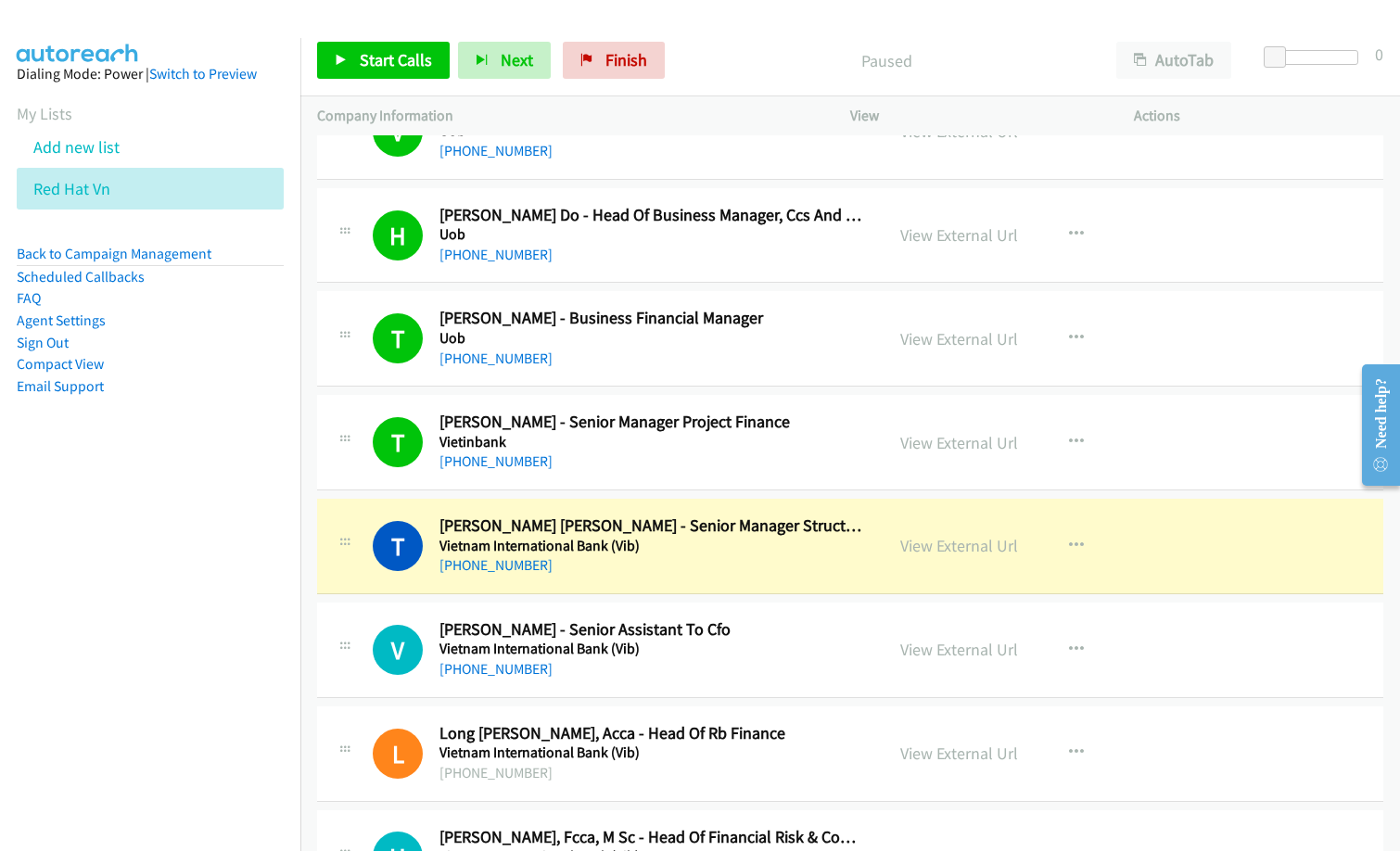
click at [694, 43] on div "Paused" at bounding box center [886, 61] width 427 height 37
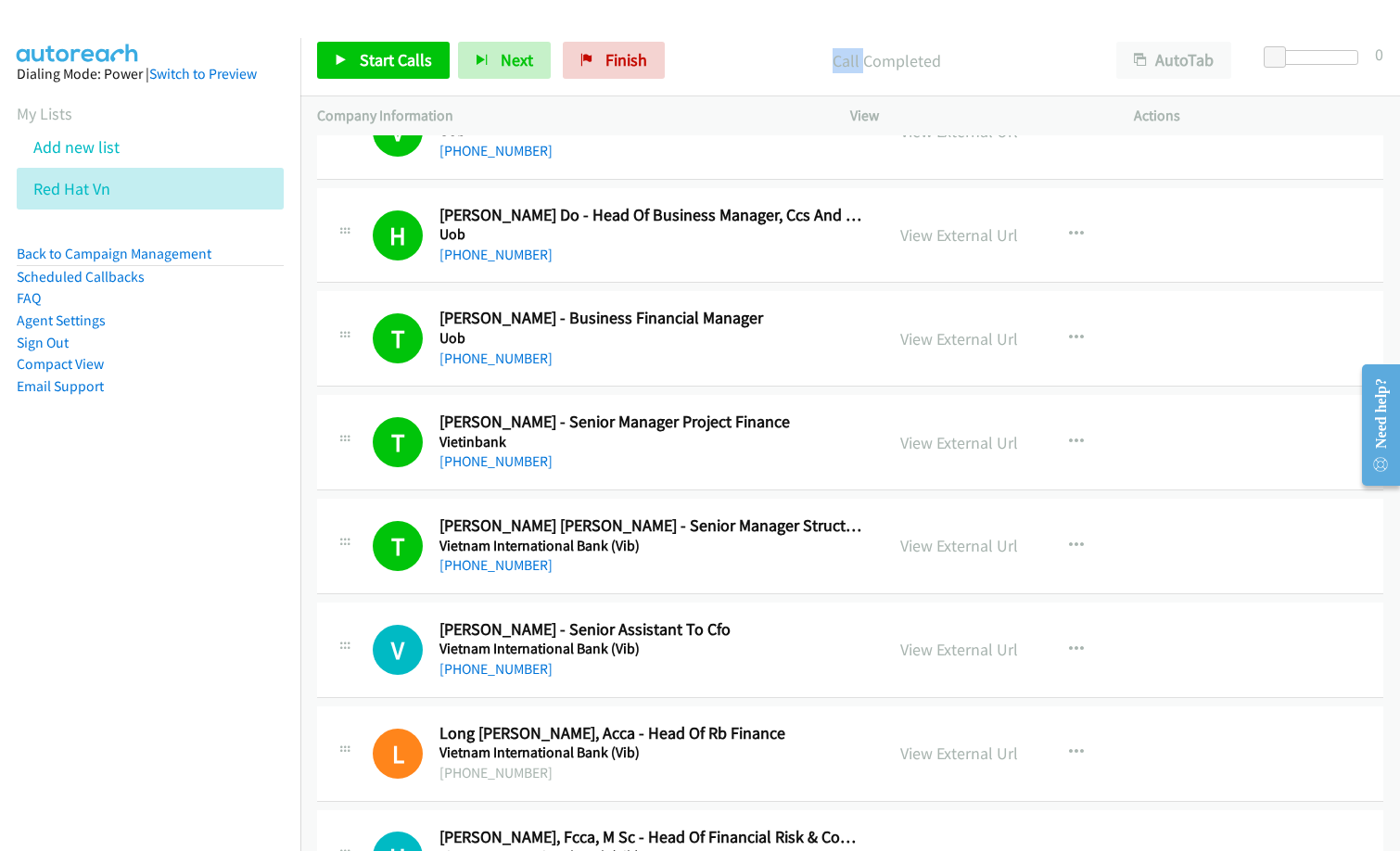
drag, startPoint x: 695, startPoint y: 43, endPoint x: 996, endPoint y: 9, distance: 302.9
click at [701, 42] on div "Call Completed" at bounding box center [886, 61] width 427 height 37
click at [396, 58] on span "Start Calls" at bounding box center [396, 60] width 73 height 22
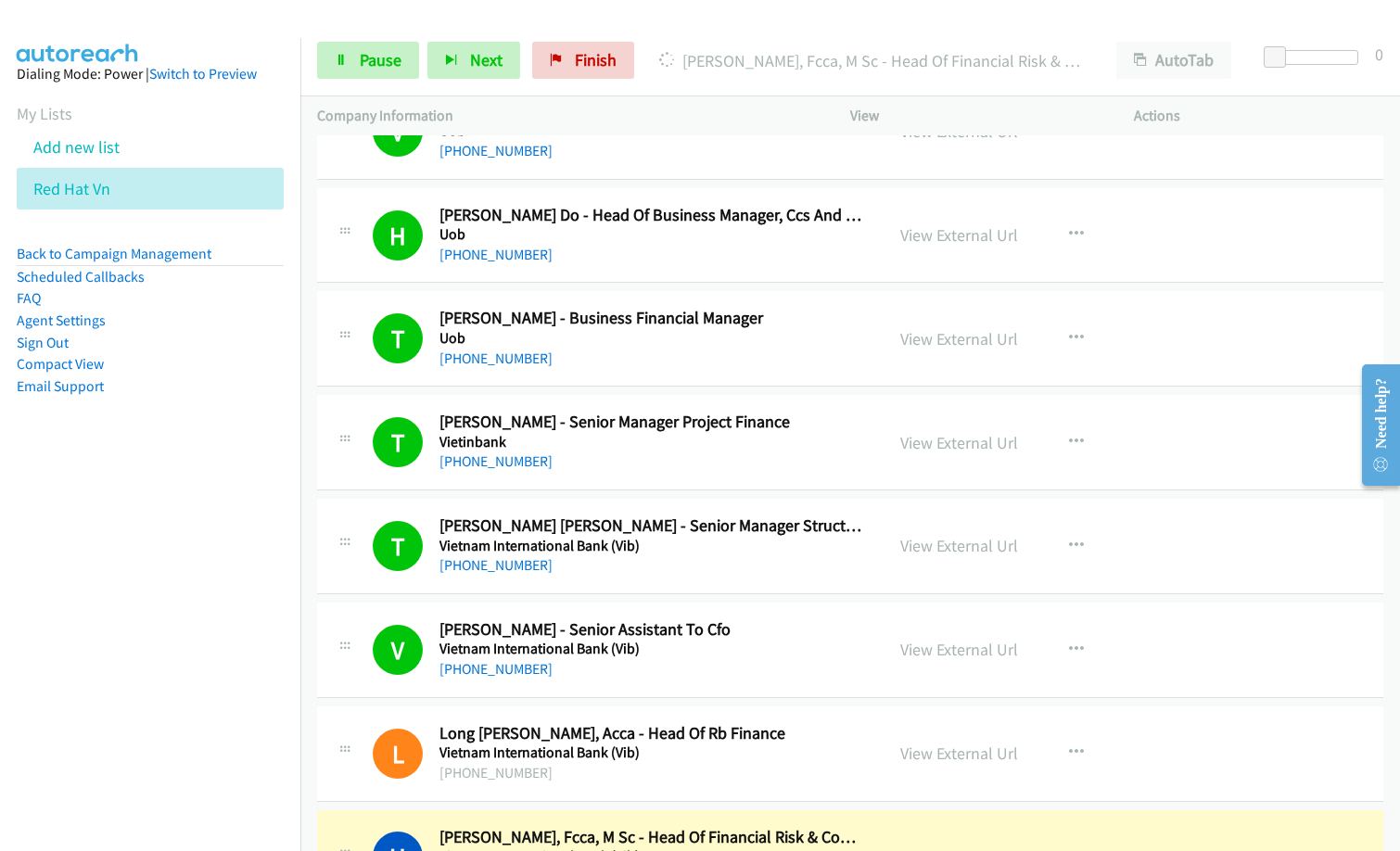
scroll to position [11223, 0]
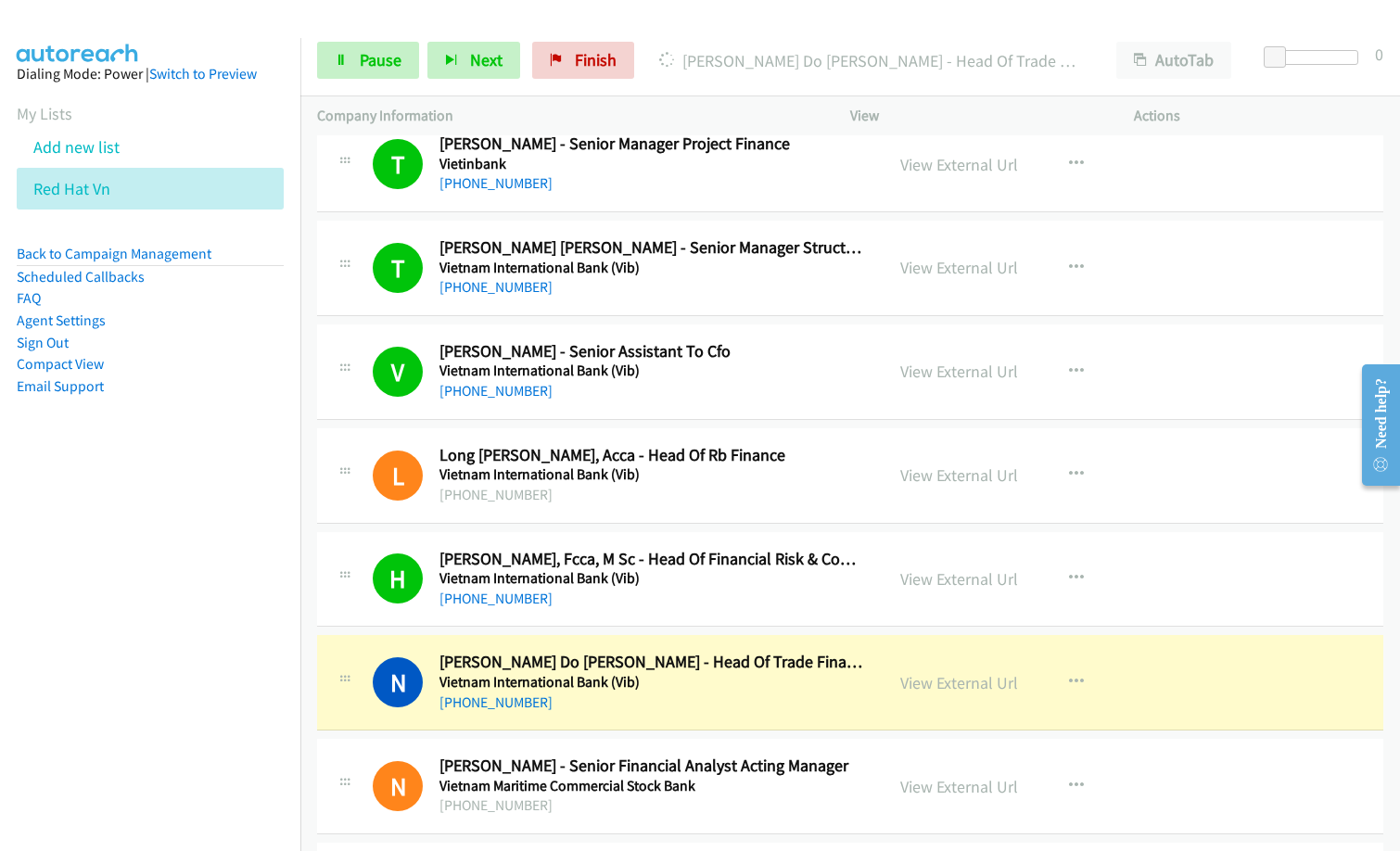
drag, startPoint x: 699, startPoint y: 579, endPoint x: 761, endPoint y: 583, distance: 62.1
click at [700, 579] on h5 "Vietnam International Bank (Vib)" at bounding box center [652, 578] width 427 height 19
click at [951, 582] on link "View External Url" at bounding box center [959, 579] width 118 height 22
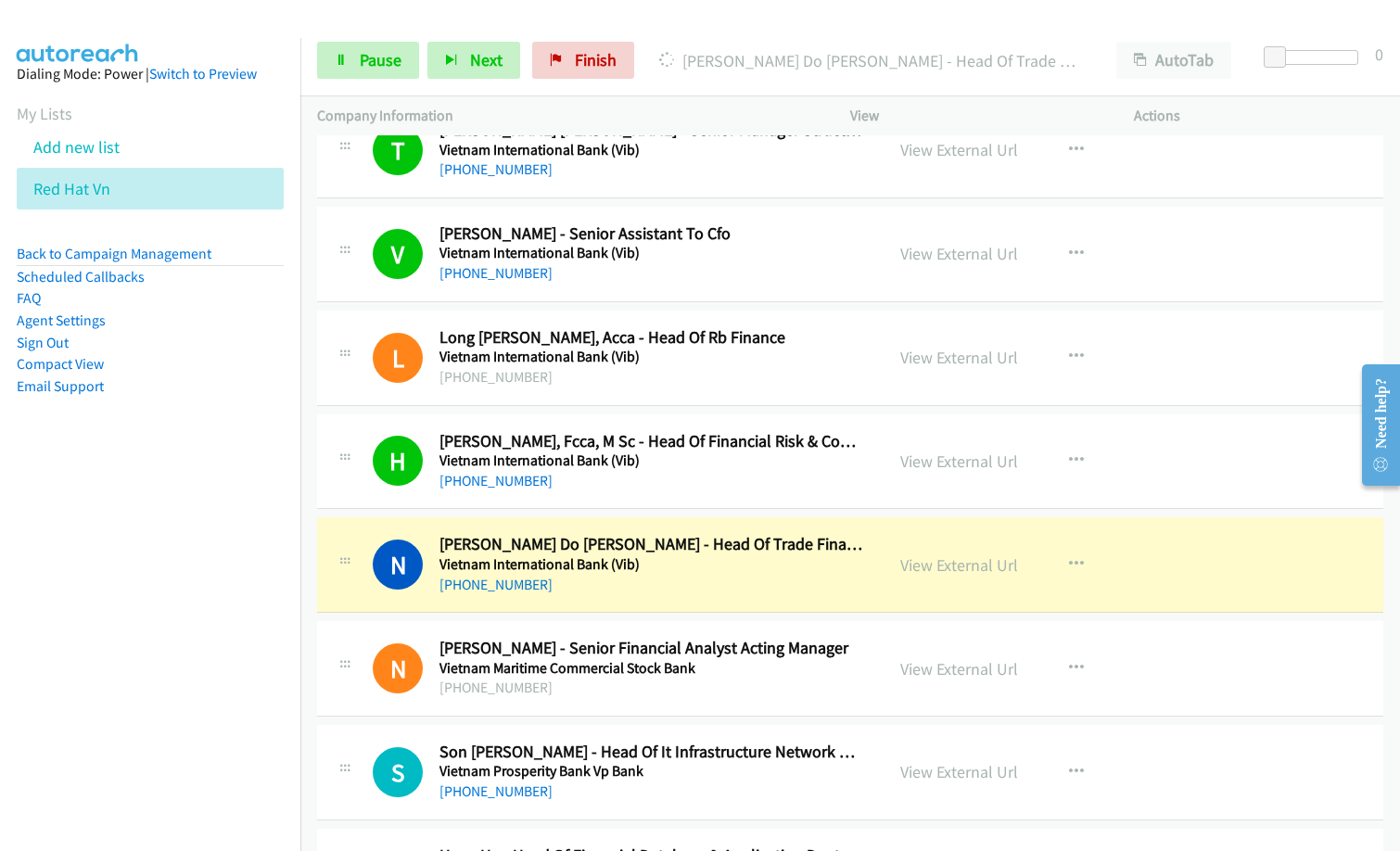
scroll to position [11501, 0]
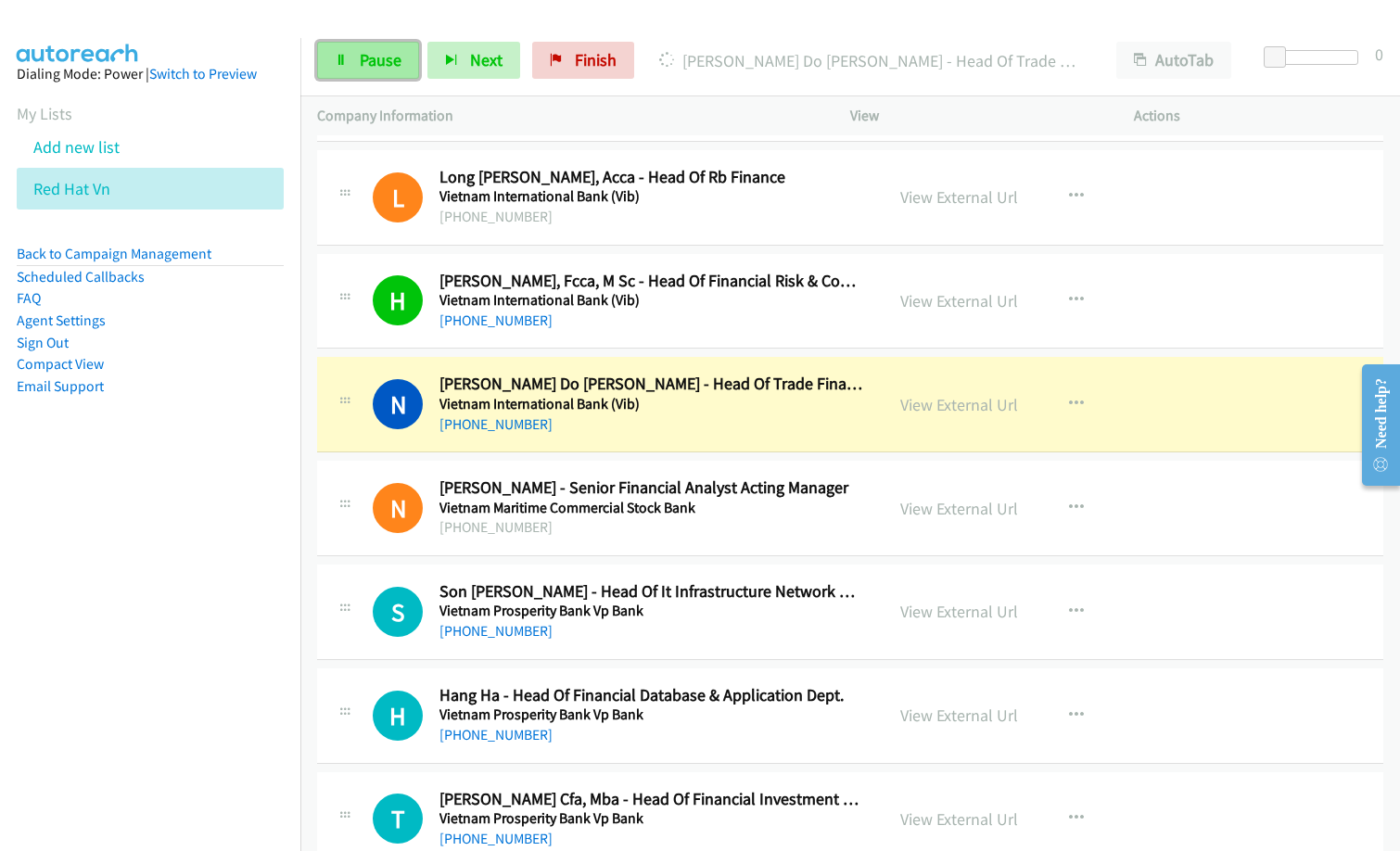
click at [385, 58] on span "Pause" at bounding box center [381, 60] width 42 height 22
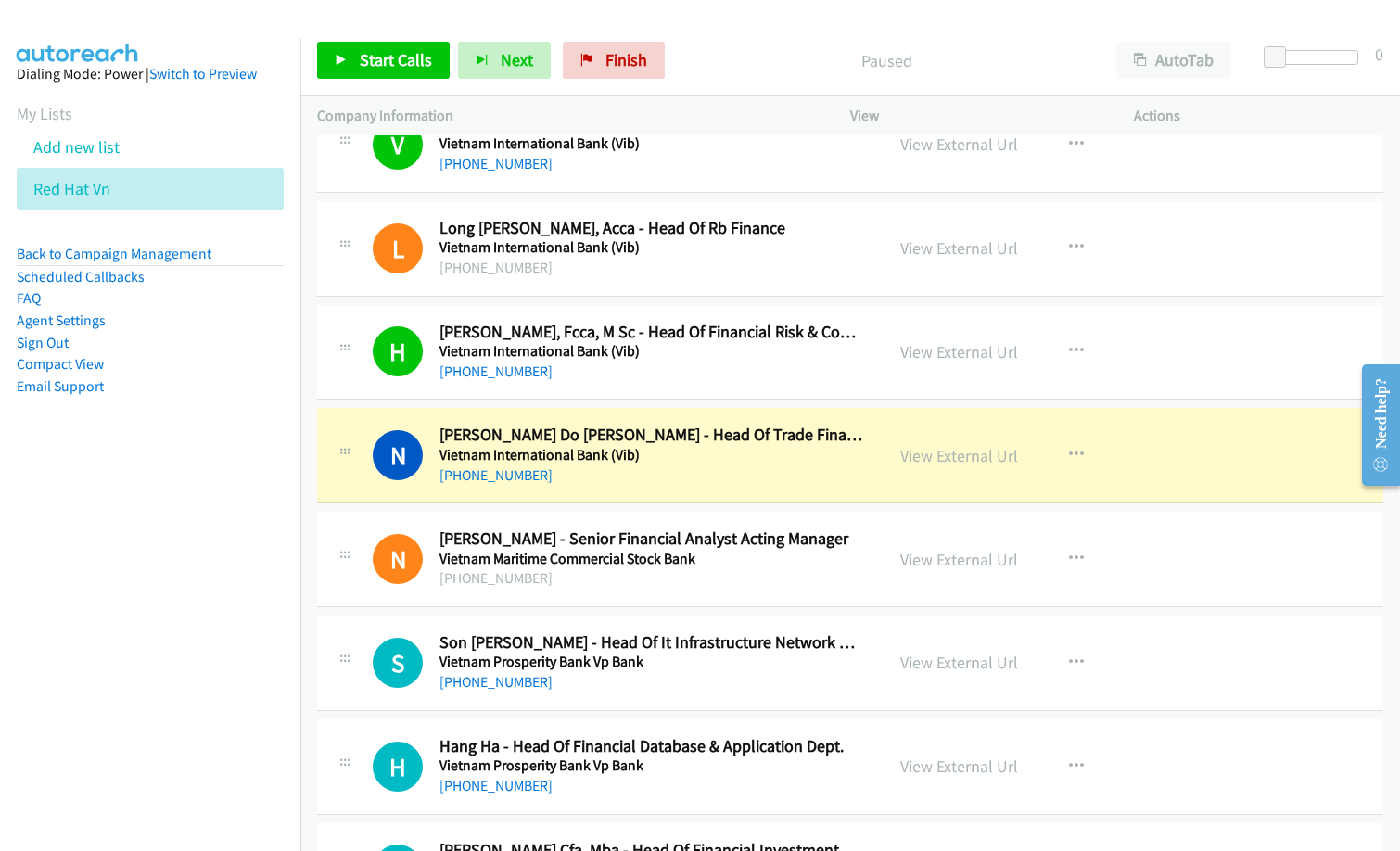
scroll to position [11594, 0]
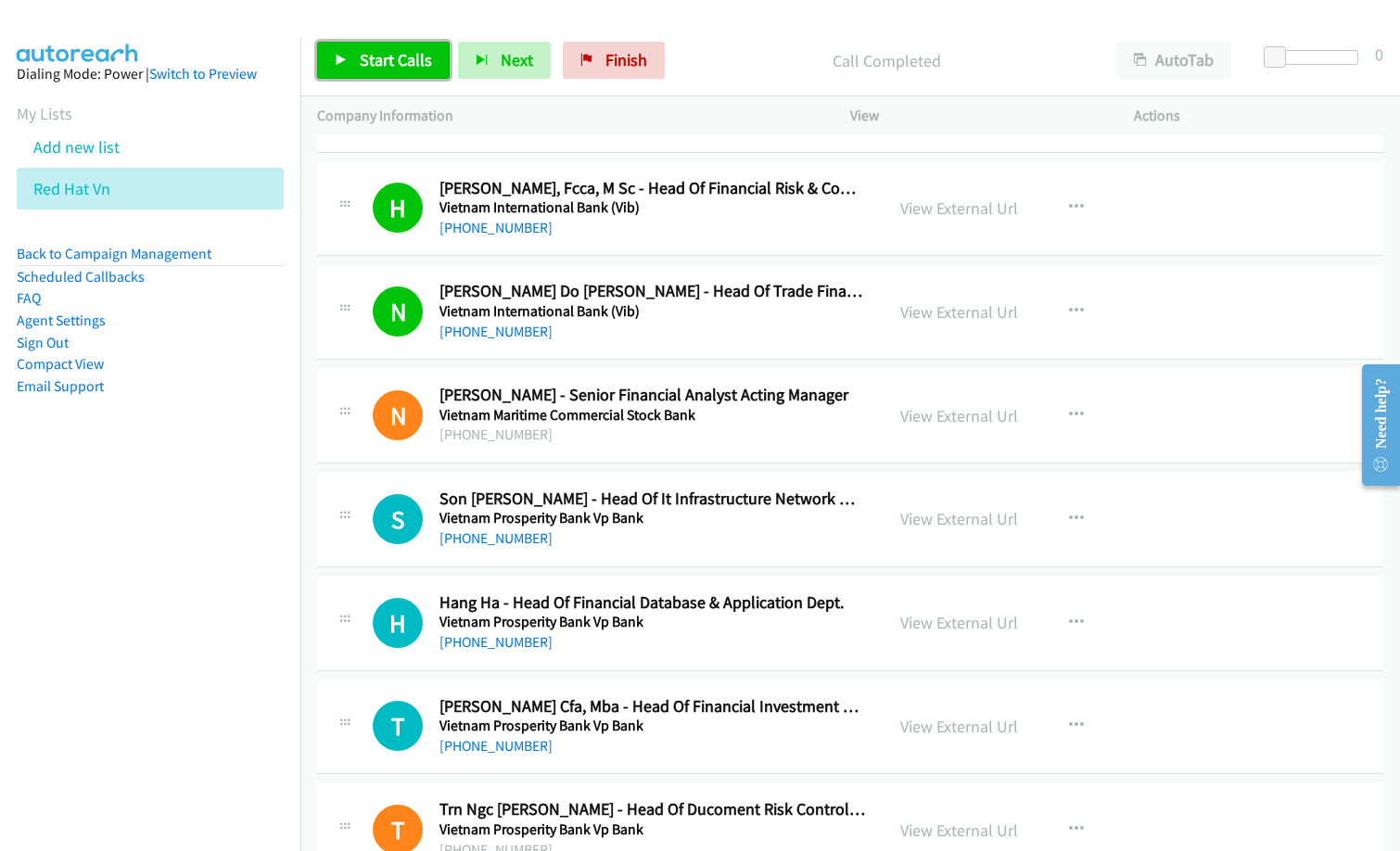
click at [339, 50] on link "Start Calls" at bounding box center [383, 61] width 132 height 37
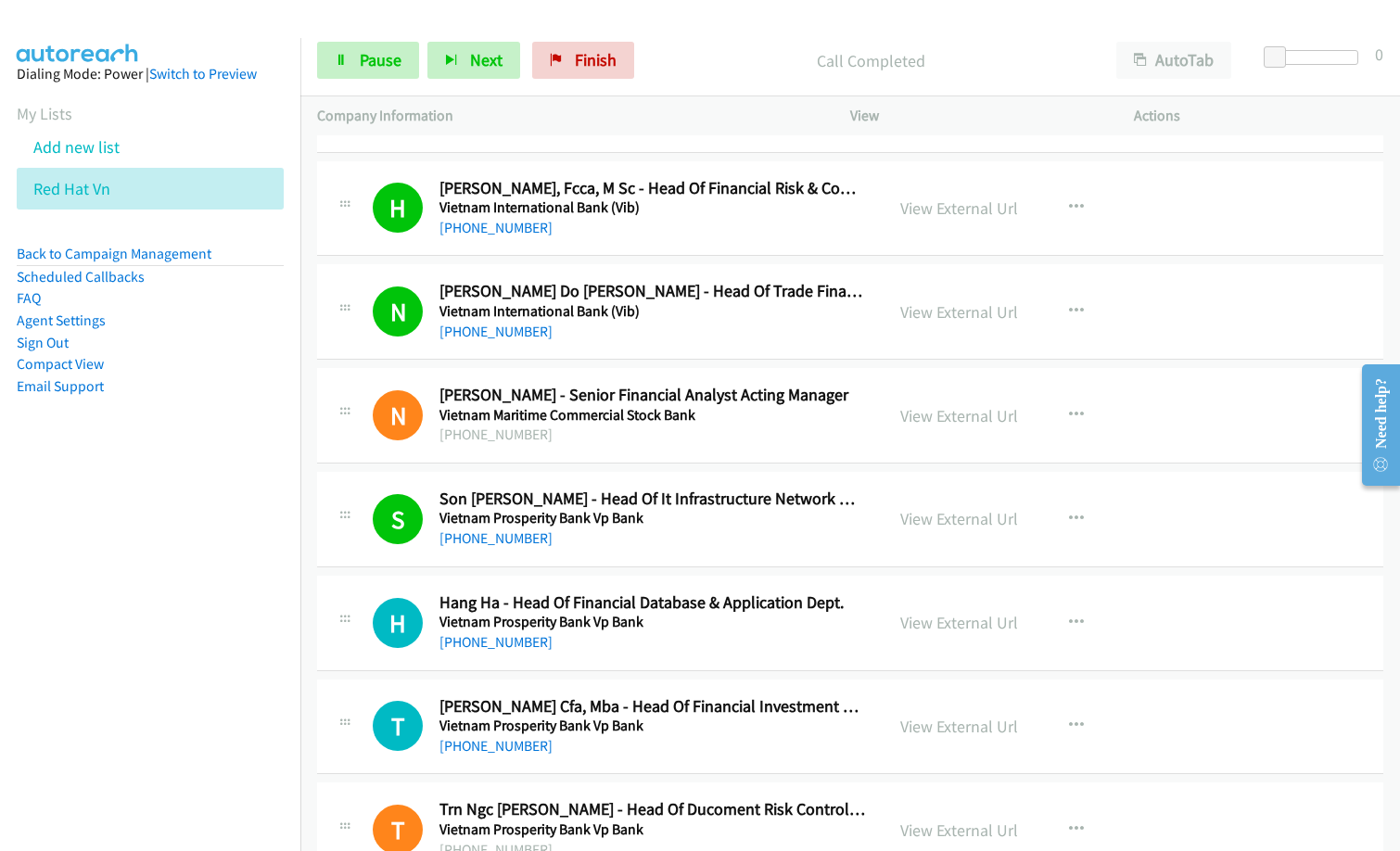
scroll to position [11780, 0]
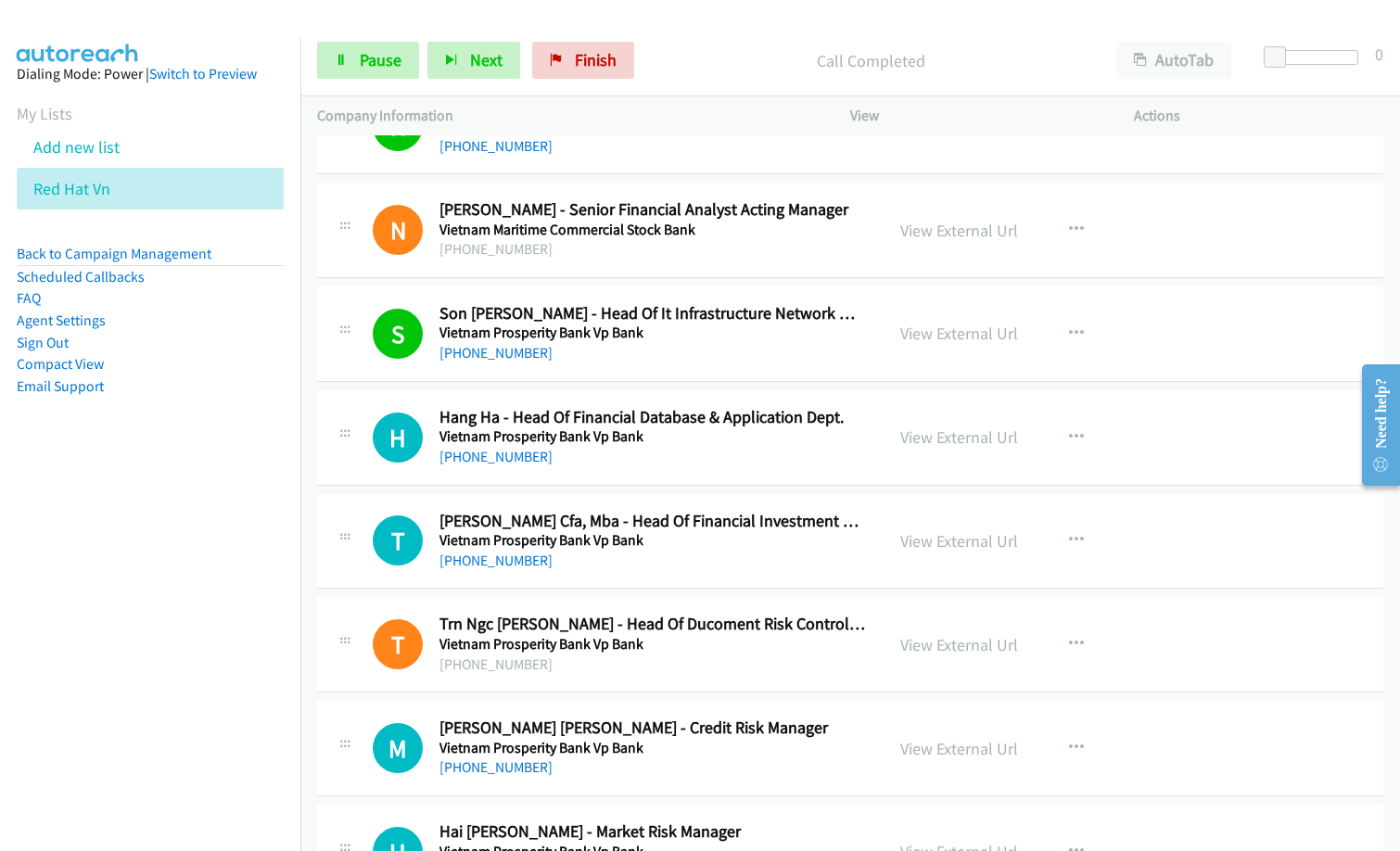
click at [651, 456] on div "+84 24 7305 6600" at bounding box center [652, 457] width 427 height 23
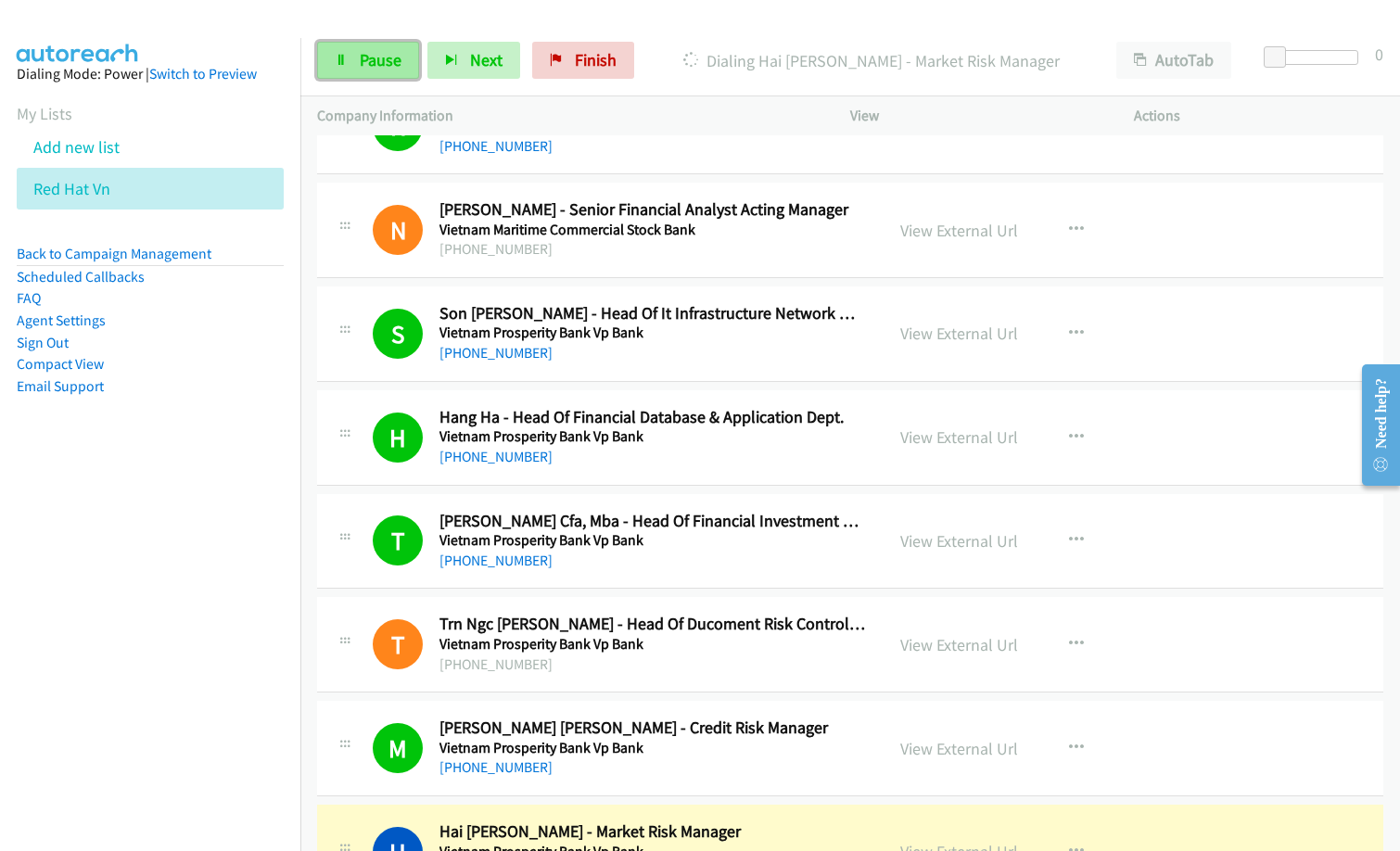
drag, startPoint x: 355, startPoint y: 49, endPoint x: 379, endPoint y: 59, distance: 26.0
click at [355, 49] on link "Pause" at bounding box center [368, 61] width 102 height 37
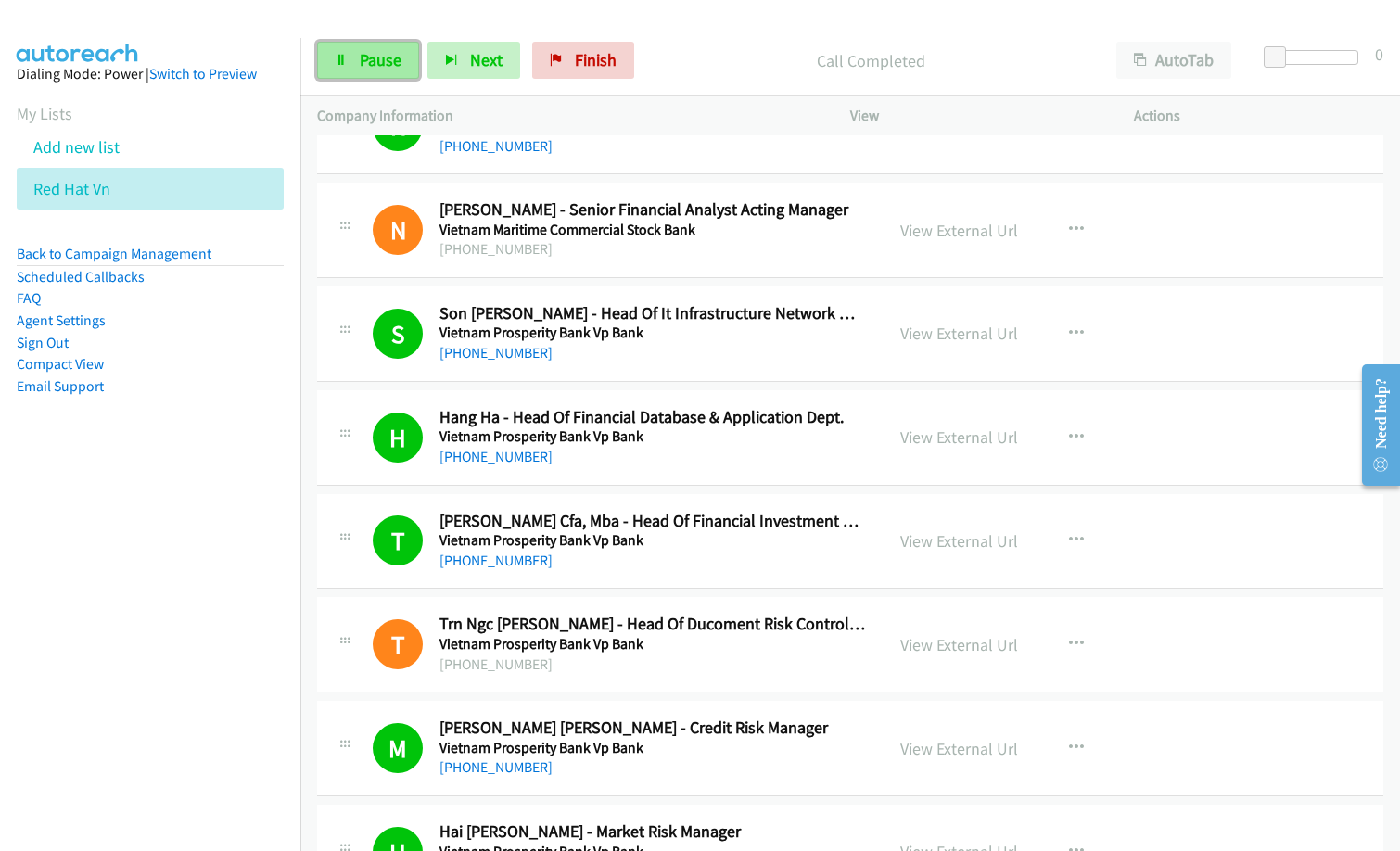
click at [373, 65] on div "Start Calls Pause Next Finish" at bounding box center [480, 61] width 326 height 37
click at [381, 57] on span "Start Calls" at bounding box center [396, 60] width 73 height 22
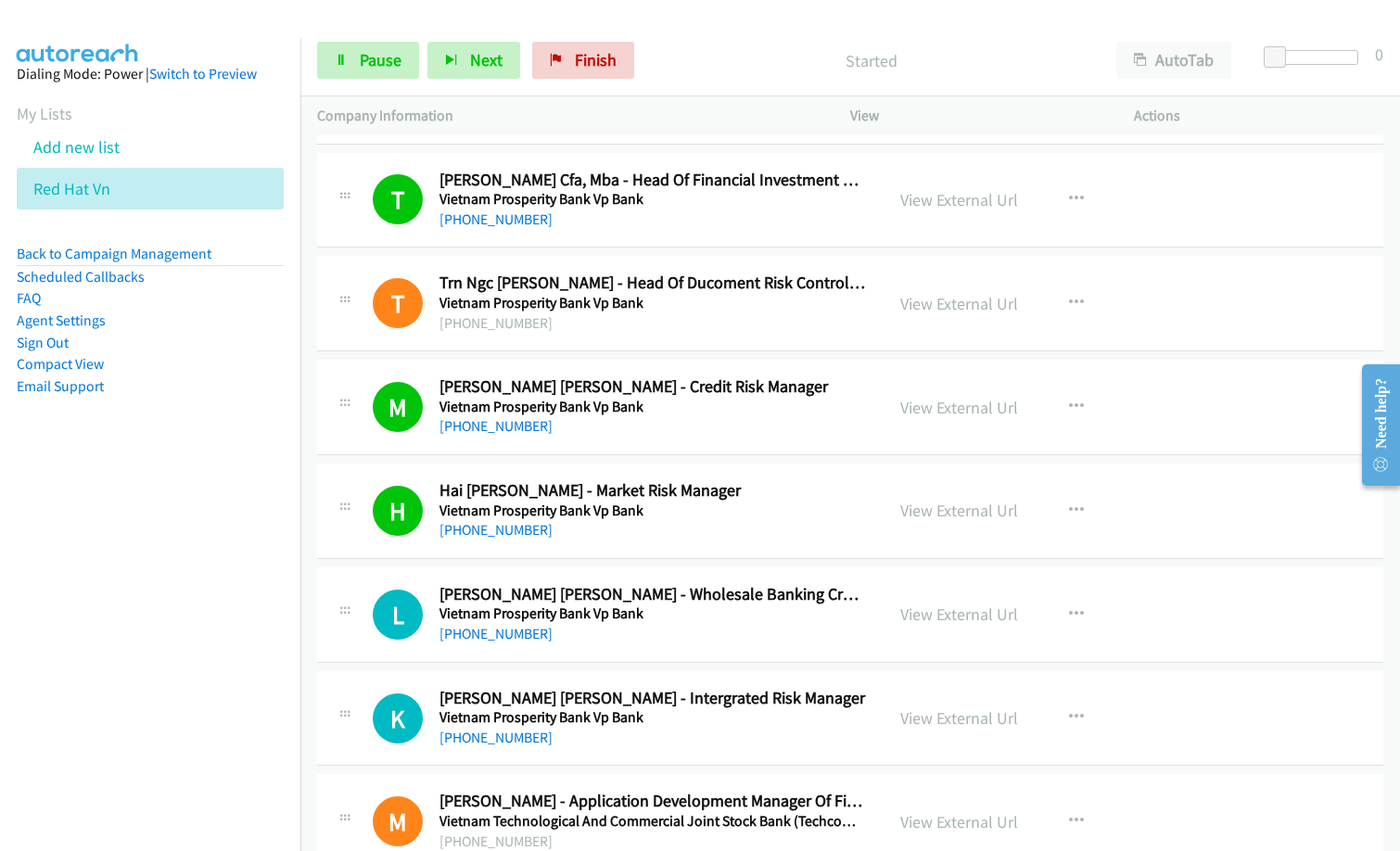
scroll to position [12151, 0]
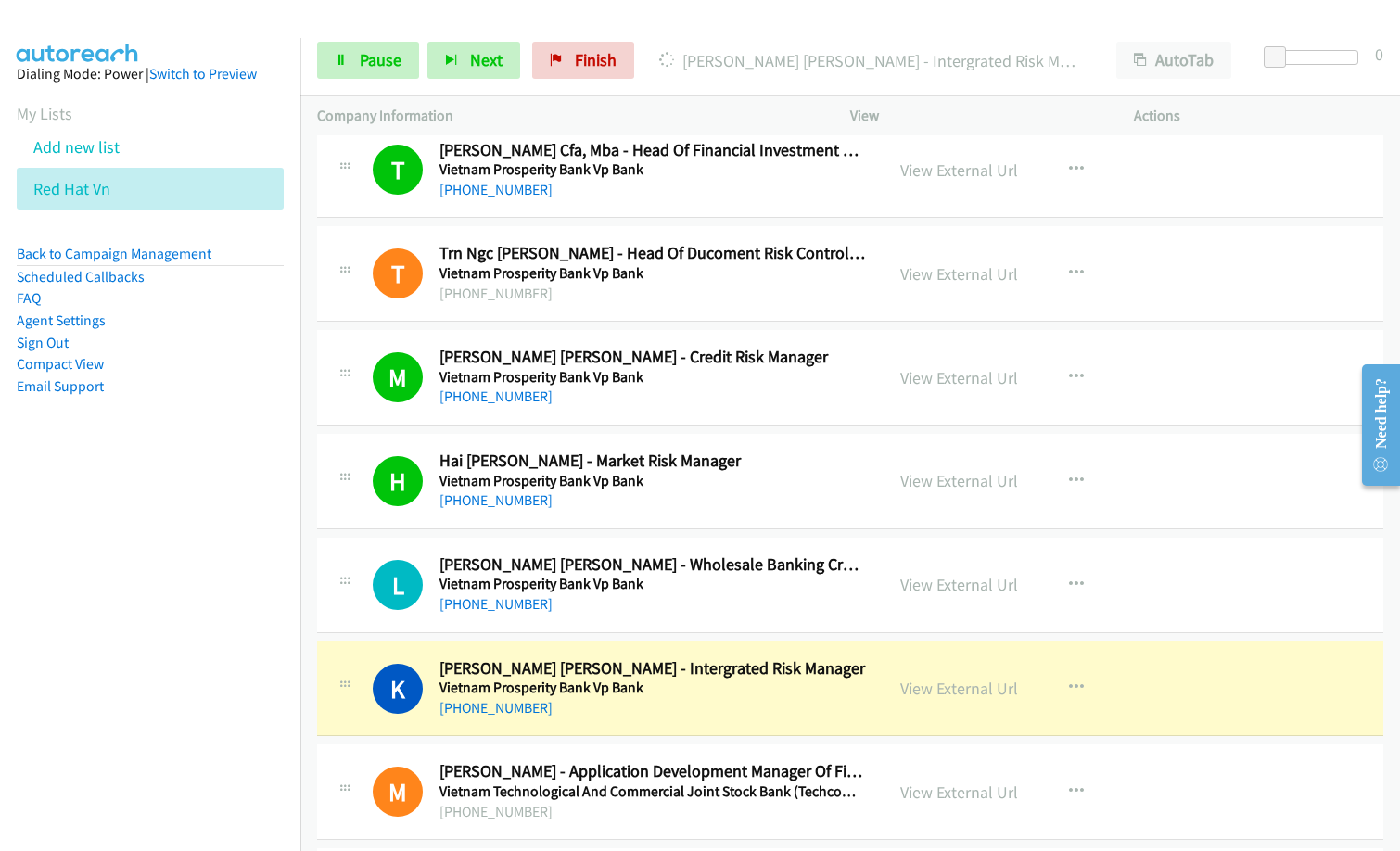
click at [771, 618] on div "L Callback Scheduled Lam Tung Nguyen - Wholesale Banking Credit Risk Manager Vi…" at bounding box center [850, 585] width 1066 height 95
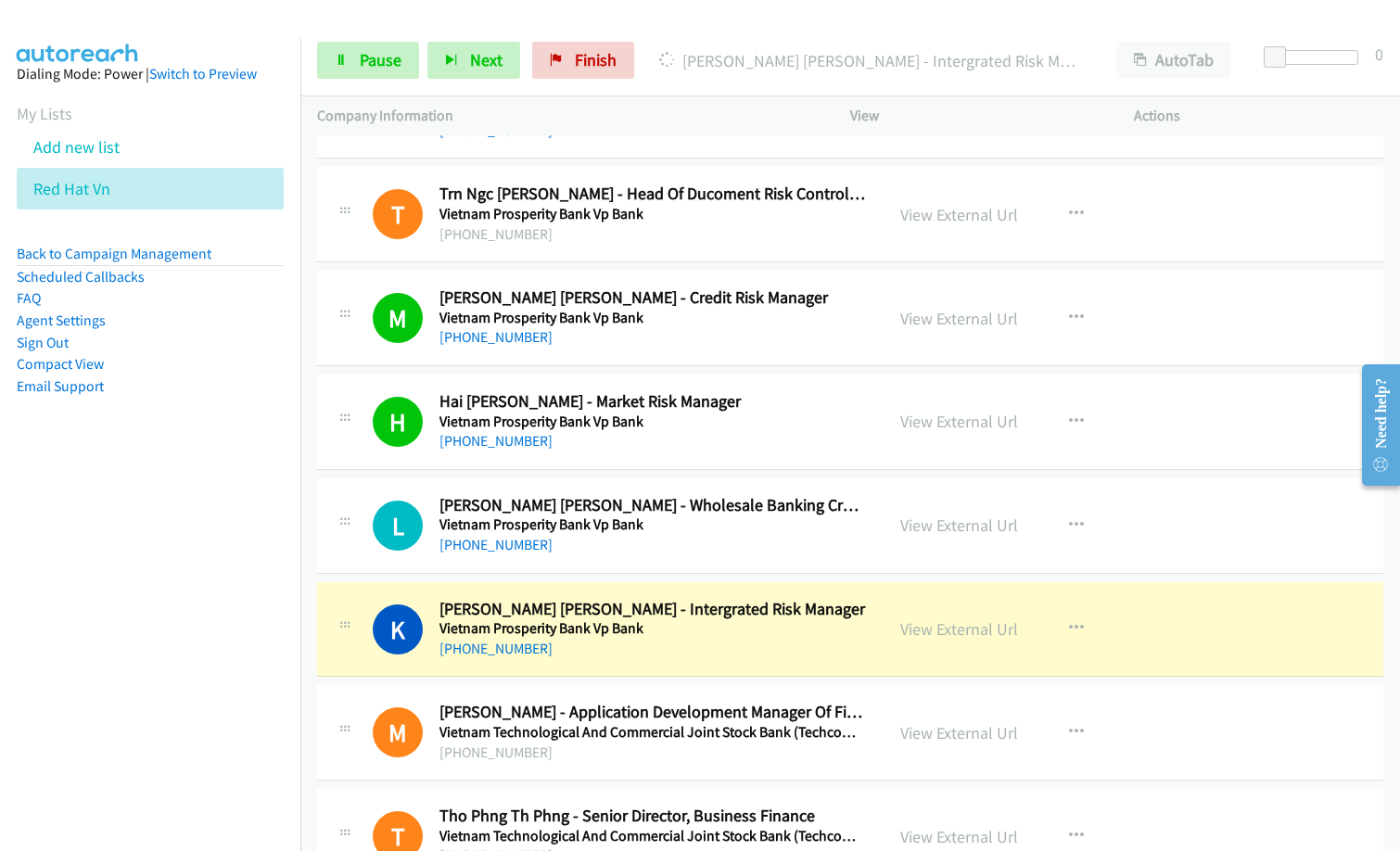
scroll to position [12243, 0]
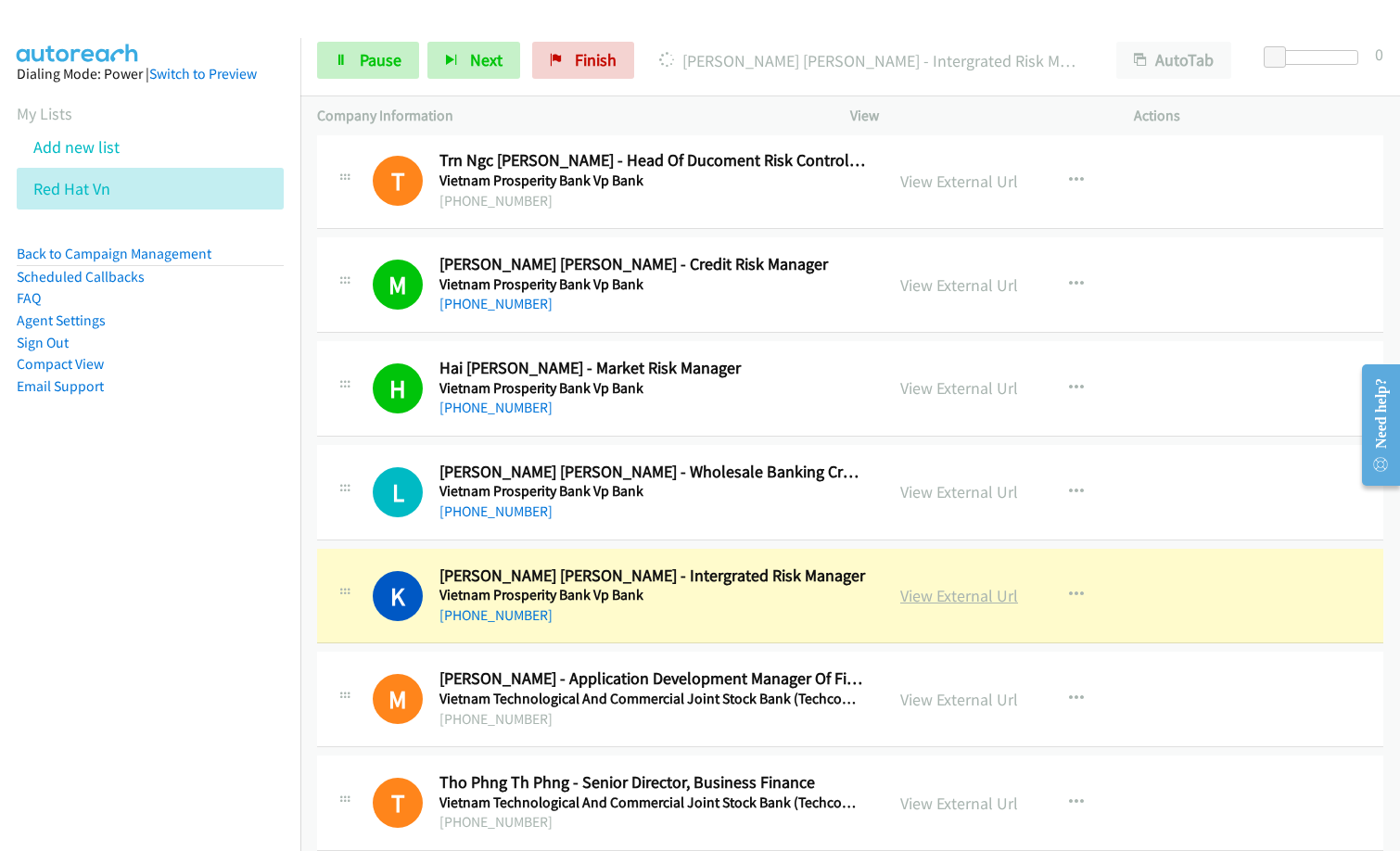
click at [985, 598] on link "View External Url" at bounding box center [959, 596] width 118 height 22
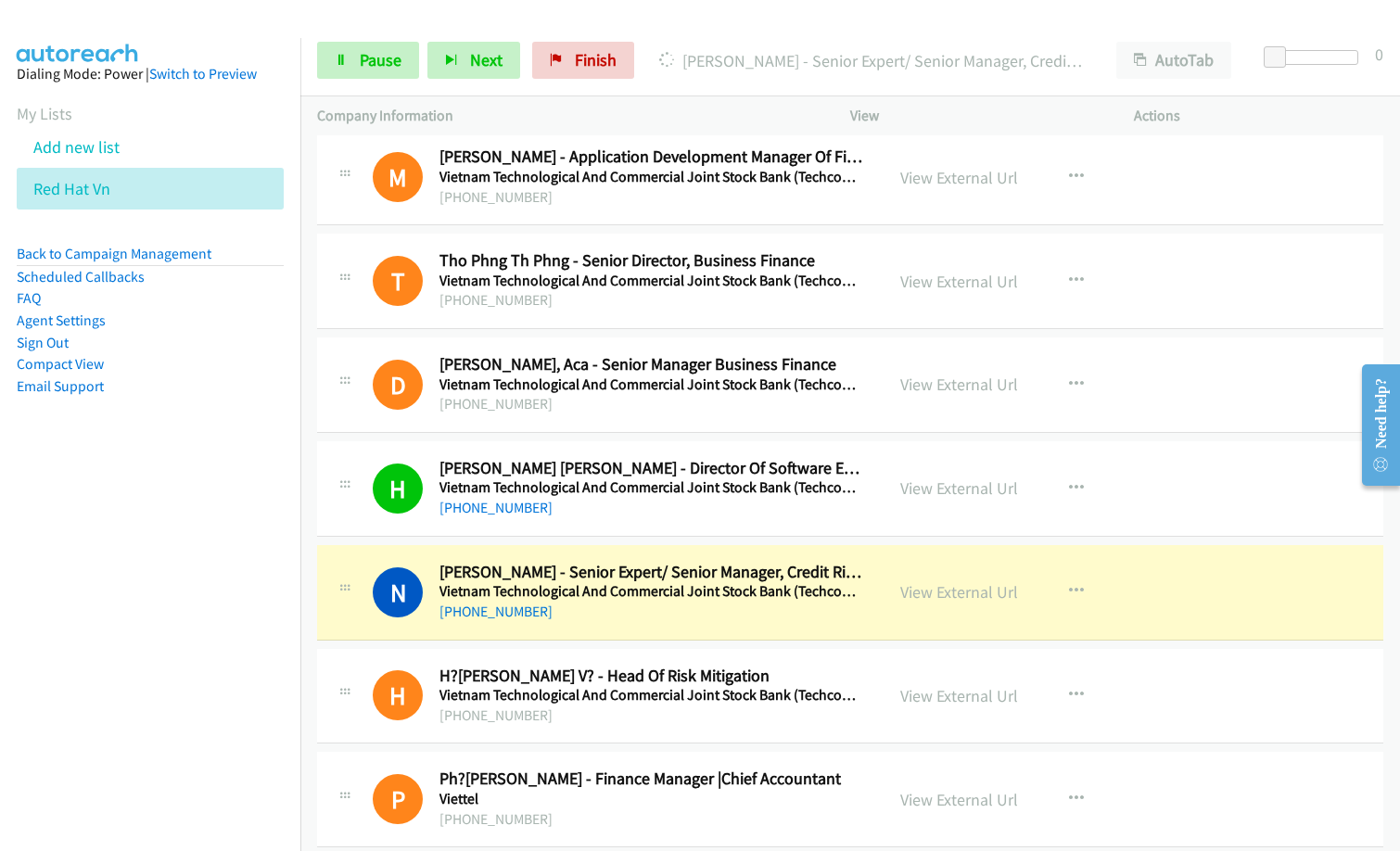
scroll to position [12893, 0]
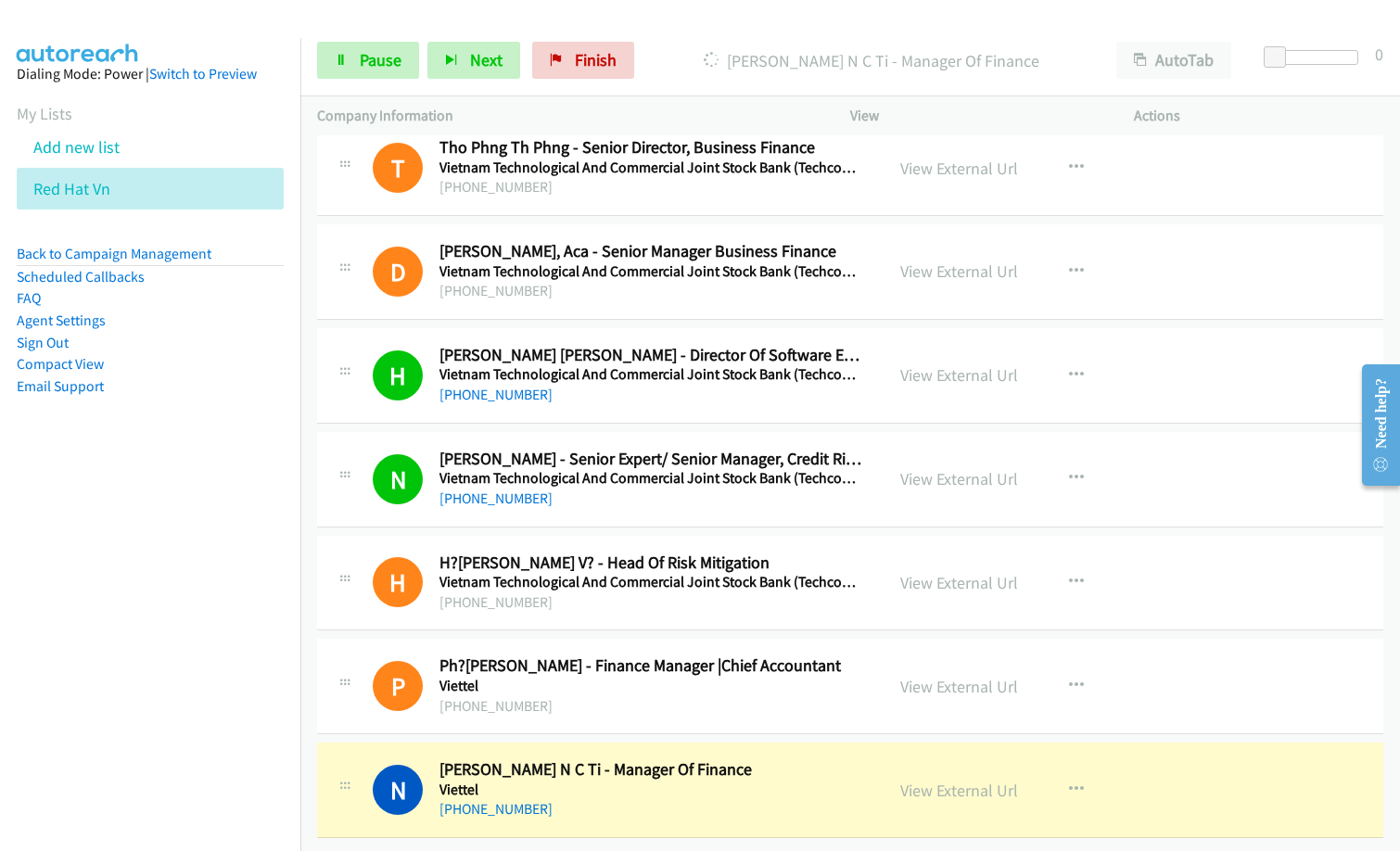
click at [181, 712] on nav "Dialing Mode: Power | Switch to Preview My Lists Add new list Red Hat Vn Back t…" at bounding box center [150, 463] width 301 height 851
click at [339, 45] on link "Pause" at bounding box center [368, 61] width 102 height 37
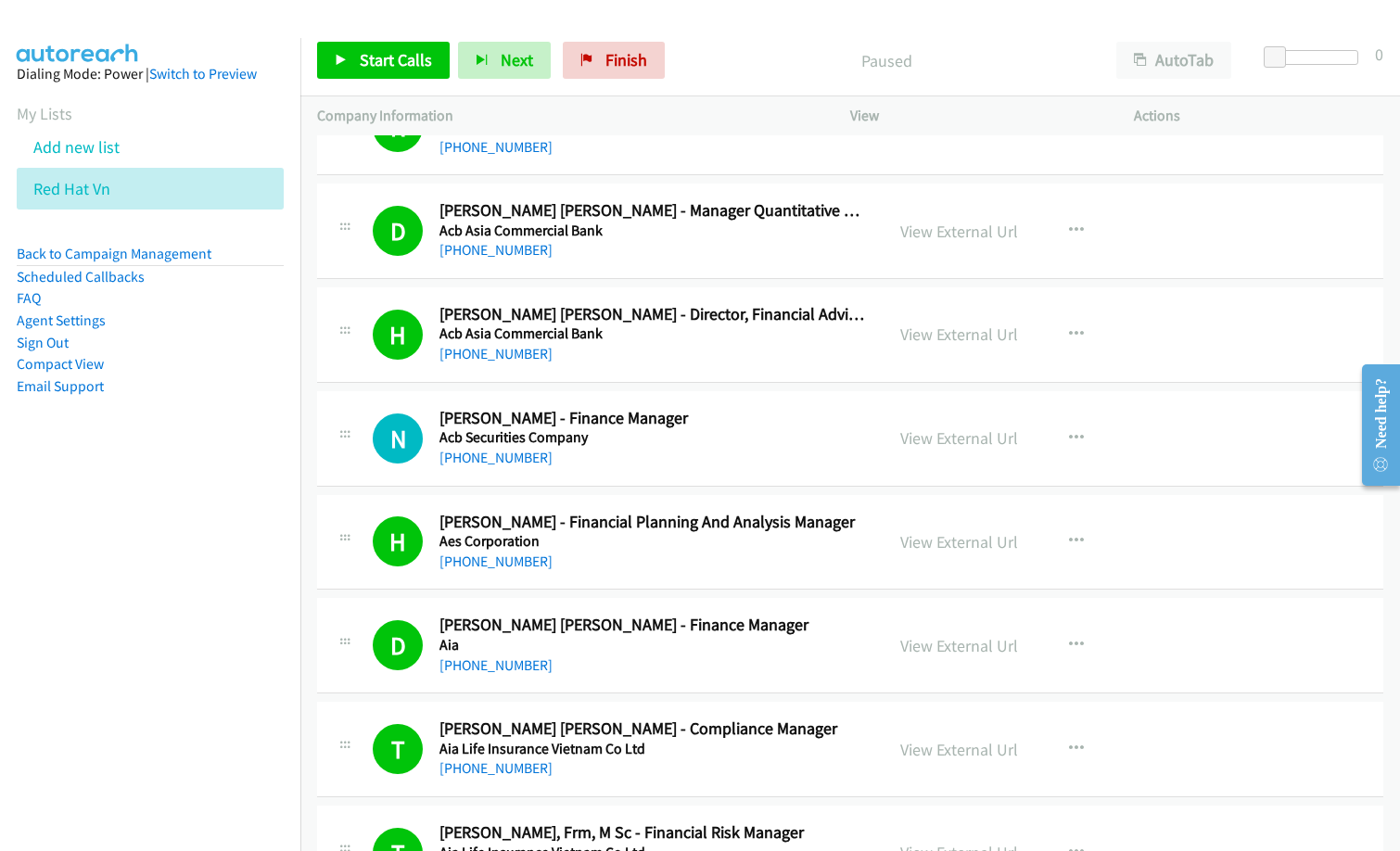
scroll to position [371, 0]
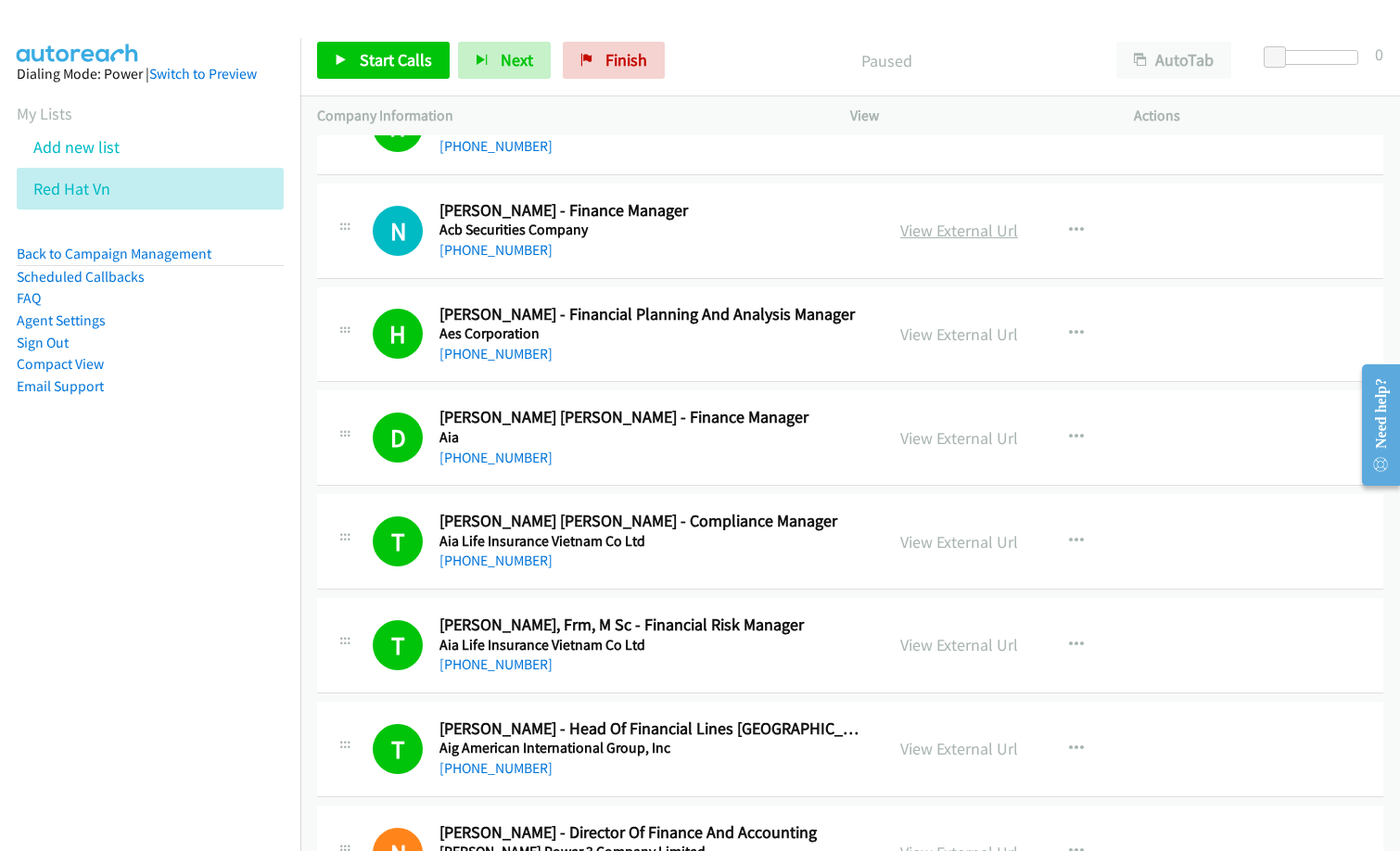
click at [958, 230] on link "View External Url" at bounding box center [959, 231] width 118 height 22
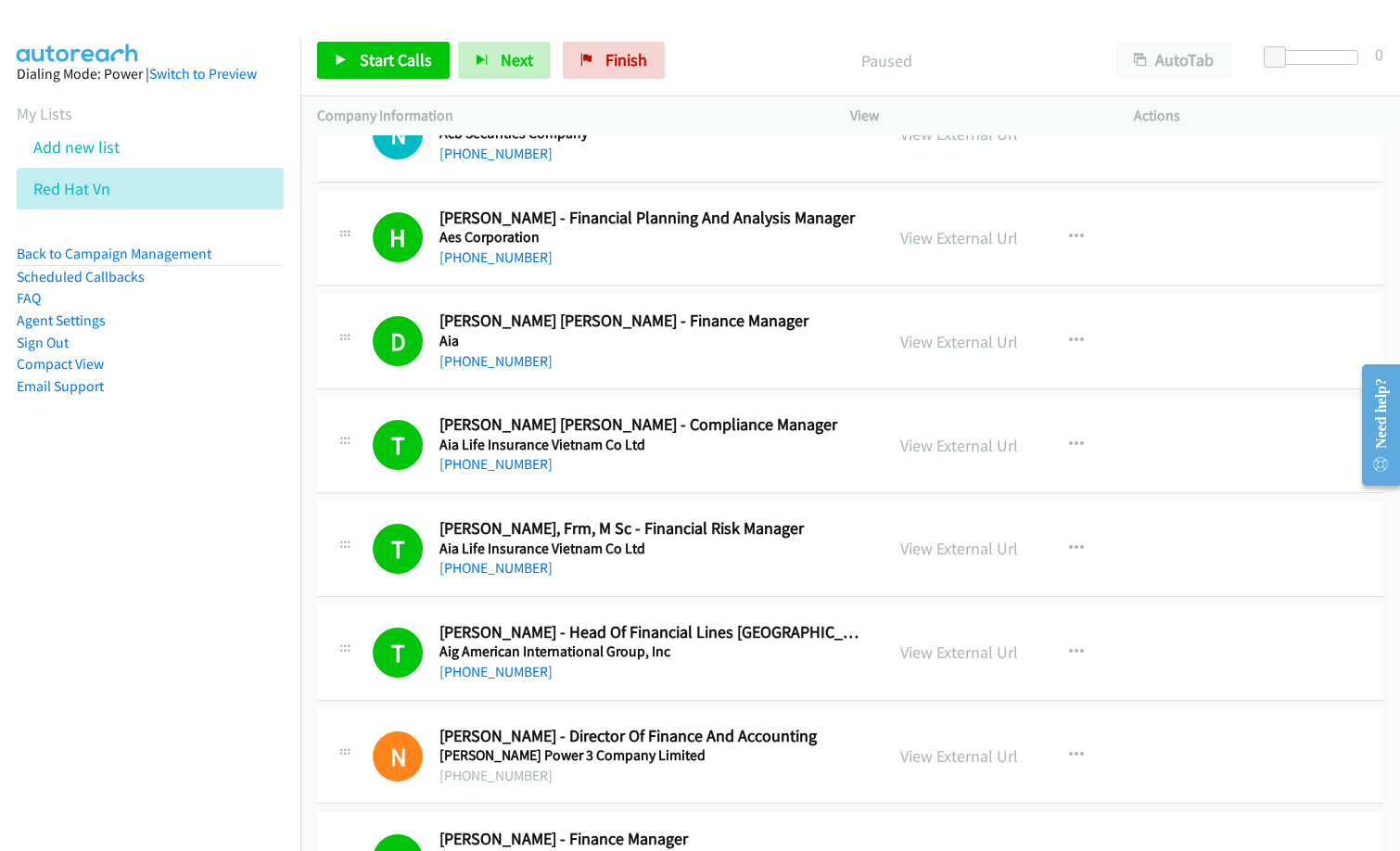
scroll to position [742, 0]
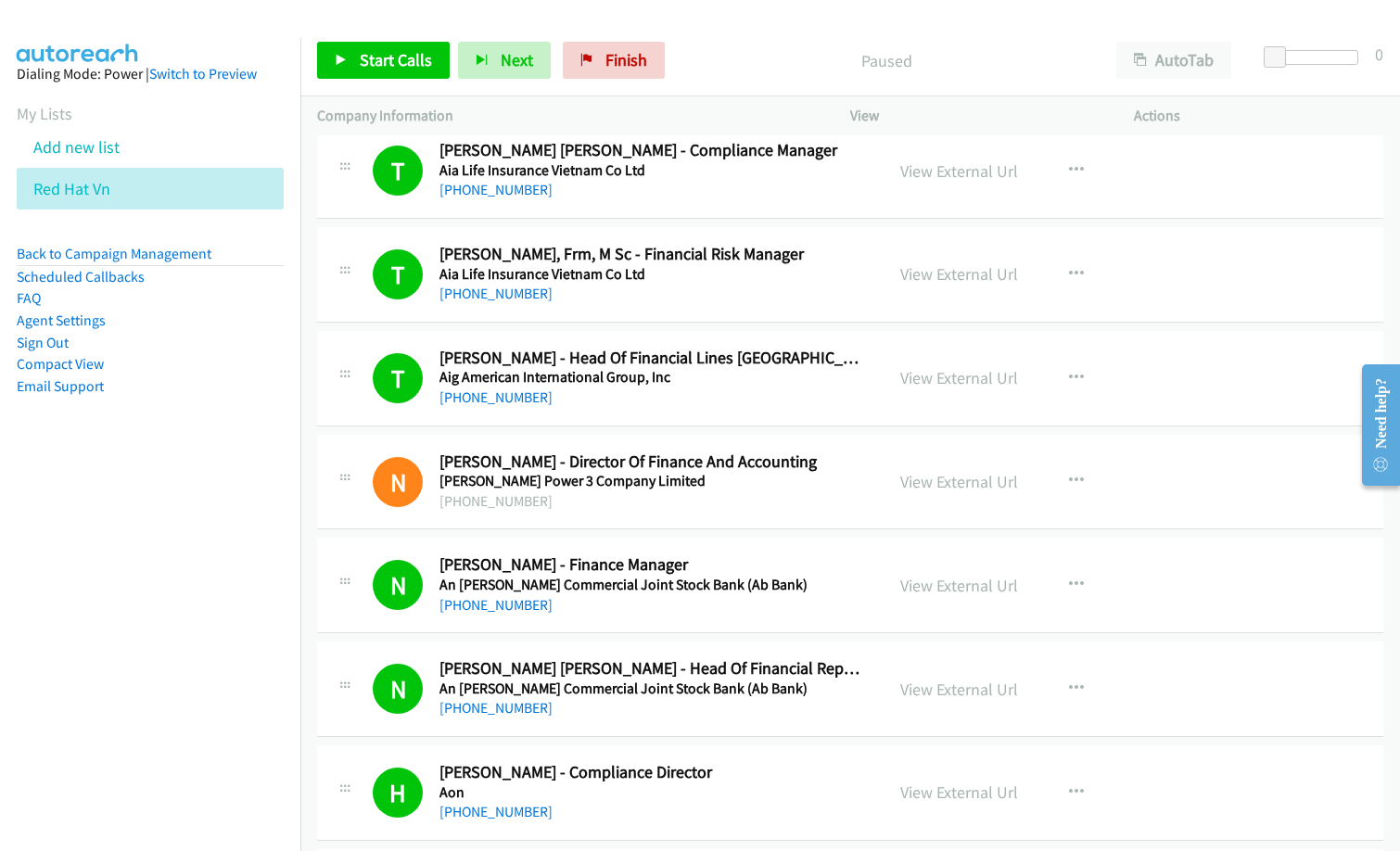
click at [972, 494] on div "View External Url" at bounding box center [959, 482] width 118 height 26
click at [941, 485] on link "View External Url" at bounding box center [959, 482] width 118 height 22
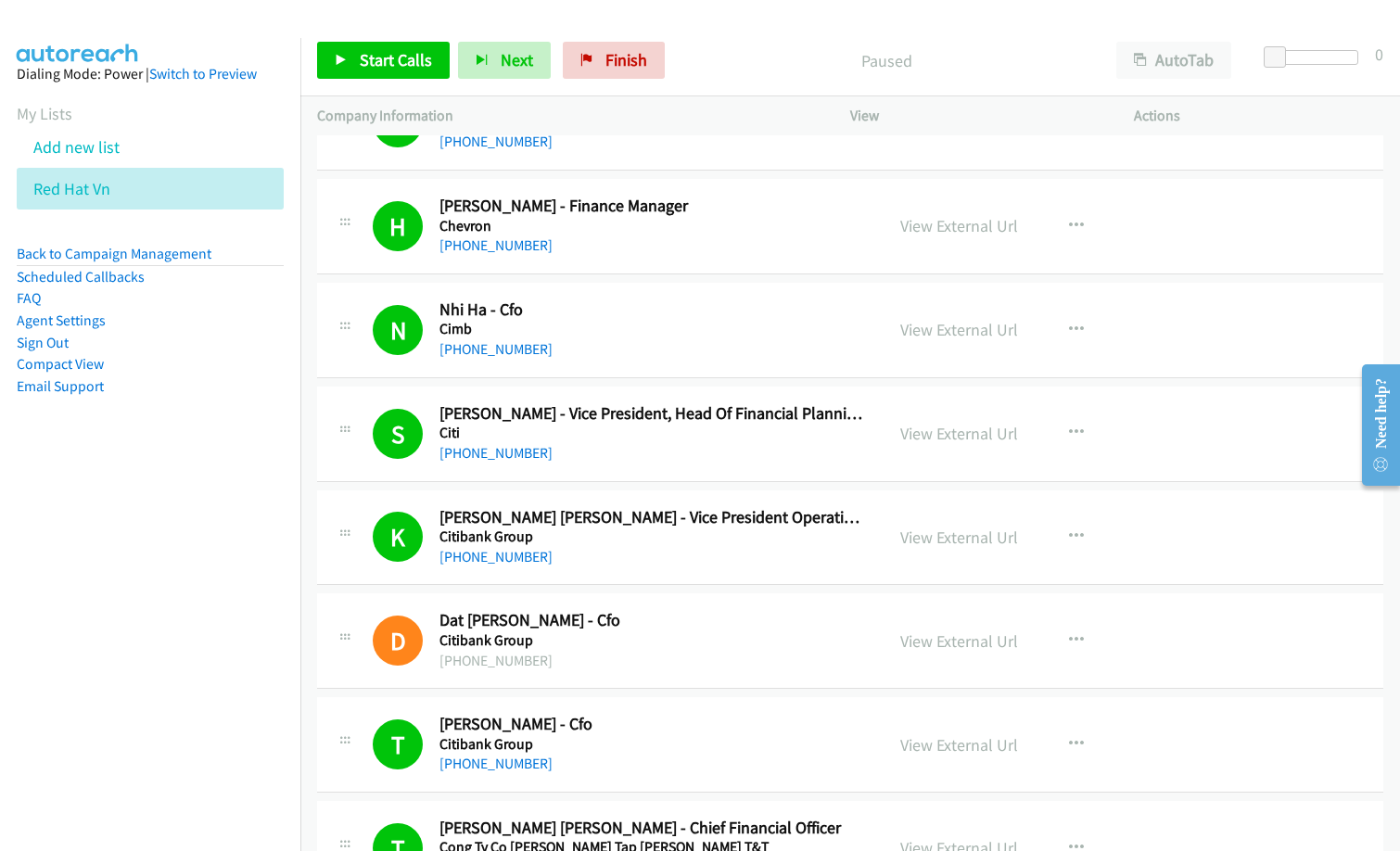
scroll to position [3246, 0]
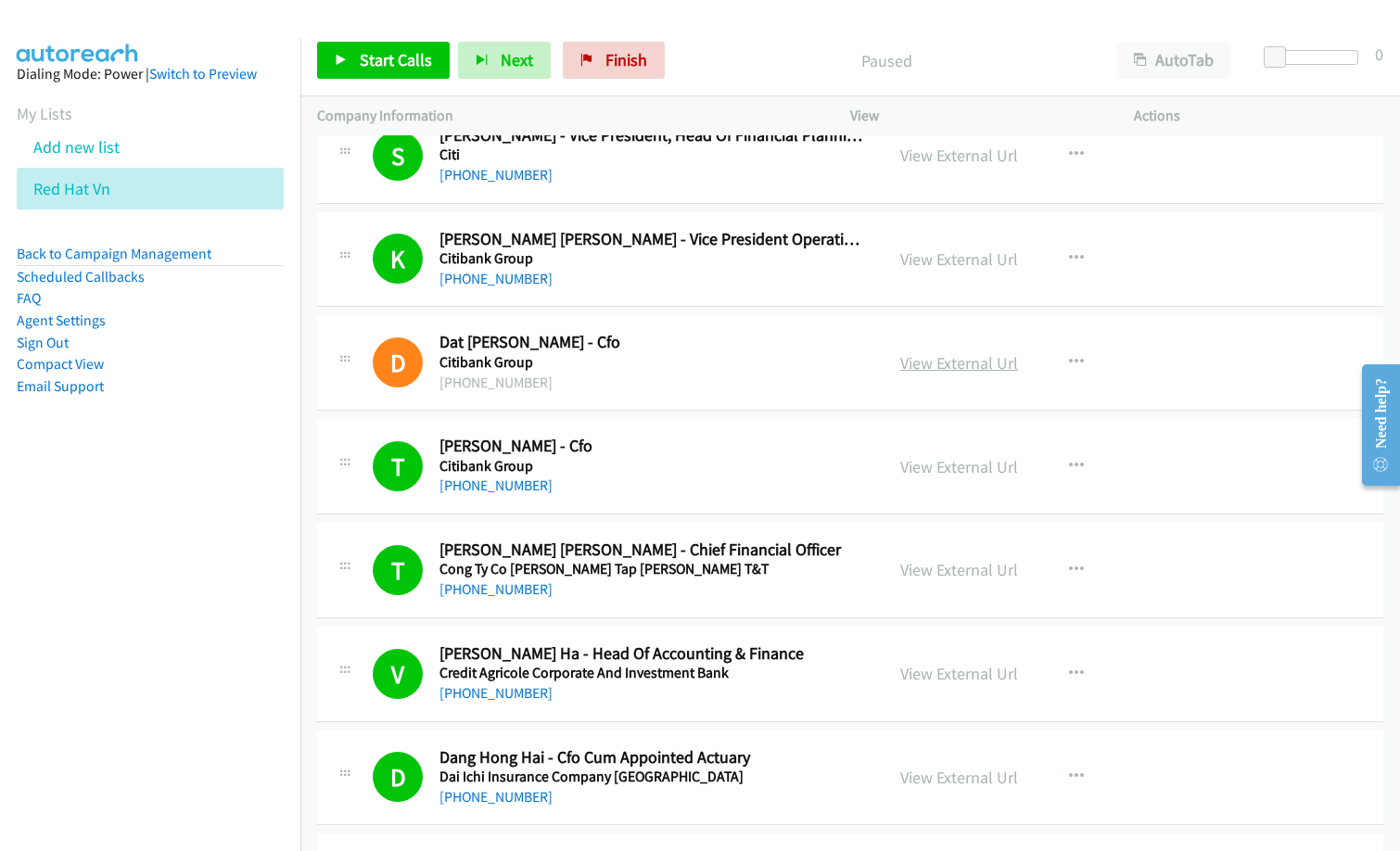
click at [982, 361] on link "View External Url" at bounding box center [959, 363] width 118 height 22
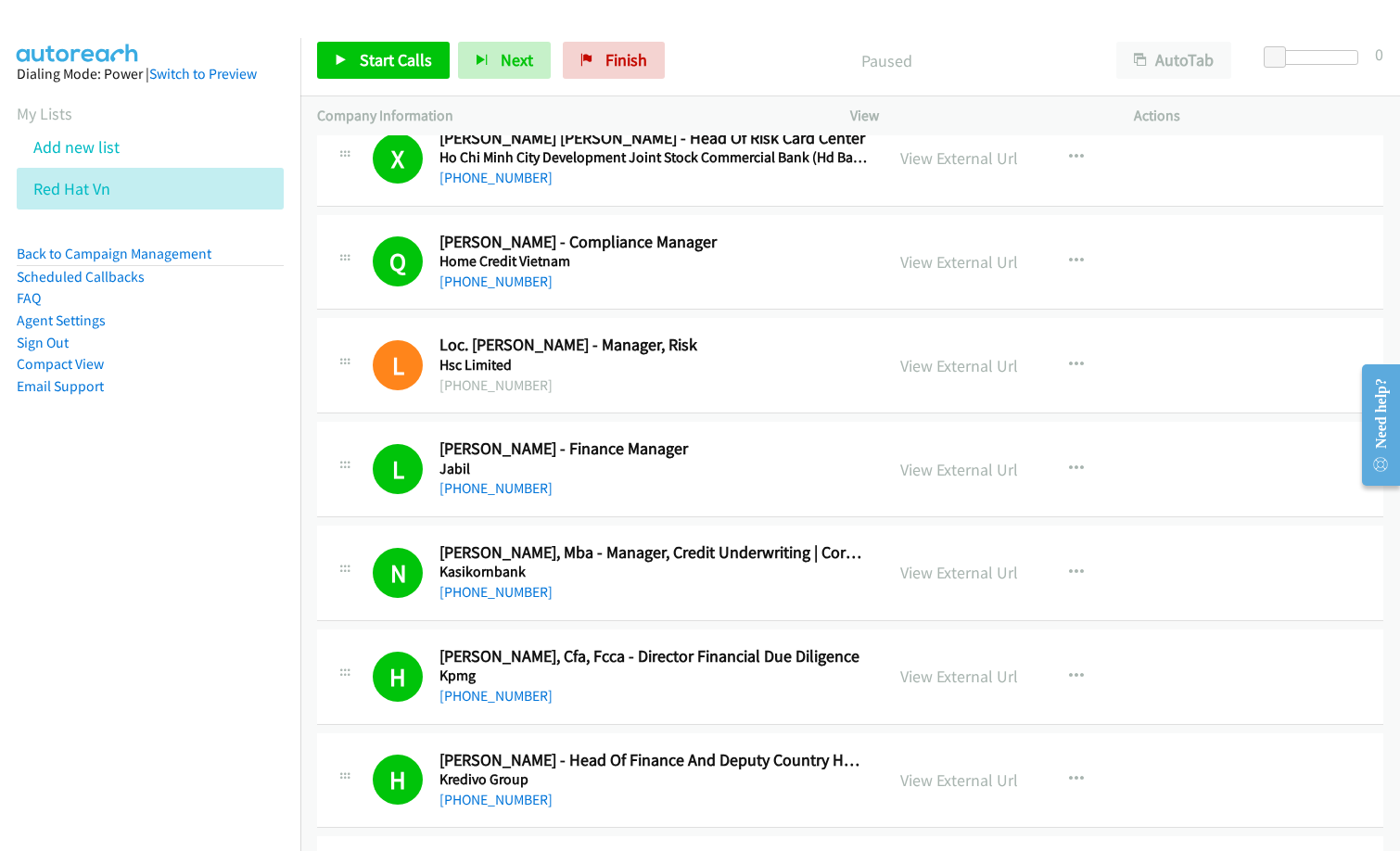
scroll to position [4916, 0]
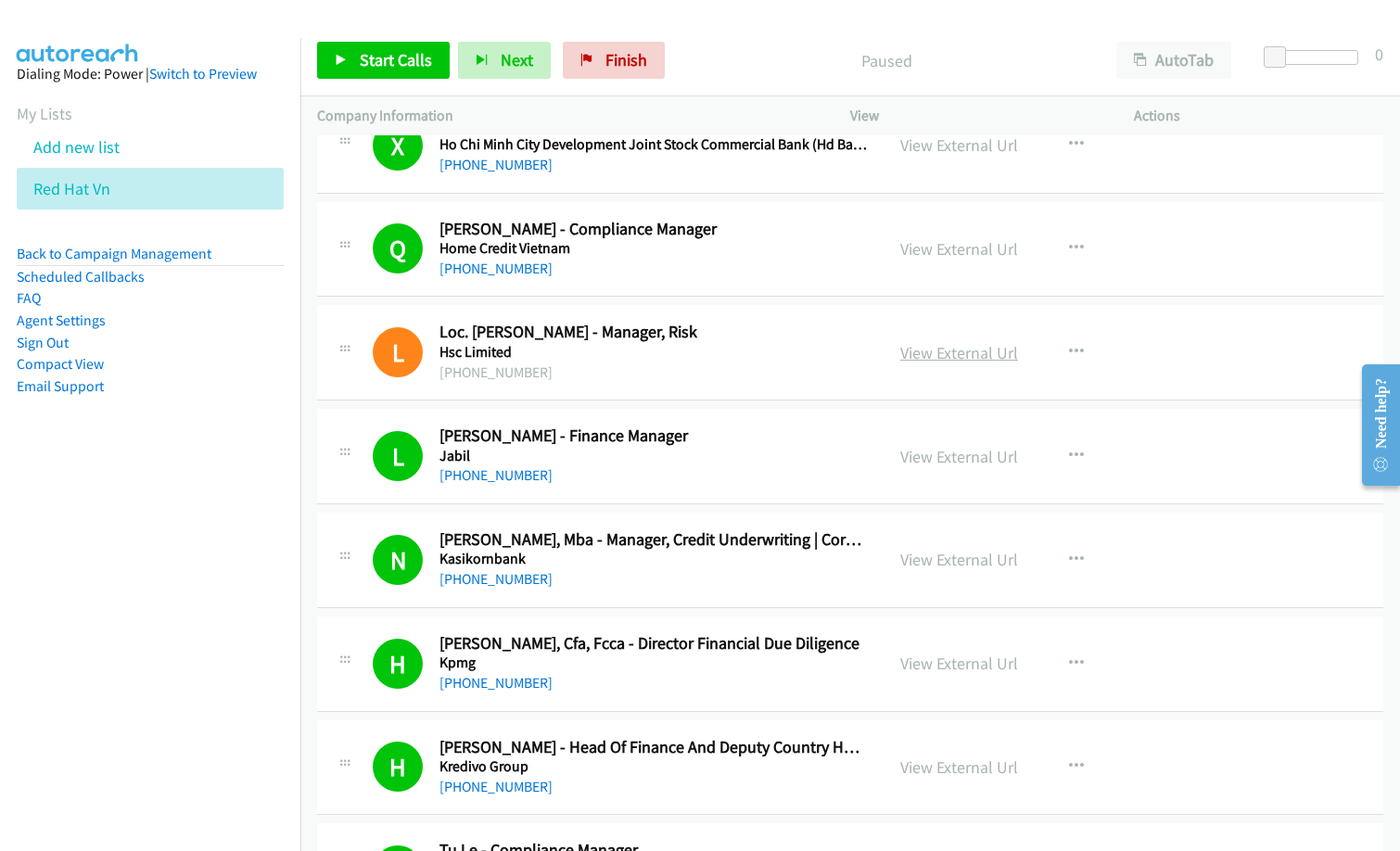
click at [951, 347] on link "View External Url" at bounding box center [959, 353] width 118 height 22
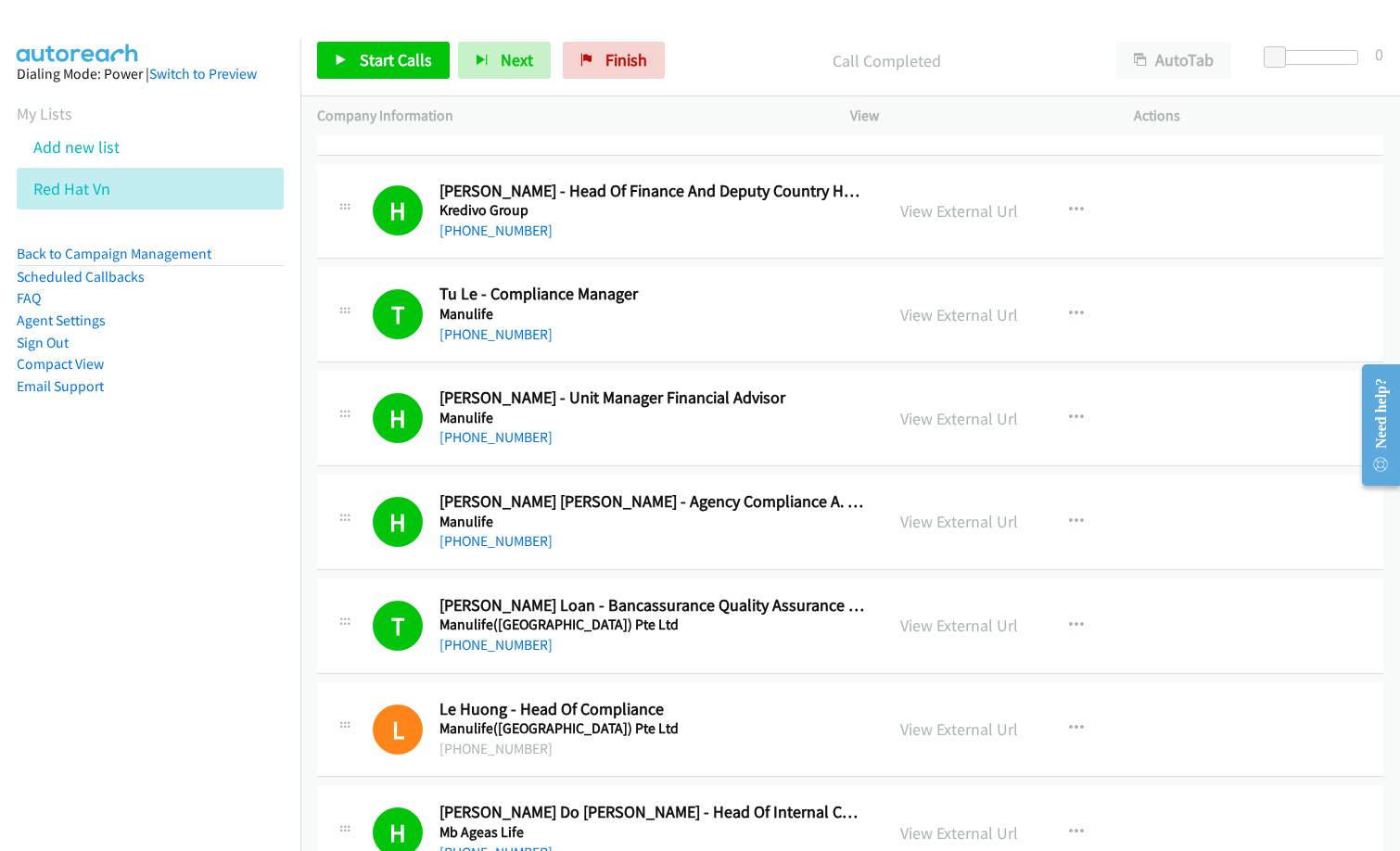
scroll to position [5565, 0]
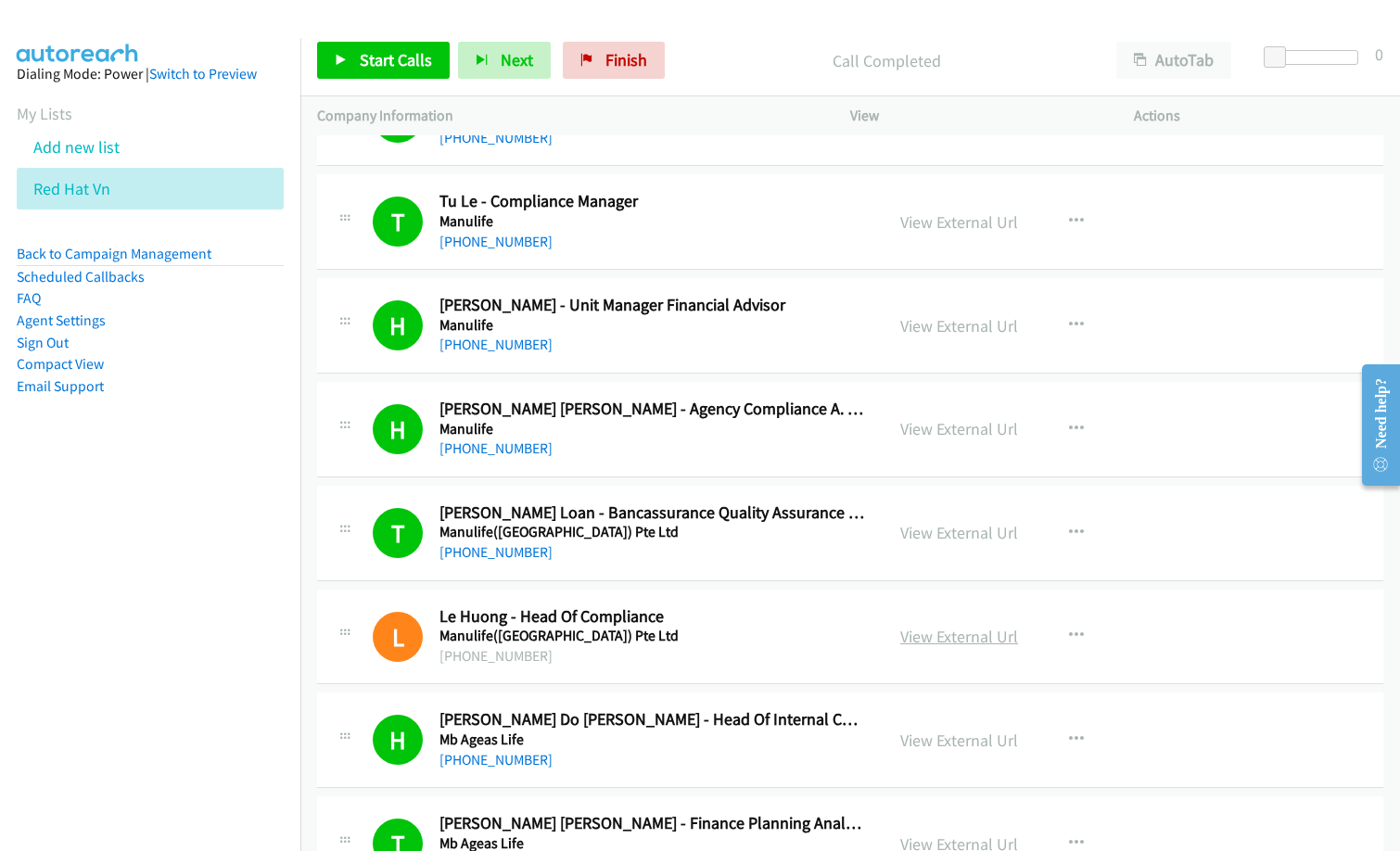
click at [979, 648] on link "View External Url" at bounding box center [959, 637] width 118 height 22
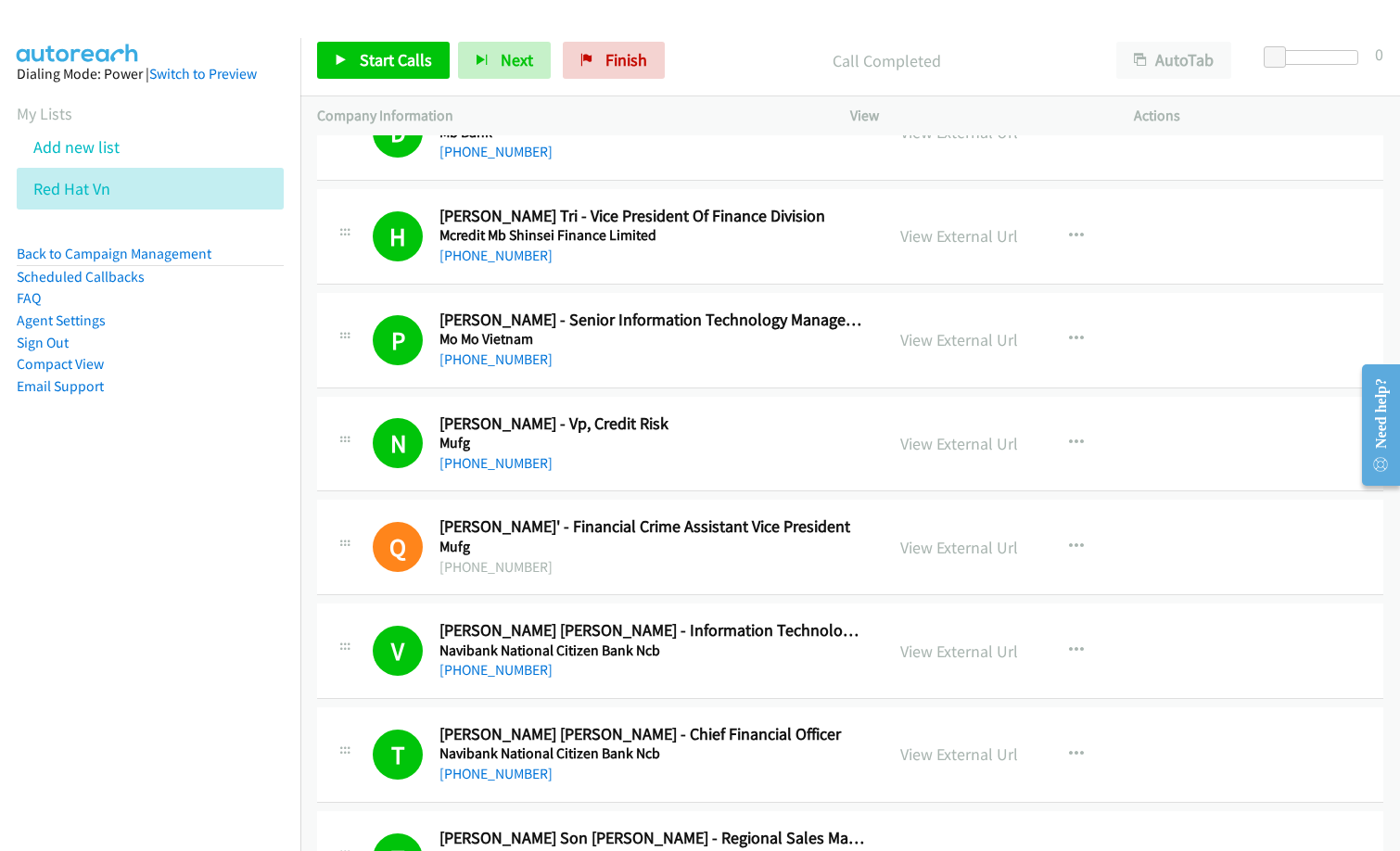
scroll to position [6400, 0]
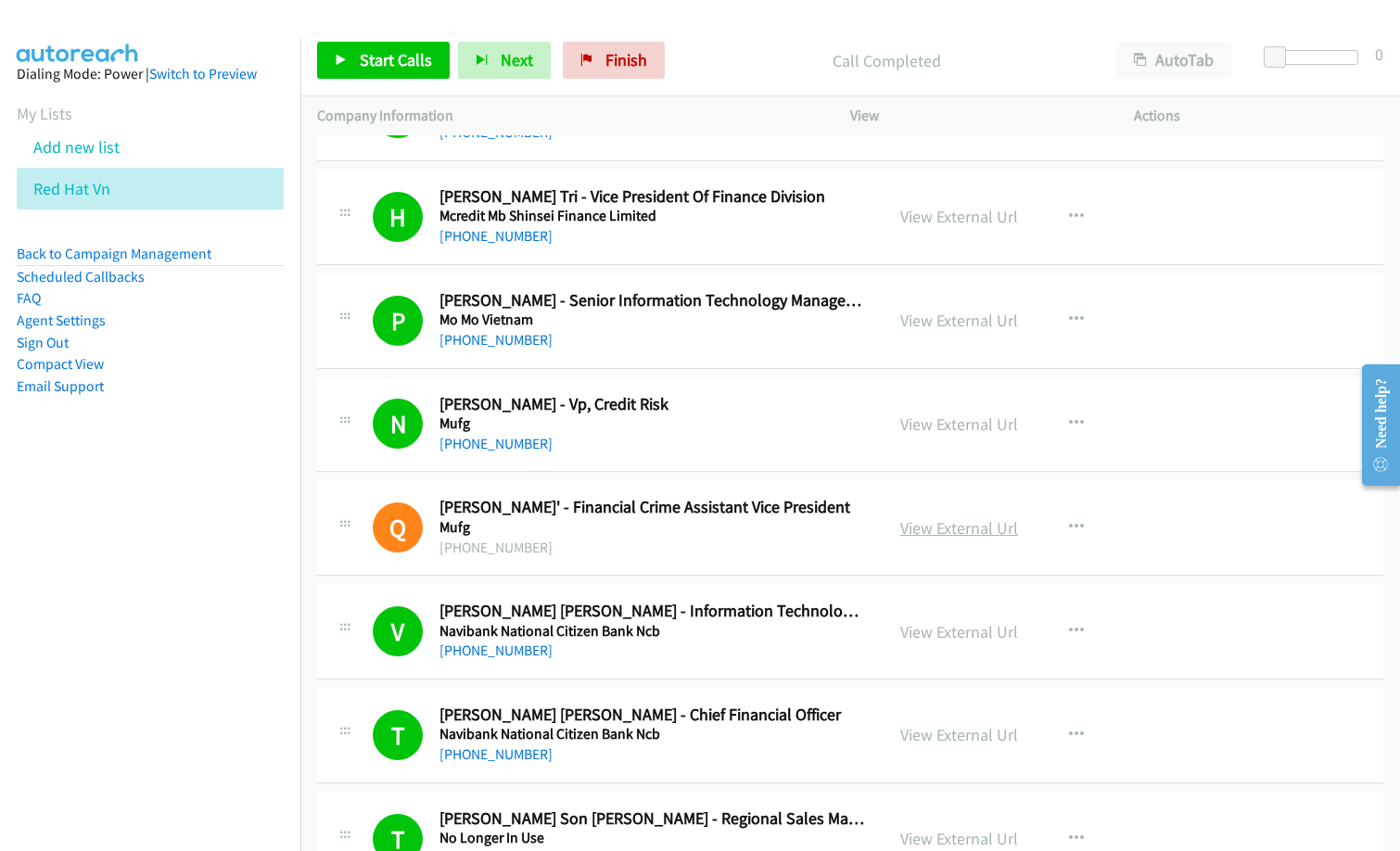
click at [968, 524] on link "View External Url" at bounding box center [959, 528] width 118 height 22
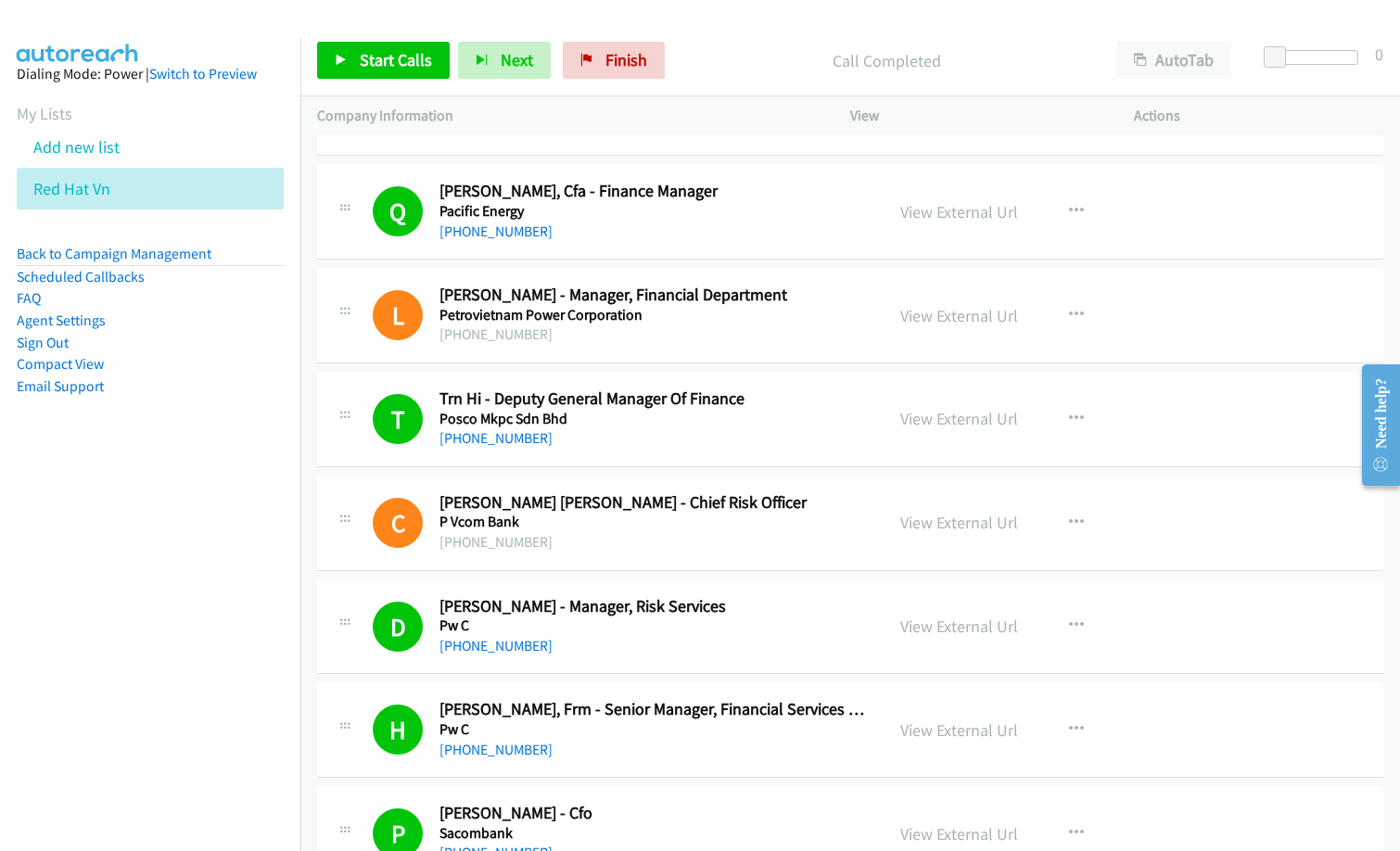
scroll to position [7327, 0]
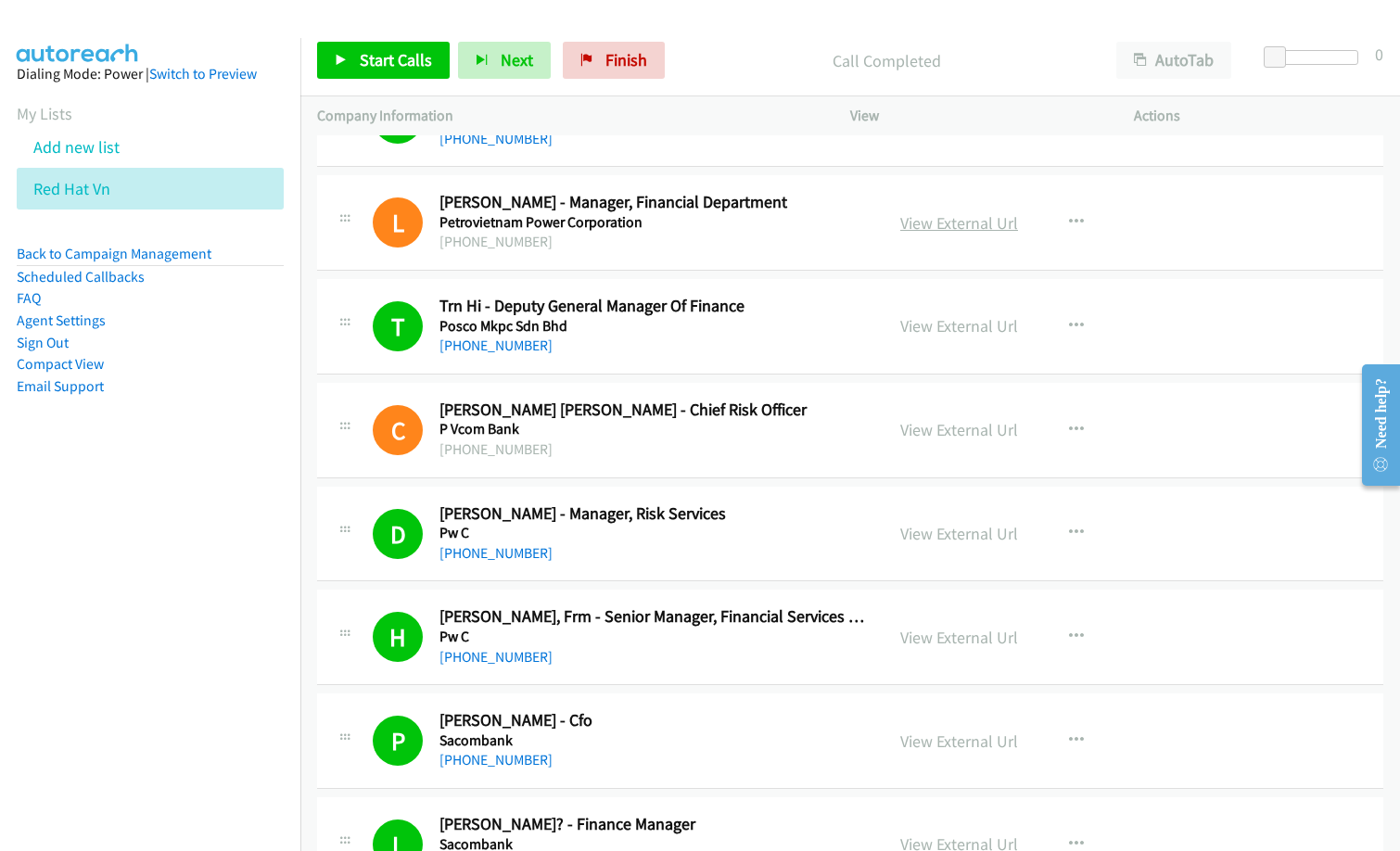
click at [950, 225] on link "View External Url" at bounding box center [959, 223] width 118 height 22
click at [937, 425] on link "View External Url" at bounding box center [959, 430] width 118 height 22
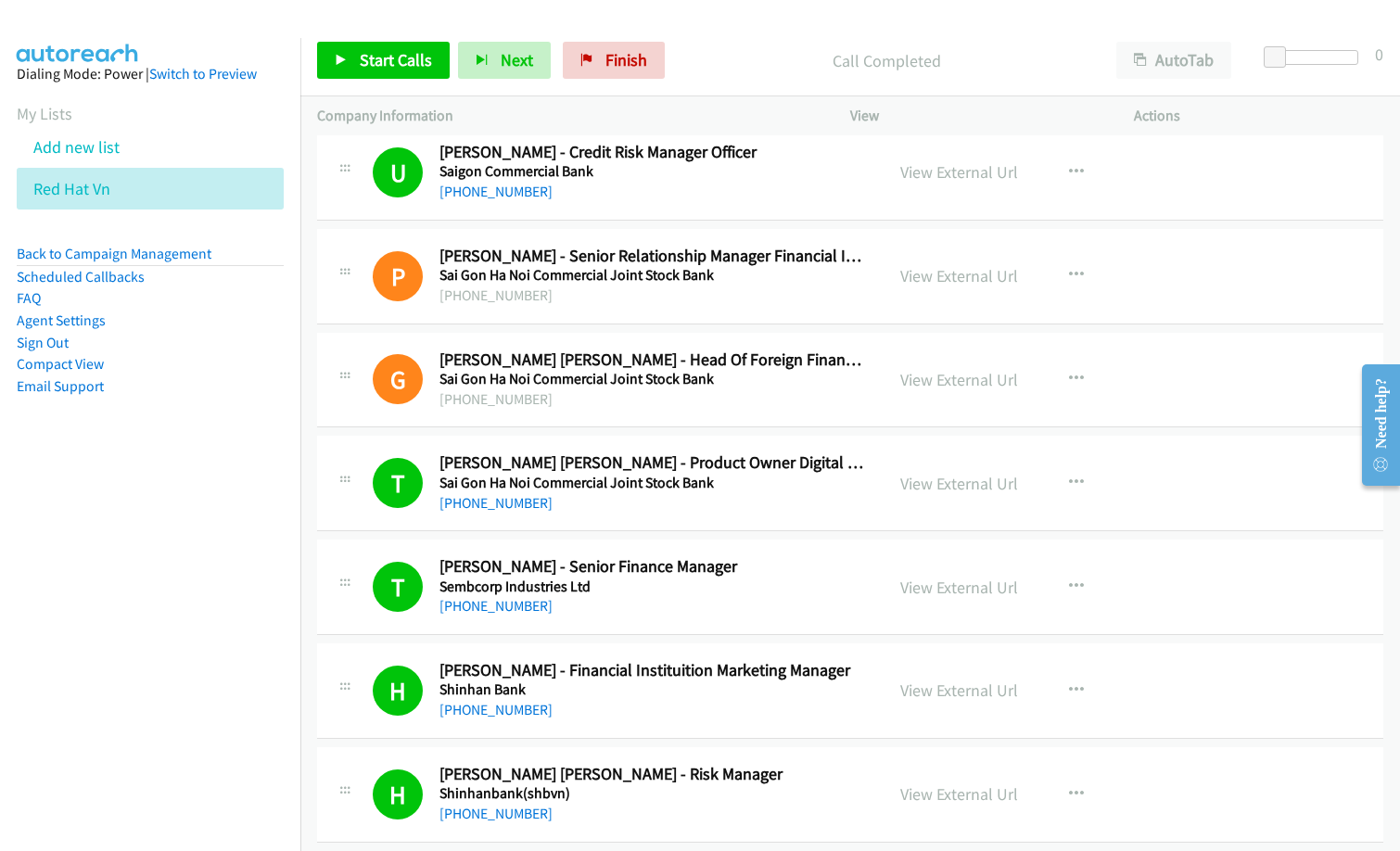
scroll to position [8162, 0]
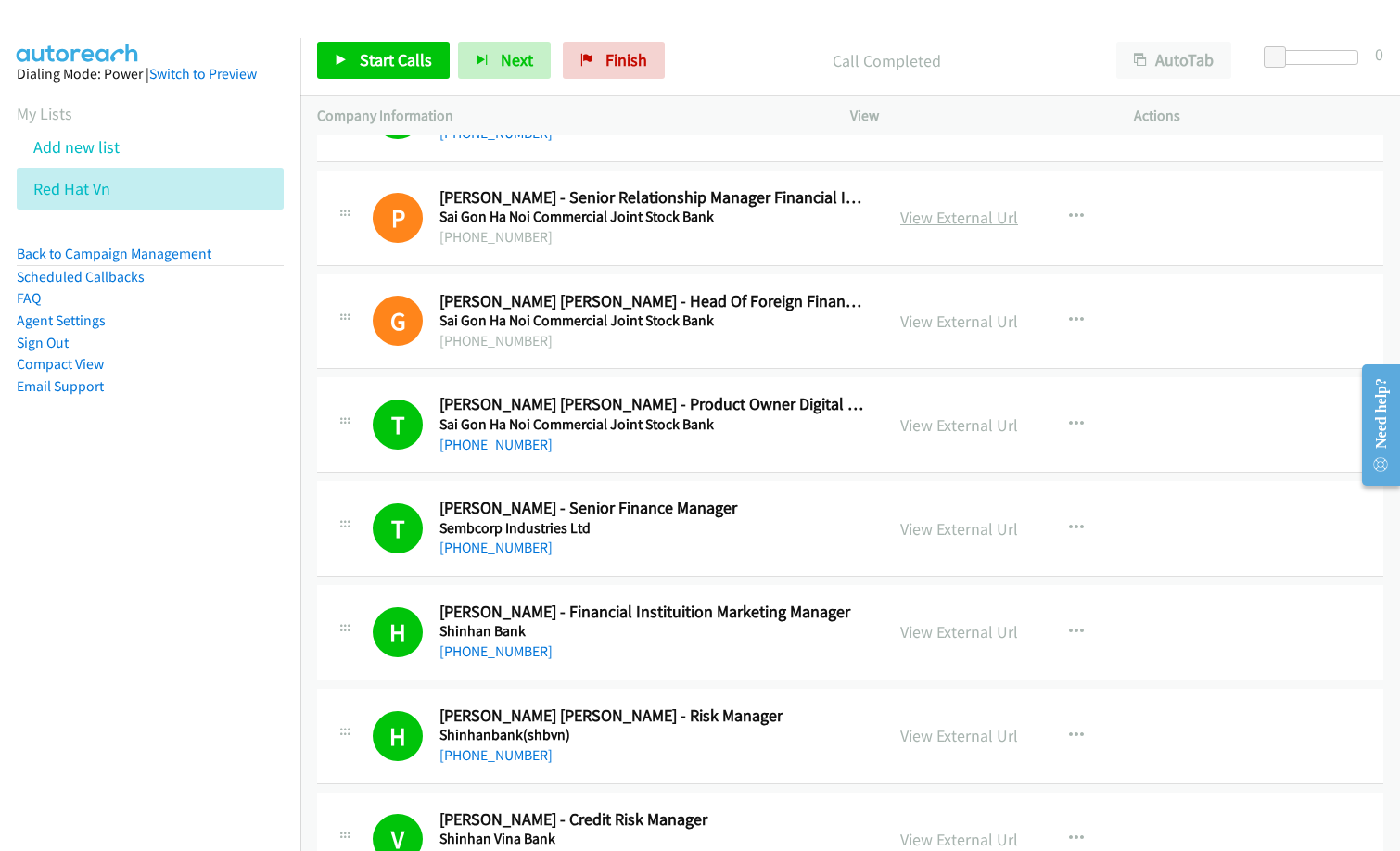
click at [934, 216] on link "View External Url" at bounding box center [959, 218] width 118 height 22
click at [954, 312] on link "View External Url" at bounding box center [959, 322] width 118 height 22
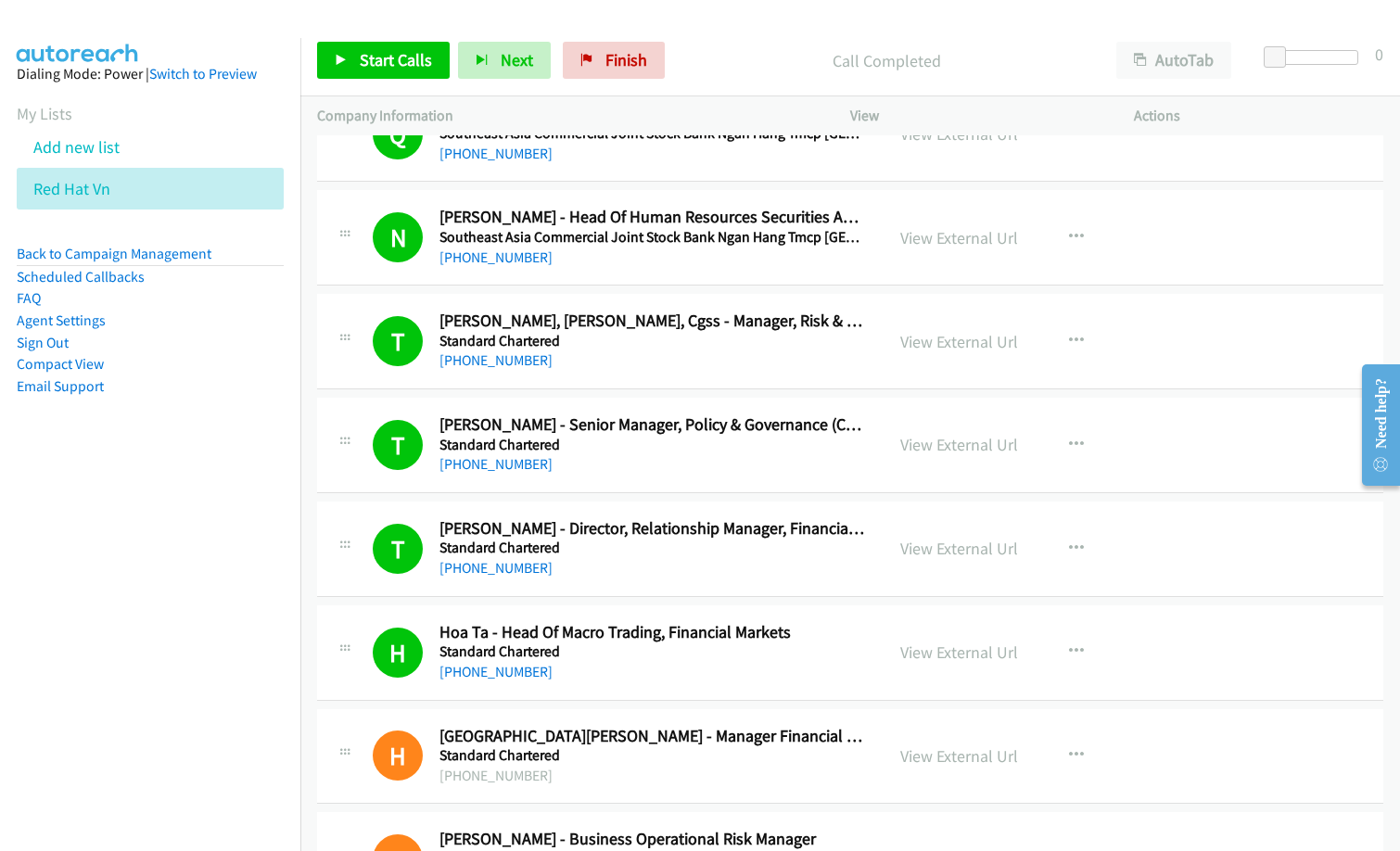
scroll to position [9553, 0]
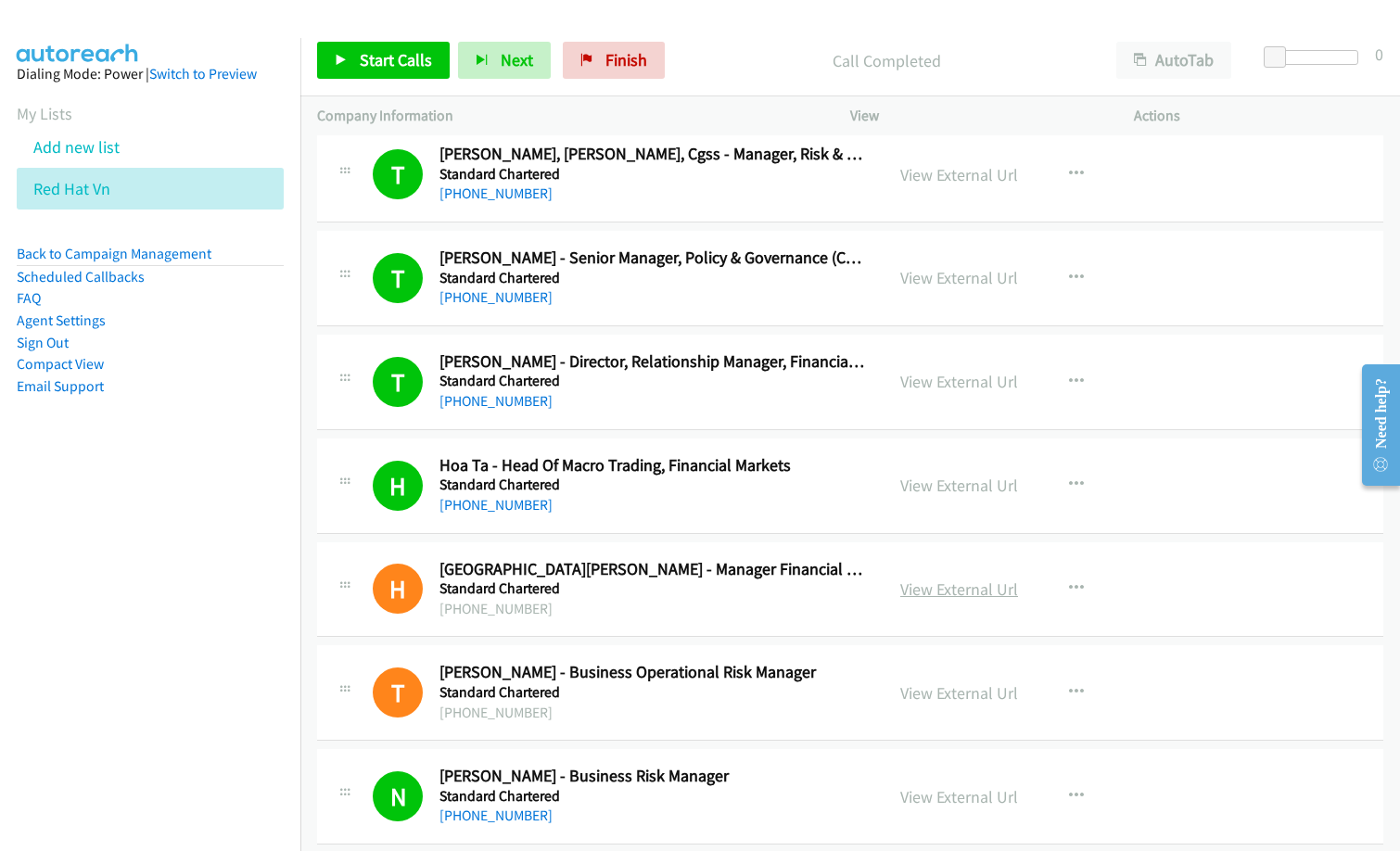
click at [969, 593] on link "View External Url" at bounding box center [959, 590] width 118 height 22
click at [946, 697] on link "View External Url" at bounding box center [959, 693] width 118 height 22
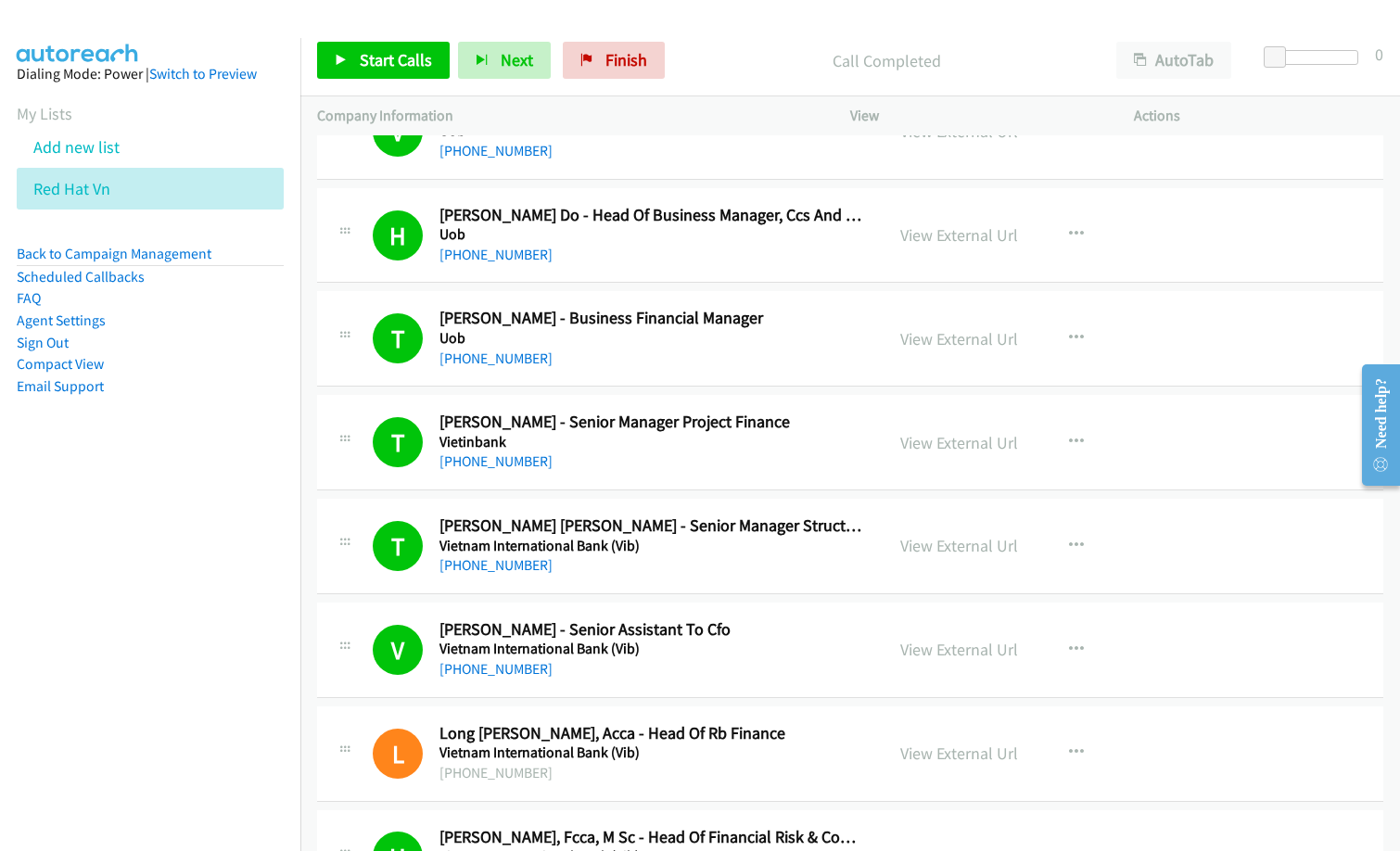
scroll to position [11315, 0]
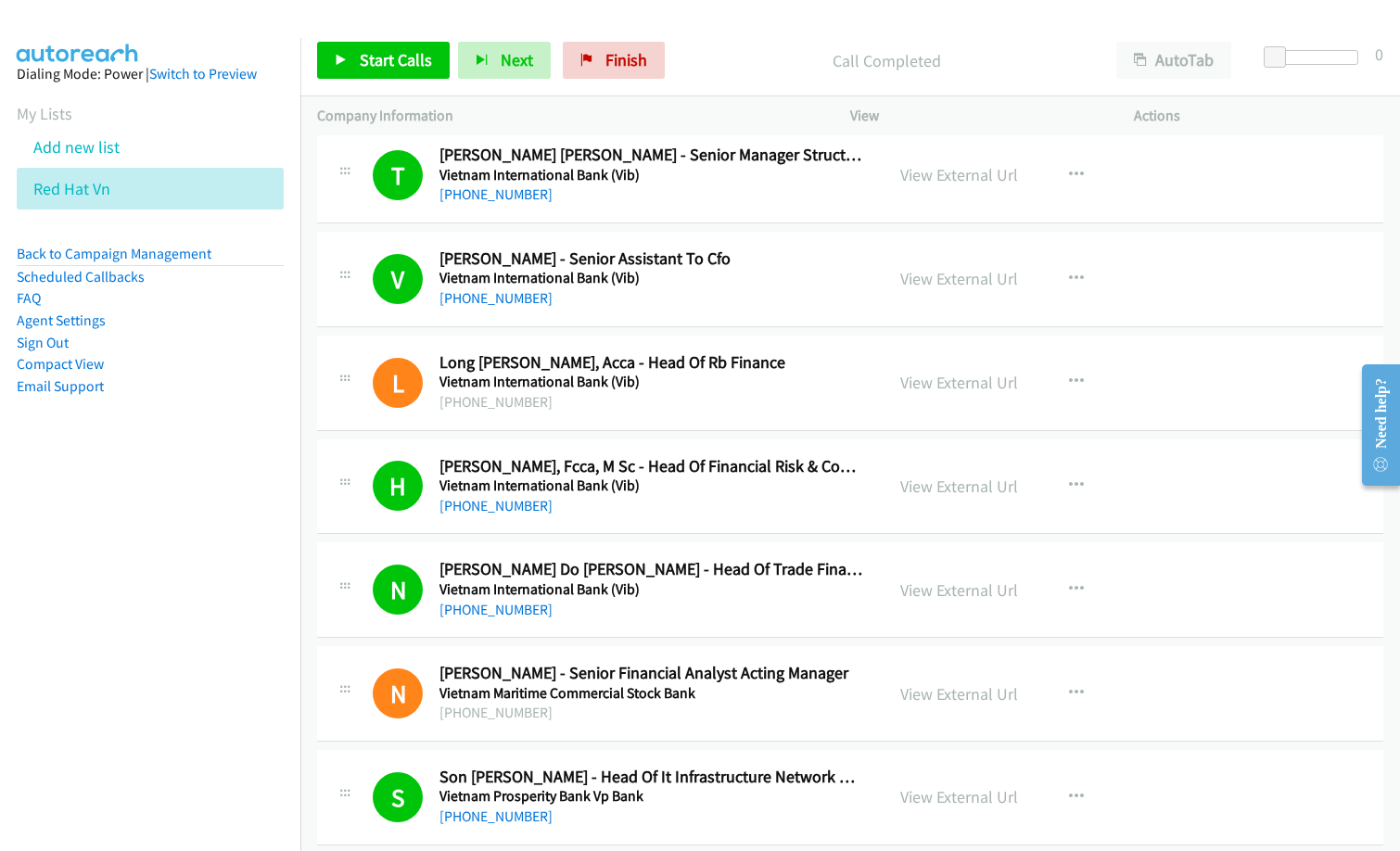
click at [584, 415] on div "L Callback Scheduled Long Lam, Acca - Head Of Rb Finance Vietnam International …" at bounding box center [850, 383] width 1066 height 95
click at [975, 374] on link "View External Url" at bounding box center [959, 383] width 118 height 22
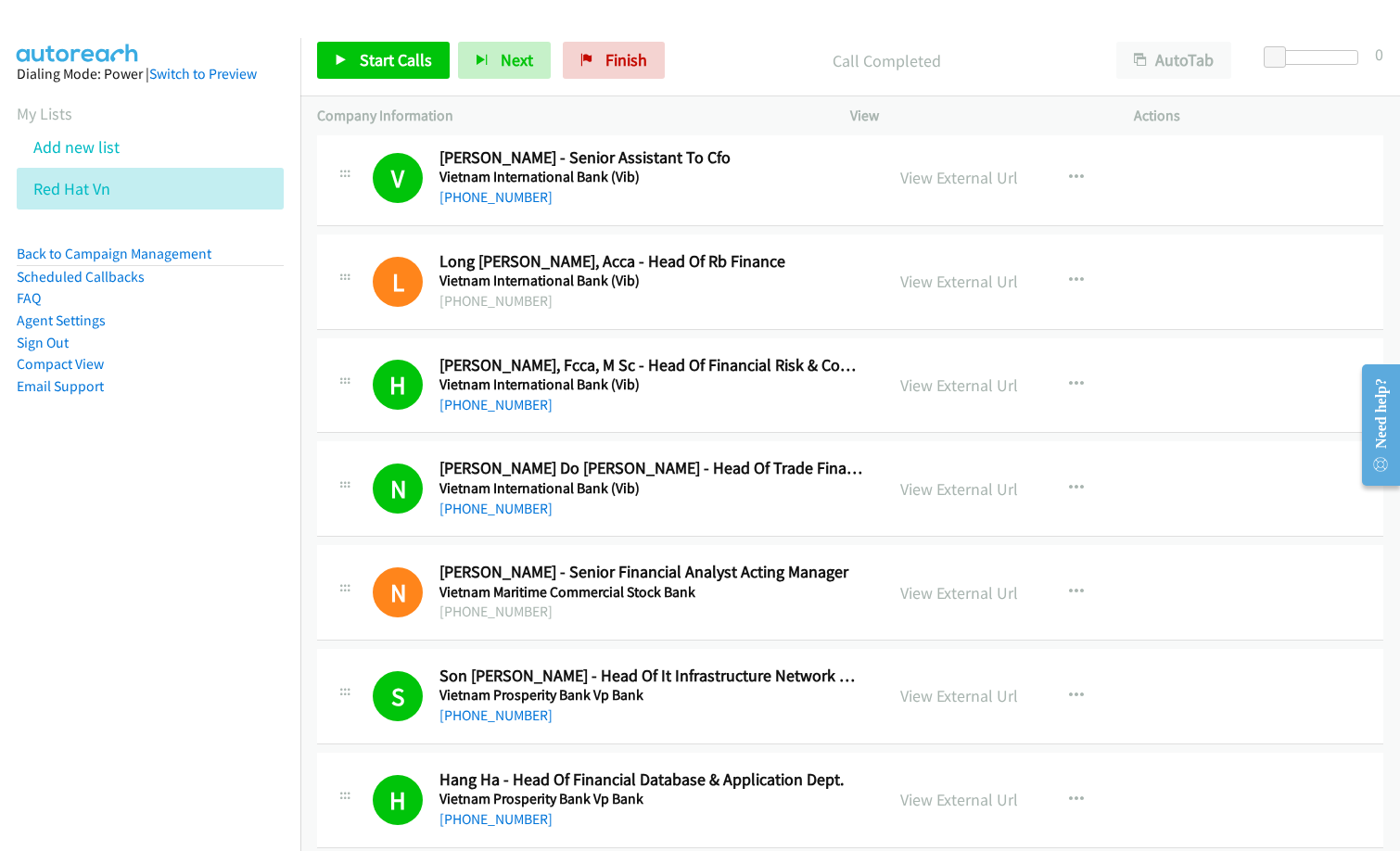
scroll to position [11594, 0]
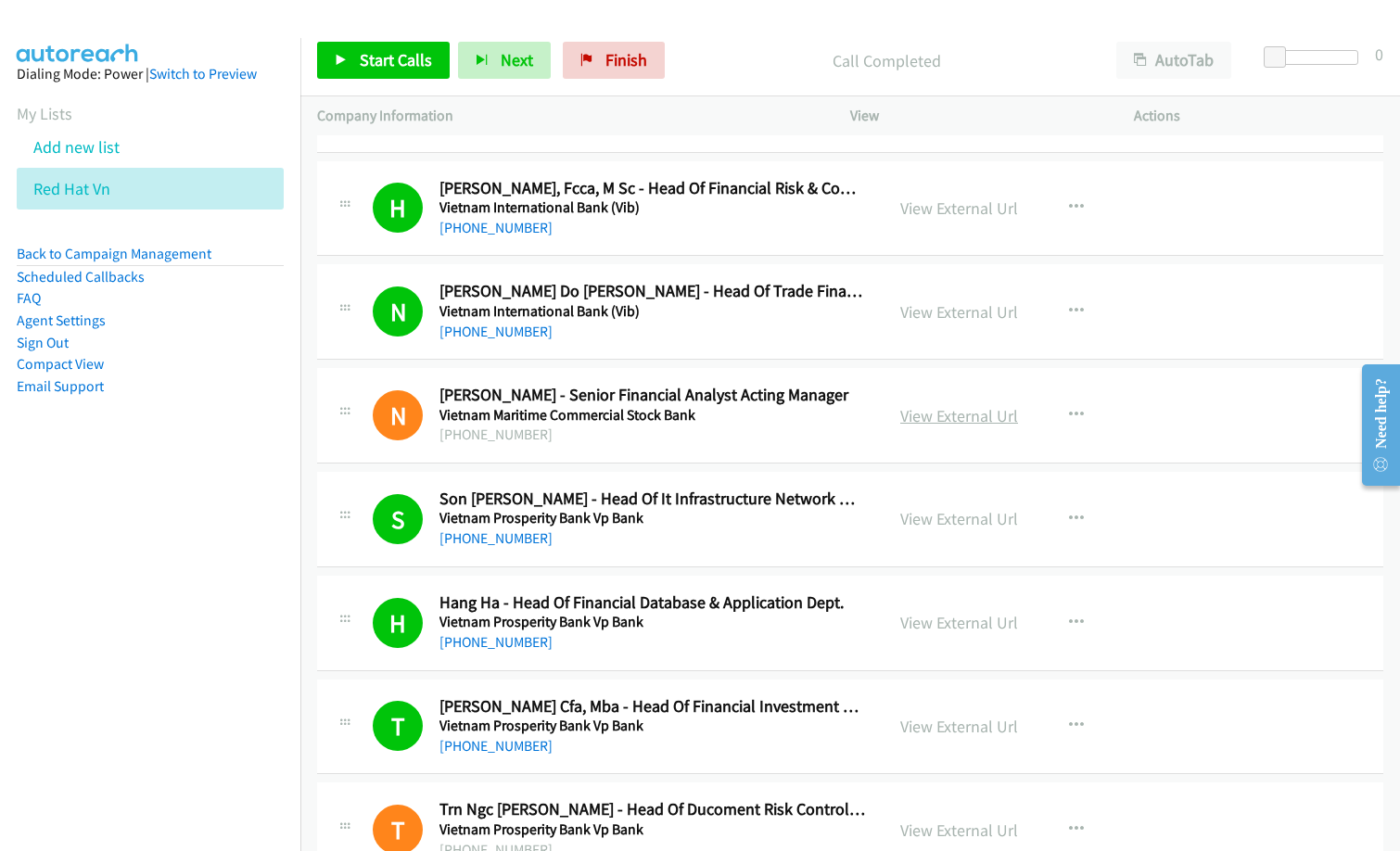
click at [920, 411] on link "View External Url" at bounding box center [959, 416] width 118 height 22
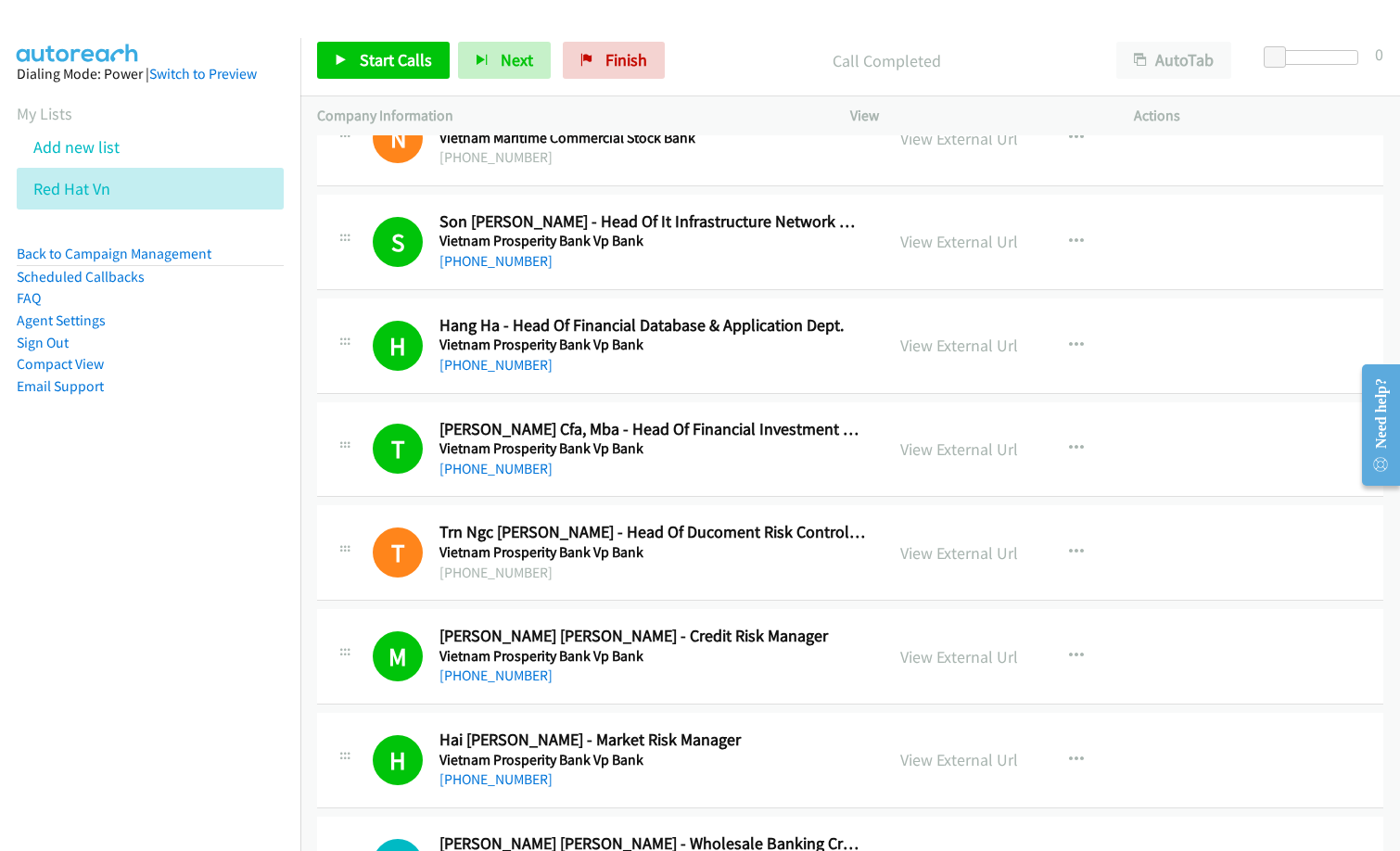
scroll to position [11872, 0]
drag, startPoint x: 961, startPoint y: 552, endPoint x: 945, endPoint y: 553, distance: 16.0
click at [934, 556] on link "View External Url" at bounding box center [959, 553] width 118 height 22
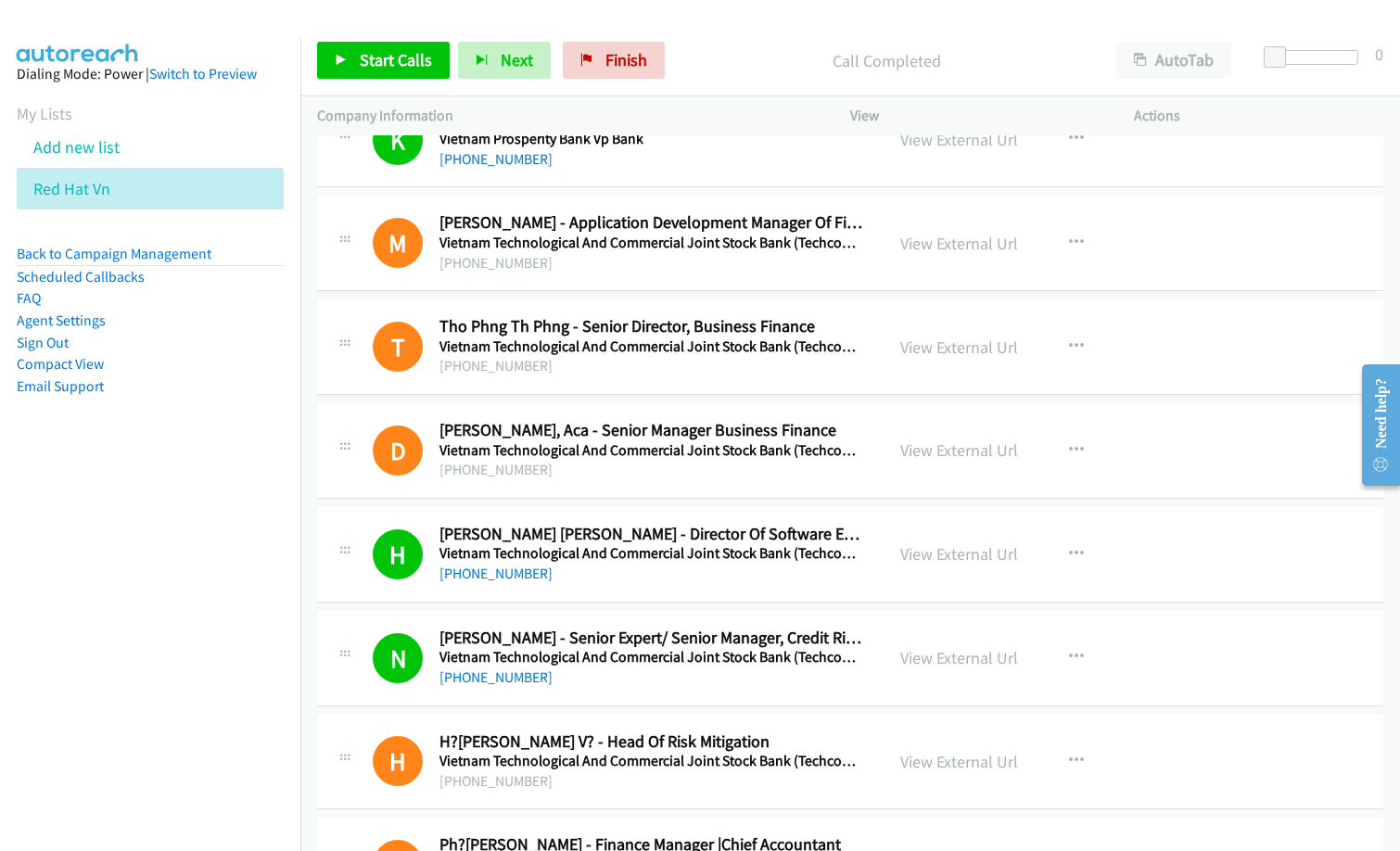
scroll to position [12707, 0]
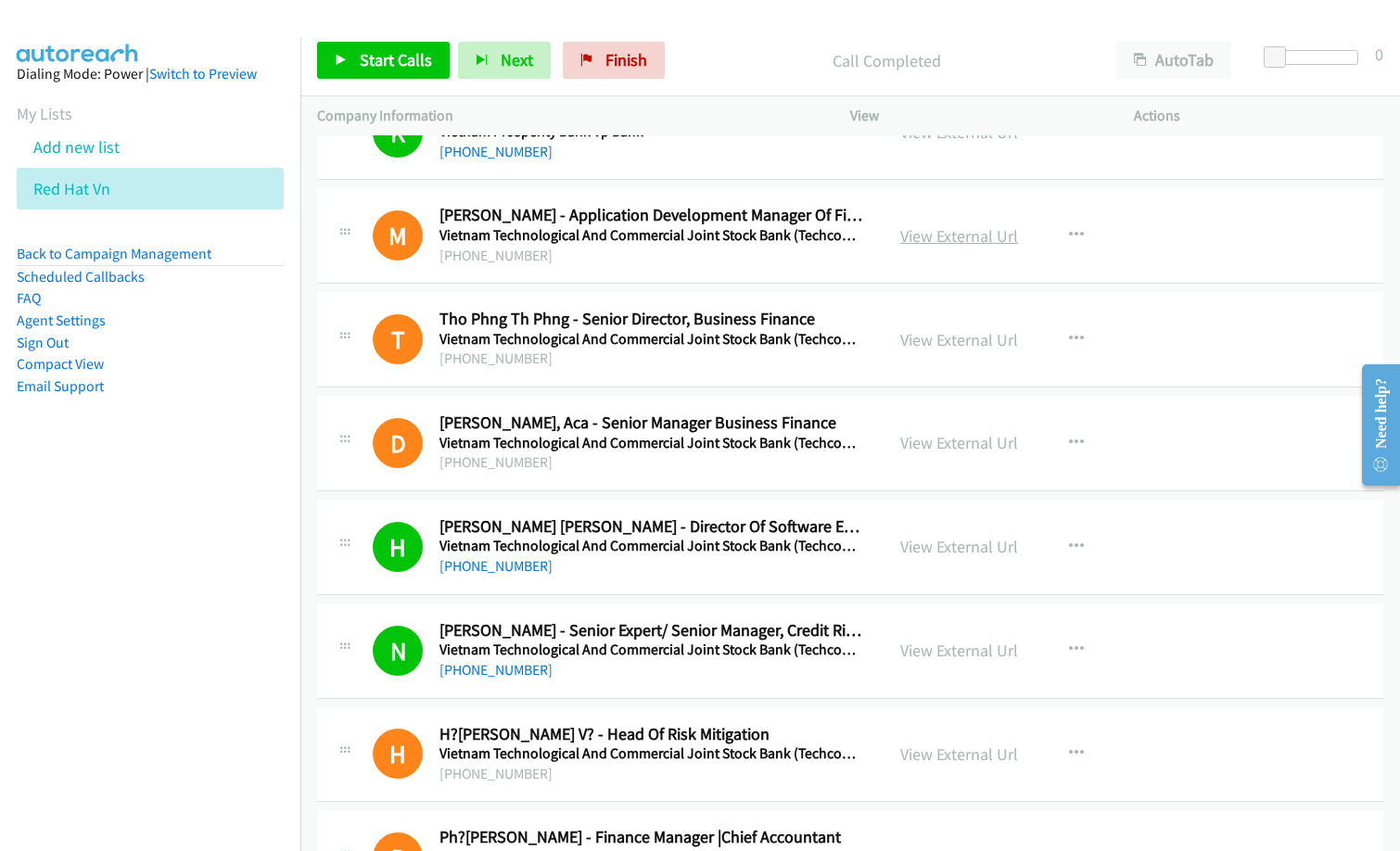
click at [979, 239] on link "View External Url" at bounding box center [959, 237] width 118 height 22
click at [941, 340] on link "View External Url" at bounding box center [959, 340] width 118 height 22
click at [959, 444] on link "View External Url" at bounding box center [959, 443] width 118 height 22
click at [968, 756] on link "View External Url" at bounding box center [959, 755] width 118 height 22
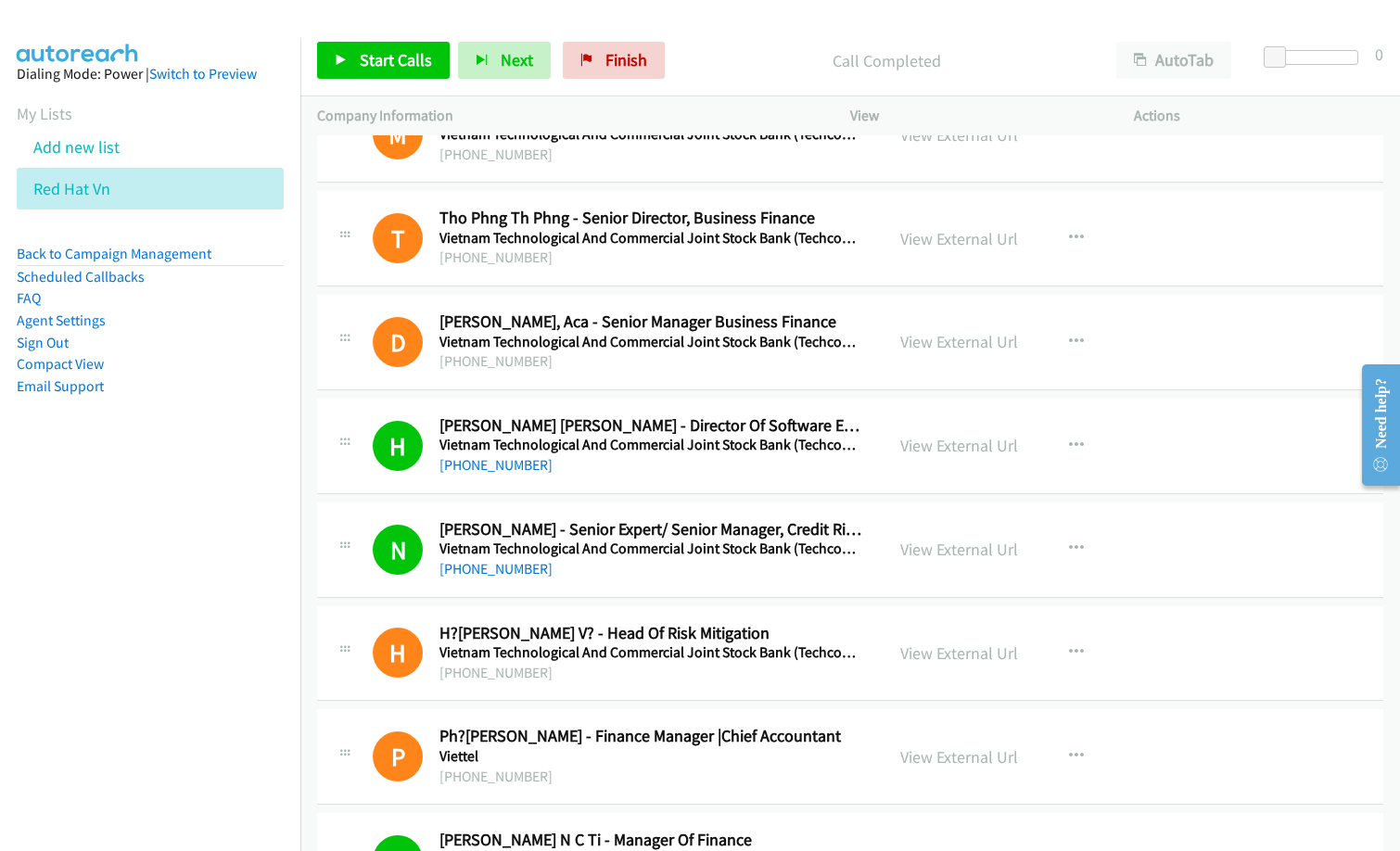
scroll to position [12893, 0]
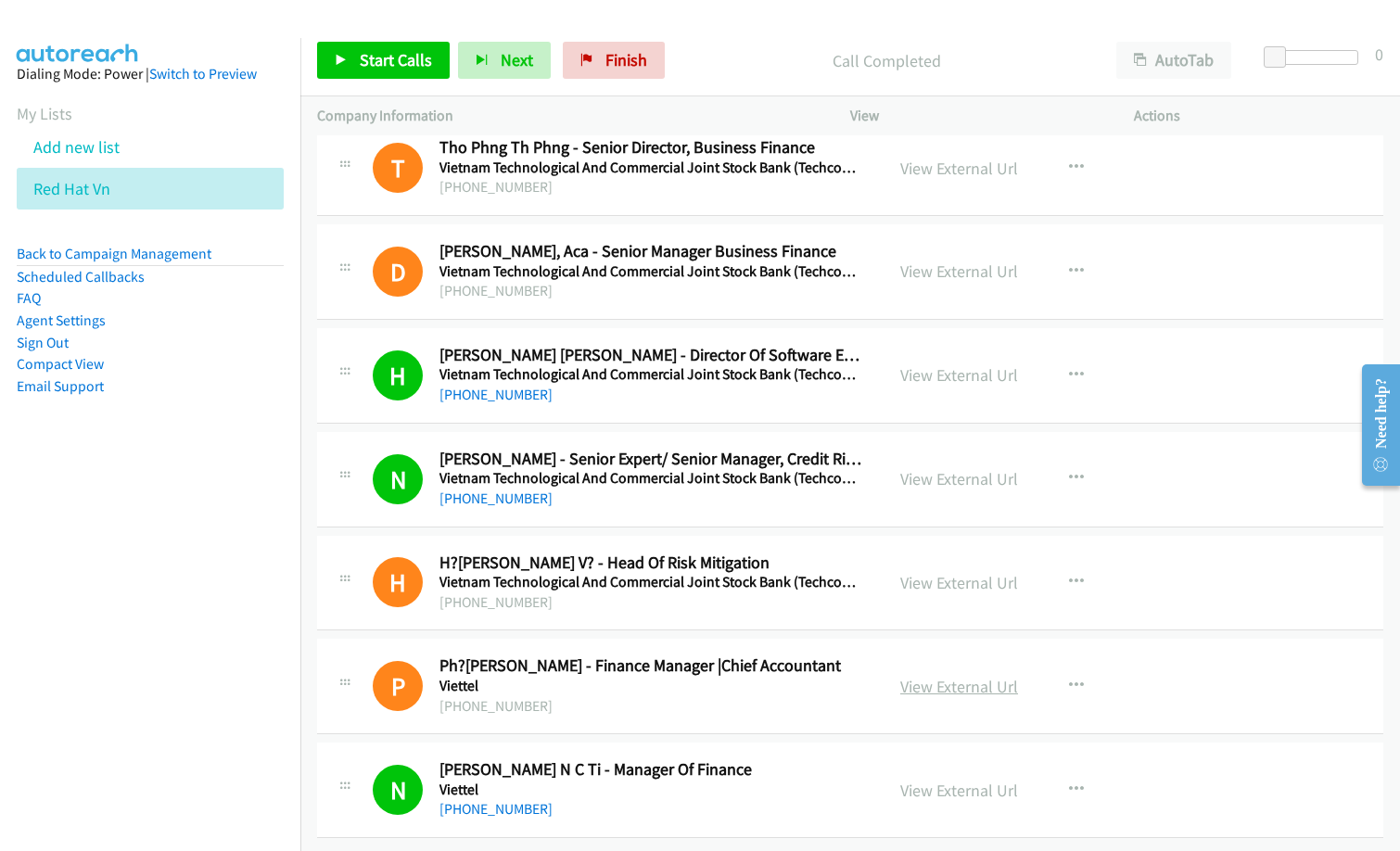
click at [928, 679] on link "View External Url" at bounding box center [959, 687] width 118 height 22
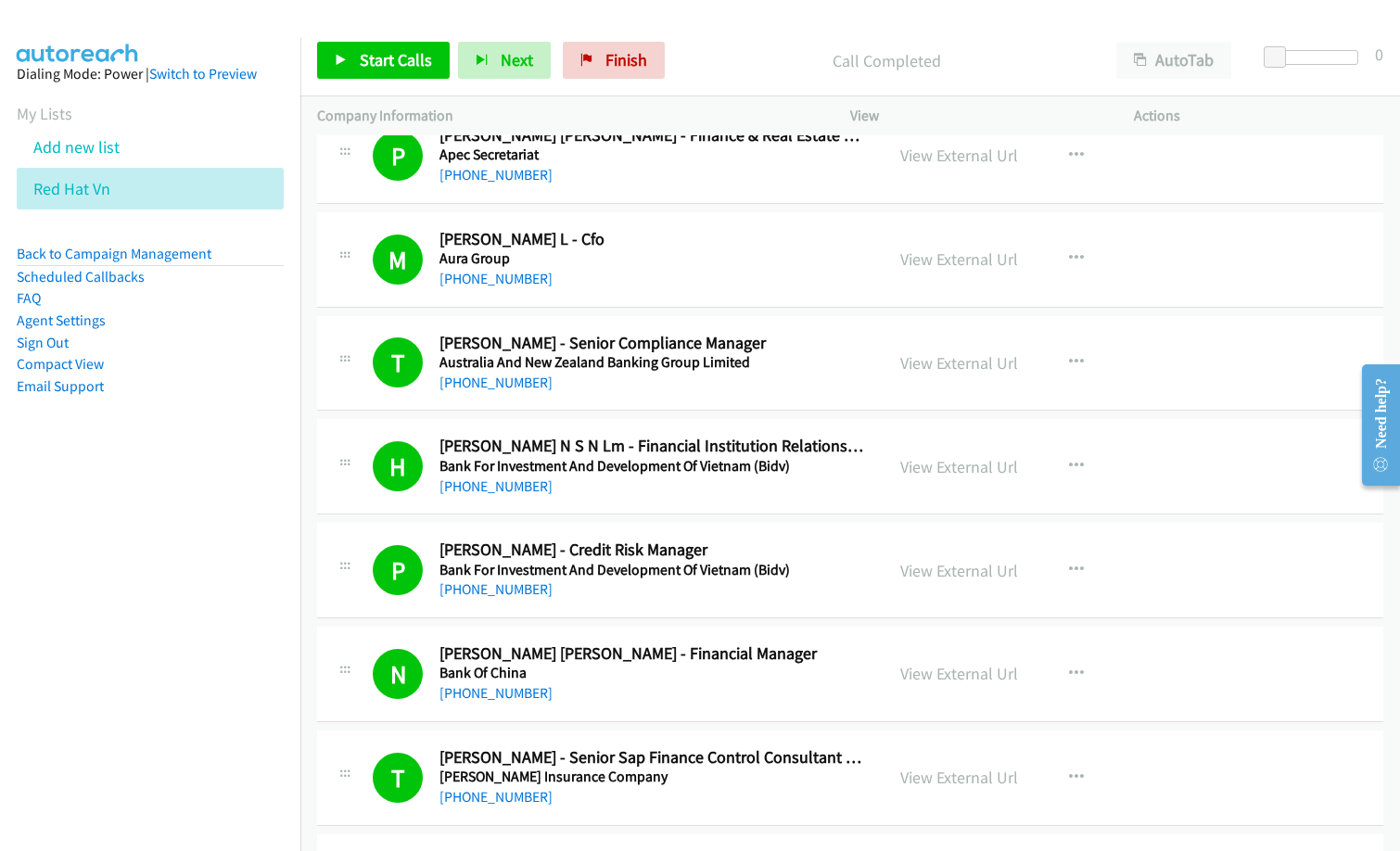
scroll to position [1113, 0]
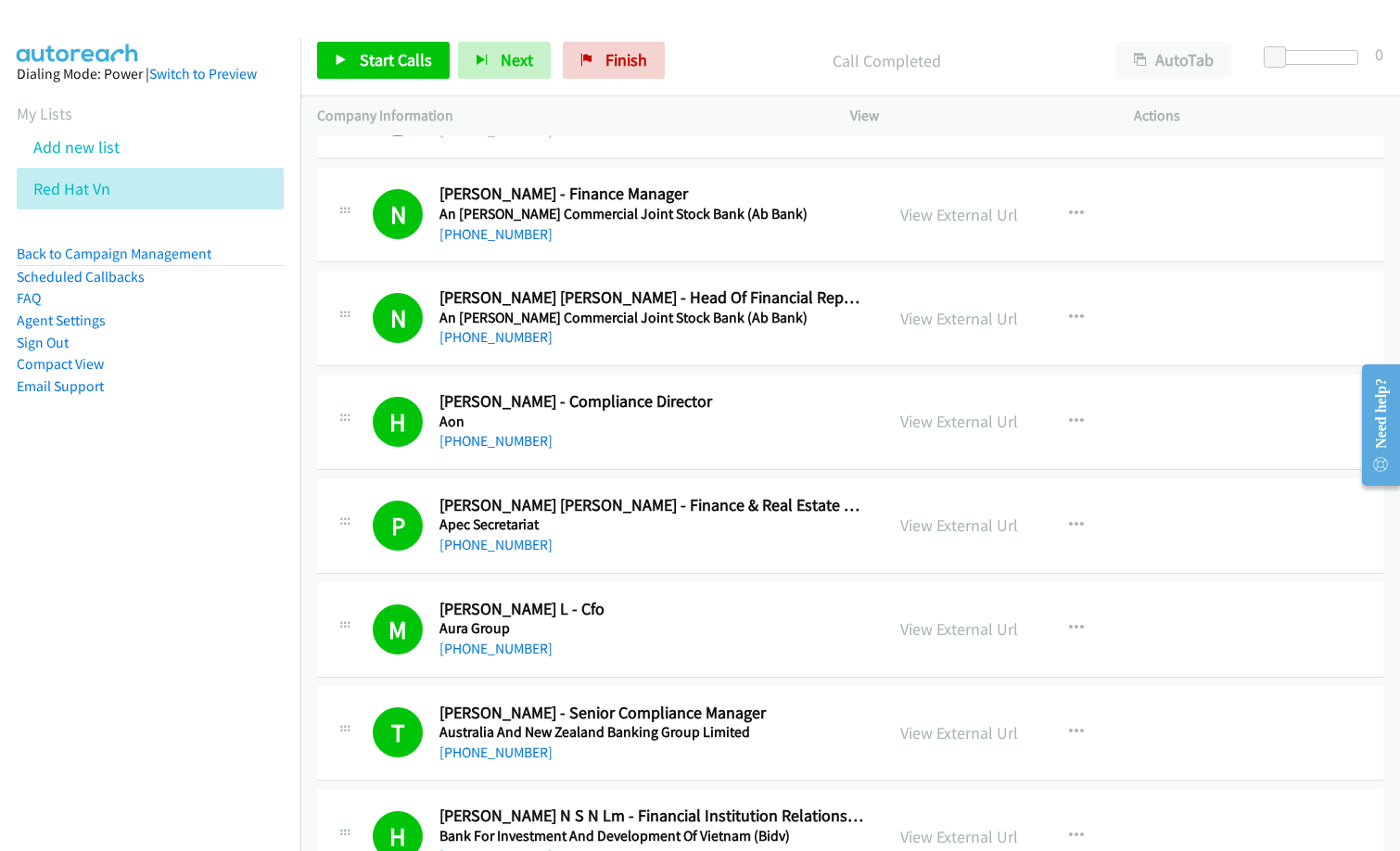
drag, startPoint x: 594, startPoint y: 661, endPoint x: 629, endPoint y: 650, distance: 36.7
click at [594, 660] on div "+84 904 203 868" at bounding box center [652, 649] width 427 height 23
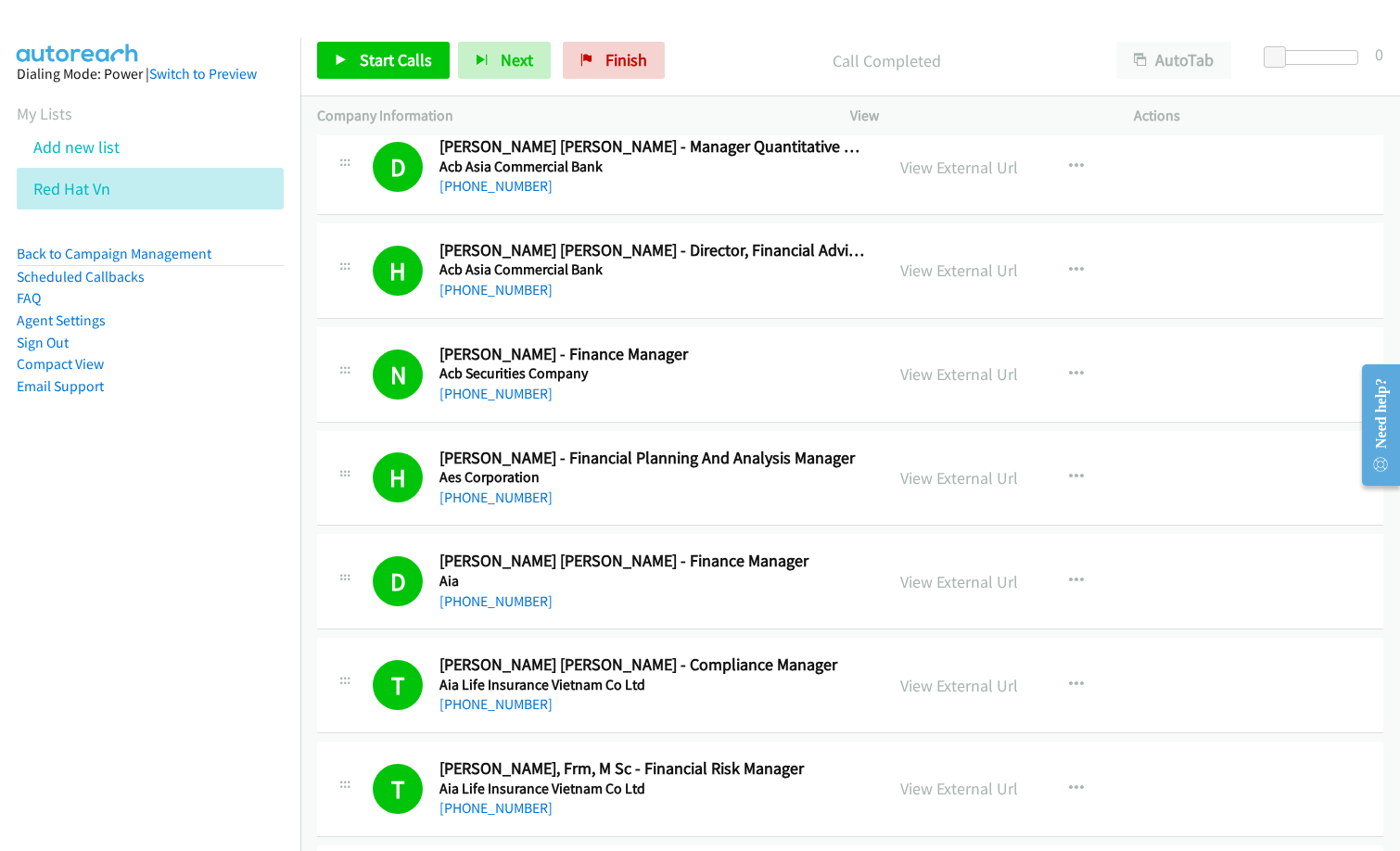
scroll to position [0, 0]
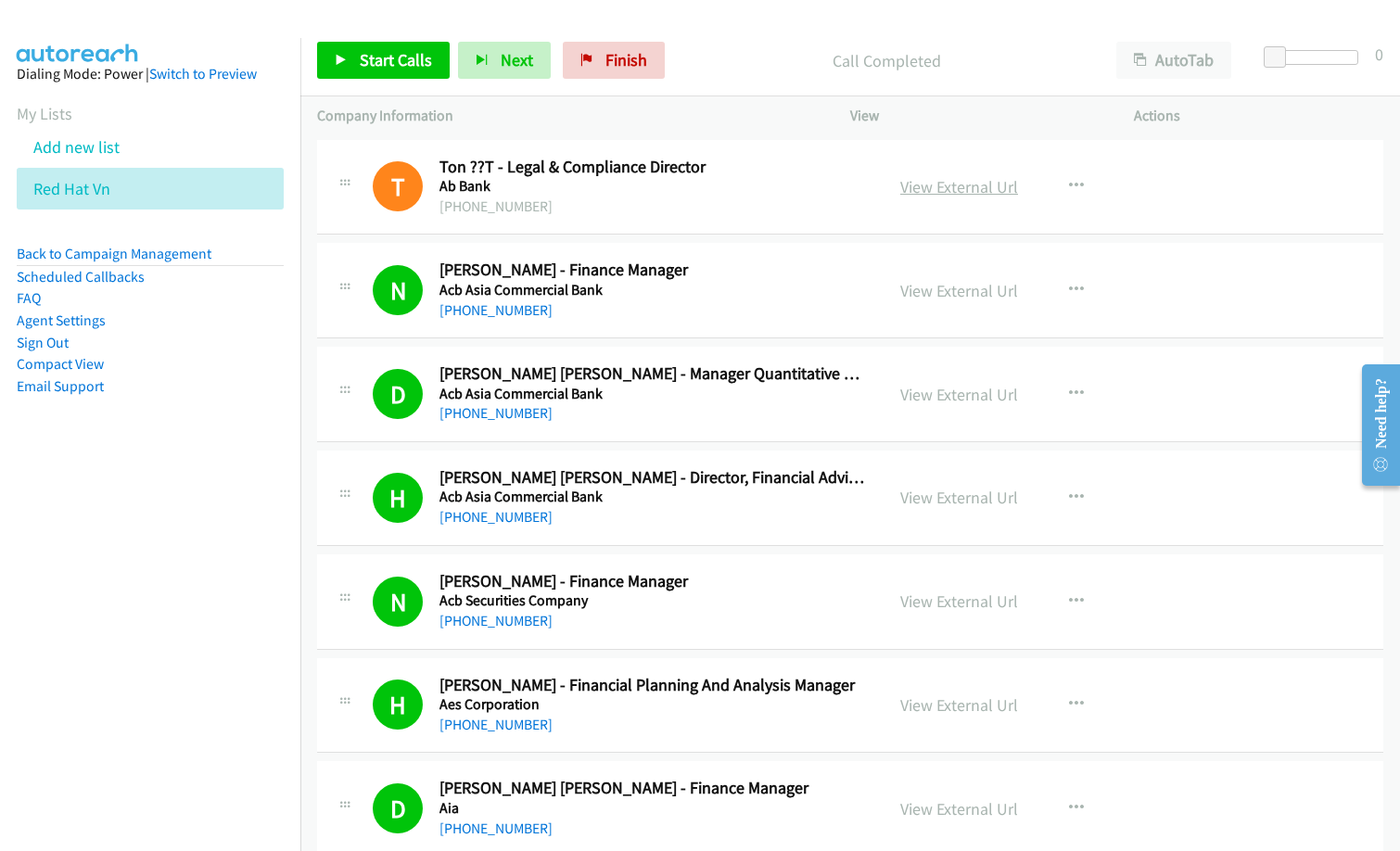
click at [1006, 190] on link "View External Url" at bounding box center [959, 187] width 118 height 22
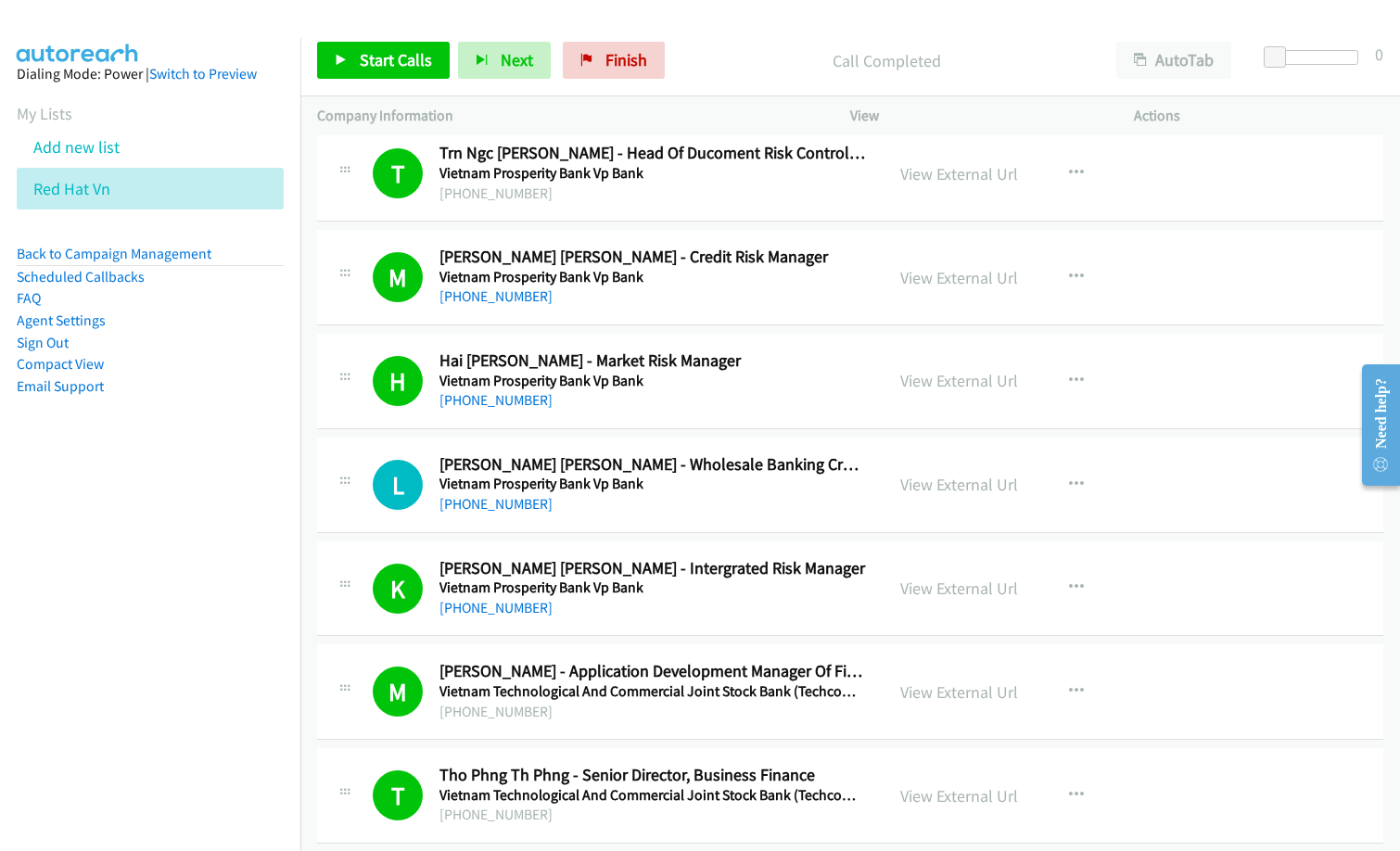
scroll to position [12057, 0]
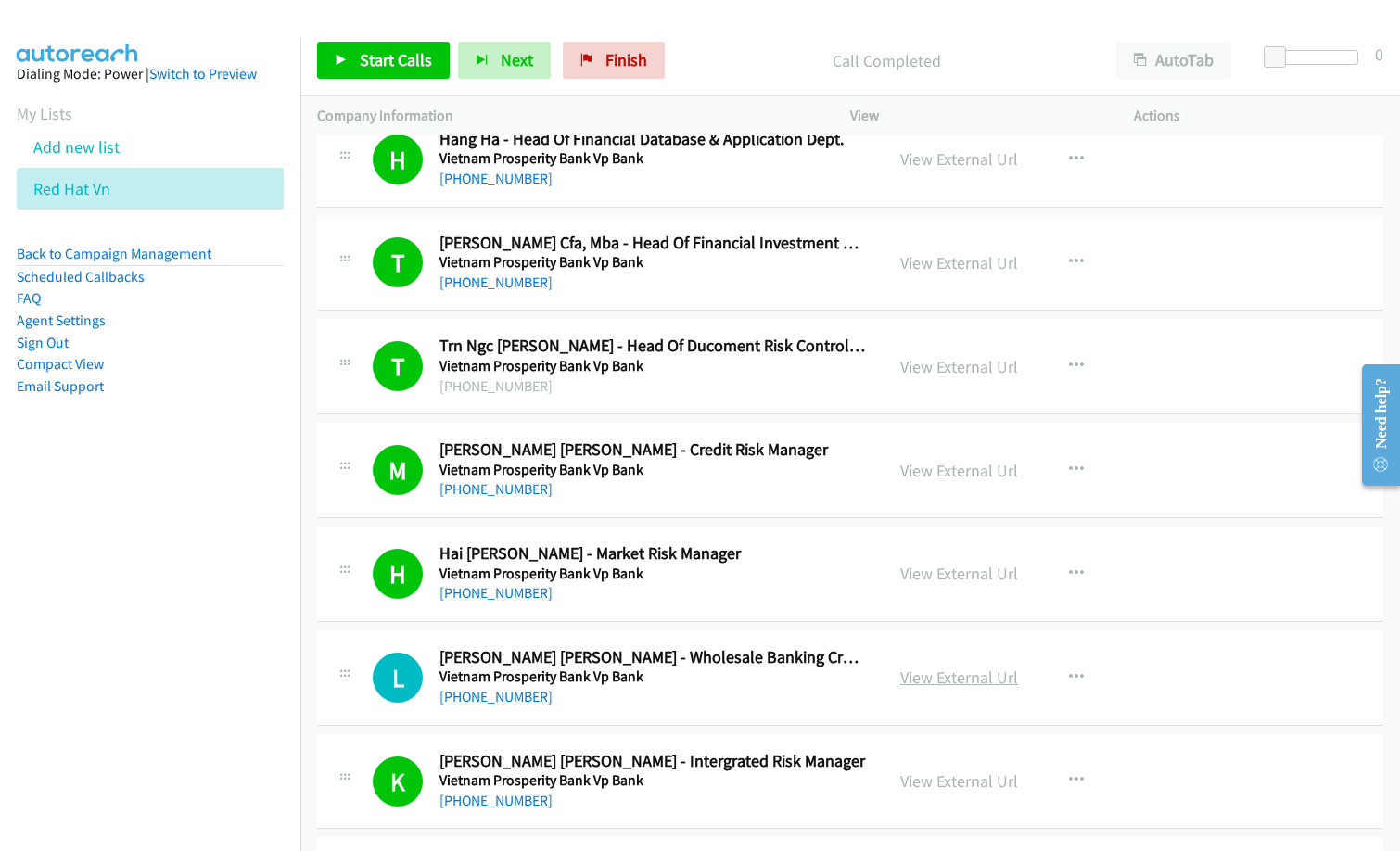
click at [970, 673] on link "View External Url" at bounding box center [959, 677] width 118 height 22
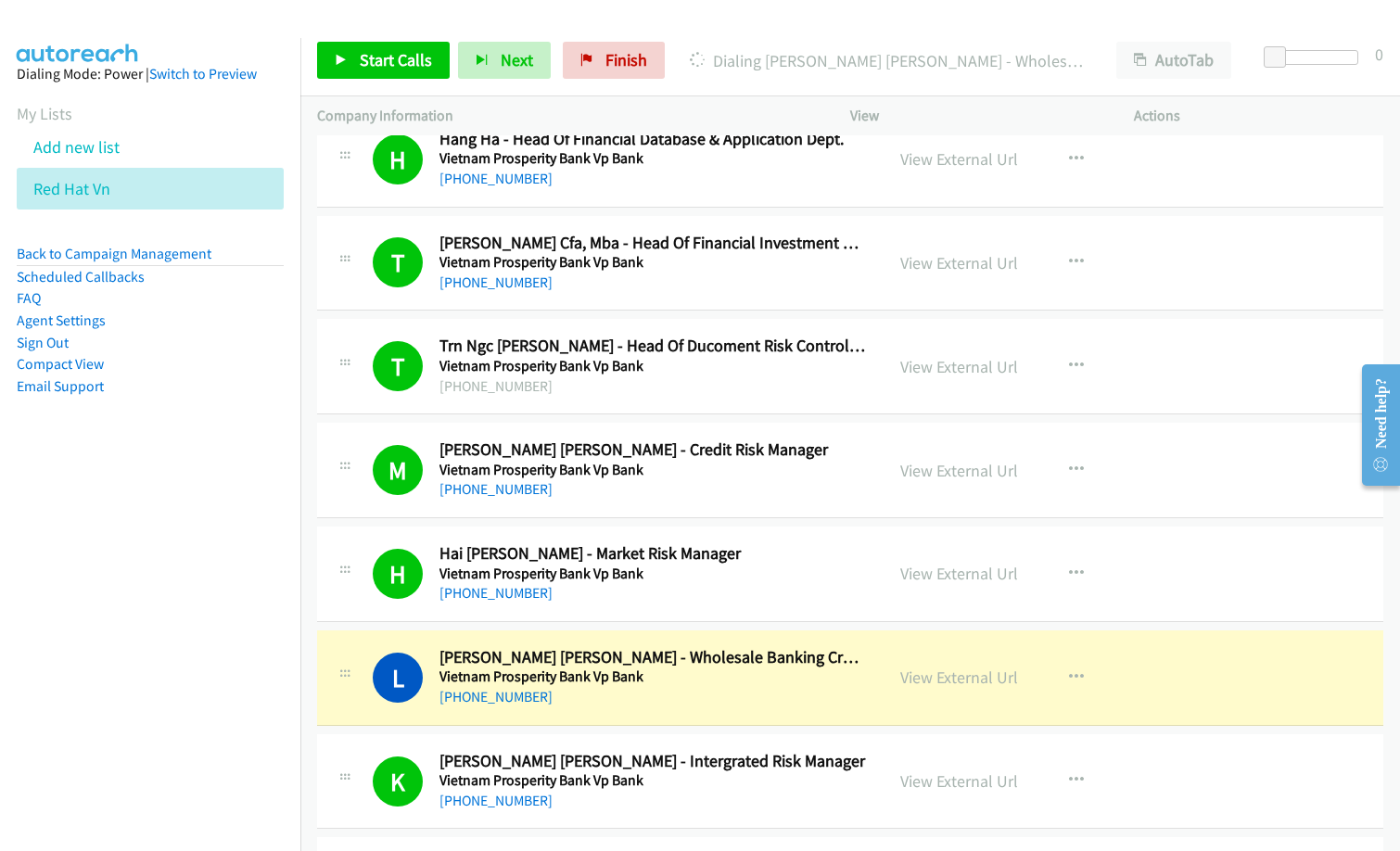
drag, startPoint x: 728, startPoint y: 594, endPoint x: 1067, endPoint y: 84, distance: 612.4
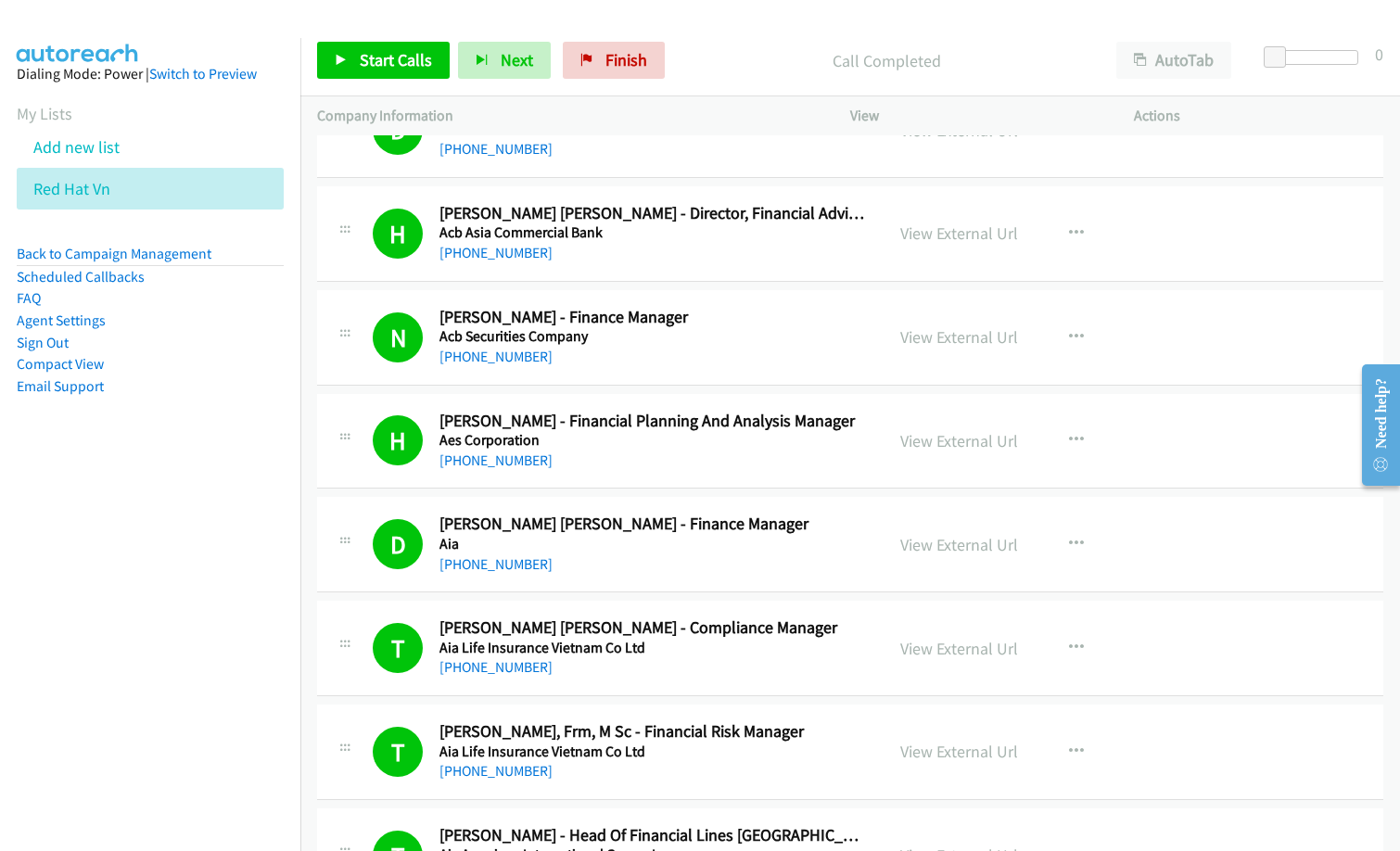
scroll to position [0, 0]
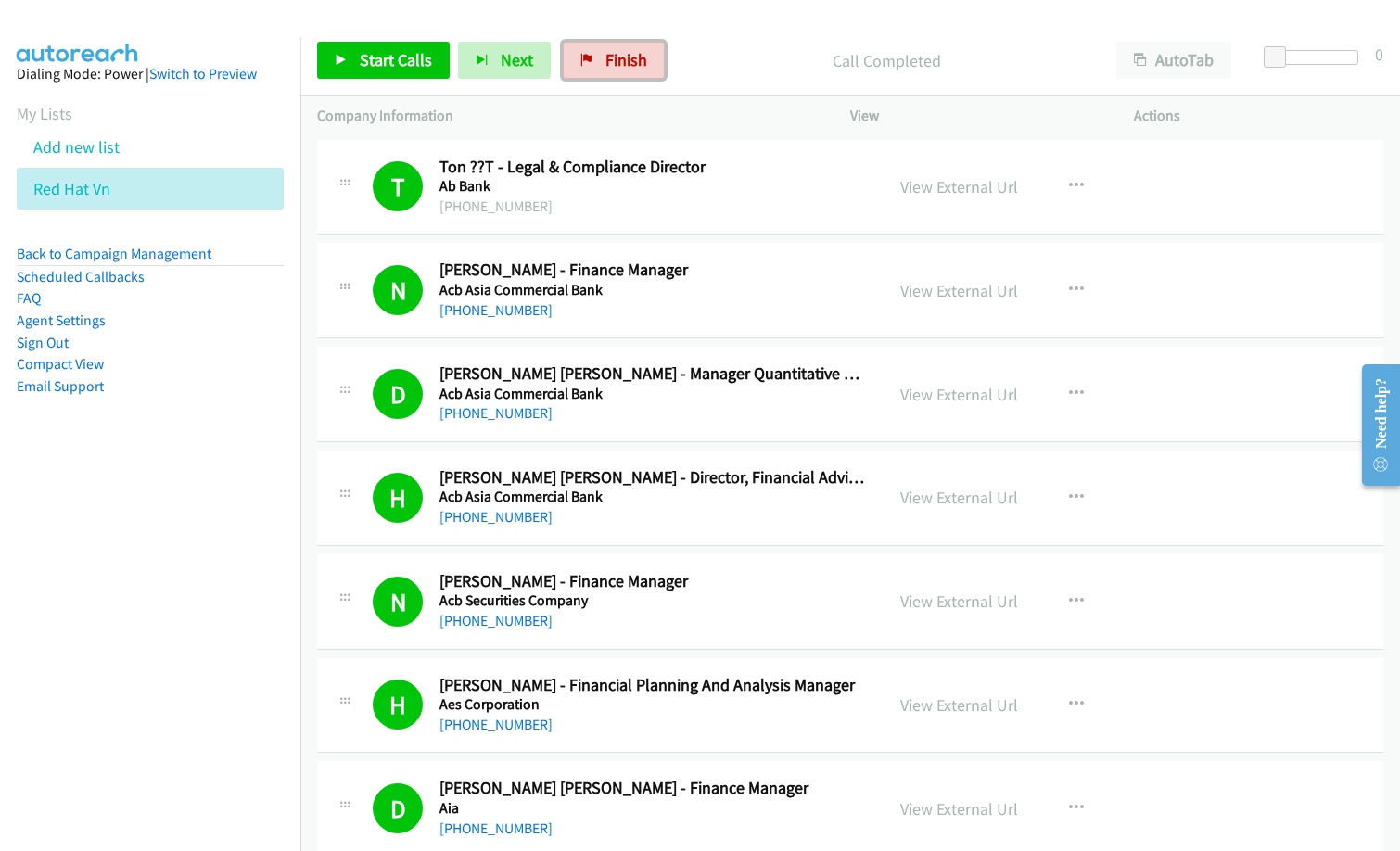
click at [587, 75] on link "Finish" at bounding box center [614, 61] width 102 height 37
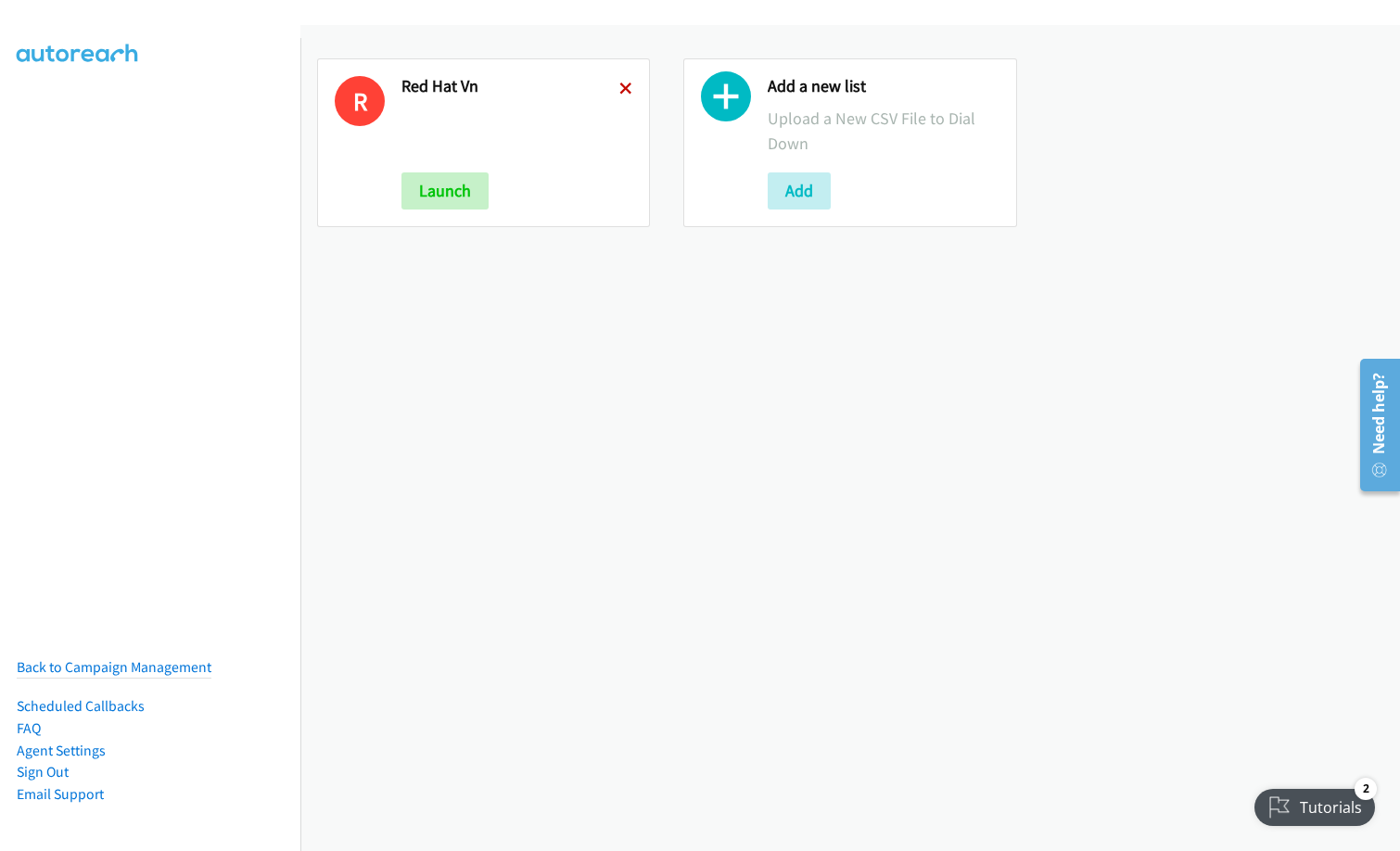
click at [619, 89] on icon at bounding box center [625, 89] width 13 height 13
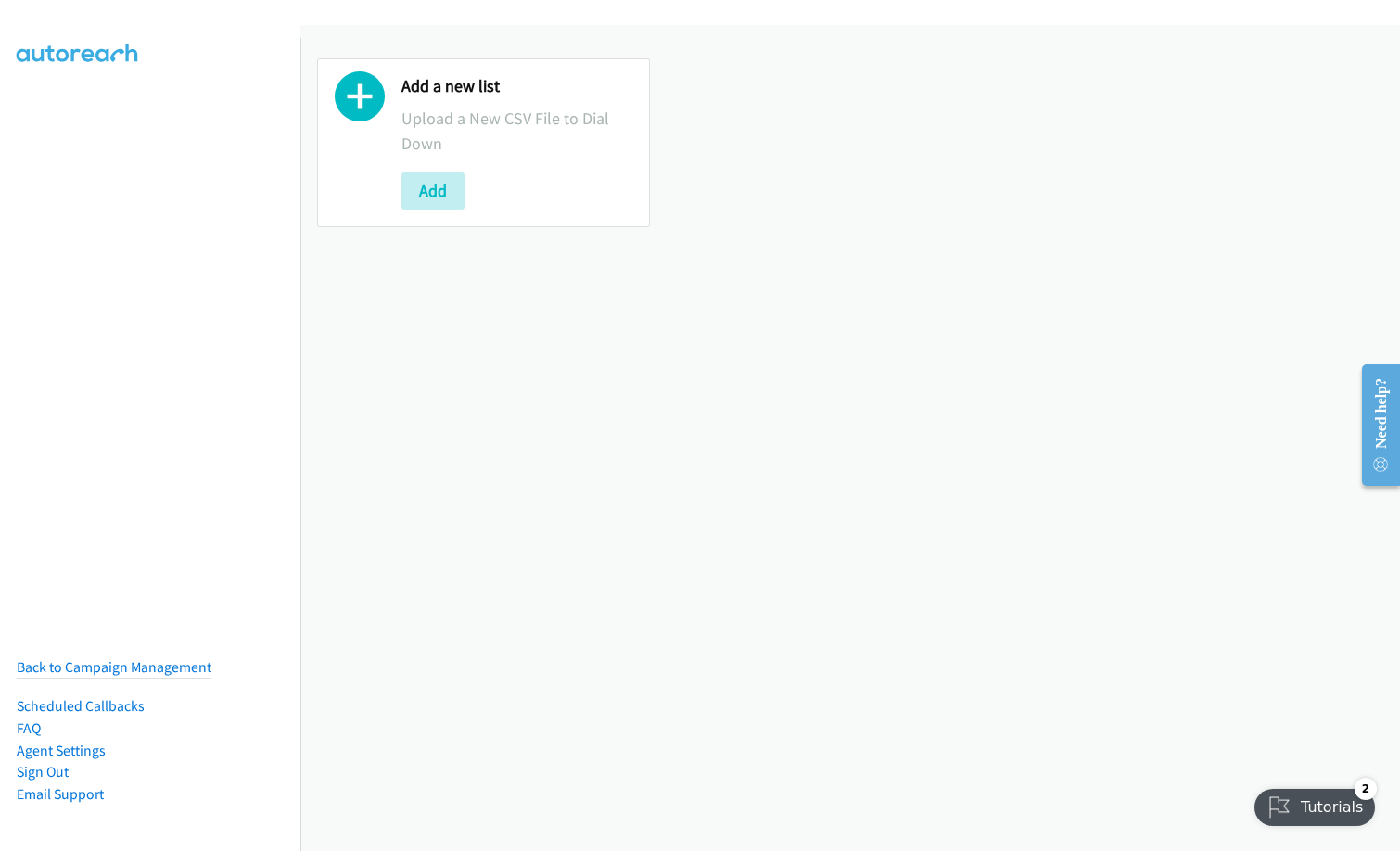
drag, startPoint x: 648, startPoint y: 449, endPoint x: 742, endPoint y: 347, distance: 138.7
click at [648, 447] on div "Add a new list Upload a New CSV File to Dial Down Add" at bounding box center [850, 439] width 1100 height 826
